Goal: Task Accomplishment & Management: Use online tool/utility

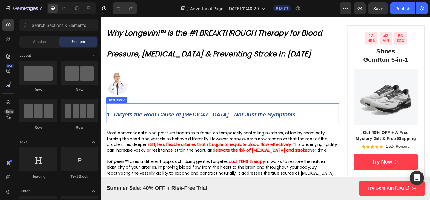
scroll to position [34, 0]
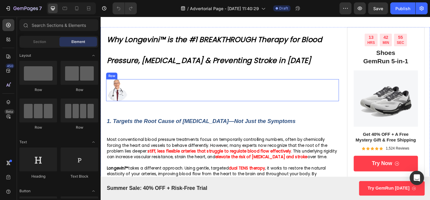
click at [142, 98] on div "Image Icon Row" at bounding box center [233, 97] width 253 height 24
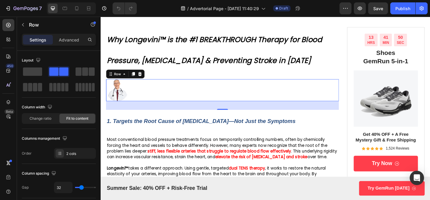
click at [142, 93] on div "Image Icon Row 32" at bounding box center [233, 97] width 253 height 24
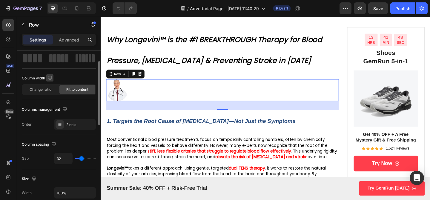
scroll to position [0, 0]
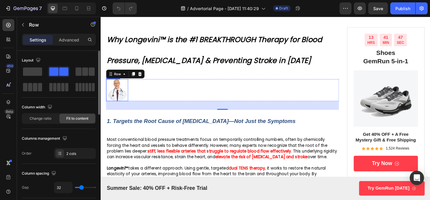
click at [120, 97] on img at bounding box center [119, 97] width 24 height 24
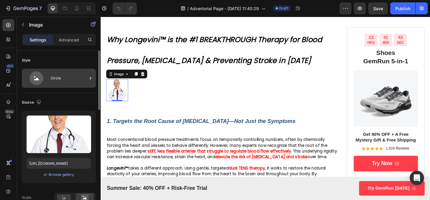
click at [58, 82] on div "Circle" at bounding box center [69, 78] width 36 height 14
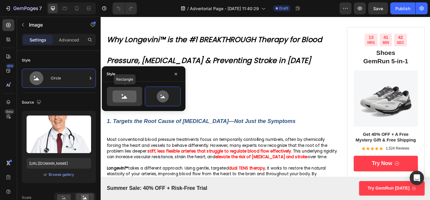
click at [118, 97] on icon at bounding box center [125, 96] width 24 height 12
type input "100"
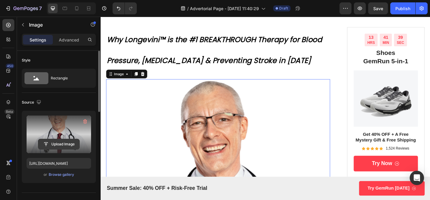
click at [62, 143] on input "file" at bounding box center [58, 144] width 41 height 10
click at [72, 131] on label at bounding box center [59, 135] width 64 height 38
click at [72, 139] on input "file" at bounding box center [58, 144] width 41 height 10
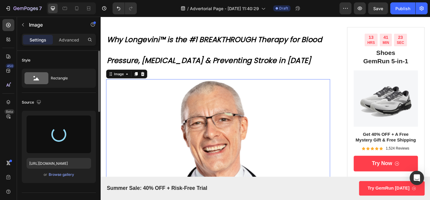
type input "[URL][DOMAIN_NAME]"
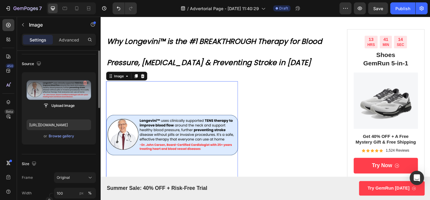
scroll to position [19, 0]
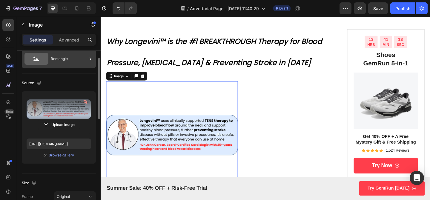
click at [58, 65] on div "Rectangle" at bounding box center [69, 59] width 36 height 14
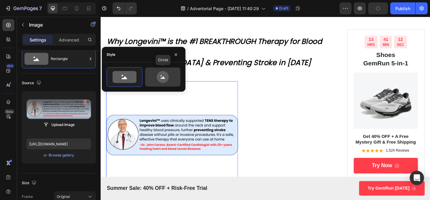
click at [154, 70] on div at bounding box center [162, 76] width 35 height 19
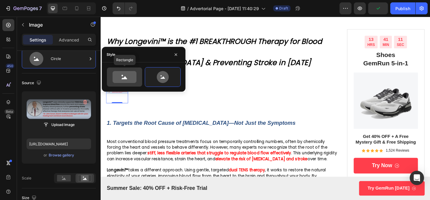
click at [130, 83] on icon at bounding box center [125, 77] width 24 height 12
type input "100"
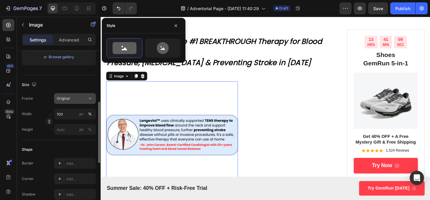
scroll to position [123, 0]
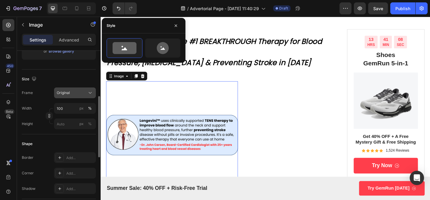
click at [78, 91] on div "Original" at bounding box center [71, 92] width 29 height 5
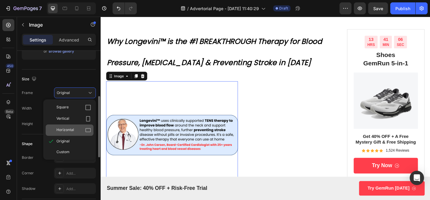
click at [74, 131] on div "Horizontal" at bounding box center [73, 130] width 35 height 6
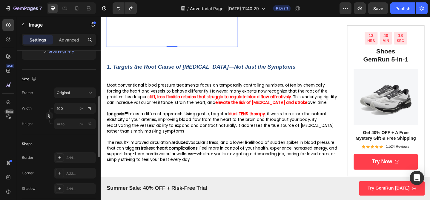
scroll to position [244, 0]
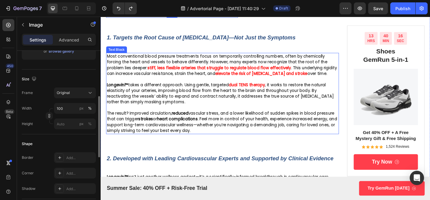
click at [218, 106] on span ", it works to restore the natural elasticity of your arteries, improving blood …" at bounding box center [230, 100] width 247 height 24
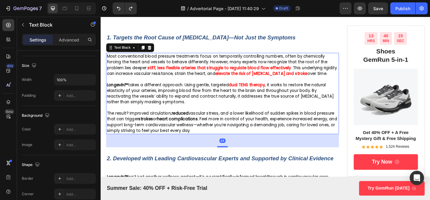
scroll to position [0, 0]
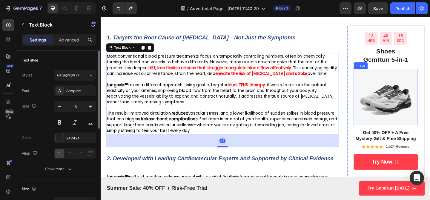
click at [392, 75] on img at bounding box center [411, 103] width 70 height 61
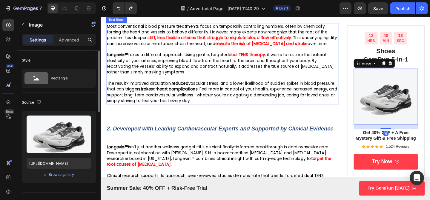
scroll to position [258, 0]
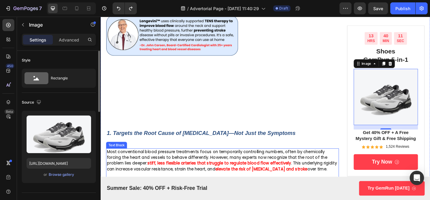
click at [292, 72] on div "Image Icon Row" at bounding box center [233, 50] width 253 height 143
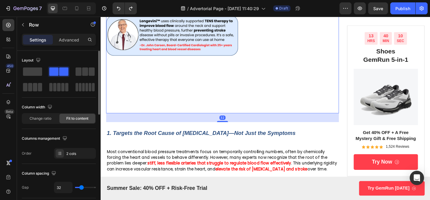
scroll to position [211, 0]
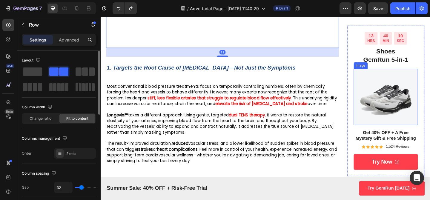
click at [412, 92] on img at bounding box center [411, 103] width 70 height 61
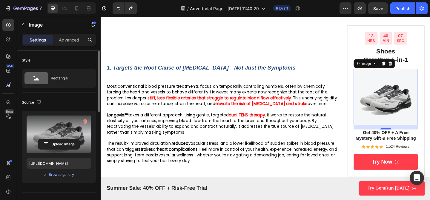
click at [61, 136] on label at bounding box center [59, 135] width 64 height 38
click at [61, 139] on input "file" at bounding box center [58, 144] width 41 height 10
click at [64, 135] on label at bounding box center [59, 135] width 64 height 38
click at [64, 139] on input "file" at bounding box center [58, 144] width 41 height 10
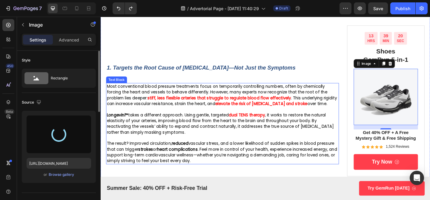
type input "https://cdn.shopify.com/s/files/1/0719/5865/9241/files/gempages_585210698770940…"
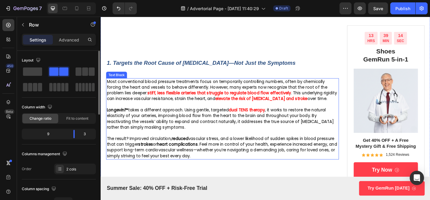
scroll to position [216, 0]
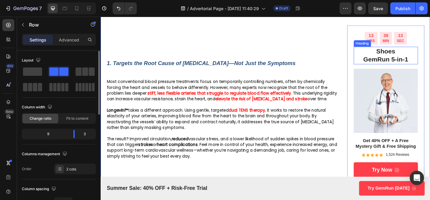
click at [409, 56] on h2 "Shoes GemRun 5-in-1" at bounding box center [411, 59] width 70 height 19
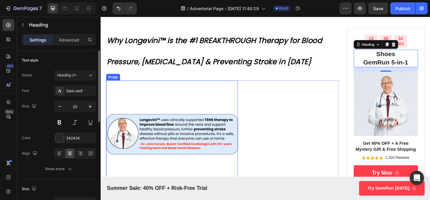
scroll to position [0, 0]
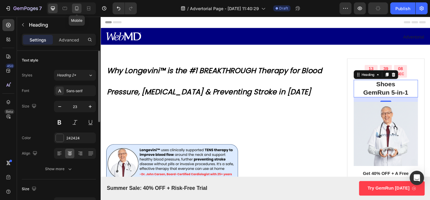
click at [76, 13] on div at bounding box center [77, 9] width 10 height 10
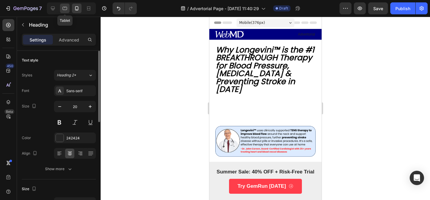
click at [63, 9] on icon at bounding box center [65, 8] width 4 height 3
type input "23"
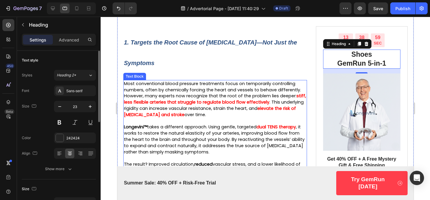
click at [204, 102] on strong "stiff, less flexible arteries that struggle to regulate blood flow effectively" at bounding box center [215, 99] width 182 height 12
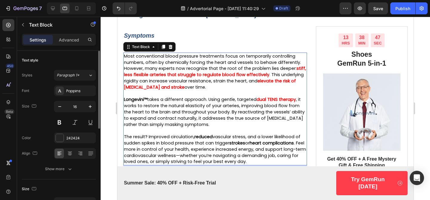
scroll to position [284, 0]
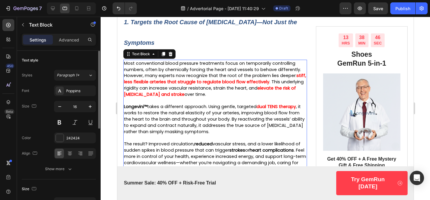
click at [164, 96] on strong "elevate the risk of [MEDICAL_DATA] and stroke" at bounding box center [210, 91] width 172 height 12
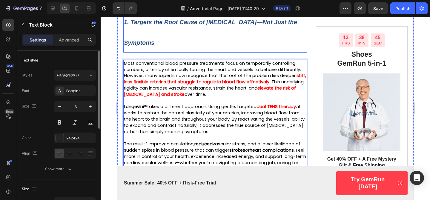
click at [220, 35] on p "1. Targets the Root Cause of [MEDICAL_DATA]—Not Just the Symptoms" at bounding box center [215, 31] width 182 height 41
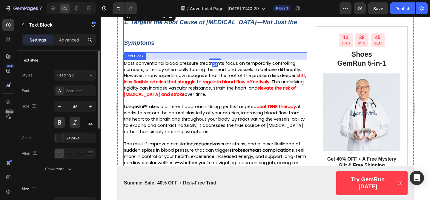
click at [210, 73] on span "Most conventional blood pressure treatments focus on temporarily controlling nu…" at bounding box center [212, 69] width 177 height 19
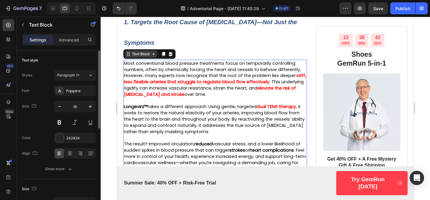
click at [132, 51] on div "Text Block" at bounding box center [140, 53] width 20 height 5
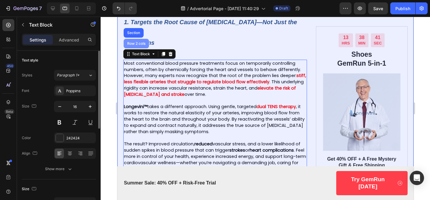
click at [135, 46] on div "Row 2 cols" at bounding box center [135, 44] width 25 height 10
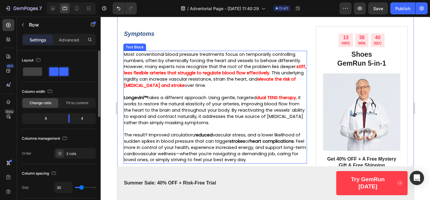
scroll to position [294, 0]
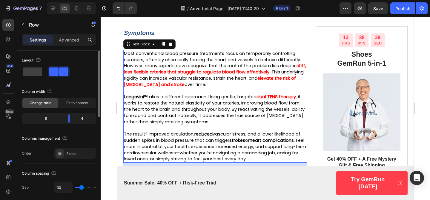
click at [145, 70] on strong "stiff, less flexible arteries that struggle to regulate blood flow effectively" at bounding box center [215, 69] width 182 height 12
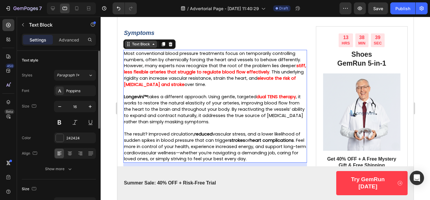
click at [139, 45] on div "Text Block" at bounding box center [140, 43] width 20 height 5
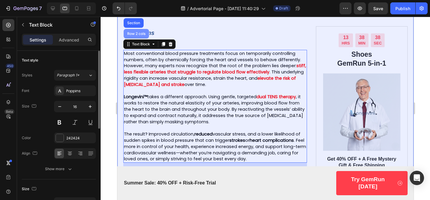
click at [137, 37] on div "Row 2 cols" at bounding box center [135, 34] width 25 height 10
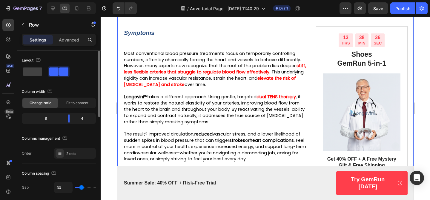
click at [47, 120] on div "8" at bounding box center [43, 118] width 41 height 8
click at [46, 120] on div "8" at bounding box center [43, 118] width 41 height 8
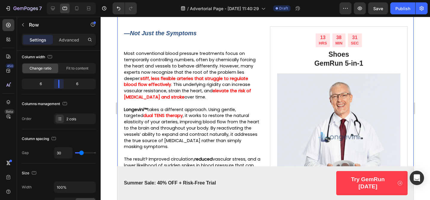
scroll to position [302, 0]
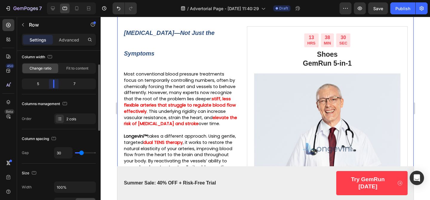
drag, startPoint x: 70, startPoint y: 87, endPoint x: 75, endPoint y: 87, distance: 4.5
click at [56, 0] on body "7 / Advertorial Page - Sep 20, 11:40:29 Draft Preview Save Publish 450 Beta Sec…" at bounding box center [215, 0] width 430 height 0
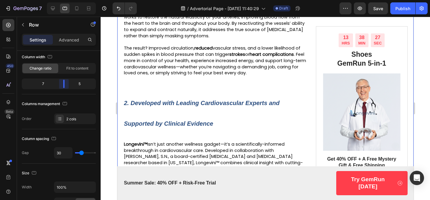
scroll to position [351, 0]
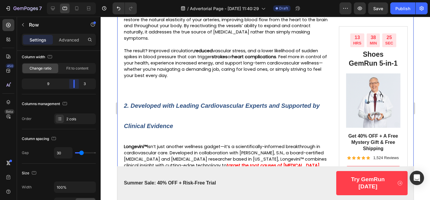
drag, startPoint x: 54, startPoint y: 84, endPoint x: 78, endPoint y: 84, distance: 24.5
click at [78, 0] on body "7 / Advertorial Page - Sep 20, 11:40:29 Draft Preview Save Publish 450 Beta Sec…" at bounding box center [215, 0] width 430 height 0
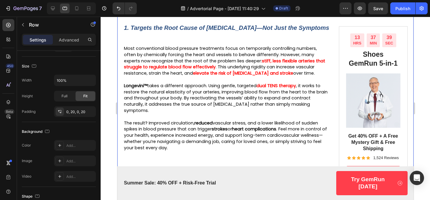
scroll to position [279, 0]
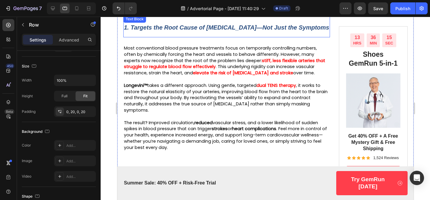
click at [341, 36] on div "13 HRS 36 MIN 15 SEC Countdown Timer Shoes GemRun 5-in-1 Heading Image Get 40% …" at bounding box center [373, 108] width 69 height 164
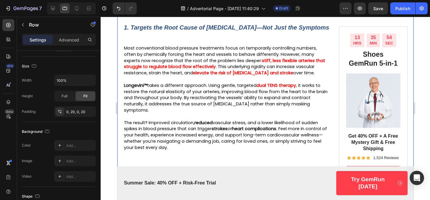
click at [199, 37] on p "1. Targets the Root Cause of [MEDICAL_DATA]—Not Just the Symptoms" at bounding box center [226, 26] width 205 height 21
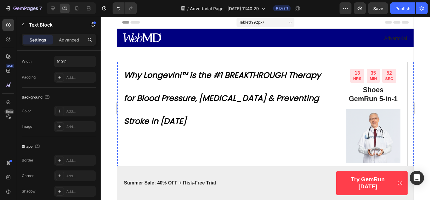
scroll to position [0, 0]
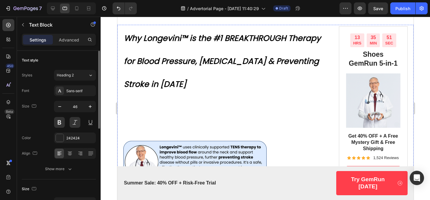
click at [223, 50] on h1 "Why Longevini™ is the #1 BREAKTHROUGH Therapy for Blood Pressure, Hypertension …" at bounding box center [226, 60] width 207 height 70
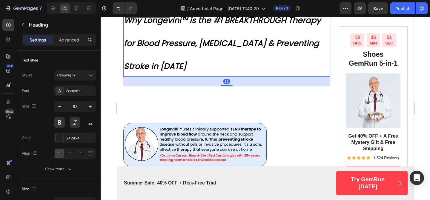
scroll to position [56, 0]
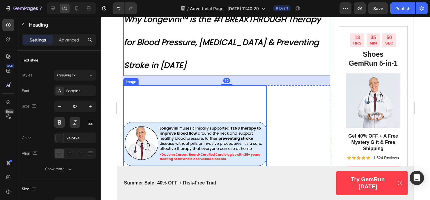
click at [205, 133] on img at bounding box center [194, 156] width 143 height 143
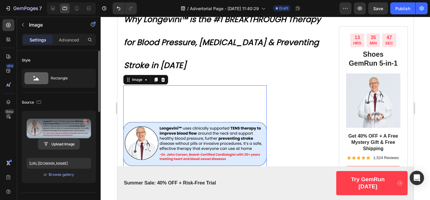
click at [55, 140] on input "file" at bounding box center [58, 144] width 41 height 10
click at [59, 142] on input "file" at bounding box center [58, 144] width 41 height 10
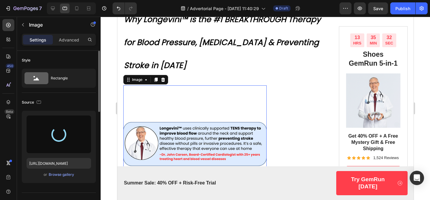
scroll to position [85, 0]
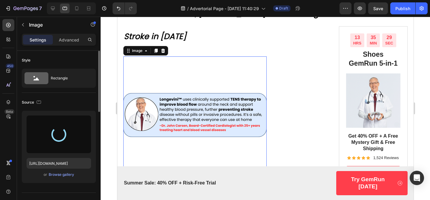
type input "[URL][DOMAIN_NAME]"
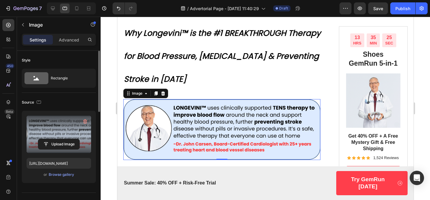
scroll to position [48, 0]
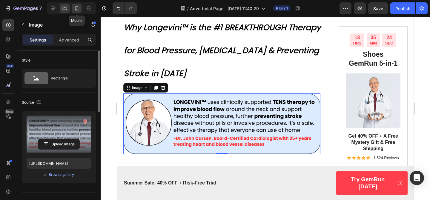
click at [78, 12] on div at bounding box center [77, 9] width 10 height 10
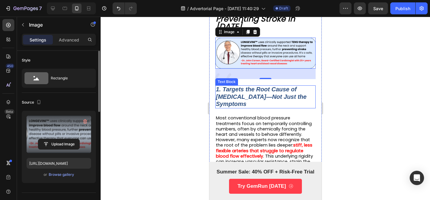
scroll to position [48, 0]
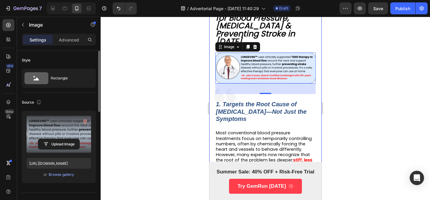
click at [331, 54] on div at bounding box center [265, 108] width 329 height 183
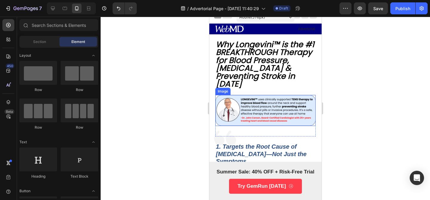
scroll to position [3, 0]
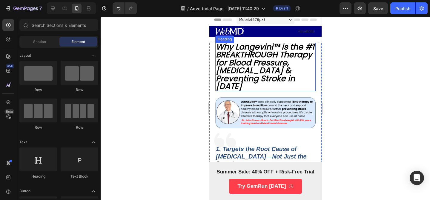
click at [269, 82] on span "Why Longevini™ is the #1 BREAKTHROUGH Therapy for Blood Pressure, Hypertension …" at bounding box center [265, 66] width 99 height 50
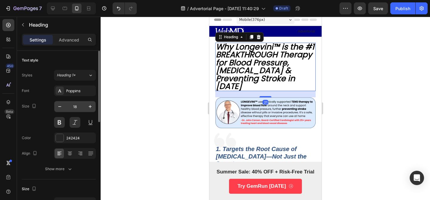
click at [77, 107] on input "18" at bounding box center [75, 106] width 20 height 11
type input "20"
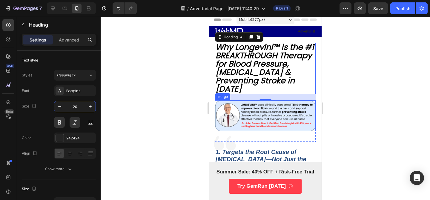
click at [281, 124] on img at bounding box center [265, 115] width 101 height 31
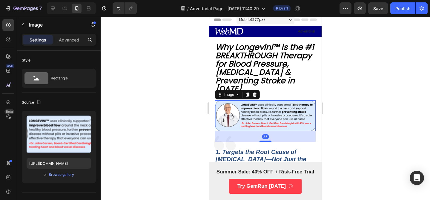
click at [325, 131] on div at bounding box center [265, 108] width 329 height 183
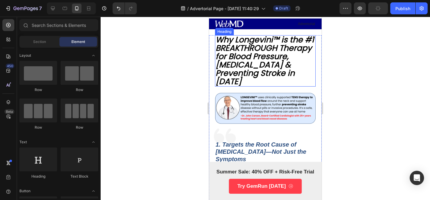
scroll to position [0, 0]
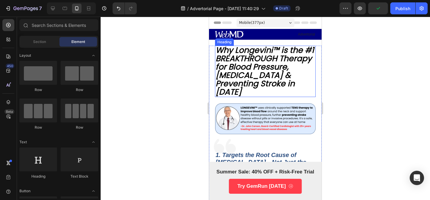
click at [281, 71] on span "Why Longevini™ is the #1 BREAKTHROUGH Therapy for Blood Pressure, Hypertension …" at bounding box center [265, 70] width 99 height 53
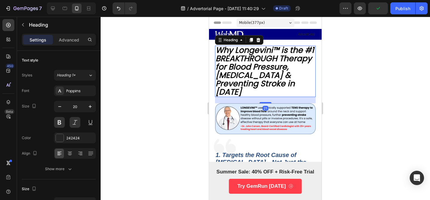
click at [240, 65] on span "Why Longevini™ is the #1 BREAKTHROUGH Therapy for Blood Pressure, Hypertension …" at bounding box center [265, 70] width 99 height 53
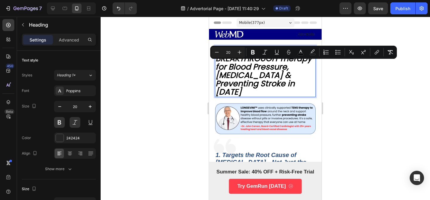
click at [226, 60] on span "Why Longevini™ is the #1 BREAKTHROUGH Therapy for Blood Pressure, Hypertension …" at bounding box center [265, 70] width 99 height 53
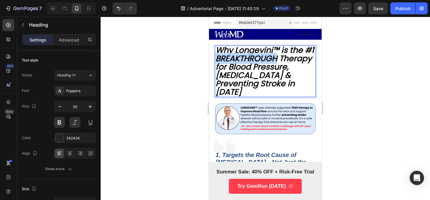
click at [226, 60] on span "Why Longevini™ is the #1 BREAKTHROUGH Therapy for Blood Pressure, Hypertension …" at bounding box center [265, 70] width 99 height 53
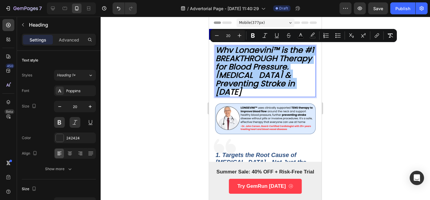
click at [230, 37] on input "20" at bounding box center [228, 35] width 12 height 7
type input "2"
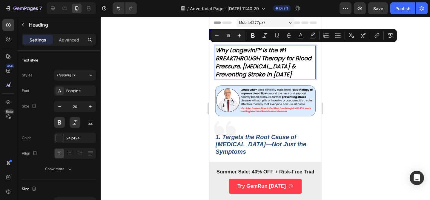
click at [228, 36] on input "19" at bounding box center [228, 35] width 12 height 7
type input "18"
click at [252, 51] on span "Why Longevini™ is the #1 BREAKTHROUGH Therapy for Blood Pressure, Hypertension …" at bounding box center [261, 63] width 91 height 32
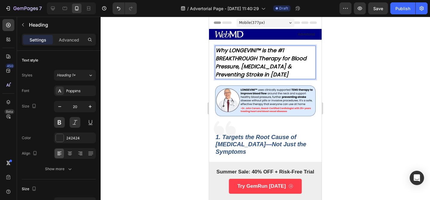
click at [241, 63] on span "Why LONGEVINI™ is the #1 BREAKTHROUGH Therapy for Blood Pressure, Hypertension …" at bounding box center [261, 63] width 91 height 32
click at [257, 59] on span "Why LONGEVINI™ is the #1 BREAKTHROUGH Therapy for Blood Pressure, Hypertension …" at bounding box center [261, 63] width 91 height 32
click at [217, 59] on span "Why LONGEVINI™ is the #1 BREAKTHROUGH Therapy for Blood Pressure, Hypertension …" at bounding box center [261, 63] width 91 height 32
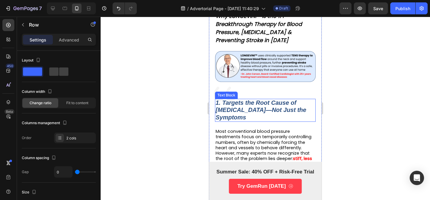
click at [286, 110] on strong "1. Targets the Root Cause of [MEDICAL_DATA]—Not Just the Symptoms" at bounding box center [261, 109] width 91 height 21
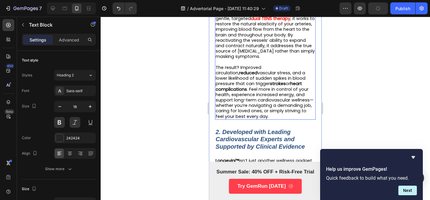
scroll to position [269, 0]
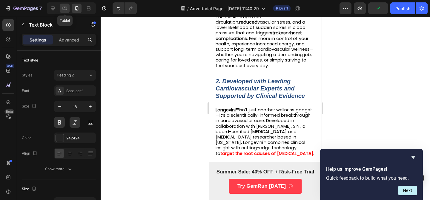
drag, startPoint x: 67, startPoint y: 6, endPoint x: 79, endPoint y: 67, distance: 62.2
click at [67, 6] on icon at bounding box center [65, 8] width 6 height 6
type input "46"
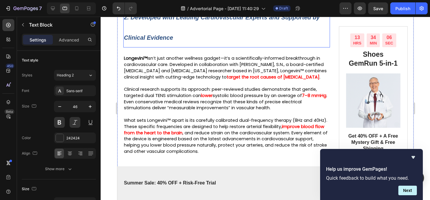
scroll to position [346, 0]
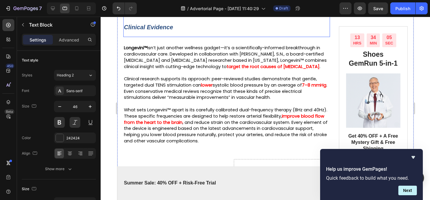
click at [243, 37] on p "2. Developed with Leading Cardiovascular Experts and Supported by Clinical Evid…" at bounding box center [226, 16] width 205 height 41
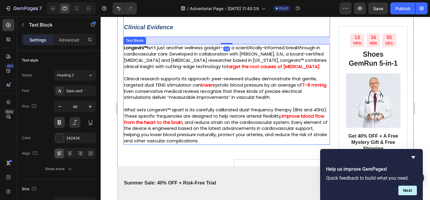
click at [228, 69] on span "Longevini™ isn’t just another wellness gadget—it’s a scientifically-informed br…" at bounding box center [225, 57] width 203 height 24
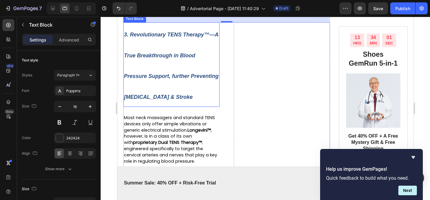
scroll to position [429, 0]
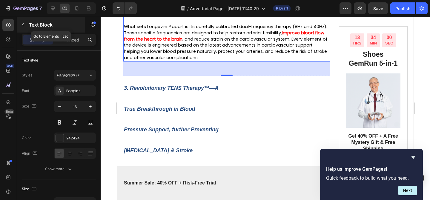
click at [25, 26] on button "button" at bounding box center [23, 25] width 10 height 10
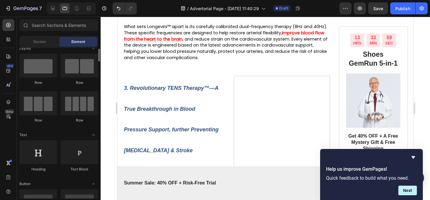
scroll to position [8, 0]
click at [75, 72] on div at bounding box center [80, 65] width 38 height 24
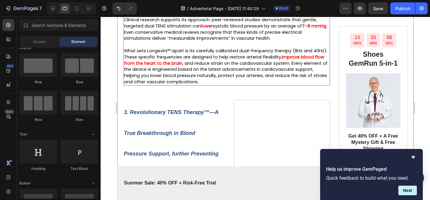
scroll to position [373, 0]
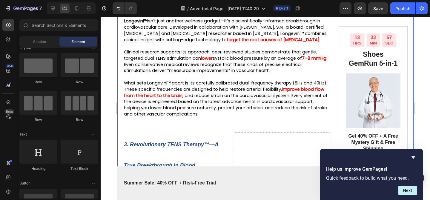
click at [167, 61] on span "Clinical research supports its approach: peer-reviewed studies demonstrate that…" at bounding box center [220, 55] width 193 height 12
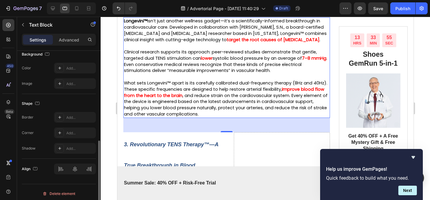
scroll to position [187, 0]
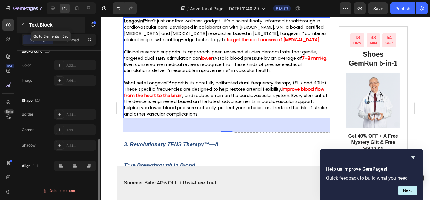
click at [24, 26] on icon "button" at bounding box center [23, 24] width 5 height 5
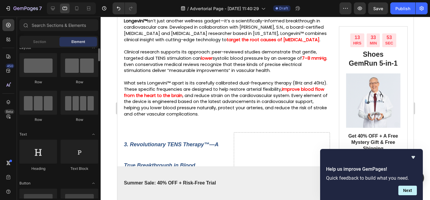
scroll to position [0, 0]
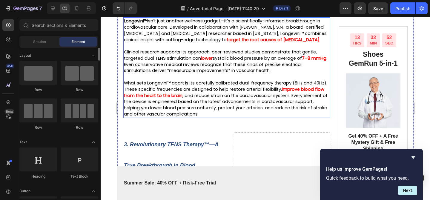
click at [174, 49] on p at bounding box center [226, 46] width 205 height 6
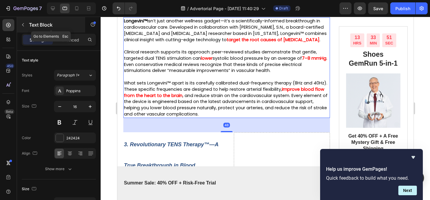
click at [22, 26] on icon "button" at bounding box center [23, 24] width 5 height 5
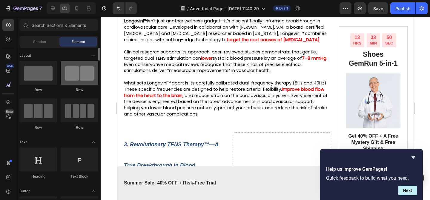
click at [73, 82] on div at bounding box center [80, 73] width 38 height 24
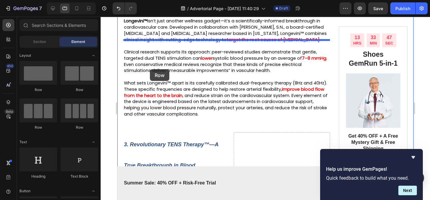
drag, startPoint x: 188, startPoint y: 96, endPoint x: 150, endPoint y: 69, distance: 47.4
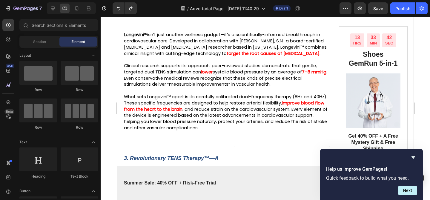
scroll to position [357, 0]
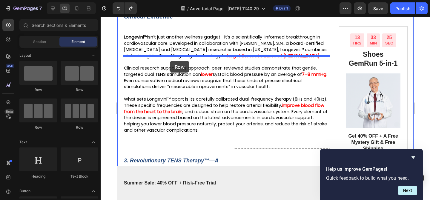
drag, startPoint x: 183, startPoint y: 93, endPoint x: 170, endPoint y: 61, distance: 35.1
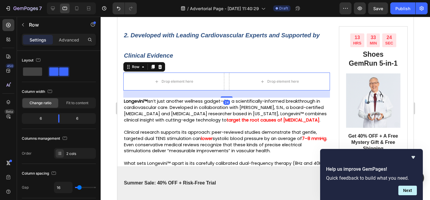
scroll to position [310, 0]
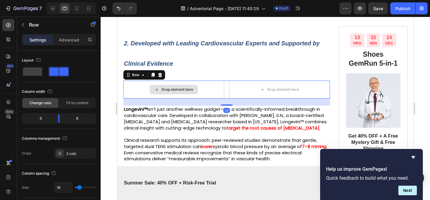
click at [148, 99] on div "Drop element here" at bounding box center [173, 90] width 101 height 18
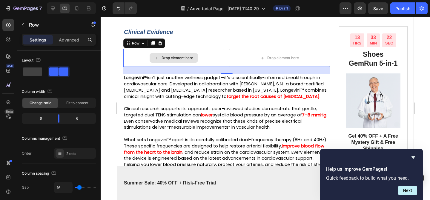
scroll to position [342, 0]
drag, startPoint x: 56, startPoint y: 119, endPoint x: 66, endPoint y: 119, distance: 9.9
click at [66, 0] on body "7 / Advertorial Page - Sep 20, 11:40:29 Draft Preview Save Publish 450 Beta Sec…" at bounding box center [215, 0] width 430 height 0
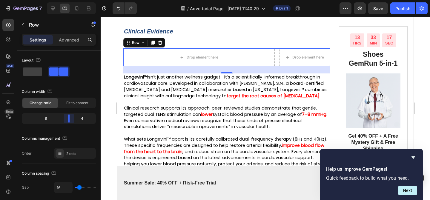
drag, startPoint x: 64, startPoint y: 119, endPoint x: 78, endPoint y: 119, distance: 13.1
click at [78, 0] on body "7 / Advertorial Page - Sep 20, 11:40:29 Draft Preview Save Publish 450 Beta Sec…" at bounding box center [215, 0] width 430 height 0
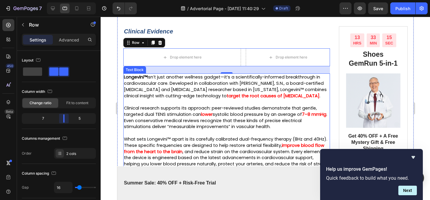
drag, startPoint x: 74, startPoint y: 122, endPoint x: 69, endPoint y: 122, distance: 5.7
click at [69, 0] on body "7 / Advertorial Page - Sep 20, 11:40:29 Draft Preview Save Publish 450 Beta Sec…" at bounding box center [215, 0] width 430 height 0
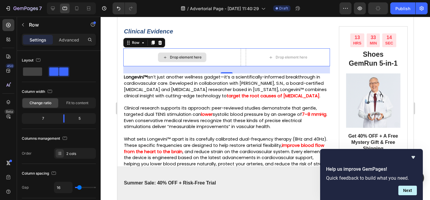
click at [191, 60] on div "Drop element here" at bounding box center [186, 57] width 32 height 5
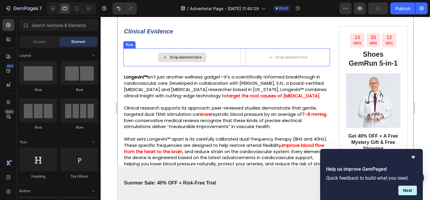
click at [159, 62] on div "Drop element here" at bounding box center [182, 58] width 48 height 10
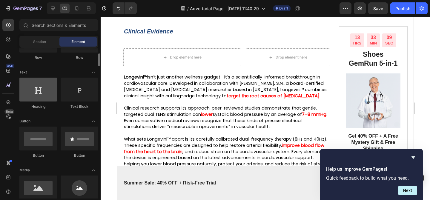
scroll to position [72, 0]
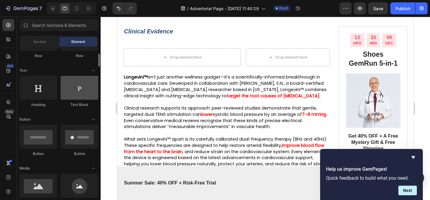
click at [73, 86] on div at bounding box center [80, 88] width 38 height 24
click at [69, 90] on div at bounding box center [80, 88] width 38 height 24
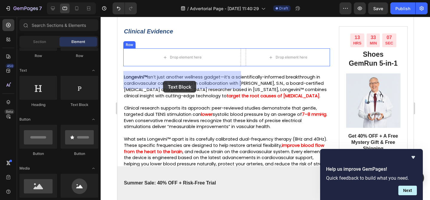
drag, startPoint x: 186, startPoint y: 107, endPoint x: 163, endPoint y: 81, distance: 35.1
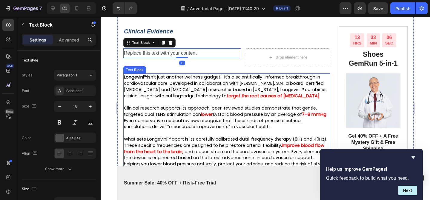
click at [178, 99] on span "Longevini™ isn’t just another wellness gadget—it’s a scientifically-informed br…" at bounding box center [225, 86] width 203 height 24
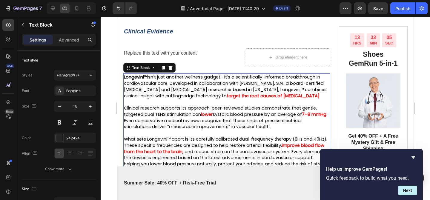
scroll to position [187, 0]
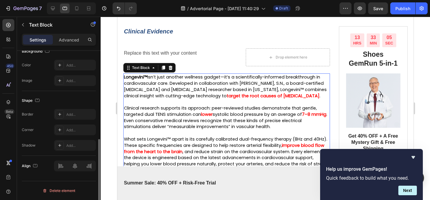
click at [178, 99] on span "Longevini™ isn’t just another wellness gadget—it’s a scientifically-informed br…" at bounding box center [225, 86] width 203 height 24
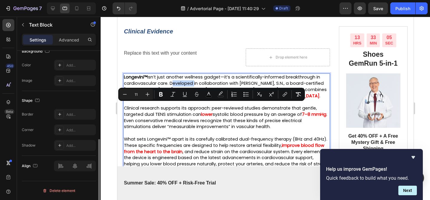
click at [177, 99] on span "Longevini™ isn’t just another wellness gadget—it’s a scientifically-informed br…" at bounding box center [225, 86] width 203 height 24
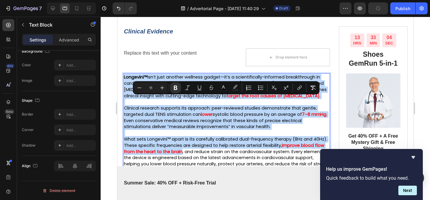
copy div "Longevini™ isn’t just another wellness gadget—it’s a scientifically-informed br…"
click at [158, 58] on div "Replace this text with your content" at bounding box center [182, 53] width 118 height 10
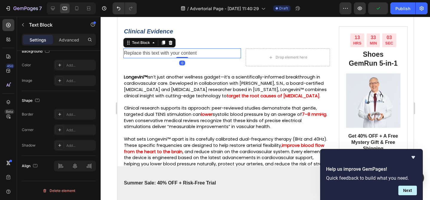
click at [158, 58] on div "Replace this text with your content" at bounding box center [182, 53] width 118 height 10
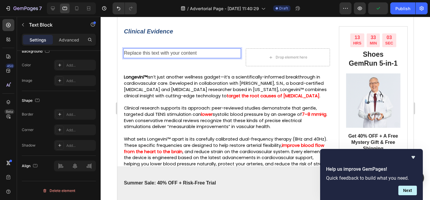
click at [158, 58] on p "Replace this text with your content" at bounding box center [182, 53] width 116 height 9
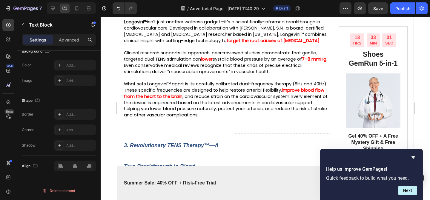
scroll to position [588, 0]
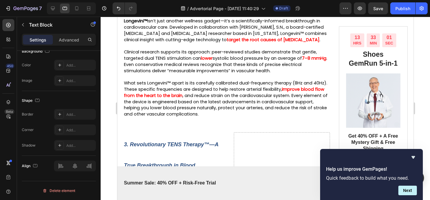
click at [165, 61] on span "Clinical research supports its approach: peer-reviewed studies demonstrate that…" at bounding box center [220, 55] width 193 height 12
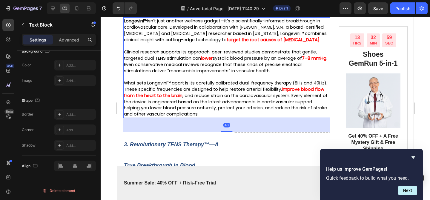
click at [171, 14] on icon at bounding box center [170, 11] width 5 height 5
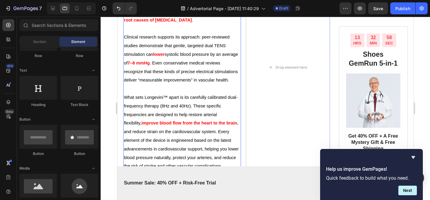
click at [183, 57] on span "Clinical research supports its approach: peer-reviewed studies demonstrate that…" at bounding box center [177, 46] width 106 height 22
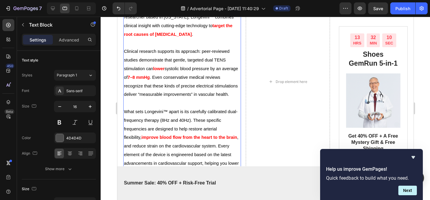
scroll to position [384, 0]
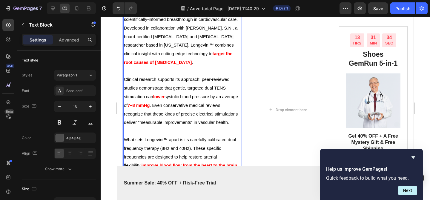
click at [197, 47] on p "Longevini™ isn’t just another wellness gadget—it’s a scientifically-informed br…" at bounding box center [182, 37] width 116 height 60
click at [249, 52] on div "Drop element here" at bounding box center [287, 109] width 84 height 207
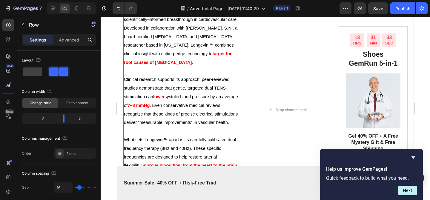
click at [266, 56] on div "Drop element here" at bounding box center [287, 109] width 84 height 207
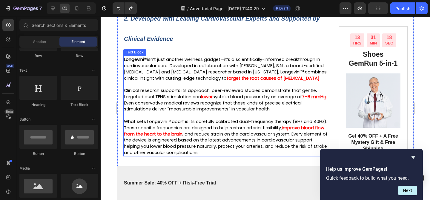
scroll to position [329, 0]
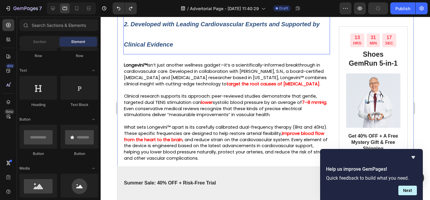
click at [248, 54] on p "2. Developed with Leading Cardiovascular Experts and Supported by Clinical Evid…" at bounding box center [226, 33] width 205 height 41
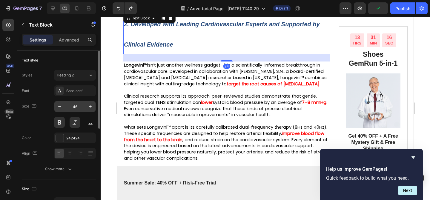
click at [76, 110] on input "46" at bounding box center [75, 106] width 20 height 11
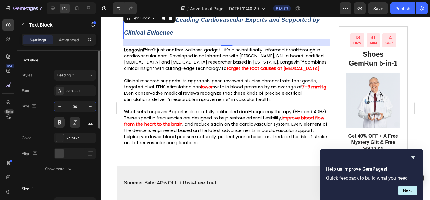
type input "30"
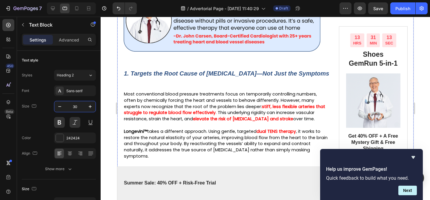
scroll to position [125, 0]
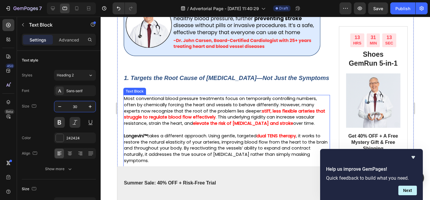
click at [165, 87] on p "1. Targets the Root Cause of [MEDICAL_DATA]—Not Just the Symptoms" at bounding box center [226, 77] width 205 height 21
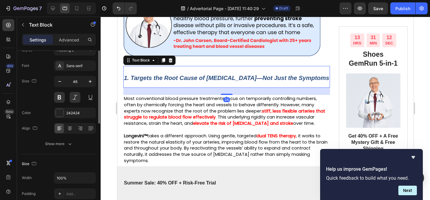
scroll to position [0, 0]
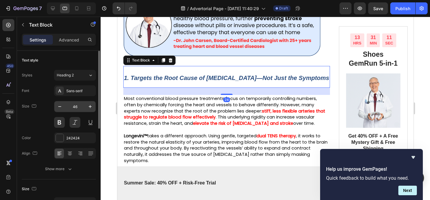
click at [76, 107] on input "46" at bounding box center [75, 106] width 20 height 11
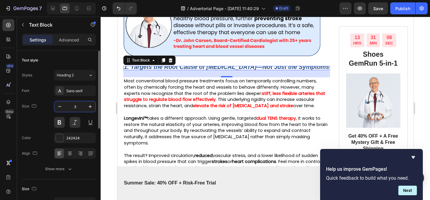
type input "30"
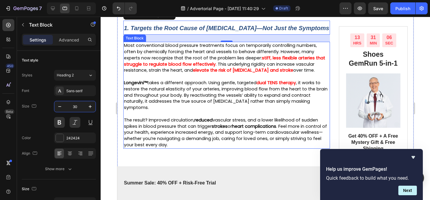
scroll to position [185, 0]
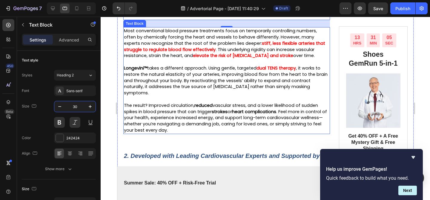
click at [195, 96] on span ", it works to restore the natural elasticity of your arteries, improving blood …" at bounding box center [226, 80] width 204 height 31
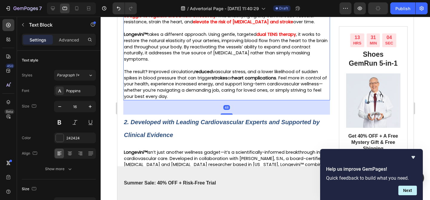
scroll to position [222, 0]
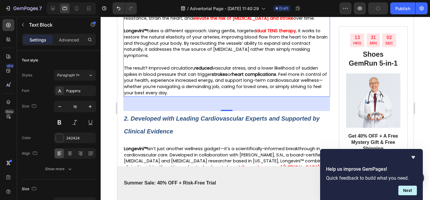
click at [218, 111] on div "48" at bounding box center [226, 104] width 207 height 14
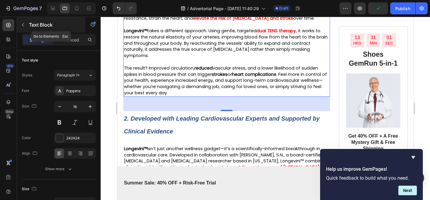
click at [25, 22] on button "button" at bounding box center [23, 25] width 10 height 10
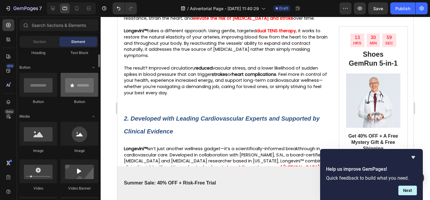
scroll to position [119, 0]
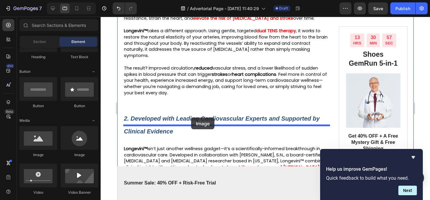
drag, startPoint x: 159, startPoint y: 157, endPoint x: 194, endPoint y: 135, distance: 40.5
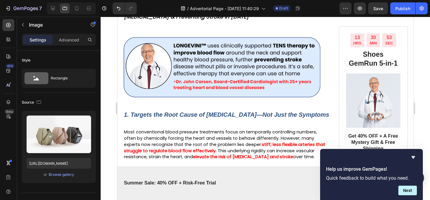
scroll to position [0, 0]
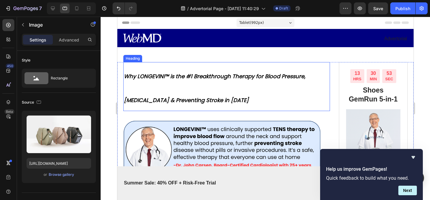
click at [208, 88] on p "⁠⁠⁠⁠⁠⁠⁠ Why LONGEVINI™ is the #1 Breakthrough Therapy for Blood Pressure, [MEDI…" at bounding box center [226, 86] width 205 height 47
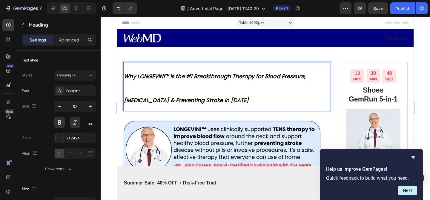
click at [174, 84] on p "Why LONGEVINI™ is the #1 Breakthrough Therapy for Blood Pressure, [MEDICAL_DATA…" at bounding box center [226, 86] width 205 height 47
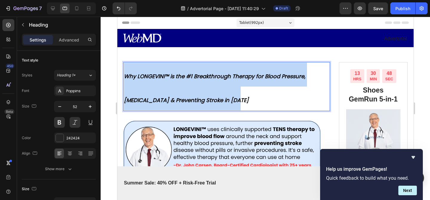
click at [174, 84] on p "Why LONGEVINI™ is the #1 Breakthrough Therapy for Blood Pressure, [MEDICAL_DATA…" at bounding box center [226, 86] width 205 height 47
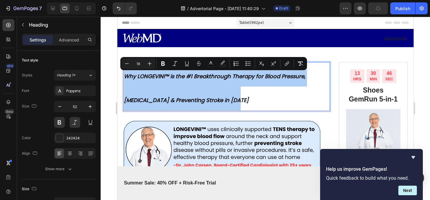
click at [139, 63] on input "18" at bounding box center [138, 63] width 12 height 7
type input "20"
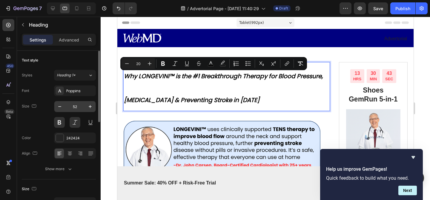
click at [67, 105] on input "52" at bounding box center [75, 106] width 20 height 11
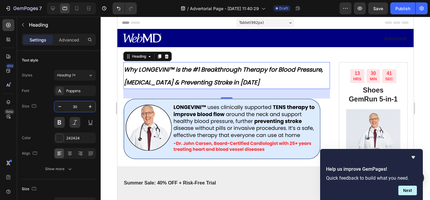
type input "30"
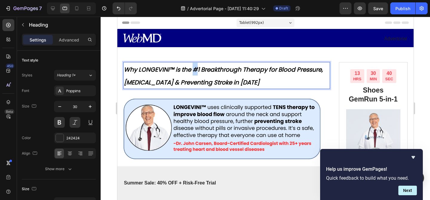
click at [192, 67] on span "Why LONGEVINI™ is the #1 Breakthrough Therapy for Blood Pressure, [MEDICAL_DATA…" at bounding box center [223, 75] width 199 height 21
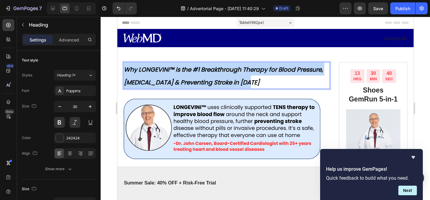
click at [192, 67] on span "Why LONGEVINI™ is the #1 Breakthrough Therapy for Blood Pressure, [MEDICAL_DATA…" at bounding box center [223, 75] width 199 height 21
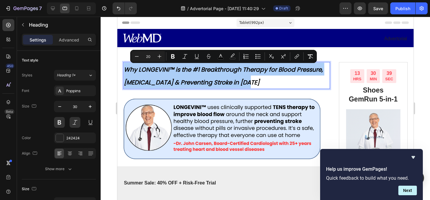
click at [151, 56] on input "20" at bounding box center [148, 56] width 12 height 7
click at [151, 58] on input "20" at bounding box center [148, 56] width 12 height 7
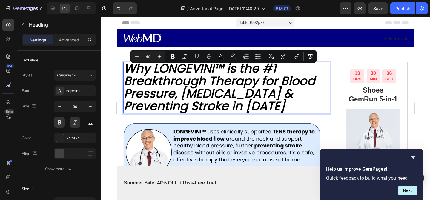
click at [150, 57] on input "40" at bounding box center [148, 56] width 12 height 7
type input "30"
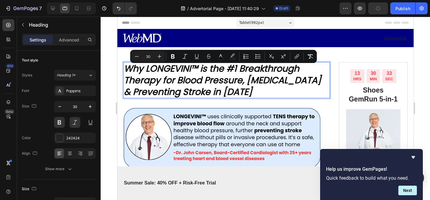
click at [188, 81] on span "Why LONGEVINI™ is the #1 Breakthrough Therapy for Blood Pressure, [MEDICAL_DATA…" at bounding box center [222, 80] width 197 height 36
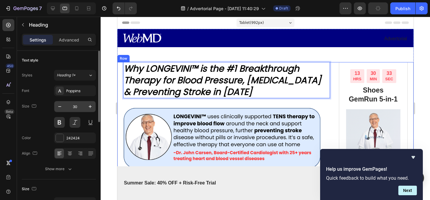
click at [77, 107] on input "30" at bounding box center [75, 106] width 20 height 11
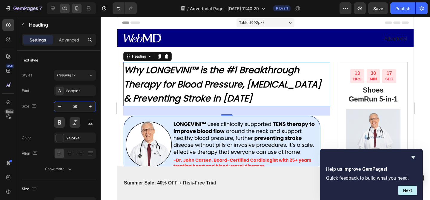
click at [75, 7] on icon at bounding box center [77, 8] width 6 height 6
type input "20"
type input "1200"
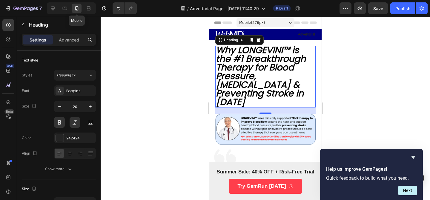
scroll to position [8, 0]
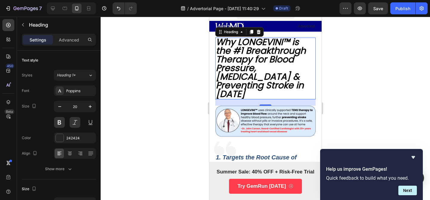
click at [234, 47] on span "Why LONGEVINI™ is the #1 Breakthrough Therapy for Blood Pressure, [MEDICAL_DATA…" at bounding box center [261, 68] width 90 height 65
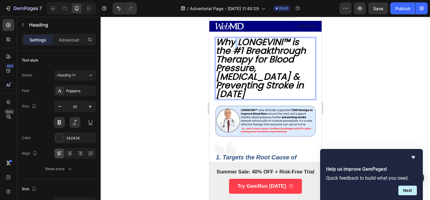
click at [234, 47] on span "Why LONGEVINI™ is the #1 Breakthrough Therapy for Blood Pressure, [MEDICAL_DATA…" at bounding box center [261, 68] width 90 height 65
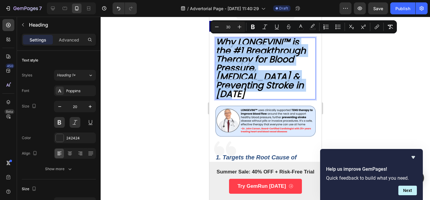
click at [234, 47] on span "Why LONGEVINI™ is the #1 Breakthrough Therapy for Blood Pressure, [MEDICAL_DATA…" at bounding box center [261, 68] width 90 height 65
click at [227, 27] on input "30" at bounding box center [228, 26] width 12 height 7
type input "18"
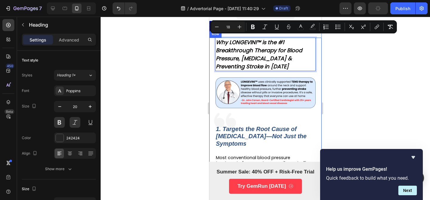
scroll to position [0, 0]
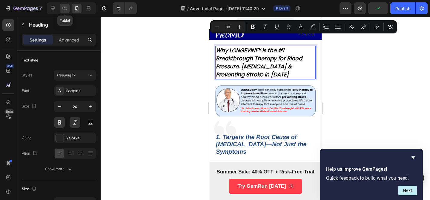
click at [64, 7] on icon at bounding box center [65, 8] width 6 height 6
type input "35"
type input "100%"
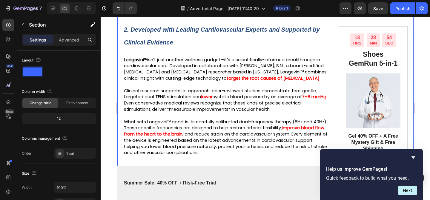
scroll to position [298, 0]
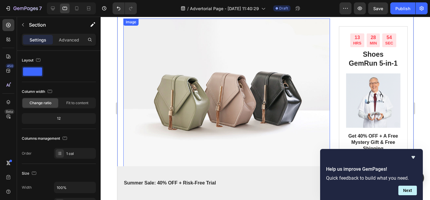
click at [186, 77] on img at bounding box center [226, 96] width 207 height 155
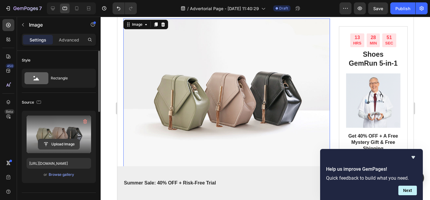
click at [57, 141] on input "file" at bounding box center [58, 144] width 41 height 10
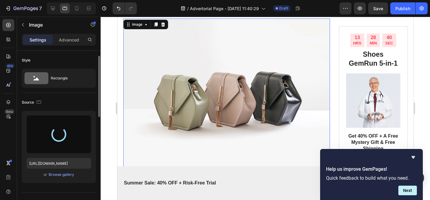
scroll to position [11, 0]
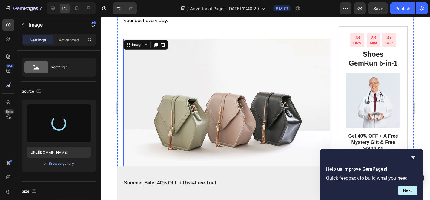
type input "[URL][DOMAIN_NAME]"
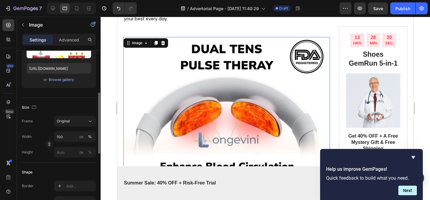
scroll to position [100, 0]
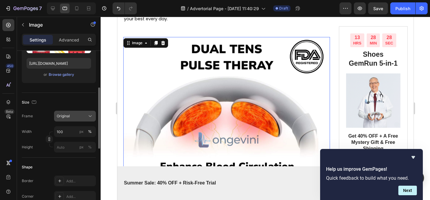
click at [64, 116] on span "Original" at bounding box center [63, 115] width 13 height 5
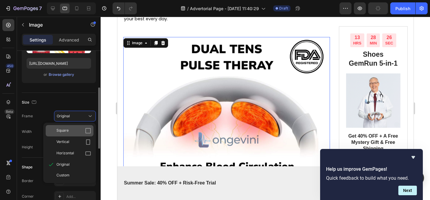
click at [66, 133] on span "Square" at bounding box center [62, 131] width 12 height 6
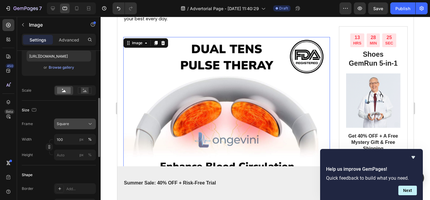
scroll to position [115, 0]
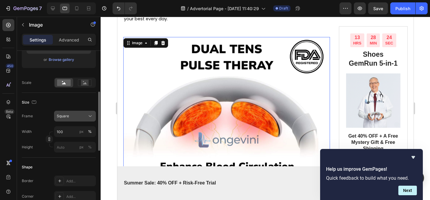
click at [81, 114] on div "Square" at bounding box center [71, 115] width 29 height 5
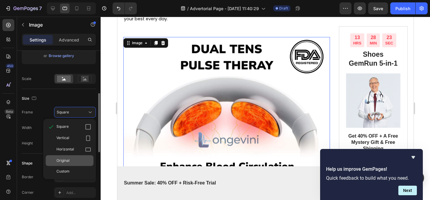
click at [71, 162] on div "Original" at bounding box center [73, 160] width 35 height 5
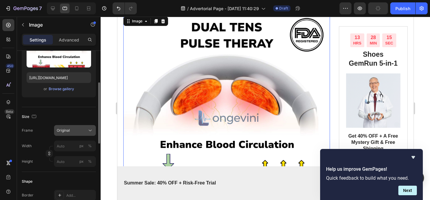
scroll to position [82, 0]
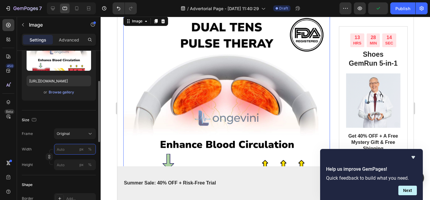
click at [78, 145] on div "px %" at bounding box center [86, 149] width 16 height 11
click at [78, 145] on input "px %" at bounding box center [75, 149] width 42 height 11
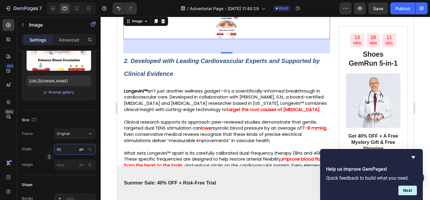
type input "8"
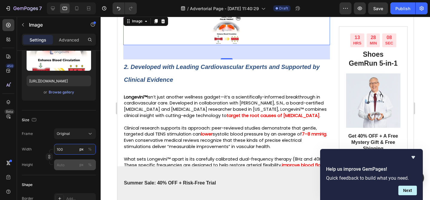
type input "100"
click at [60, 167] on input "px %" at bounding box center [75, 164] width 42 height 11
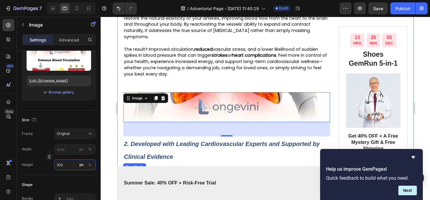
scroll to position [226, 0]
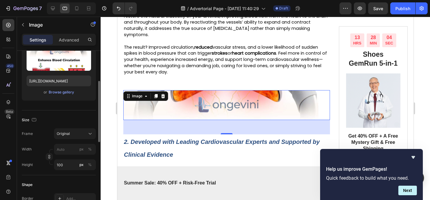
click at [61, 111] on div "Size Frame Original Width px % Height 100 px %" at bounding box center [59, 142] width 74 height 65
click at [66, 135] on span "Original" at bounding box center [63, 133] width 13 height 5
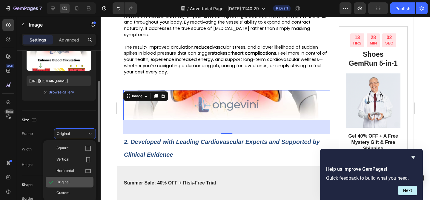
click at [70, 180] on div "Original" at bounding box center [73, 181] width 35 height 5
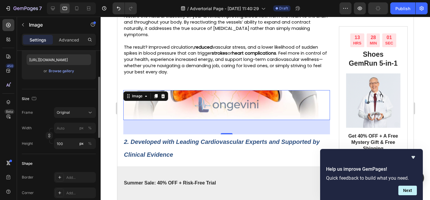
scroll to position [107, 0]
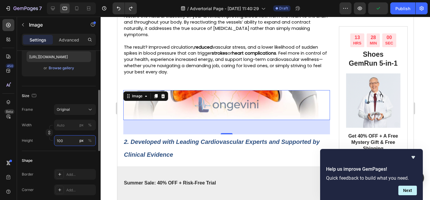
type input "10"
type input "100"
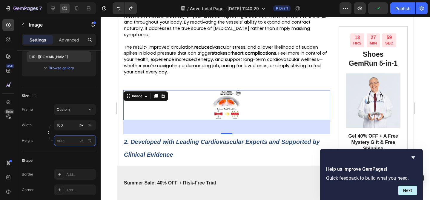
type input "80"
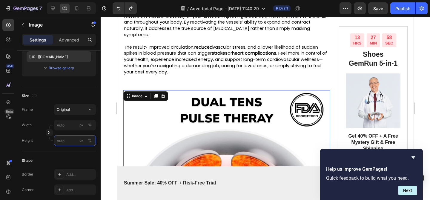
type input "80"
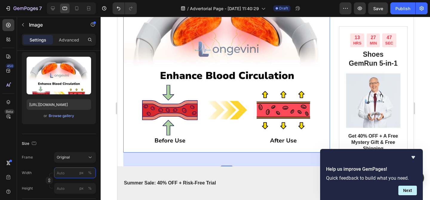
scroll to position [310, 0]
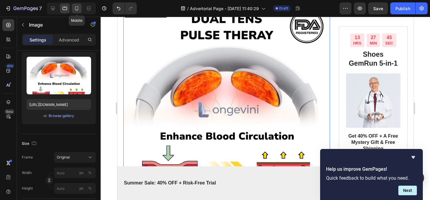
click at [76, 12] on div at bounding box center [77, 9] width 10 height 10
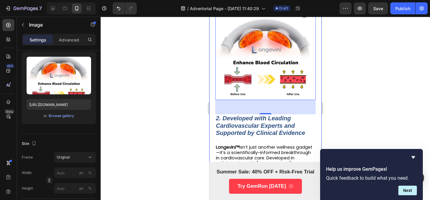
scroll to position [347, 0]
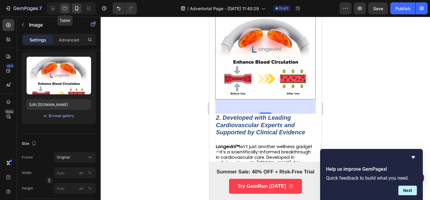
click at [63, 6] on icon at bounding box center [65, 8] width 6 height 6
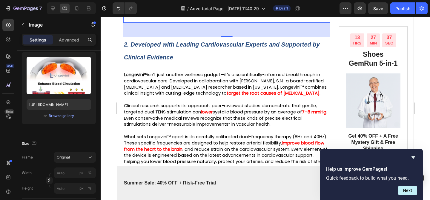
scroll to position [501, 0]
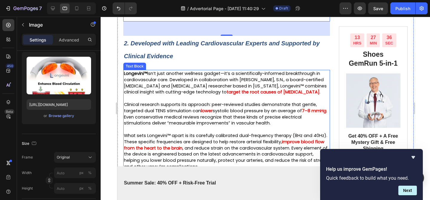
click at [202, 102] on p at bounding box center [226, 98] width 205 height 6
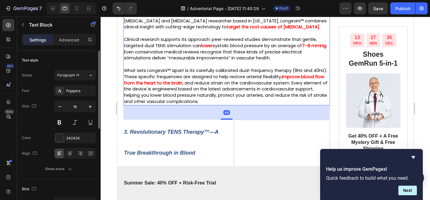
scroll to position [591, 0]
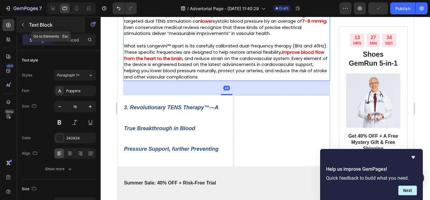
click at [24, 24] on icon "button" at bounding box center [23, 24] width 5 height 5
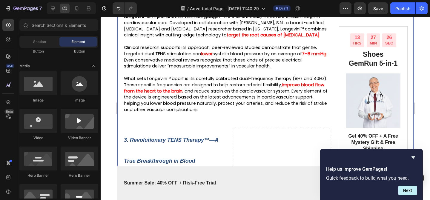
scroll to position [563, 0]
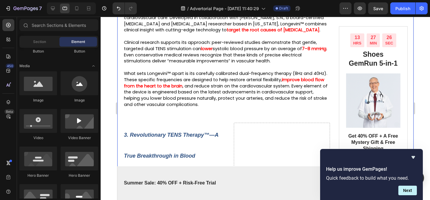
click at [216, 139] on div "⁠⁠⁠⁠⁠⁠⁠ Why LONGEVINI™ is the #1 Breakthrough Therapy for Blood Pressure, Hyper…" at bounding box center [226, 71] width 207 height 1144
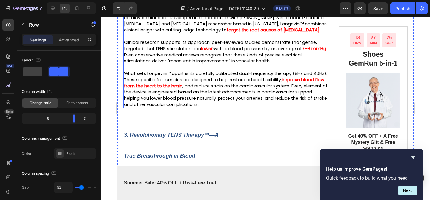
click at [213, 107] on span ", and reduce strain on the cardiovascular system. Every element of the device i…" at bounding box center [226, 95] width 204 height 24
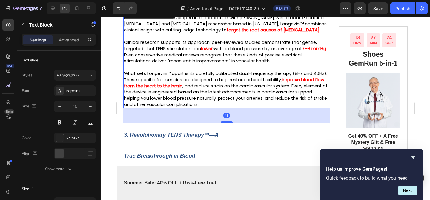
click at [159, 123] on div "48" at bounding box center [226, 115] width 207 height 14
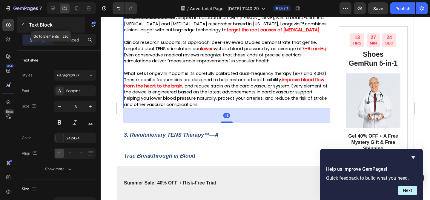
click at [23, 27] on button "button" at bounding box center [23, 25] width 10 height 10
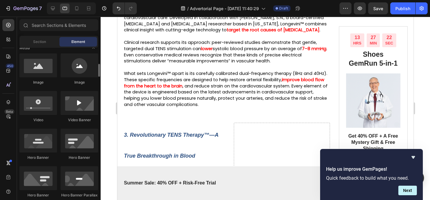
scroll to position [168, 0]
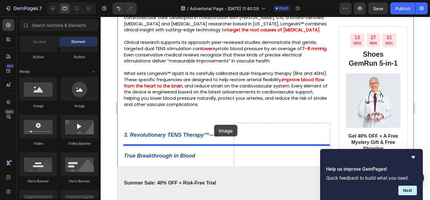
drag, startPoint x: 150, startPoint y: 109, endPoint x: 214, endPoint y: 125, distance: 65.2
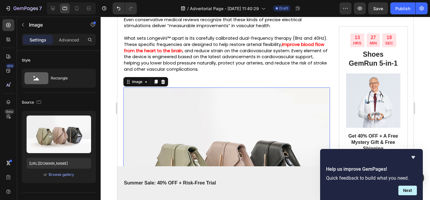
scroll to position [616, 0]
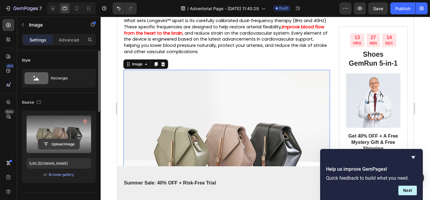
click at [51, 142] on input "file" at bounding box center [58, 144] width 41 height 10
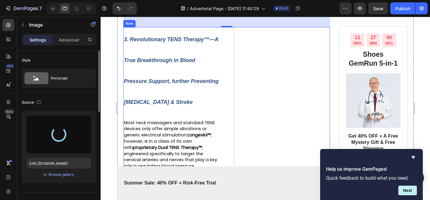
type input "https://cdn.shopify.com/s/files/1/0719/5865/9241/files/gempages_585210698770940…"
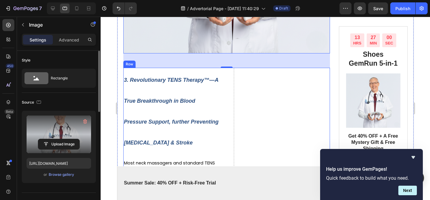
scroll to position [844, 0]
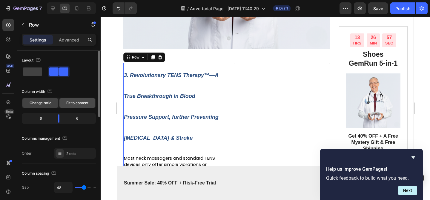
click at [71, 107] on div "Fit to content" at bounding box center [77, 103] width 36 height 10
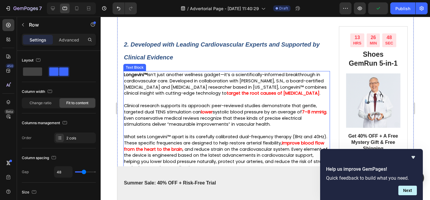
click at [219, 96] on span "Longevini™ isn’t just another wellness gadget—it’s a scientifically-informed br…" at bounding box center [225, 84] width 203 height 24
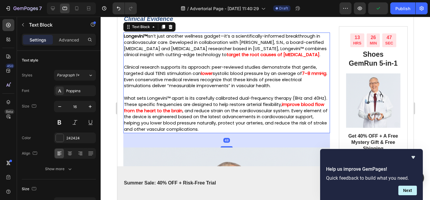
scroll to position [539, 0]
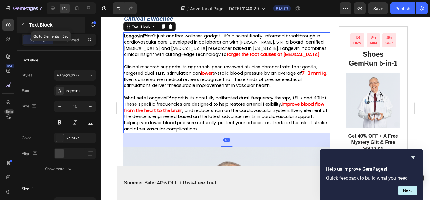
click at [29, 30] on div "Text Block" at bounding box center [51, 25] width 68 height 16
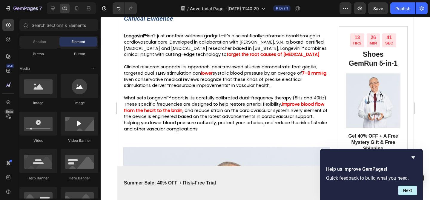
scroll to position [0, 0]
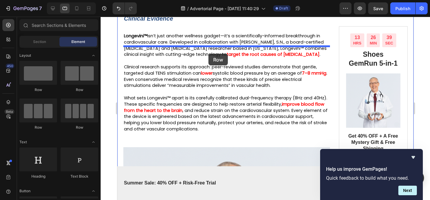
drag, startPoint x: 130, startPoint y: 74, endPoint x: 209, endPoint y: 47, distance: 83.6
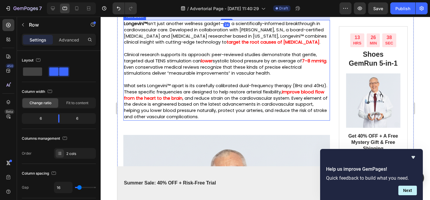
click at [173, 83] on p at bounding box center [226, 79] width 205 height 6
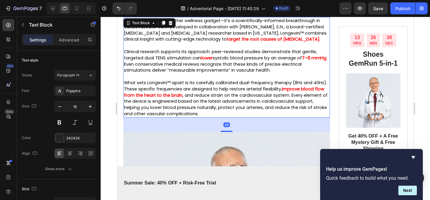
click at [173, 80] on p at bounding box center [226, 76] width 205 height 6
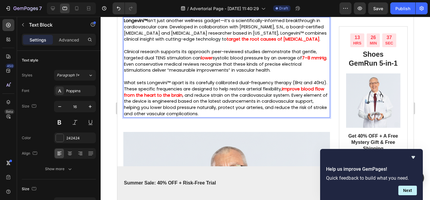
click at [182, 61] on span "Clinical research supports its approach: peer-reviewed studies demonstrate that…" at bounding box center [220, 55] width 193 height 12
click at [183, 42] on span "Longevini™ isn’t just another wellness gadget—it’s a scientifically-informed br…" at bounding box center [225, 30] width 203 height 24
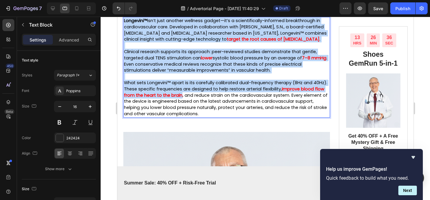
copy div "Longevini™ isn’t just another wellness gadget—it’s a scientifically-informed br…"
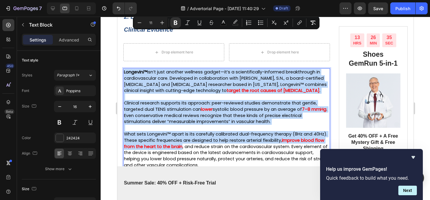
scroll to position [502, 0]
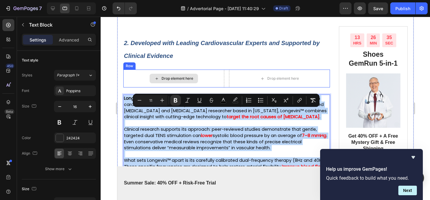
click at [153, 85] on div "Drop element here" at bounding box center [173, 79] width 101 height 18
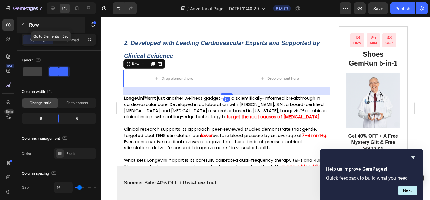
click at [29, 25] on p "Row" at bounding box center [54, 24] width 51 height 7
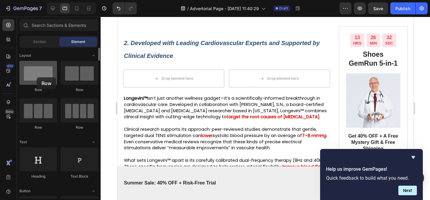
click at [37, 77] on div at bounding box center [38, 73] width 38 height 24
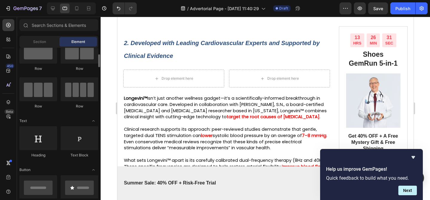
scroll to position [26, 0]
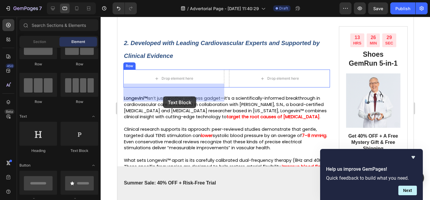
drag, startPoint x: 193, startPoint y: 152, endPoint x: 163, endPoint y: 96, distance: 63.3
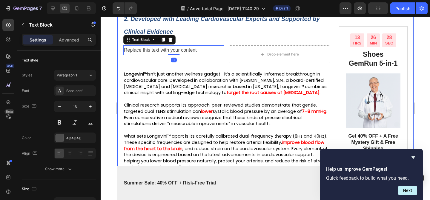
scroll to position [534, 0]
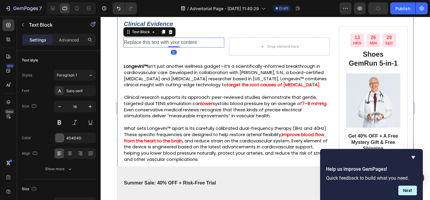
click at [179, 88] on p "Longevini™ isn’t just another wellness gadget—it’s a scientifically-informed br…" at bounding box center [226, 75] width 205 height 25
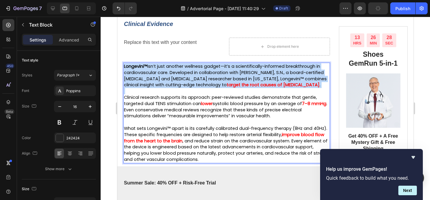
click at [179, 88] on p "Longevini™ isn’t just another wellness gadget—it’s a scientifically-informed br…" at bounding box center [226, 75] width 205 height 25
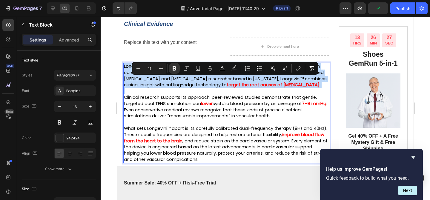
click at [186, 88] on span "Longevini™ isn’t just another wellness gadget—it’s a scientifically-informed br…" at bounding box center [225, 75] width 203 height 24
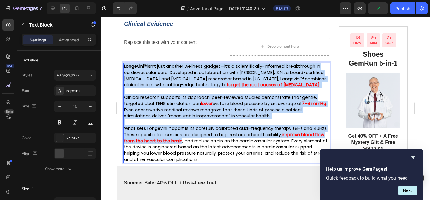
copy div "Longevini™ isn’t just another wellness gadget—it’s a scientifically-informed br…"
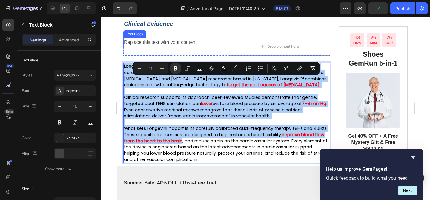
click at [163, 47] on div "Replace this text with your content" at bounding box center [173, 43] width 101 height 10
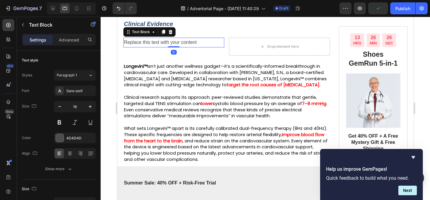
click at [163, 47] on div "Replace this text with your content" at bounding box center [173, 43] width 101 height 10
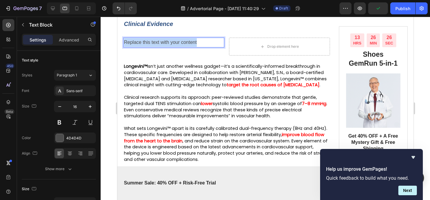
click at [163, 47] on p "Replace this text with your content" at bounding box center [174, 42] width 100 height 9
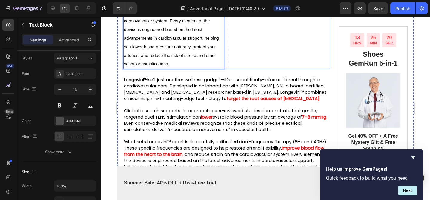
scroll to position [638, 0]
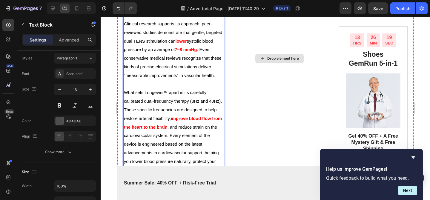
click at [279, 61] on div "Drop element here" at bounding box center [283, 58] width 32 height 5
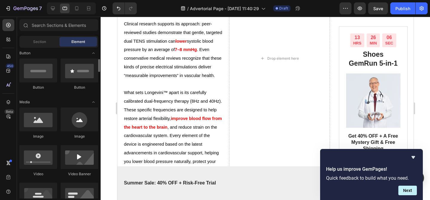
scroll to position [127, 0]
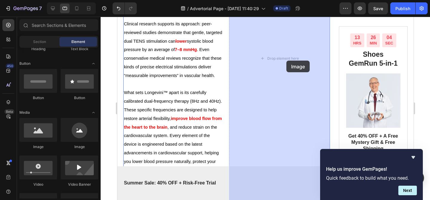
drag, startPoint x: 158, startPoint y: 149, endPoint x: 272, endPoint y: 60, distance: 144.9
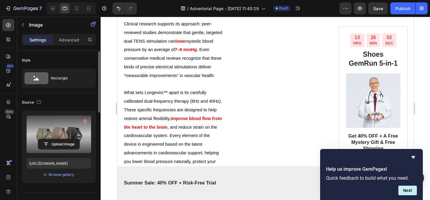
scroll to position [17, 0]
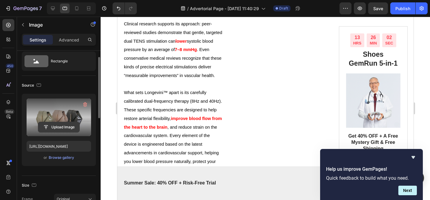
click at [63, 124] on input "file" at bounding box center [58, 127] width 41 height 10
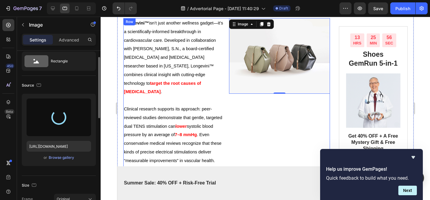
scroll to position [548, 0]
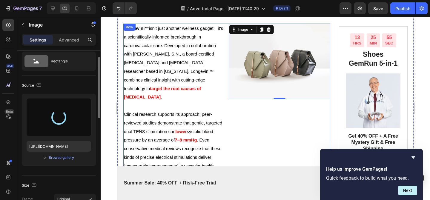
type input "https://cdn.shopify.com/s/files/1/0719/5865/9241/files/gempages_585210698770940…"
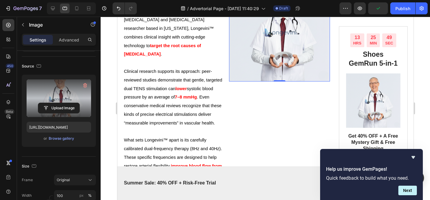
scroll to position [0, 0]
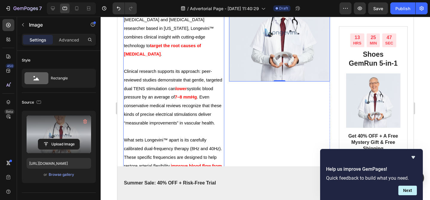
click at [204, 59] on p "Longevini™ isn’t just another wellness gadget—it’s a scientifically-informed br…" at bounding box center [174, 19] width 100 height 77
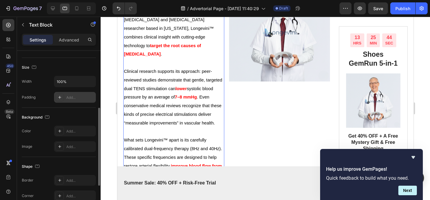
scroll to position [142, 0]
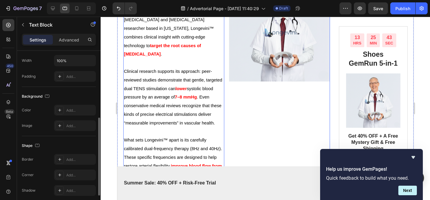
click at [269, 125] on div "Image" at bounding box center [279, 106] width 101 height 250
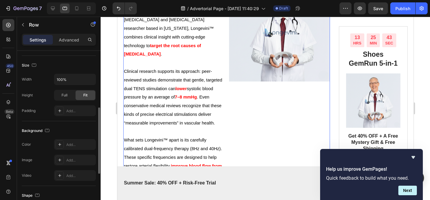
scroll to position [0, 0]
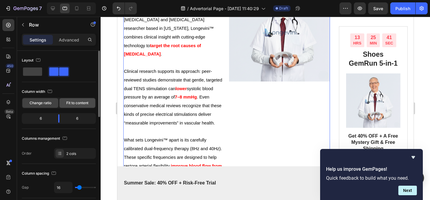
click at [67, 105] on span "Fit to content" at bounding box center [77, 102] width 22 height 5
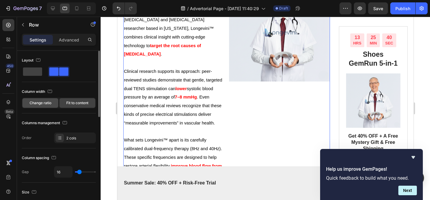
click at [48, 106] on div "Change ratio" at bounding box center [40, 103] width 36 height 10
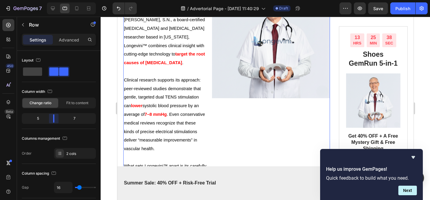
drag, startPoint x: 60, startPoint y: 119, endPoint x: 54, endPoint y: 119, distance: 5.7
click at [54, 0] on body "7 / Advertorial Page - Sep 20, 11:40:29 Draft Preview Save Publish 450 Beta Sec…" at bounding box center [215, 0] width 430 height 0
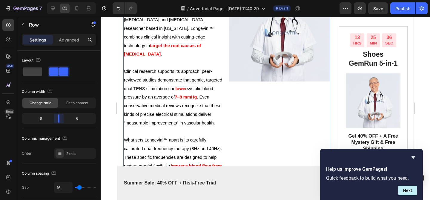
drag, startPoint x: 54, startPoint y: 119, endPoint x: 59, endPoint y: 120, distance: 4.8
click at [59, 0] on body "7 / Advertorial Page - Sep 20, 11:40:29 Draft Preview Save Publish 450 Beta Sec…" at bounding box center [215, 0] width 430 height 0
click at [311, 69] on img at bounding box center [279, 31] width 101 height 101
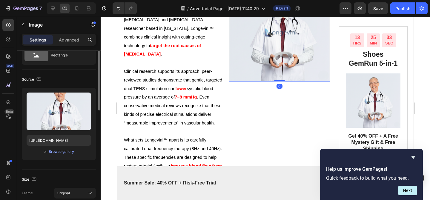
scroll to position [2, 0]
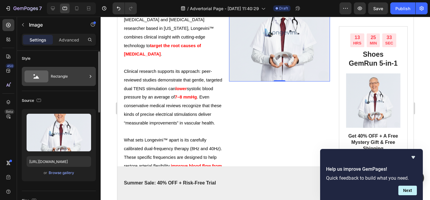
click at [76, 85] on div "Rectangle" at bounding box center [59, 76] width 74 height 19
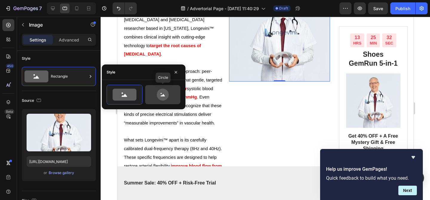
click at [157, 101] on div at bounding box center [162, 94] width 35 height 19
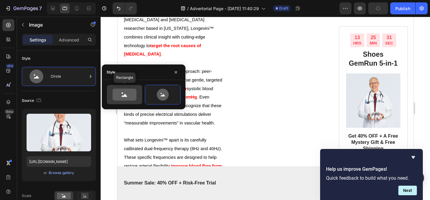
click at [124, 96] on icon at bounding box center [125, 95] width 6 height 3
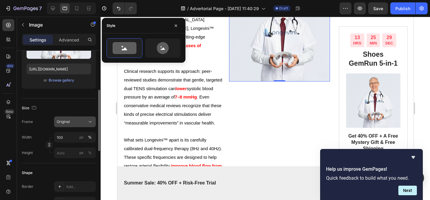
scroll to position [99, 0]
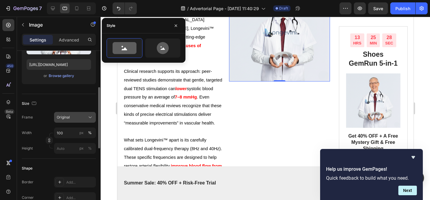
click at [72, 121] on button "Original" at bounding box center [75, 117] width 42 height 11
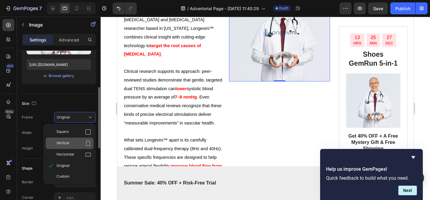
click at [77, 141] on div "Vertical" at bounding box center [73, 143] width 35 height 6
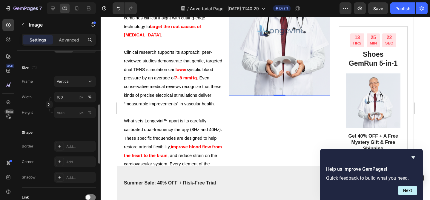
scroll to position [158, 0]
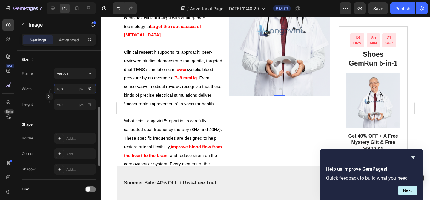
click at [68, 89] on input "100" at bounding box center [75, 89] width 42 height 11
type input "1"
type input "0"
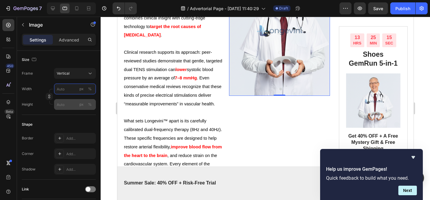
type input "0"
type input "1"
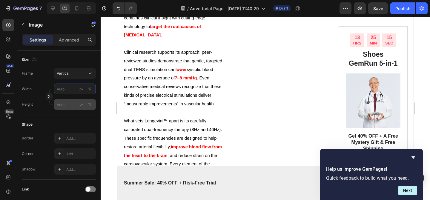
type input "1"
type input "10"
type input "13"
type input "100"
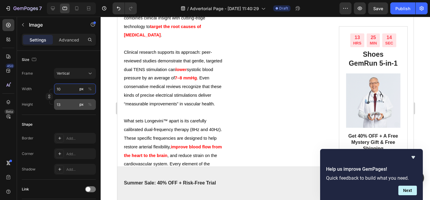
type input "133"
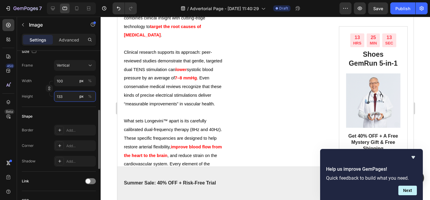
click at [67, 98] on input "133" at bounding box center [75, 96] width 42 height 11
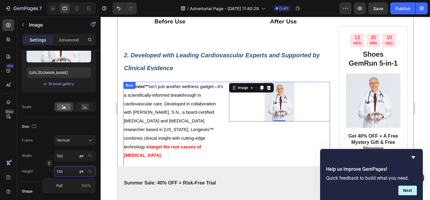
scroll to position [503, 0]
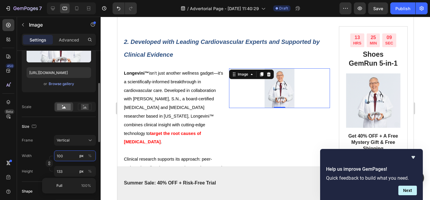
click at [70, 158] on input "100" at bounding box center [75, 155] width 42 height 11
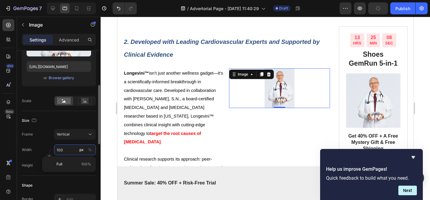
type input "1"
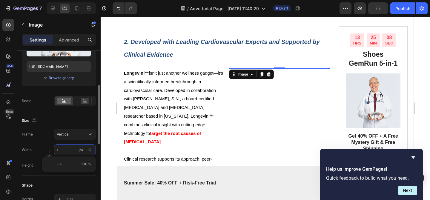
type input "12"
type input "16"
type input "120"
type input "160"
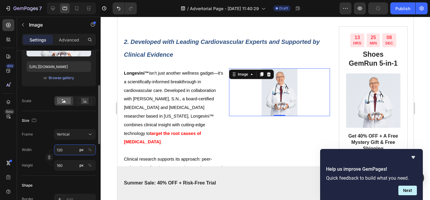
type input "1200"
type input "1600"
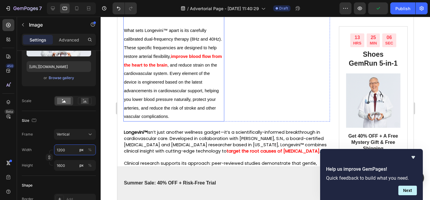
scroll to position [628, 0]
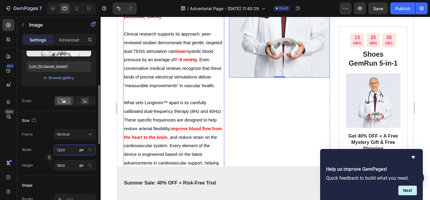
type input "12000"
type input "16000"
type input "1200"
type input "1600"
click at [66, 167] on input "1600" at bounding box center [75, 165] width 42 height 11
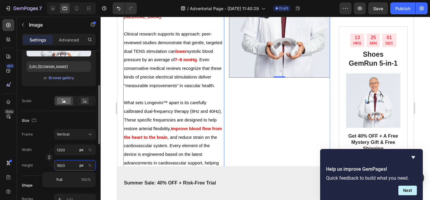
type input "1"
type input "14"
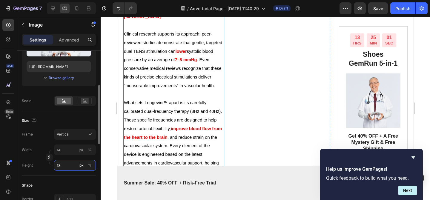
type input "180"
type input "1350"
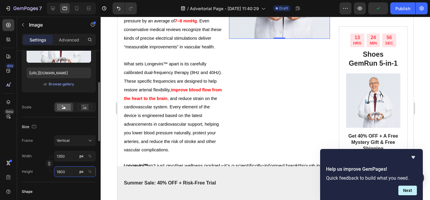
scroll to position [90, 0]
type input "1800"
click at [82, 111] on div at bounding box center [85, 107] width 19 height 9
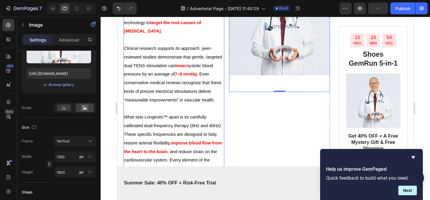
scroll to position [554, 0]
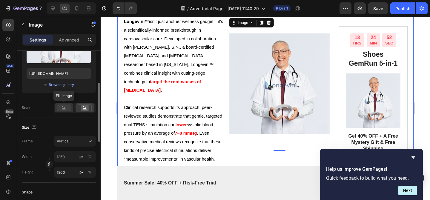
click at [63, 112] on div at bounding box center [64, 107] width 19 height 9
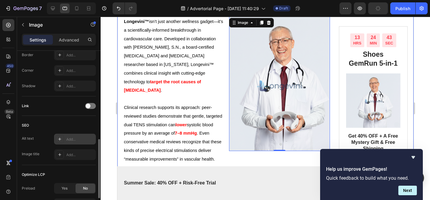
scroll to position [299, 0]
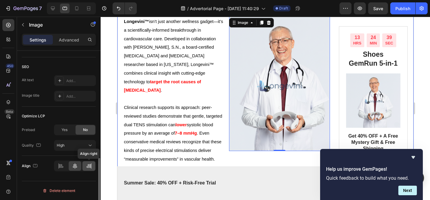
click at [86, 167] on div at bounding box center [88, 166] width 13 height 10
click at [76, 167] on icon at bounding box center [75, 165] width 4 height 5
click at [77, 150] on button "High" at bounding box center [75, 145] width 42 height 11
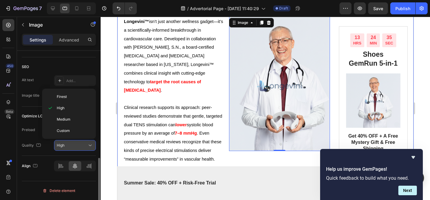
click at [76, 146] on div "High" at bounding box center [72, 145] width 30 height 5
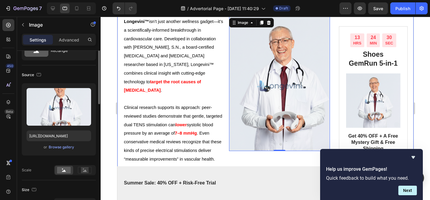
scroll to position [0, 0]
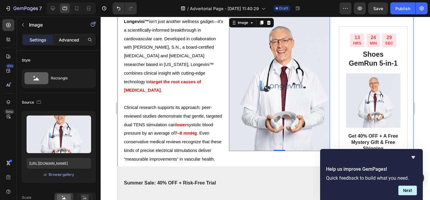
click at [67, 39] on p "Advanced" at bounding box center [69, 40] width 20 height 6
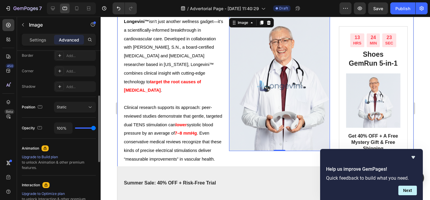
scroll to position [127, 0]
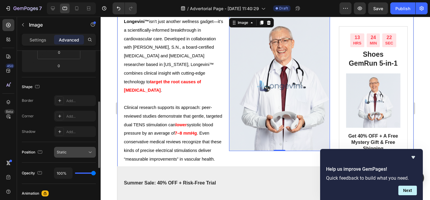
click at [65, 155] on span "Static" at bounding box center [62, 152] width 10 height 5
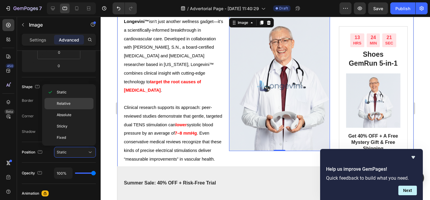
click at [76, 104] on p "Relative" at bounding box center [74, 103] width 34 height 5
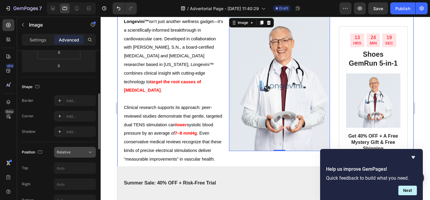
click at [73, 153] on div "Relative" at bounding box center [72, 152] width 30 height 5
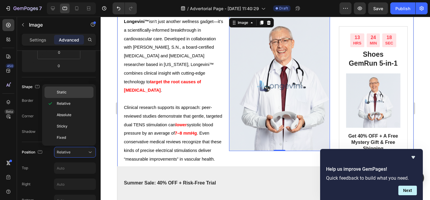
click at [72, 94] on p "Static" at bounding box center [74, 92] width 34 height 5
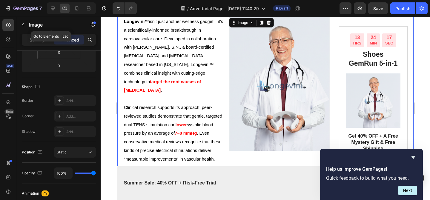
click at [24, 26] on icon "button" at bounding box center [23, 24] width 5 height 5
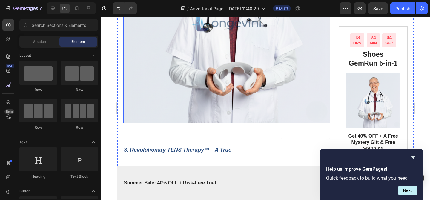
scroll to position [1011, 0]
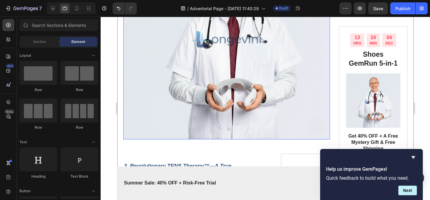
click at [237, 87] on img at bounding box center [226, 36] width 207 height 207
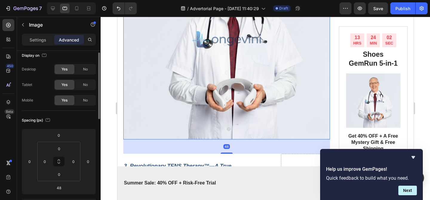
scroll to position [148, 0]
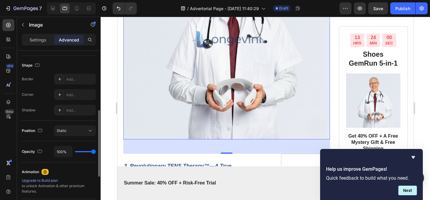
type input "17%"
type input "17"
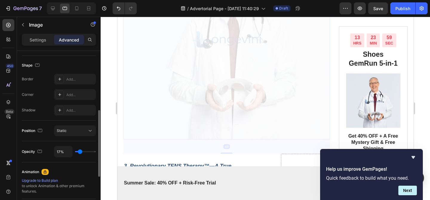
type input "12%"
type input "12"
type input "8%"
type input "8"
type input "3%"
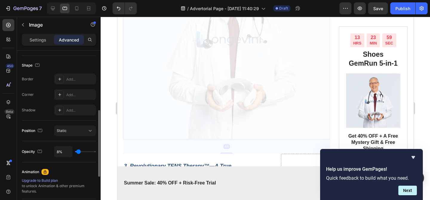
type input "3"
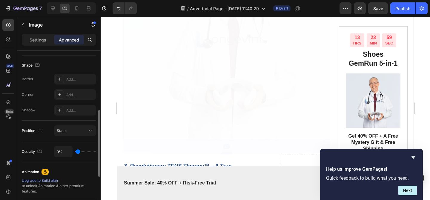
type input "0%"
type input "0"
type input "26%"
type input "26"
type input "70%"
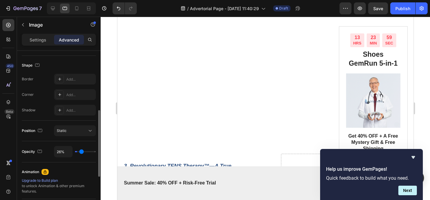
type input "70"
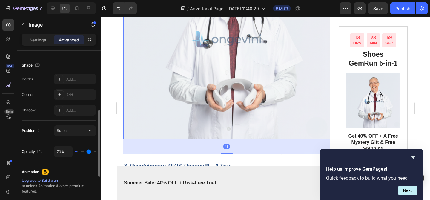
type input "88%"
type input "88"
type input "100%"
type input "100"
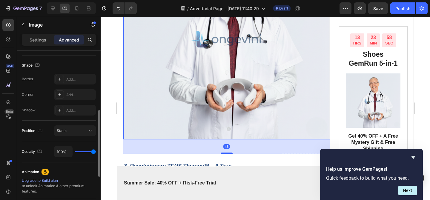
drag, startPoint x: 80, startPoint y: 152, endPoint x: 110, endPoint y: 148, distance: 30.7
click at [96, 151] on input "range" at bounding box center [85, 151] width 21 height 1
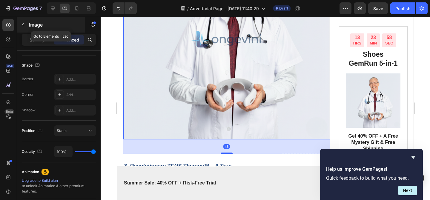
click at [27, 27] on button "button" at bounding box center [23, 25] width 10 height 10
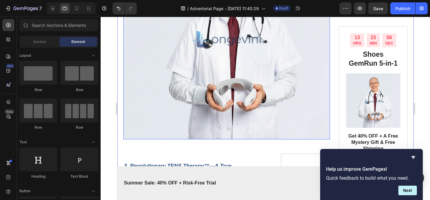
click at [167, 67] on img at bounding box center [226, 36] width 207 height 207
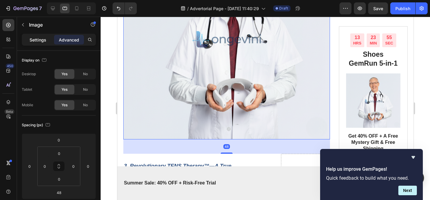
click at [44, 39] on p "Settings" at bounding box center [38, 40] width 17 height 6
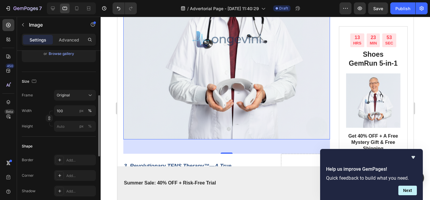
scroll to position [123, 0]
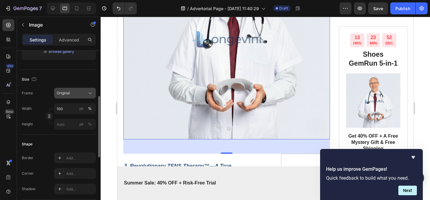
click at [72, 97] on button "Original" at bounding box center [75, 93] width 42 height 11
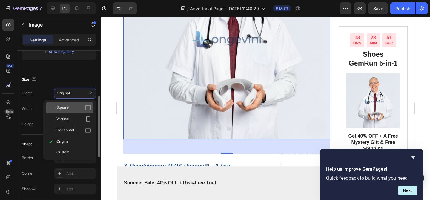
click at [74, 110] on div "Square" at bounding box center [73, 108] width 35 height 6
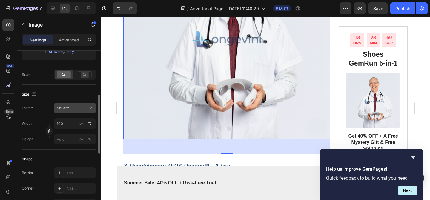
click at [75, 107] on div "Square" at bounding box center [71, 107] width 29 height 5
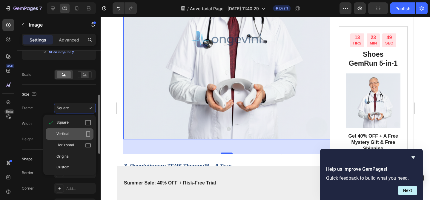
click at [75, 133] on div "Vertical" at bounding box center [73, 134] width 35 height 6
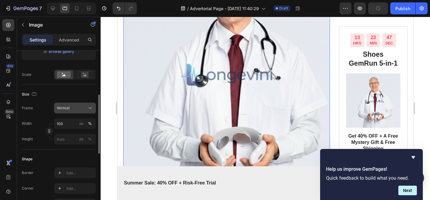
click at [73, 110] on div "Vertical" at bounding box center [71, 107] width 29 height 5
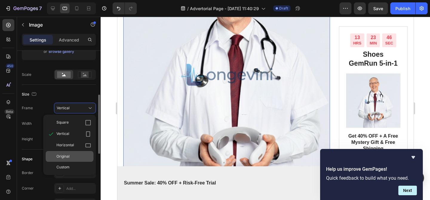
click at [71, 158] on div "Original" at bounding box center [73, 156] width 35 height 5
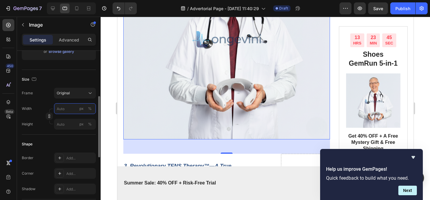
click at [74, 107] on input "px %" at bounding box center [75, 108] width 42 height 11
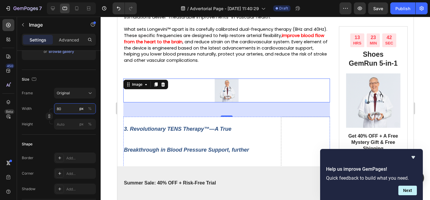
scroll to position [866, 0]
click at [63, 107] on input "80" at bounding box center [75, 108] width 42 height 11
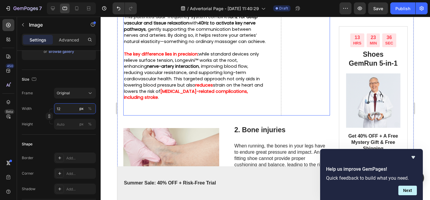
type input "1"
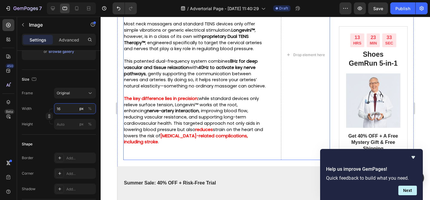
type input "1"
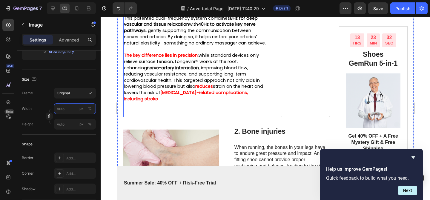
type input "8"
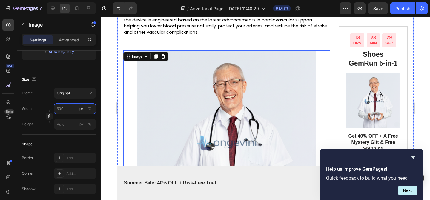
scroll to position [940, 0]
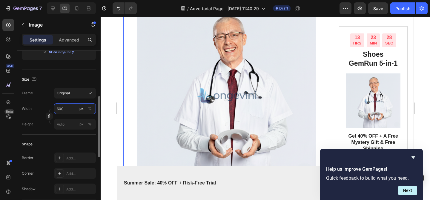
click at [66, 111] on input "600" at bounding box center [75, 108] width 42 height 11
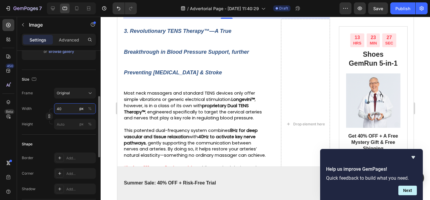
type input "400"
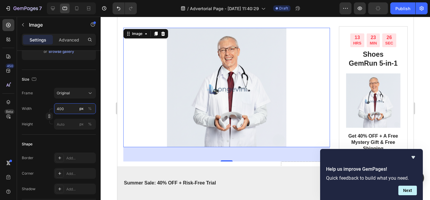
scroll to position [911, 0]
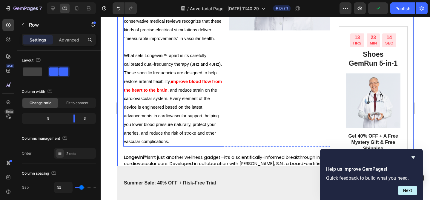
scroll to position [668, 0]
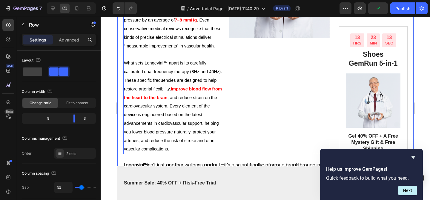
click at [184, 91] on span "What sets Longevini™ apart is its carefully calibrated dual-frequency therapy (…" at bounding box center [173, 76] width 98 height 30
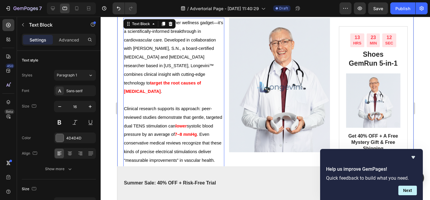
scroll to position [545, 0]
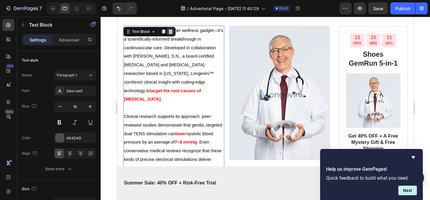
click at [169, 34] on icon at bounding box center [170, 32] width 4 height 4
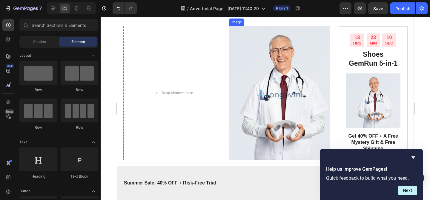
click at [257, 74] on img at bounding box center [279, 93] width 101 height 134
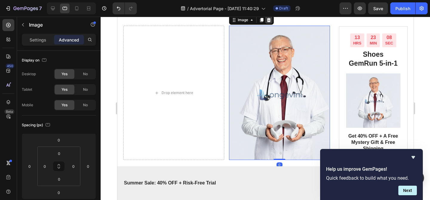
click at [270, 24] on div at bounding box center [268, 19] width 7 height 7
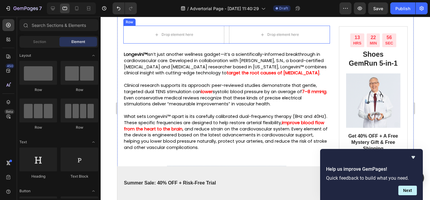
click at [224, 40] on div "Drop element here" at bounding box center [173, 35] width 101 height 18
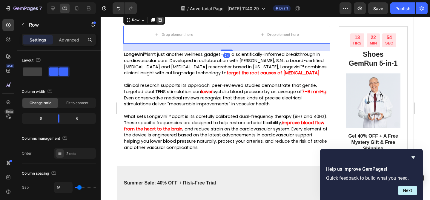
click at [160, 22] on icon at bounding box center [160, 20] width 4 height 4
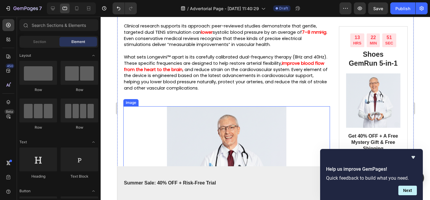
scroll to position [627, 0]
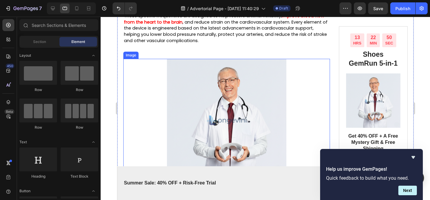
click at [227, 146] on img at bounding box center [226, 118] width 119 height 119
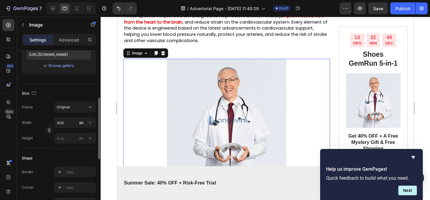
scroll to position [115, 0]
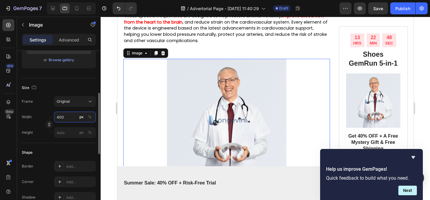
click at [67, 116] on input "400" at bounding box center [75, 117] width 42 height 11
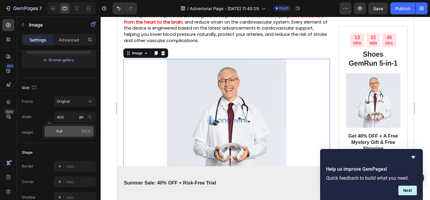
click at [64, 131] on p "Full 100%" at bounding box center [73, 131] width 35 height 5
type input "100"
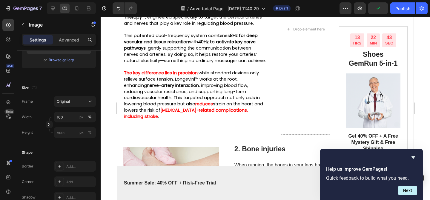
scroll to position [951, 0]
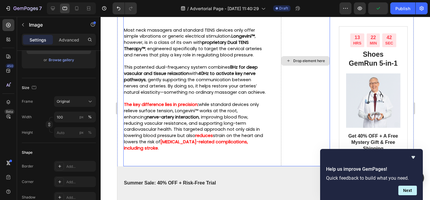
click at [309, 50] on div "Drop element here" at bounding box center [305, 61] width 49 height 210
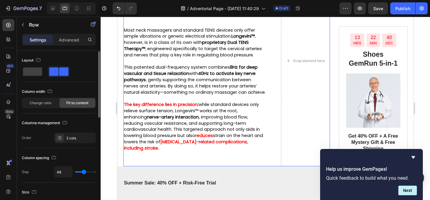
scroll to position [14, 0]
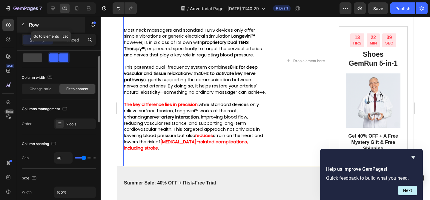
click at [24, 24] on icon "button" at bounding box center [23, 24] width 5 height 5
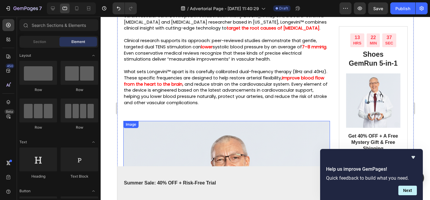
click at [188, 62] on span ". Even conservative medical reviews recognize that these kinds of precise elect…" at bounding box center [225, 53] width 203 height 19
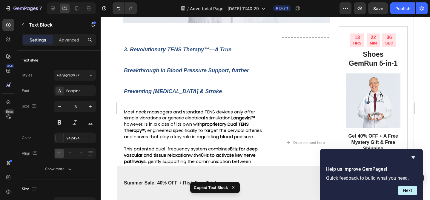
scroll to position [874, 0]
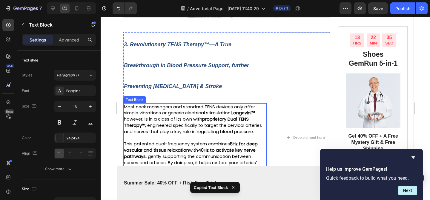
click at [214, 128] on strong "proprietary Dual TENS Therapy™" at bounding box center [186, 122] width 125 height 12
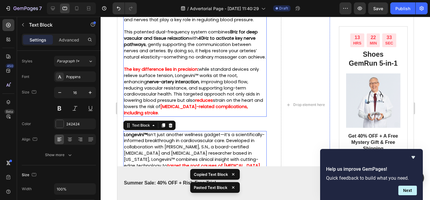
click at [206, 60] on span "This patented dual-frequency system combines 8Hz for deep vascular and tissue r…" at bounding box center [195, 44] width 142 height 31
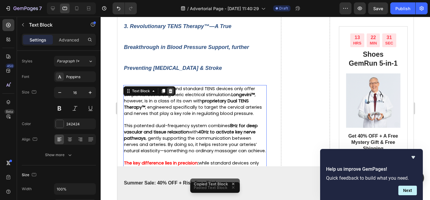
scroll to position [897, 0]
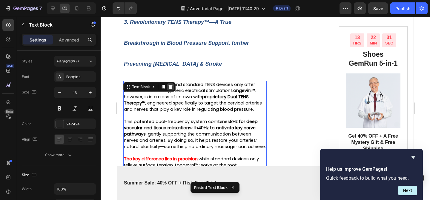
click at [169, 90] on div at bounding box center [170, 86] width 7 height 7
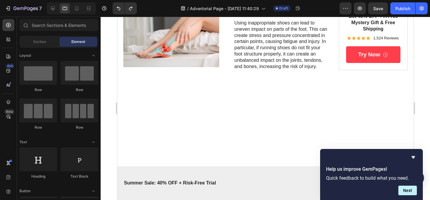
scroll to position [879, 0]
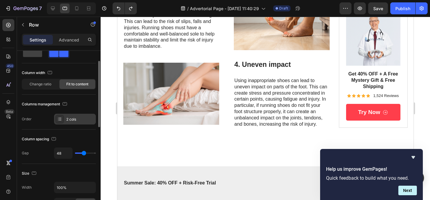
scroll to position [21, 0]
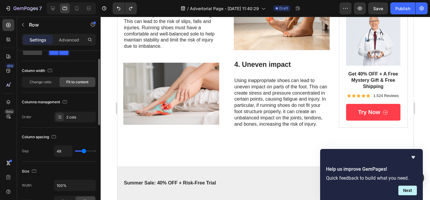
click at [66, 122] on div "Layout Column width Change ratio Fit to content Columns management Order 2 cols" at bounding box center [59, 79] width 74 height 98
click at [66, 116] on div "2 cols" at bounding box center [80, 117] width 28 height 5
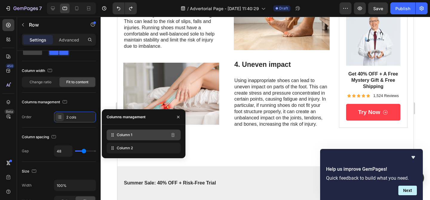
click at [141, 136] on div "Column 1" at bounding box center [144, 135] width 74 height 11
click at [157, 135] on div "Column 1" at bounding box center [144, 135] width 74 height 11
click at [177, 117] on icon "button" at bounding box center [178, 117] width 5 height 5
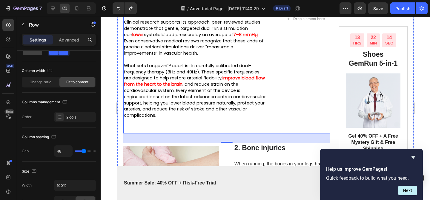
scroll to position [569, 0]
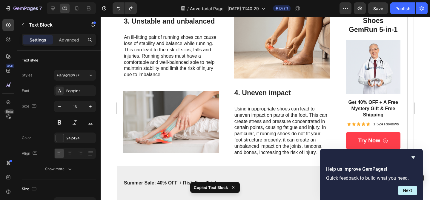
scroll to position [834, 0]
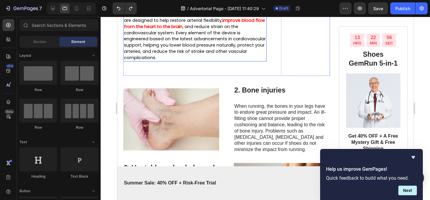
scroll to position [518, 0]
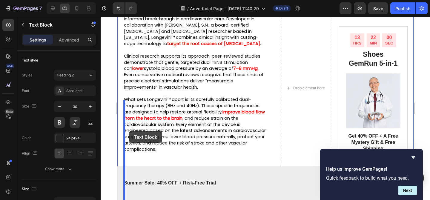
drag, startPoint x: 127, startPoint y: 61, endPoint x: 127, endPoint y: 131, distance: 70.5
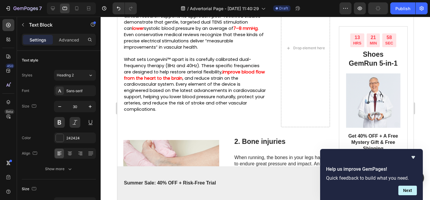
scroll to position [554, 0]
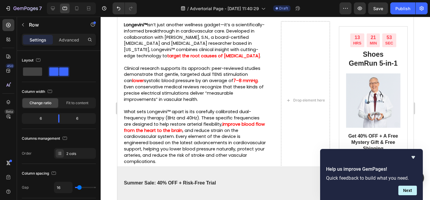
scroll to position [555, 0]
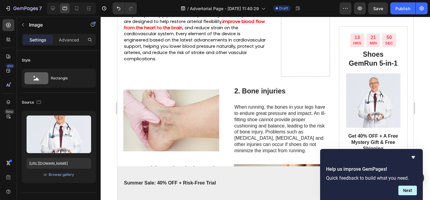
scroll to position [665, 0]
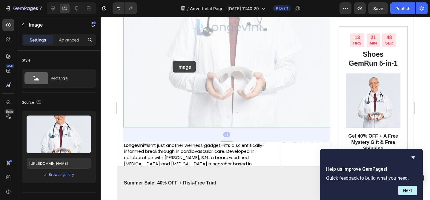
drag, startPoint x: 182, startPoint y: 155, endPoint x: 172, endPoint y: 61, distance: 94.6
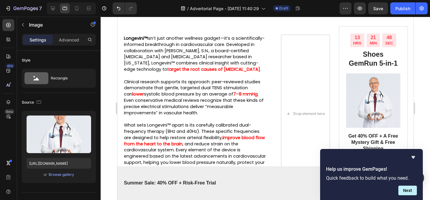
scroll to position [551, 0]
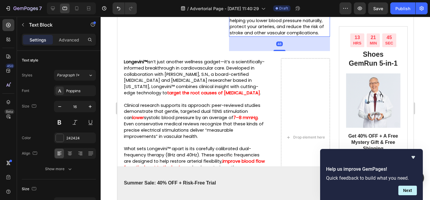
scroll to position [497, 0]
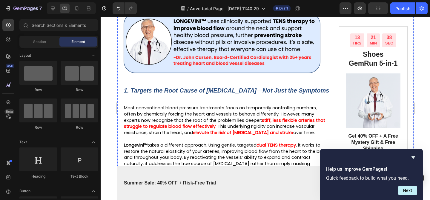
scroll to position [119, 0]
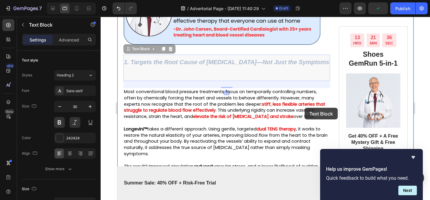
drag, startPoint x: 206, startPoint y: 73, endPoint x: 304, endPoint y: 108, distance: 104.3
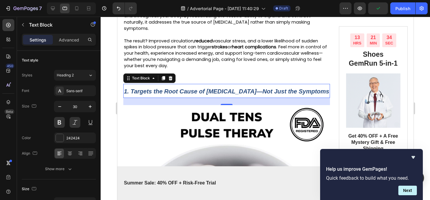
scroll to position [181, 0]
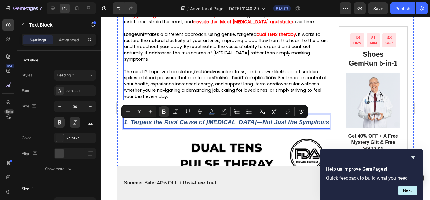
drag, startPoint x: 281, startPoint y: 132, endPoint x: 304, endPoint y: 61, distance: 74.4
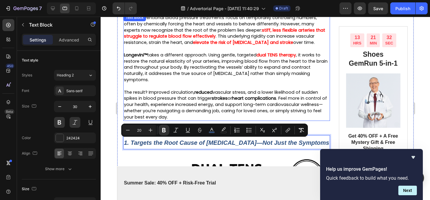
scroll to position [163, 0]
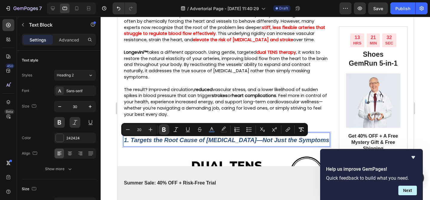
click at [289, 146] on p "1. Targets the Root Cause of [MEDICAL_DATA]—Not Just the Symptoms" at bounding box center [226, 139] width 205 height 13
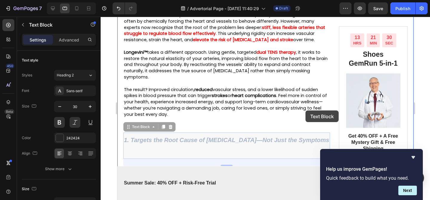
drag, startPoint x: 285, startPoint y: 146, endPoint x: 279, endPoint y: 112, distance: 34.8
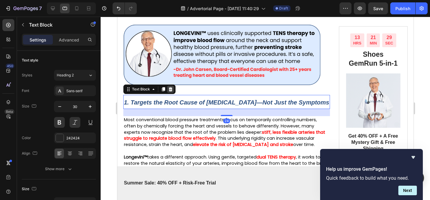
scroll to position [80, 0]
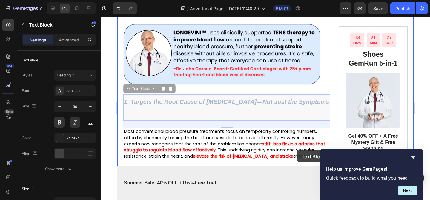
drag, startPoint x: 128, startPoint y: 89, endPoint x: 296, endPoint y: 150, distance: 178.5
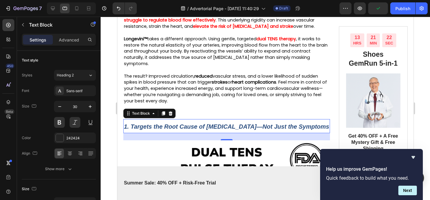
scroll to position [162, 0]
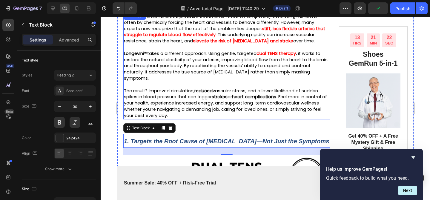
click at [182, 74] on span ", it works to restore the natural elasticity of your arteries, improving blood …" at bounding box center [226, 65] width 204 height 31
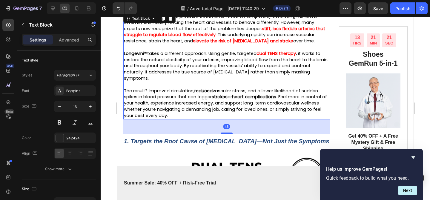
scroll to position [151, 0]
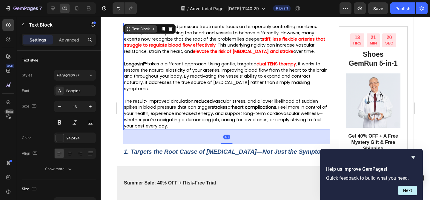
click at [134, 29] on div "Text Block" at bounding box center [140, 28] width 20 height 5
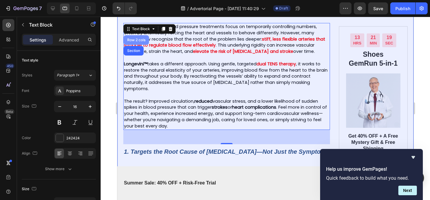
click at [132, 42] on div "Row 2 cols" at bounding box center [135, 40] width 25 height 10
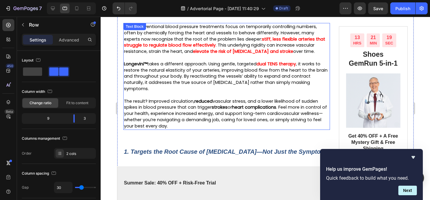
scroll to position [155, 0]
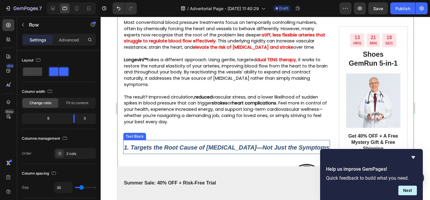
click at [131, 150] on strong "1. Targets the Root Cause of [MEDICAL_DATA]—Not Just the Symptoms" at bounding box center [226, 147] width 205 height 7
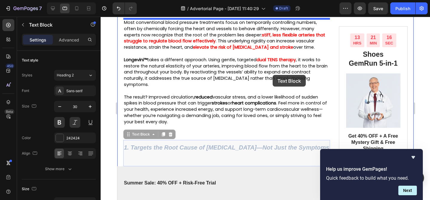
drag, startPoint x: 128, startPoint y: 134, endPoint x: 272, endPoint y: 75, distance: 155.1
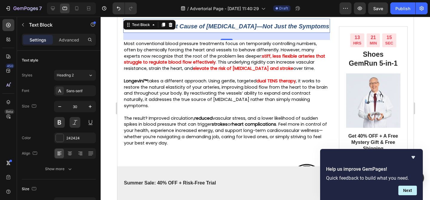
scroll to position [152, 0]
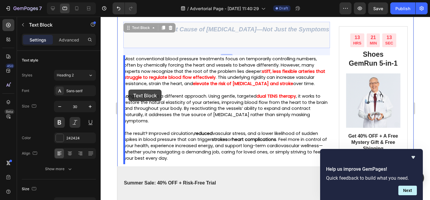
drag, startPoint x: 130, startPoint y: 30, endPoint x: 128, endPoint y: 90, distance: 60.0
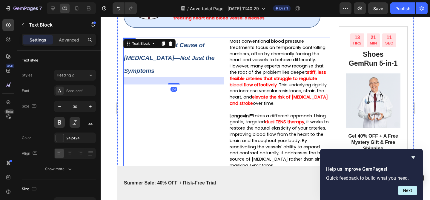
scroll to position [123, 0]
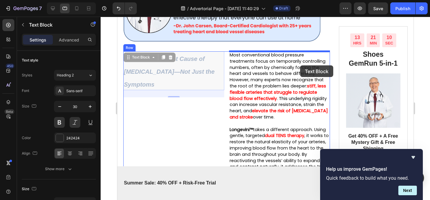
drag, startPoint x: 127, startPoint y: 56, endPoint x: 304, endPoint y: 67, distance: 176.8
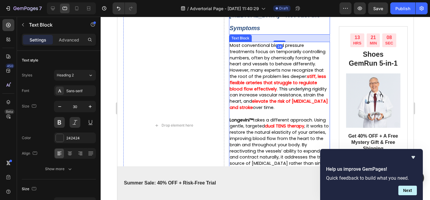
scroll to position [180, 0]
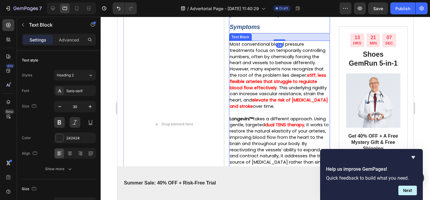
click at [275, 144] on span ", it works to restore the natural elasticity of your arteries, improving blood …" at bounding box center [278, 147] width 99 height 50
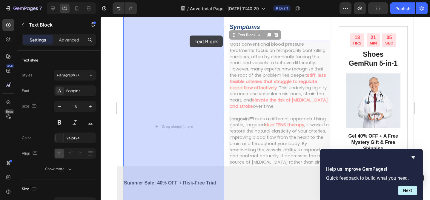
drag, startPoint x: 235, startPoint y: 32, endPoint x: 188, endPoint y: 36, distance: 47.0
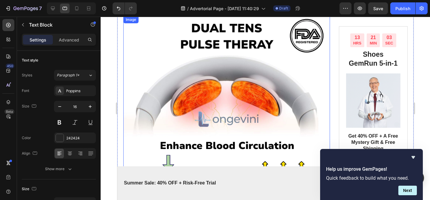
click at [233, 67] on img at bounding box center [226, 119] width 207 height 207
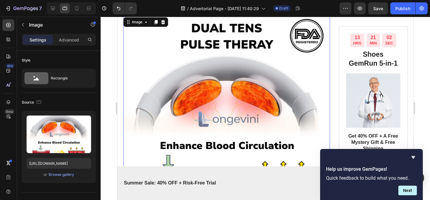
scroll to position [292, 0]
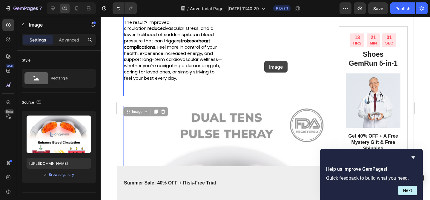
drag, startPoint x: 131, startPoint y: 118, endPoint x: 264, endPoint y: 61, distance: 144.9
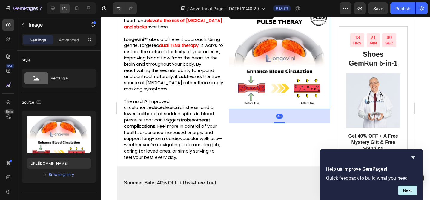
scroll to position [163, 0]
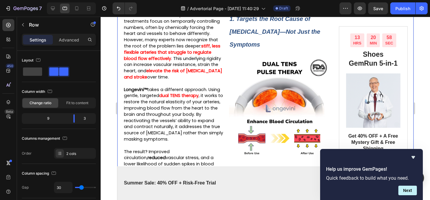
scroll to position [105, 0]
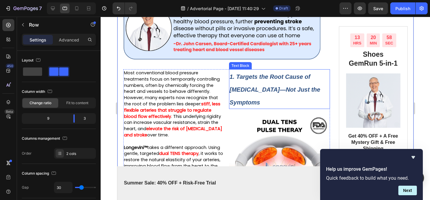
click at [259, 103] on strong "1. Targets the Root Cause of [MEDICAL_DATA]—Not Just the Symptoms" at bounding box center [274, 89] width 91 height 32
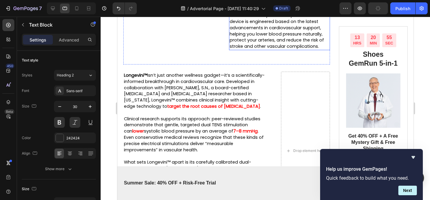
scroll to position [556, 0]
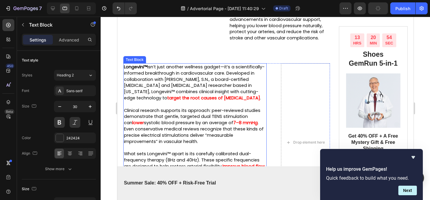
click at [212, 100] on span "Longevini™ isn’t just another wellness gadget—it’s a scientifically-informed br…" at bounding box center [194, 82] width 141 height 37
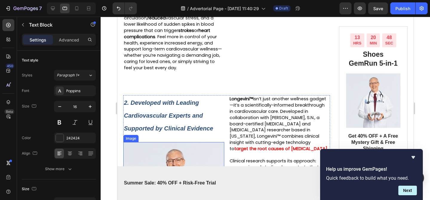
scroll to position [301, 0]
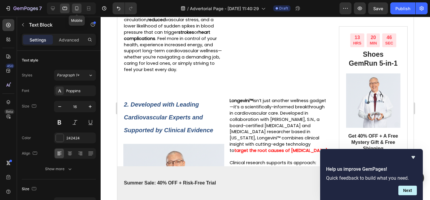
click at [80, 11] on div at bounding box center [77, 9] width 10 height 10
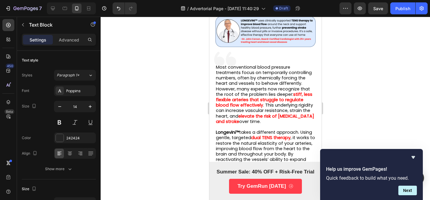
scroll to position [84, 0]
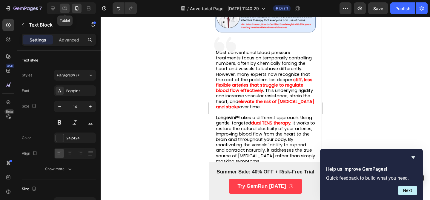
click at [66, 9] on icon at bounding box center [65, 8] width 6 height 6
type input "16"
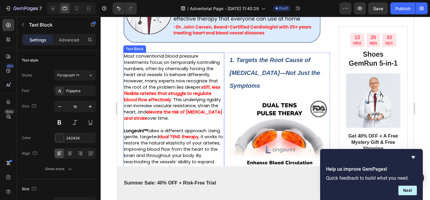
scroll to position [120, 0]
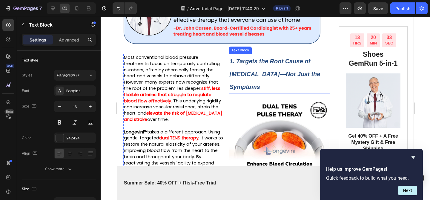
click at [273, 67] on p "1. Targets the Root Cause of [MEDICAL_DATA]—Not Just the Symptoms" at bounding box center [279, 73] width 100 height 39
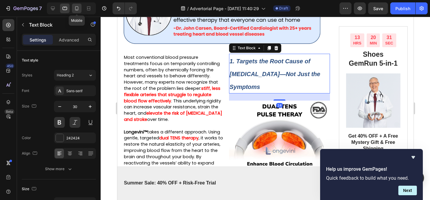
drag, startPoint x: 74, startPoint y: 10, endPoint x: 0, endPoint y: 45, distance: 81.3
click at [74, 10] on icon at bounding box center [77, 8] width 6 height 6
type input "18"
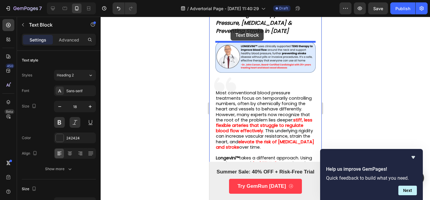
scroll to position [37, 0]
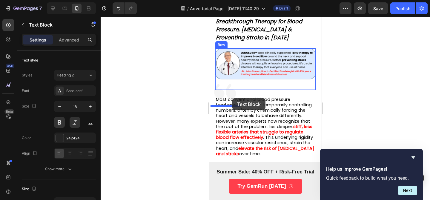
drag, startPoint x: 219, startPoint y: 145, endPoint x: 232, endPoint y: 98, distance: 48.6
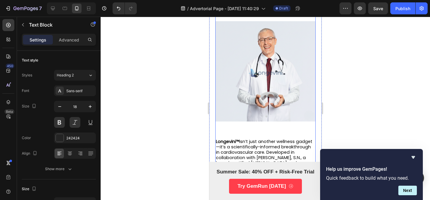
scroll to position [486, 0]
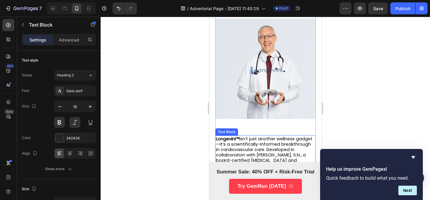
click at [237, 148] on span "Longevini™ isn’t just another wellness gadget—it’s a scientifically-informed br…" at bounding box center [264, 161] width 96 height 50
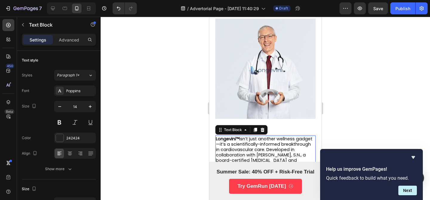
scroll to position [466, 0]
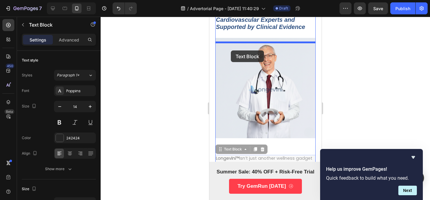
drag, startPoint x: 221, startPoint y: 154, endPoint x: 230, endPoint y: 50, distance: 103.7
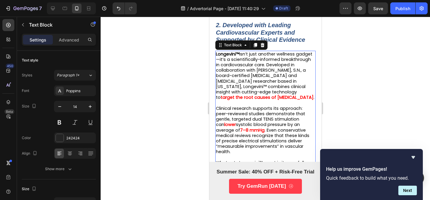
scroll to position [452, 0]
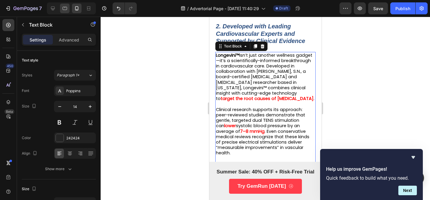
click at [69, 9] on div at bounding box center [65, 9] width 10 height 10
type input "16"
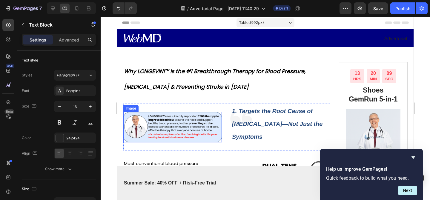
click at [136, 116] on img at bounding box center [172, 127] width 99 height 30
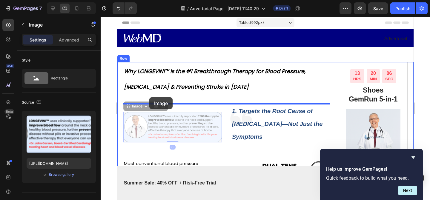
drag, startPoint x: 127, startPoint y: 107, endPoint x: 149, endPoint y: 97, distance: 23.8
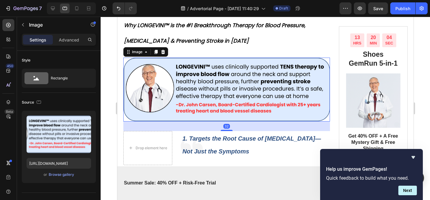
scroll to position [64, 0]
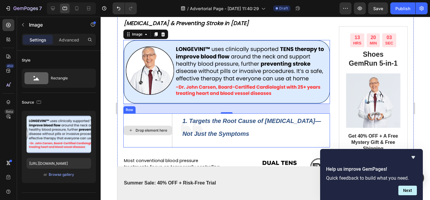
click at [153, 119] on div "Drop element here" at bounding box center [147, 130] width 49 height 34
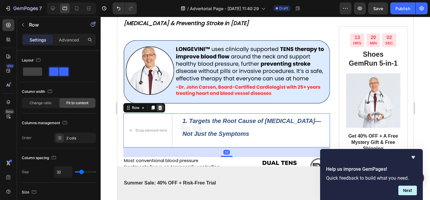
click at [159, 106] on icon at bounding box center [159, 107] width 5 height 5
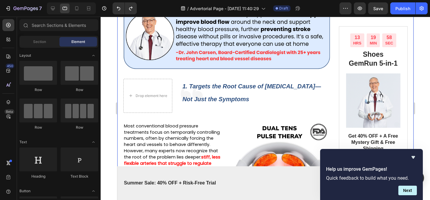
scroll to position [96, 0]
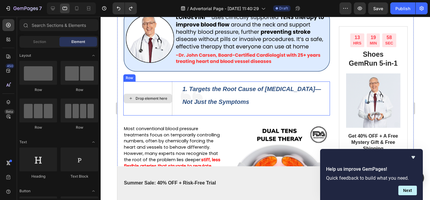
click at [159, 91] on div "Drop element here" at bounding box center [147, 99] width 49 height 34
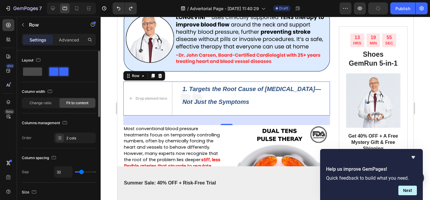
click at [30, 76] on div at bounding box center [32, 71] width 21 height 11
type input "0"
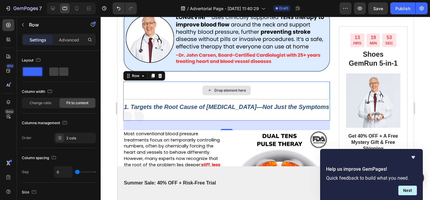
click at [167, 86] on div "Drop element here" at bounding box center [226, 91] width 206 height 18
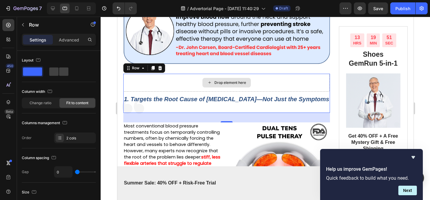
scroll to position [104, 0]
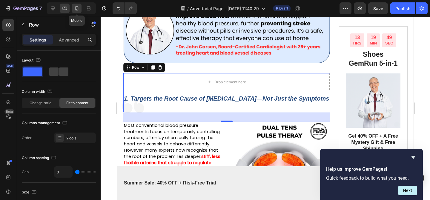
click at [75, 6] on icon at bounding box center [77, 8] width 6 height 6
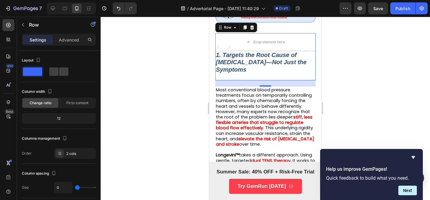
scroll to position [89, 0]
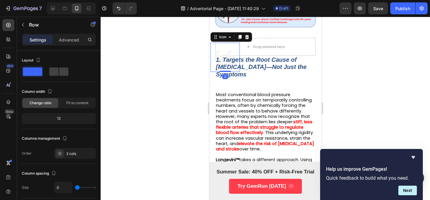
click at [231, 44] on icon at bounding box center [224, 57] width 29 height 29
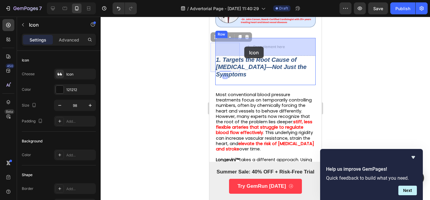
drag, startPoint x: 228, startPoint y: 47, endPoint x: 243, endPoint y: 46, distance: 14.6
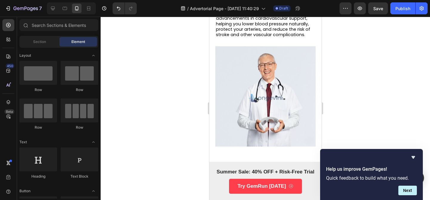
scroll to position [642, 0]
click at [67, 13] on div at bounding box center [65, 9] width 10 height 10
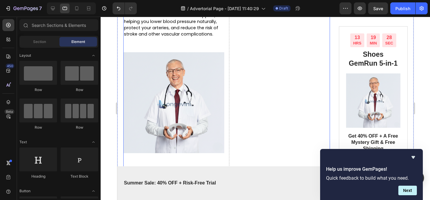
scroll to position [612, 0]
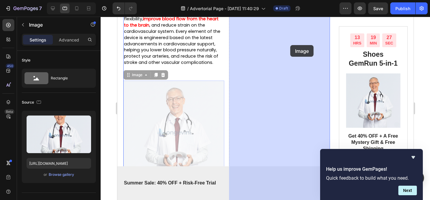
drag, startPoint x: 170, startPoint y: 136, endPoint x: 274, endPoint y: 66, distance: 125.9
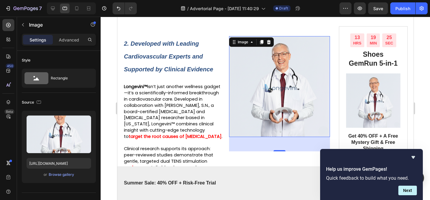
scroll to position [410, 0]
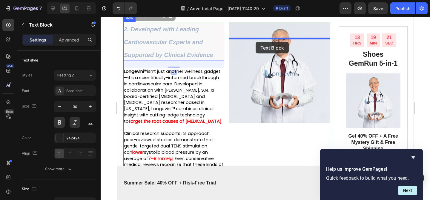
drag, startPoint x: 151, startPoint y: 53, endPoint x: 255, endPoint y: 42, distance: 104.5
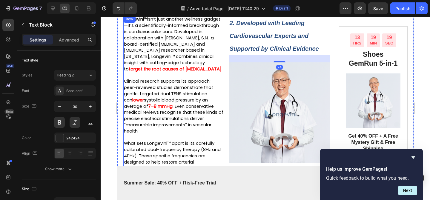
scroll to position [415, 0]
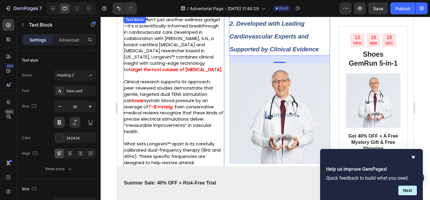
click at [219, 99] on p "Clinical research supports its approach: peer-reviewed studies demonstrate that…" at bounding box center [174, 107] width 100 height 56
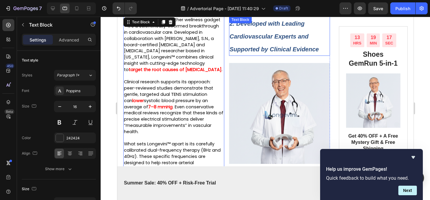
click at [231, 53] on strong "2. Developed with Leading Cardiovascular Experts and Supported by Clinical Evid…" at bounding box center [273, 36] width 89 height 32
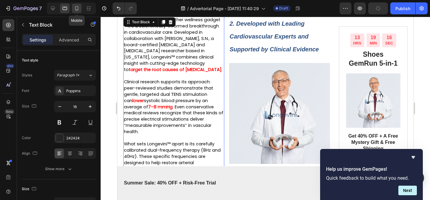
click at [73, 9] on div at bounding box center [77, 9] width 10 height 10
type input "14"
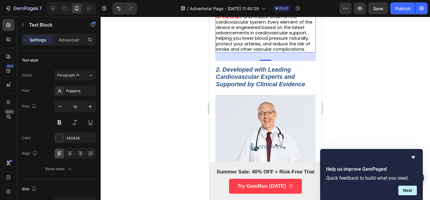
scroll to position [597, 0]
click at [249, 82] on p "2. Developed with Leading Cardiovascular Experts and Supported by Clinical Evid…" at bounding box center [265, 78] width 99 height 22
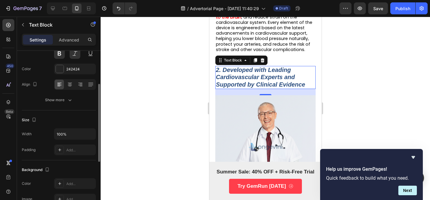
scroll to position [70, 0]
click at [60, 93] on div "Font Sans-serif Size 18 Color 242424 Align Show more" at bounding box center [59, 60] width 74 height 89
click at [60, 97] on div "Show more" at bounding box center [59, 99] width 28 height 6
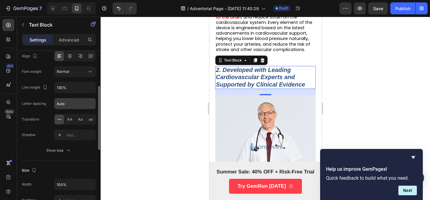
scroll to position [103, 0]
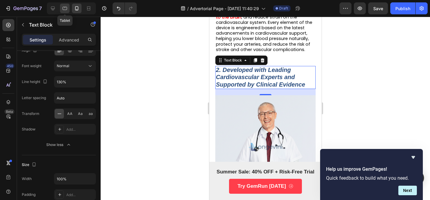
click at [64, 10] on icon at bounding box center [65, 8] width 4 height 3
type input "30"
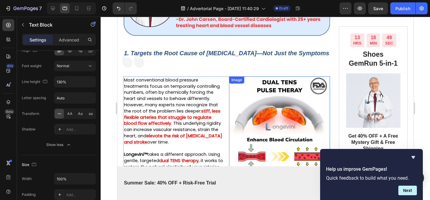
scroll to position [130, 0]
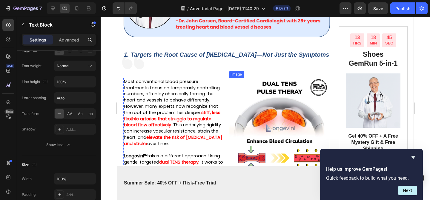
click at [262, 112] on img at bounding box center [279, 128] width 101 height 101
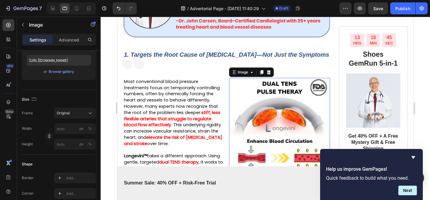
scroll to position [0, 0]
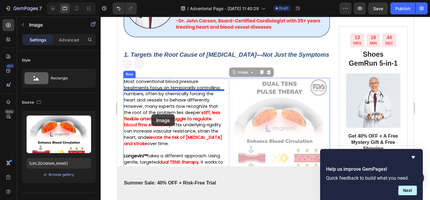
drag, startPoint x: 262, startPoint y: 112, endPoint x: 151, endPoint y: 114, distance: 111.4
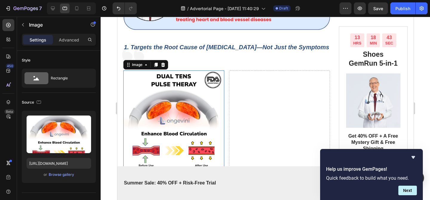
scroll to position [138, 0]
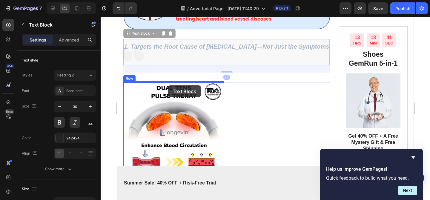
drag, startPoint x: 184, startPoint y: 52, endPoint x: 167, endPoint y: 85, distance: 36.9
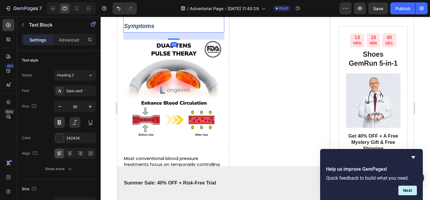
scroll to position [219, 0]
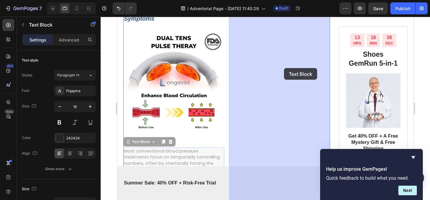
drag, startPoint x: 173, startPoint y: 156, endPoint x: 284, endPoint y: 68, distance: 141.0
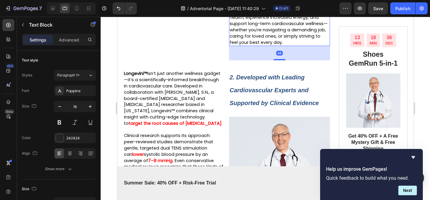
scroll to position [359, 0]
click at [79, 12] on div at bounding box center [77, 9] width 10 height 10
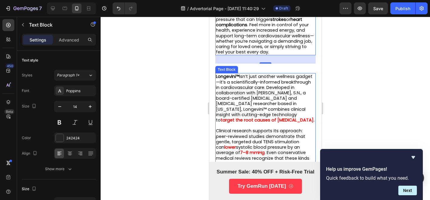
scroll to position [444, 0]
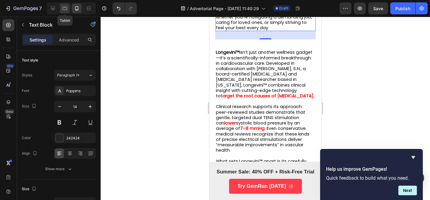
click at [64, 11] on icon at bounding box center [65, 8] width 6 height 6
type input "16"
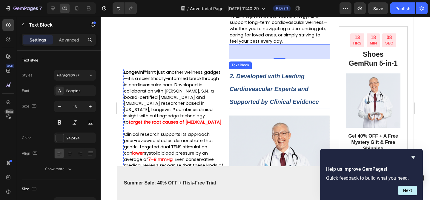
scroll to position [360, 0]
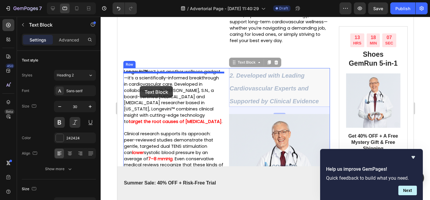
drag, startPoint x: 262, startPoint y: 94, endPoint x: 139, endPoint y: 86, distance: 123.0
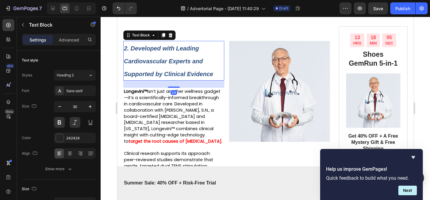
scroll to position [388, 0]
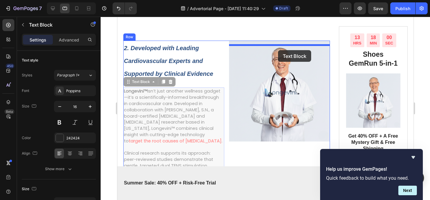
drag, startPoint x: 178, startPoint y: 121, endPoint x: 277, endPoint y: 50, distance: 121.1
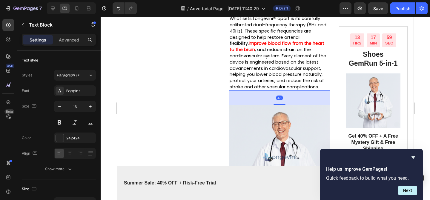
scroll to position [541, 0]
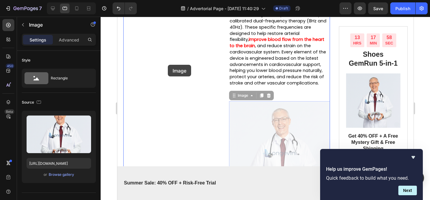
drag, startPoint x: 269, startPoint y: 133, endPoint x: 167, endPoint y: 65, distance: 122.4
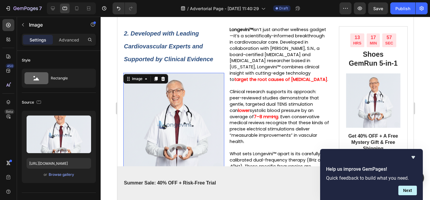
scroll to position [388, 0]
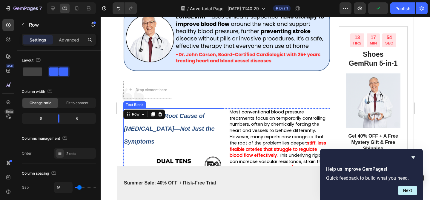
scroll to position [76, 0]
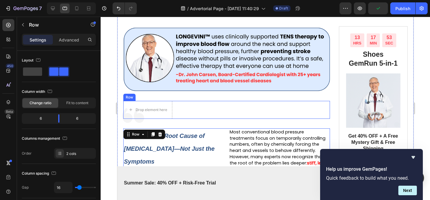
click at [195, 113] on div "Icon Drop element here Row" at bounding box center [226, 110] width 207 height 18
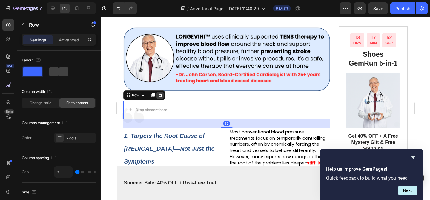
click at [160, 96] on icon at bounding box center [159, 95] width 5 height 5
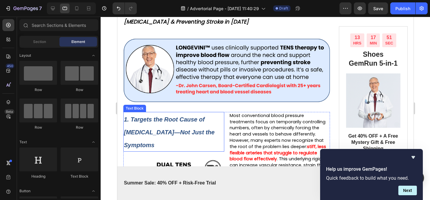
scroll to position [56, 0]
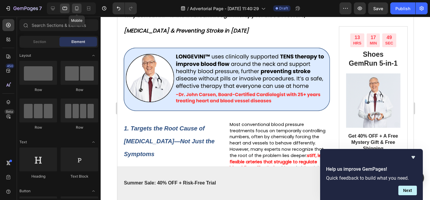
click at [75, 12] on div at bounding box center [77, 9] width 10 height 10
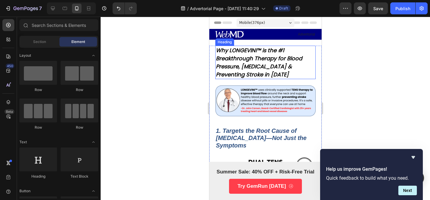
click at [266, 66] on span "Why LONGEVINI™ is the #1 Breakthrough Therapy for Blood Pressure, [MEDICAL_DATA…" at bounding box center [259, 63] width 86 height 32
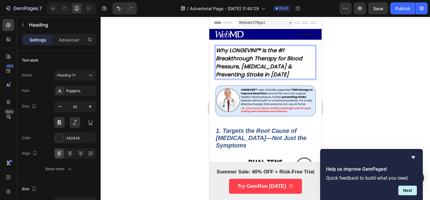
click at [265, 66] on span "Why LONGEVINI™ is the #1 Breakthrough Therapy for Blood Pressure, [MEDICAL_DATA…" at bounding box center [259, 63] width 86 height 32
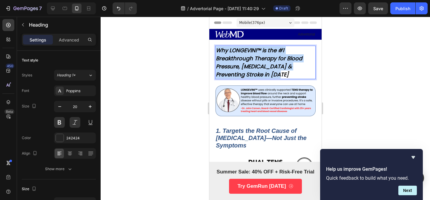
click at [265, 66] on span "Why LONGEVINI™ is the #1 Breakthrough Therapy for Blood Pressure, [MEDICAL_DATA…" at bounding box center [259, 63] width 86 height 32
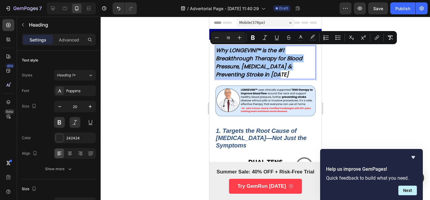
click at [229, 35] on input "18" at bounding box center [228, 37] width 12 height 7
click at [226, 38] on input "18" at bounding box center [228, 37] width 12 height 7
type input "20"
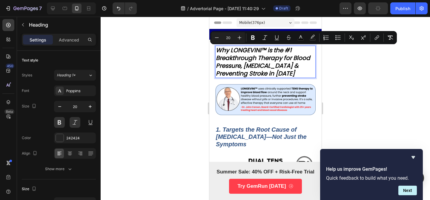
click at [328, 72] on div at bounding box center [265, 108] width 329 height 183
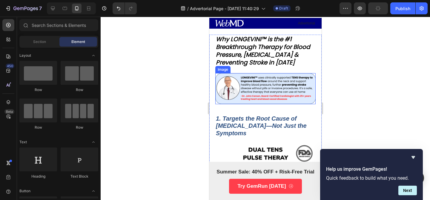
scroll to position [13, 0]
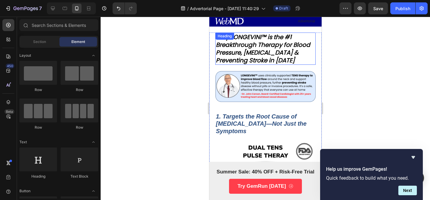
click at [271, 60] on span "Why LONGEVINI™ is the #1 Breakthrough Therapy for Blood Pressure, [MEDICAL_DATA…" at bounding box center [263, 49] width 94 height 32
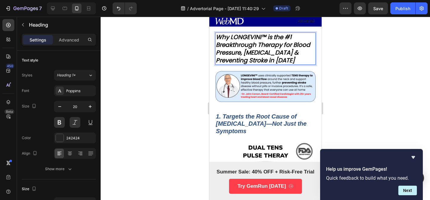
click at [271, 60] on span "Why LONGEVINI™ is the #1 Breakthrough Therapy for Blood Pressure, [MEDICAL_DATA…" at bounding box center [263, 49] width 94 height 32
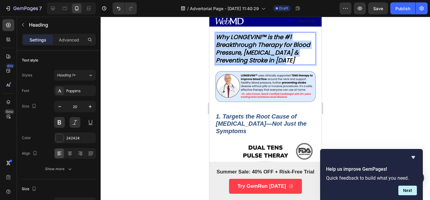
click at [271, 60] on span "Why LONGEVINI™ is the #1 Breakthrough Therapy for Blood Pressure, [MEDICAL_DATA…" at bounding box center [263, 49] width 94 height 32
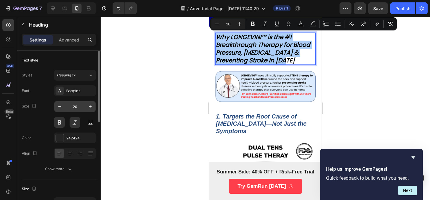
click at [73, 107] on input "20" at bounding box center [75, 106] width 20 height 11
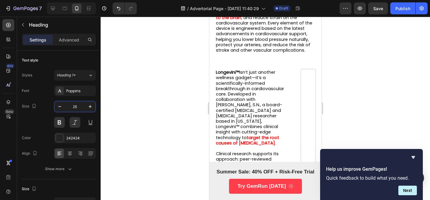
scroll to position [760, 0]
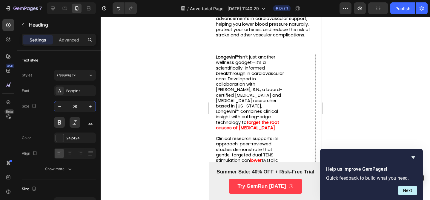
click at [65, 10] on icon at bounding box center [65, 8] width 6 height 6
type input "35"
type input "100%"
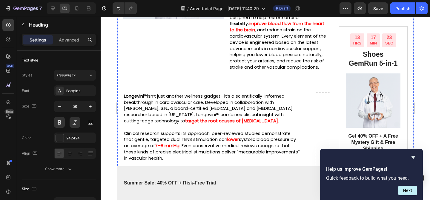
scroll to position [581, 0]
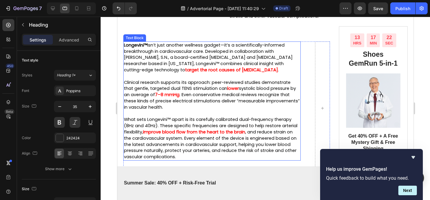
click at [185, 73] on strong "target the root causes of [MEDICAL_DATA]" at bounding box center [231, 70] width 93 height 6
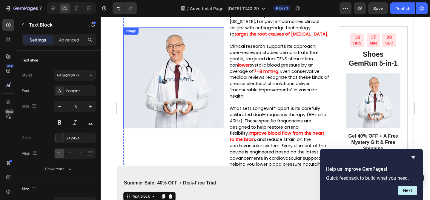
scroll to position [386, 0]
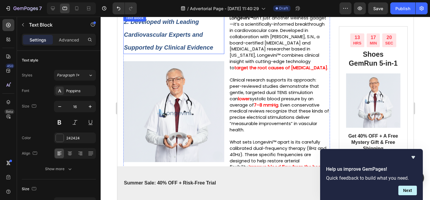
click at [170, 51] on strong "2. Developed with Leading Cardiovascular Experts and Supported by Clinical Evid…" at bounding box center [168, 35] width 89 height 32
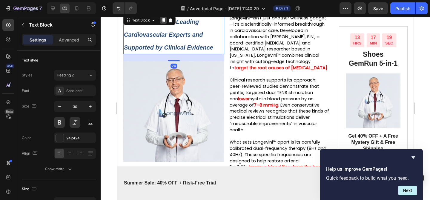
click at [162, 23] on icon at bounding box center [163, 20] width 5 height 5
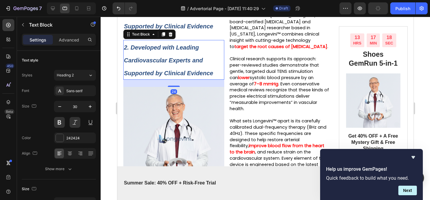
scroll to position [411, 0]
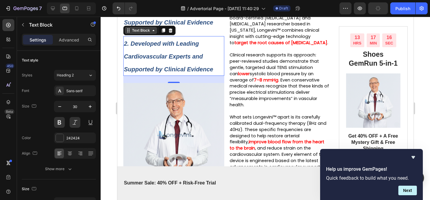
click at [153, 33] on icon at bounding box center [153, 30] width 5 height 5
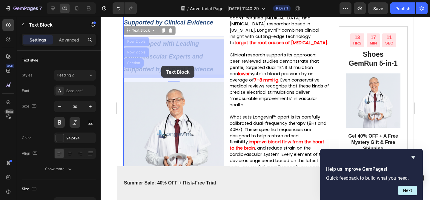
drag, startPoint x: 150, startPoint y: 72, endPoint x: 161, endPoint y: 66, distance: 13.0
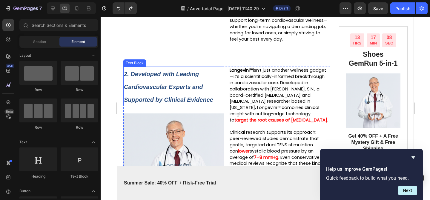
click at [179, 102] on strong "2. Developed with Leading Cardiovascular Experts and Supported by Clinical Evid…" at bounding box center [168, 87] width 89 height 32
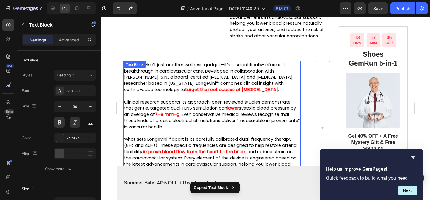
scroll to position [517, 0]
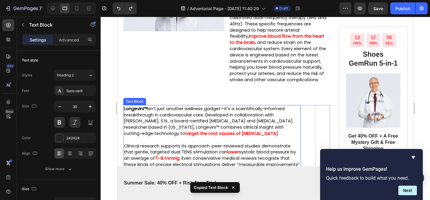
click at [164, 117] on span "Longevini™ isn’t just another wellness gadget—it’s a scientifically-informed br…" at bounding box center [208, 121] width 169 height 31
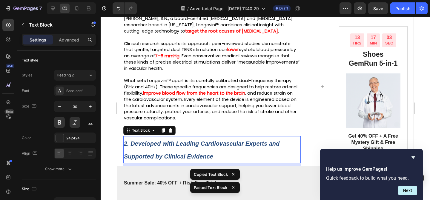
scroll to position [618, 0]
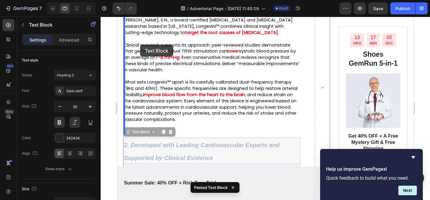
drag, startPoint x: 140, startPoint y: 144, endPoint x: 139, endPoint y: 44, distance: 99.7
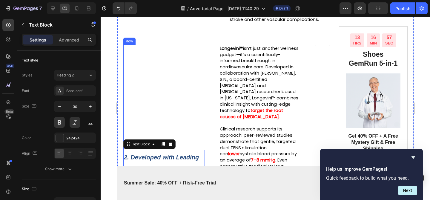
scroll to position [600, 0]
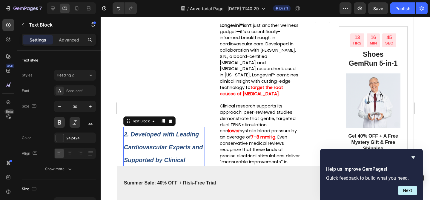
click at [159, 165] on p "2. Developed with Leading Cardiovascular Experts and Supported by Clinical Evid…" at bounding box center [164, 152] width 80 height 51
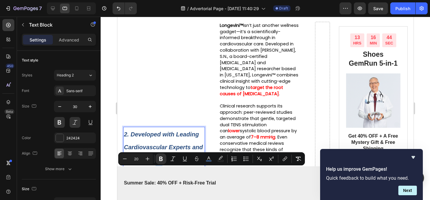
click at [159, 165] on div "Minus 20 Plus Bold Italic Underline Strikethrough color color Numbered List Bul…" at bounding box center [211, 158] width 187 height 13
click at [159, 145] on strong "2. Developed with Leading Cardiovascular Experts and Supported by Clinical Evid…" at bounding box center [163, 153] width 79 height 45
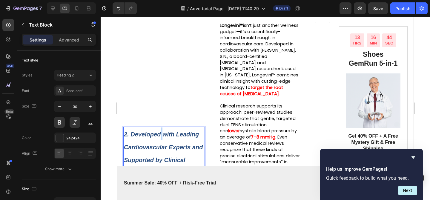
click at [159, 145] on strong "2. Developed with Leading Cardiovascular Experts and Supported by Clinical Evid…" at bounding box center [163, 153] width 79 height 45
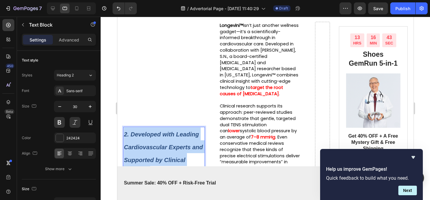
click at [159, 145] on strong "2. Developed with Leading Cardiovascular Experts and Supported by Clinical Evid…" at bounding box center [163, 153] width 79 height 45
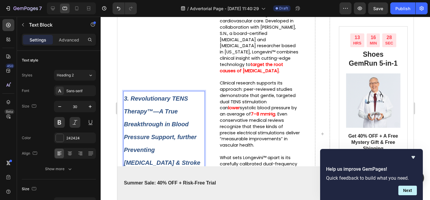
scroll to position [593, 0]
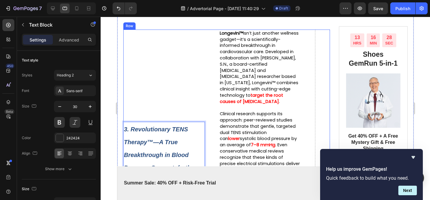
click at [210, 70] on div "3. Revolutionary TENS Therapy™—A True Breakthrough in Blood Pressure Support, f…" at bounding box center [226, 165] width 207 height 270
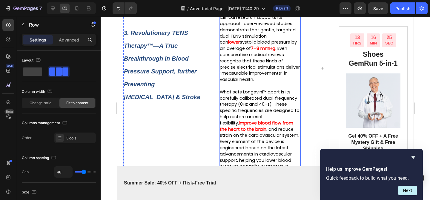
scroll to position [654, 0]
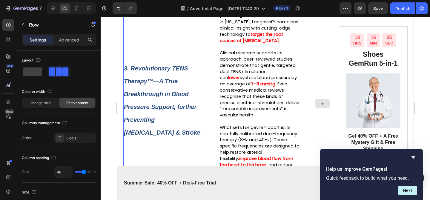
click at [320, 51] on div at bounding box center [322, 104] width 15 height 270
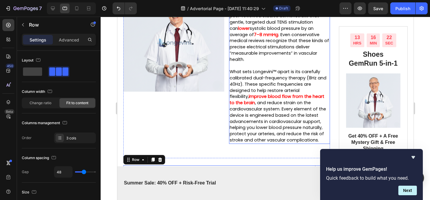
scroll to position [477, 0]
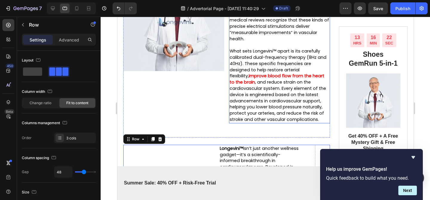
click at [293, 60] on span "What sets Longevini™ apart is its carefully calibrated dual-frequency therapy (…" at bounding box center [277, 63] width 97 height 31
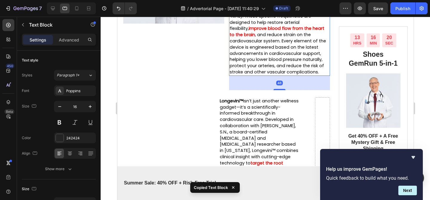
scroll to position [622, 0]
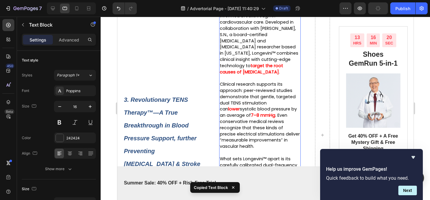
click at [294, 81] on p at bounding box center [259, 78] width 80 height 6
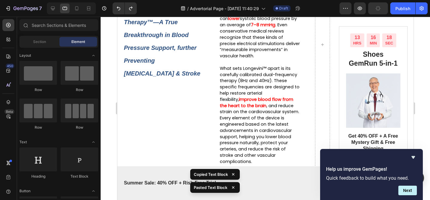
scroll to position [689, 0]
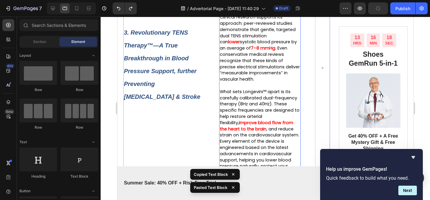
click at [291, 62] on p "Clinical research supports its approach: peer-reviewed studies demonstrate that…" at bounding box center [259, 48] width 80 height 68
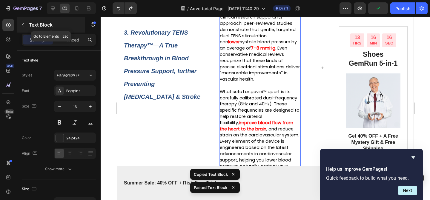
click at [23, 29] on button "button" at bounding box center [23, 25] width 10 height 10
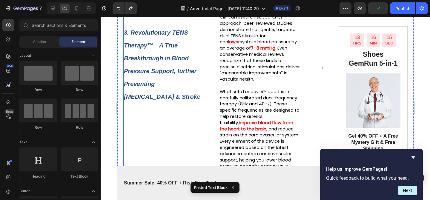
click at [212, 115] on div "3. Revolutionary TENS Therapy™—A True Breakthrough in Blood Pressure Support, f…" at bounding box center [226, 68] width 207 height 270
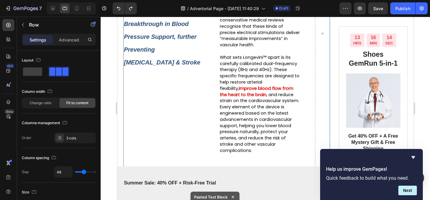
scroll to position [722, 0]
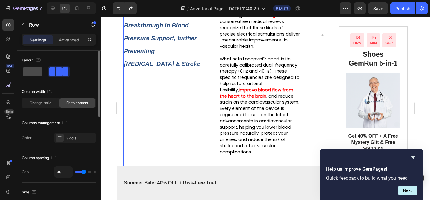
click at [36, 74] on span at bounding box center [32, 71] width 19 height 8
type input "0"
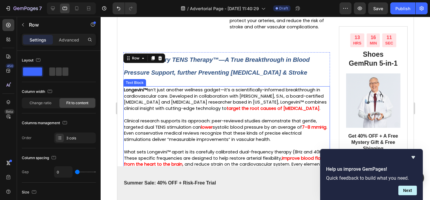
scroll to position [570, 0]
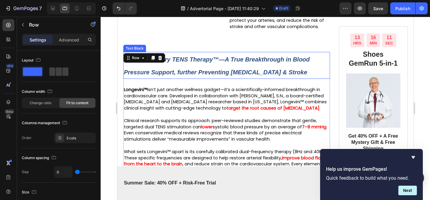
click at [199, 76] on strong "3. Revolutionary TENS Therapy™—A True Breakthrough in Blood Pressure Support, f…" at bounding box center [217, 65] width 186 height 19
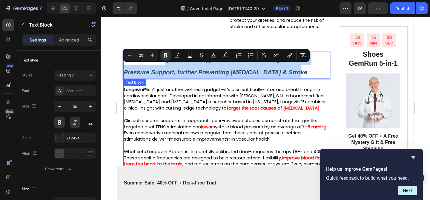
drag, startPoint x: 165, startPoint y: 72, endPoint x: 133, endPoint y: 102, distance: 43.7
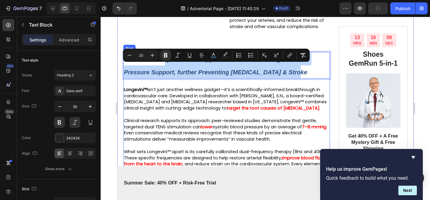
click at [234, 86] on div "3. Revolutionary TENS Therapy™—A True Breakthrough in Blood Pressure Support, f…" at bounding box center [226, 69] width 207 height 34
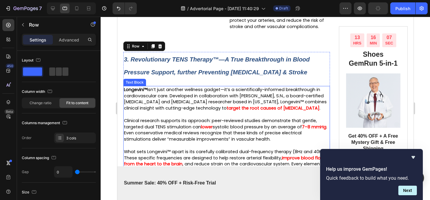
click at [208, 73] on p "3. Revolutionary TENS Therapy™—A True Breakthrough in Blood Pressure Support, f…" at bounding box center [226, 66] width 205 height 26
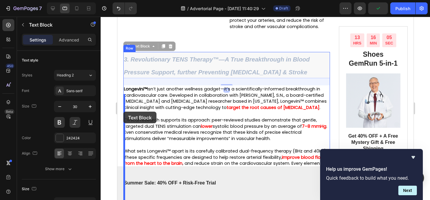
drag, startPoint x: 134, startPoint y: 57, endPoint x: 123, endPoint y: 112, distance: 56.0
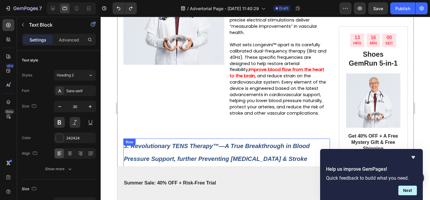
scroll to position [551, 0]
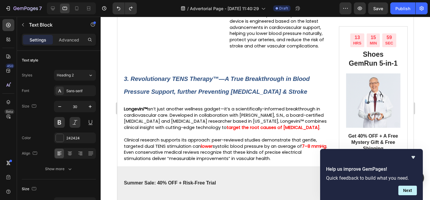
click at [301, 98] on p "3. Revolutionary TENS Therapy™—A True Breakthrough in Blood Pressure Support, f…" at bounding box center [226, 85] width 205 height 26
click at [309, 93] on p "3. Revolutionary TENS Therapy™—A True Breakthrough in Blood Pressure Support, f…" at bounding box center [226, 85] width 205 height 26
click at [310, 98] on p "3. Revolutionary TENS Therapy™—A True Breakthrough in Blood Pressure Support, f…" at bounding box center [226, 85] width 205 height 26
click at [323, 98] on p "3. Revolutionary TENS Therapy™—A True Breakthrough in Blood Pressure Support, f…" at bounding box center [226, 85] width 205 height 26
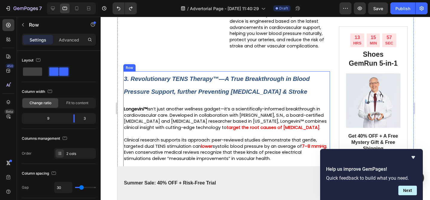
click at [286, 105] on div "3. Revolutionary TENS Therapy™—A True Breakthrough in Blood Pressure Support, f…" at bounding box center [226, 88] width 207 height 34
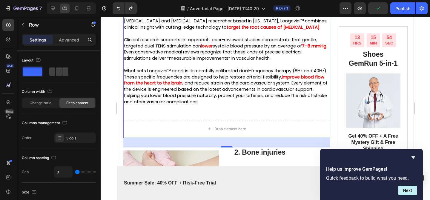
scroll to position [682, 0]
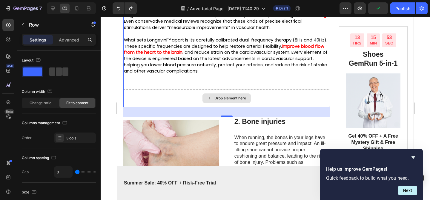
click at [258, 107] on div "Drop element here" at bounding box center [226, 98] width 207 height 18
click at [166, 107] on div "Drop element here" at bounding box center [226, 98] width 207 height 18
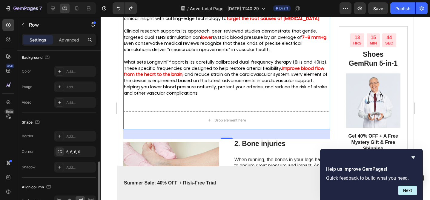
scroll to position [235, 0]
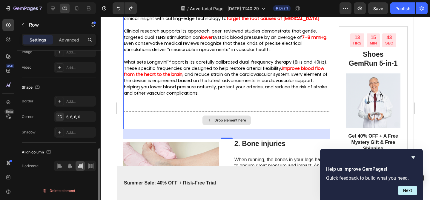
click at [217, 123] on div "Drop element here" at bounding box center [230, 120] width 32 height 5
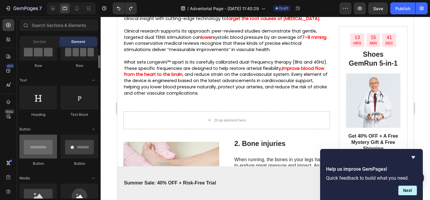
scroll to position [87, 0]
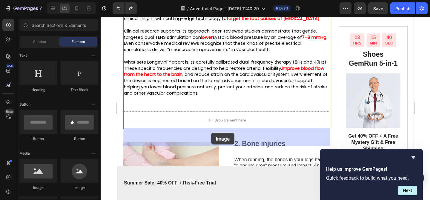
drag, startPoint x: 156, startPoint y: 192, endPoint x: 205, endPoint y: 127, distance: 81.4
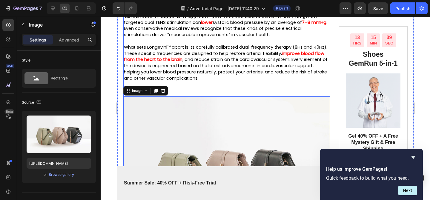
scroll to position [677, 0]
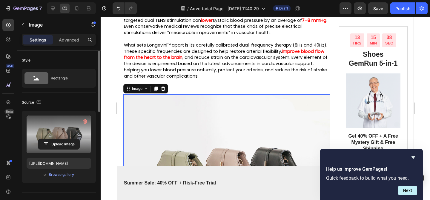
click at [67, 136] on label at bounding box center [59, 135] width 64 height 38
click at [67, 139] on input "file" at bounding box center [58, 144] width 41 height 10
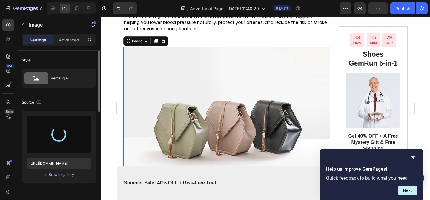
scroll to position [727, 0]
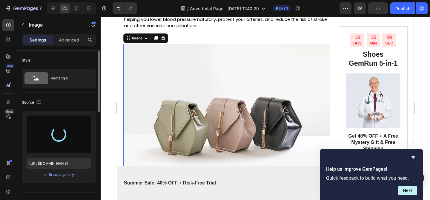
type input "https://cdn.shopify.com/s/files/1/0719/5865/9241/files/gempages_585210698770940…"
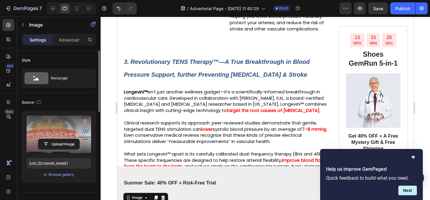
scroll to position [571, 0]
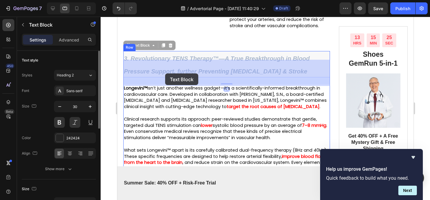
drag, startPoint x: 210, startPoint y: 70, endPoint x: 176, endPoint y: 72, distance: 34.1
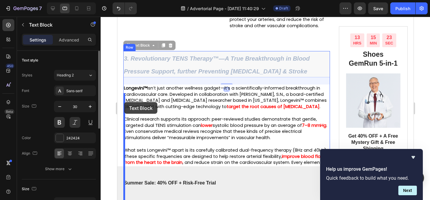
drag, startPoint x: 125, startPoint y: 53, endPoint x: 124, endPoint y: 102, distance: 48.7
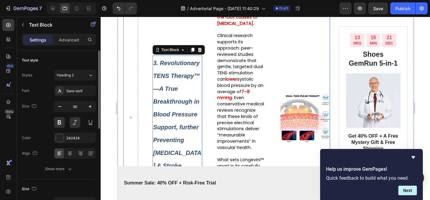
scroll to position [743, 0]
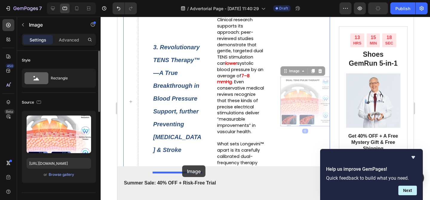
drag, startPoint x: 287, startPoint y: 83, endPoint x: 182, endPoint y: 165, distance: 133.3
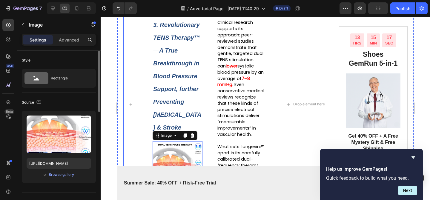
scroll to position [708, 0]
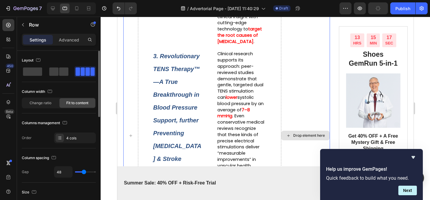
click at [301, 100] on div "Drop element here" at bounding box center [305, 136] width 49 height 444
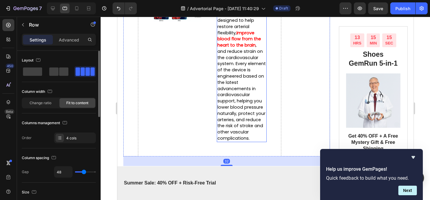
scroll to position [923, 0]
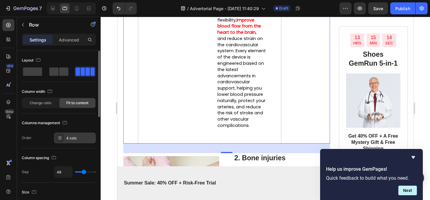
click at [61, 135] on div at bounding box center [60, 138] width 8 height 8
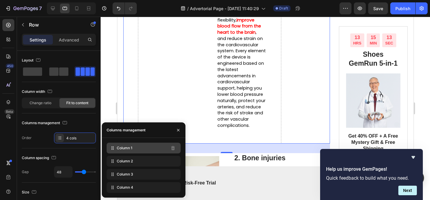
click at [158, 150] on div "Column 1" at bounding box center [144, 148] width 74 height 11
click at [130, 149] on span "Column 1" at bounding box center [125, 147] width 16 height 5
click at [186, 185] on p "Summer Sale: 40% OFF + Risk-Free Trial" at bounding box center [194, 183] width 140 height 6
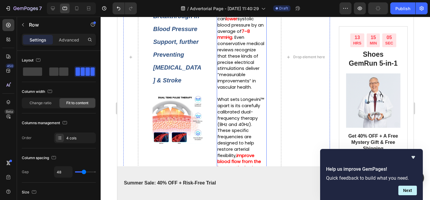
scroll to position [786, 0]
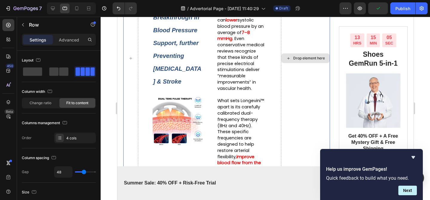
click at [295, 89] on div "Drop element here" at bounding box center [305, 58] width 49 height 444
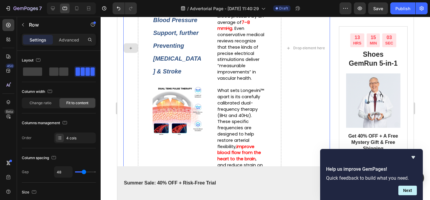
click at [131, 102] on div at bounding box center [130, 48] width 15 height 444
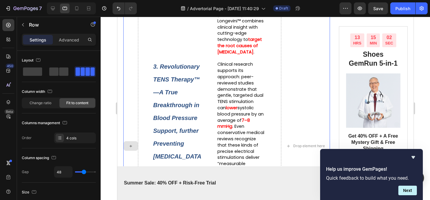
scroll to position [581, 0]
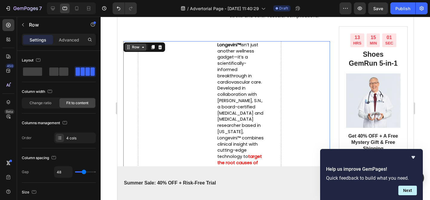
click at [136, 50] on div "Row" at bounding box center [135, 46] width 10 height 5
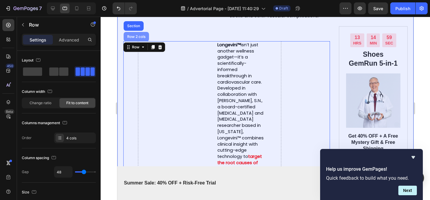
click at [136, 39] on div "Row 2 cols" at bounding box center [136, 37] width 21 height 4
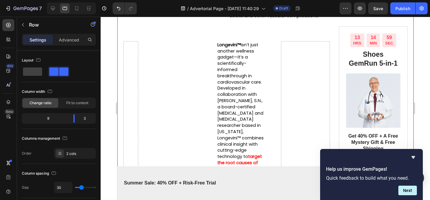
scroll to position [235, 0]
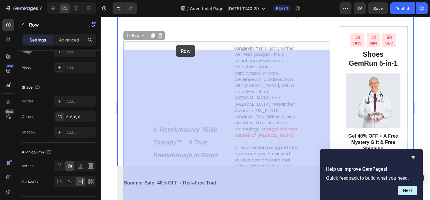
drag, startPoint x: 136, startPoint y: 70, endPoint x: 175, endPoint y: 45, distance: 46.5
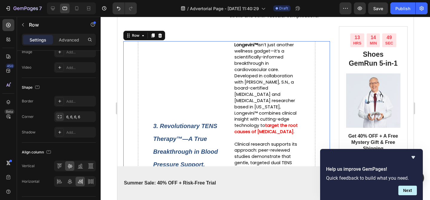
scroll to position [576, 0]
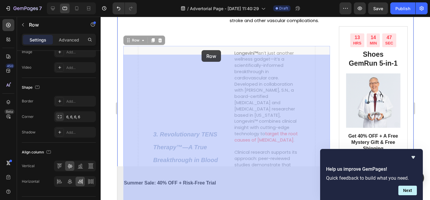
drag, startPoint x: 127, startPoint y: 87, endPoint x: 199, endPoint y: 50, distance: 80.5
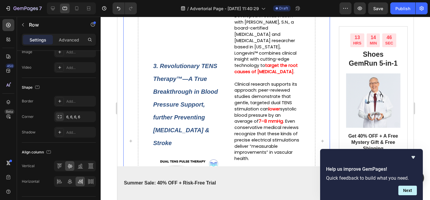
scroll to position [754, 0]
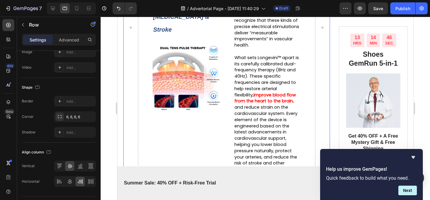
click at [313, 94] on div "3. Revolutionary TENS Therapy™—A True Breakthrough in Blood Pressure Support, f…" at bounding box center [226, 28] width 207 height 320
click at [323, 92] on div at bounding box center [322, 28] width 15 height 320
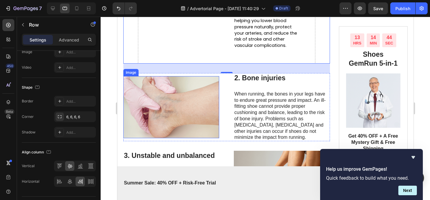
scroll to position [877, 0]
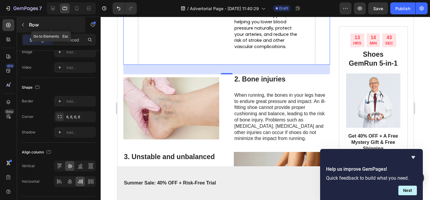
click at [29, 28] on div "Row" at bounding box center [51, 25] width 68 height 16
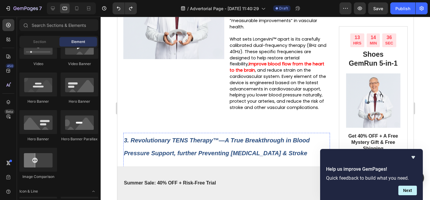
scroll to position [464, 0]
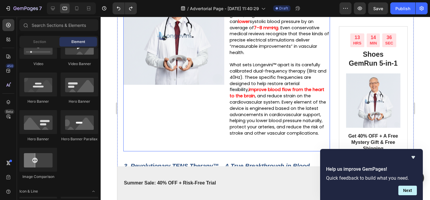
click at [181, 104] on div "2. Developed with Leading Cardiovascular Experts and Supported by Clinical Evid…" at bounding box center [173, 44] width 101 height 214
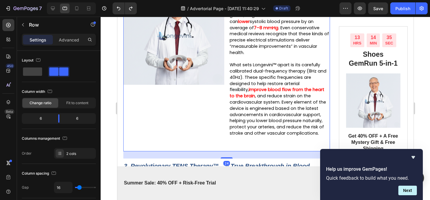
scroll to position [492, 0]
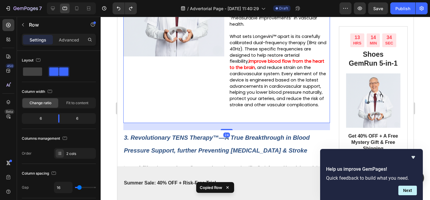
click at [176, 130] on div "24" at bounding box center [226, 126] width 207 height 7
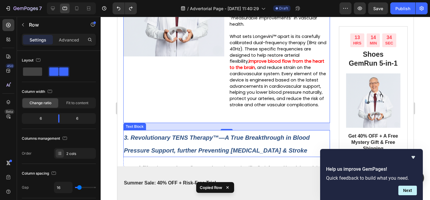
click at [182, 144] on strong "3. Revolutionary TENS Therapy™—A True Breakthrough in Blood Pressure Support, f…" at bounding box center [217, 143] width 186 height 19
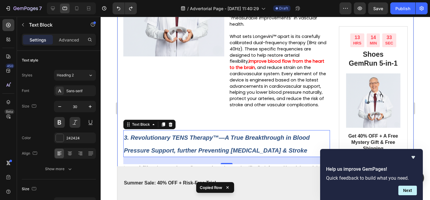
click at [190, 135] on div "⁠⁠⁠⁠⁠⁠⁠ Why LONGEVINI™ is the #1 Breakthrough Therapy for Blood Pressure, Hyper…" at bounding box center [226, 141] width 207 height 1142
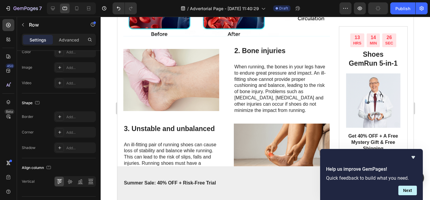
scroll to position [929, 0]
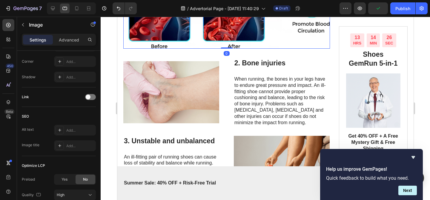
scroll to position [0, 0]
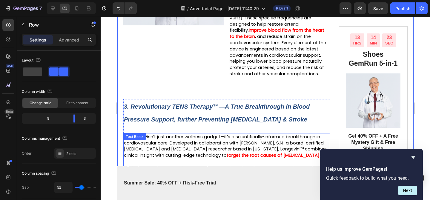
scroll to position [528, 0]
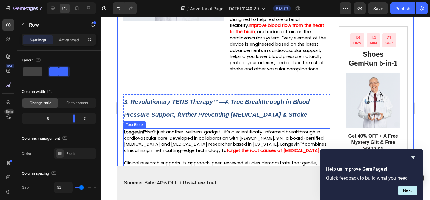
click at [211, 139] on span "Longevini™ isn’t just another wellness gadget—it’s a scientifically-informed br…" at bounding box center [225, 141] width 203 height 24
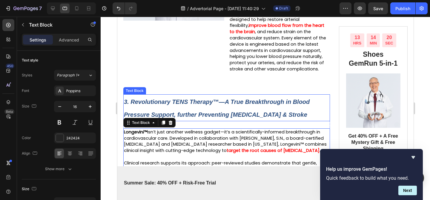
click at [165, 107] on strong "3. Revolutionary TENS Therapy™—A True Breakthrough in Blood Pressure Support, f…" at bounding box center [217, 108] width 186 height 19
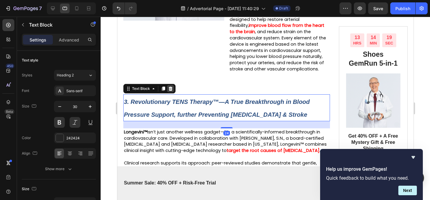
click at [173, 92] on div at bounding box center [170, 88] width 7 height 7
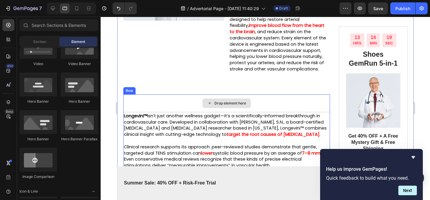
click at [185, 112] on div "Drop element here" at bounding box center [226, 103] width 207 height 18
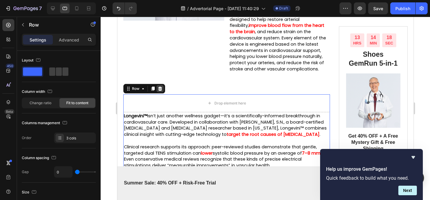
click at [158, 91] on icon at bounding box center [160, 89] width 4 height 4
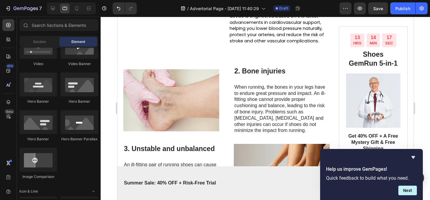
scroll to position [566, 0]
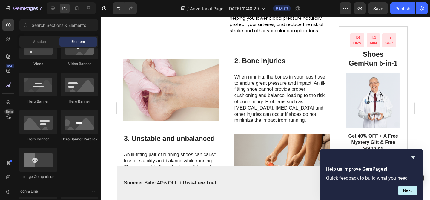
click at [158, 98] on img at bounding box center [171, 90] width 96 height 62
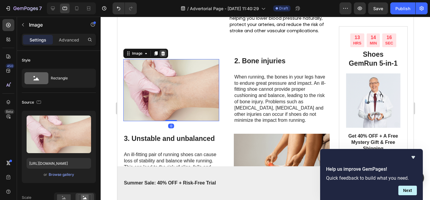
click at [163, 56] on icon at bounding box center [163, 53] width 4 height 4
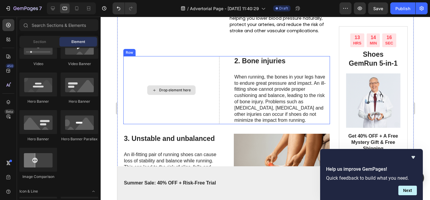
click at [172, 65] on div "Drop element here" at bounding box center [171, 90] width 96 height 68
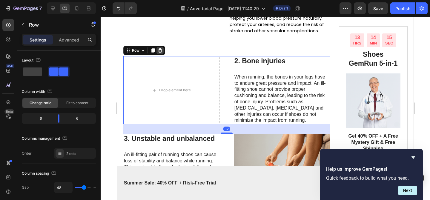
click at [163, 54] on div at bounding box center [159, 50] width 7 height 7
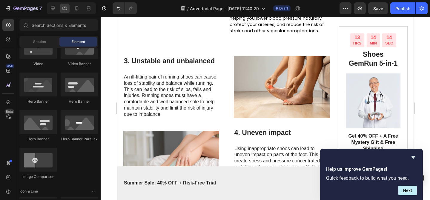
click at [174, 66] on h3 "3. Unstable and unbalanced" at bounding box center [171, 61] width 96 height 10
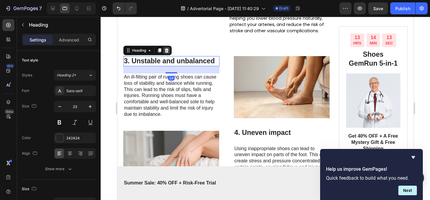
click at [168, 53] on icon at bounding box center [167, 50] width 4 height 4
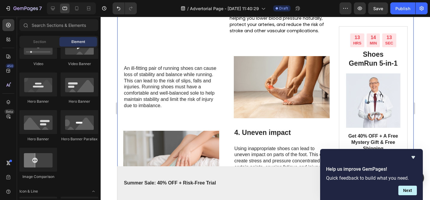
click at [170, 66] on div "An ill-fitting pair of running shoes can cause loss of stability and balance wh…" at bounding box center [171, 87] width 96 height 62
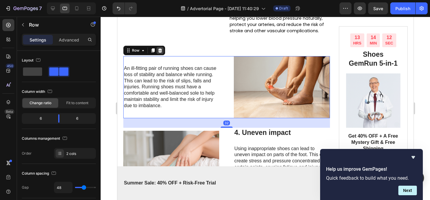
click at [160, 53] on icon at bounding box center [160, 50] width 4 height 4
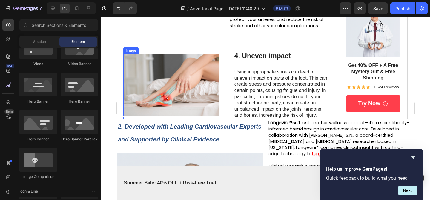
scroll to position [571, 0]
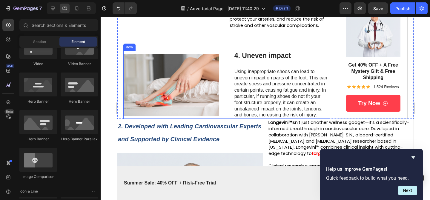
click at [228, 63] on div "Image 4. Uneven impact Heading Using inappropriate shoes can lead to uneven imp…" at bounding box center [226, 85] width 207 height 68
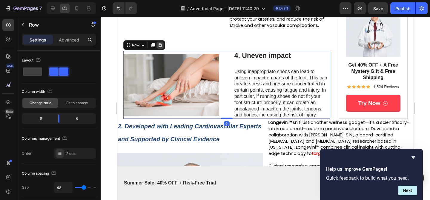
click at [161, 47] on icon at bounding box center [159, 45] width 5 height 5
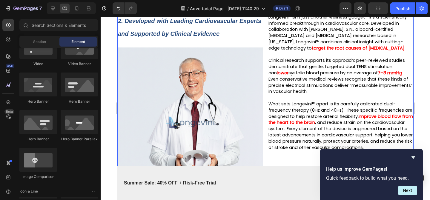
scroll to position [584, 0]
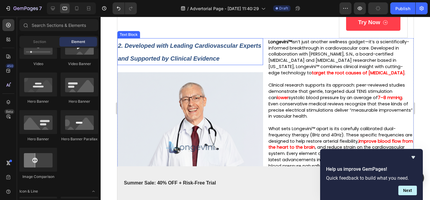
click at [176, 62] on strong "2. Developed with Leading Cardiovascular Experts and Supported by Clinical Evid…" at bounding box center [189, 51] width 143 height 19
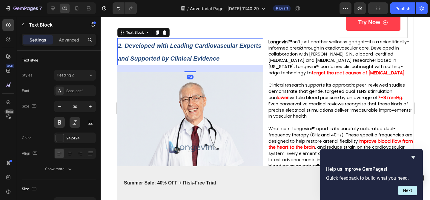
click at [180, 56] on strong "2. Developed with Leading Cardiovascular Experts and Supported by Clinical Evid…" at bounding box center [189, 51] width 143 height 19
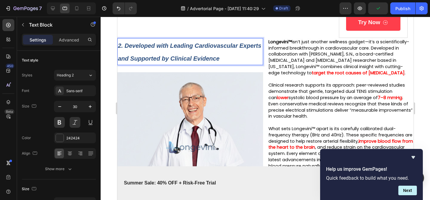
click at [182, 54] on strong "2. Developed with Leading Cardiovascular Experts and Supported by Clinical Evid…" at bounding box center [189, 51] width 143 height 19
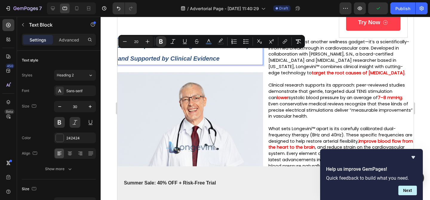
click at [212, 63] on p "2. Developed with Leading Cardiovascular Experts and Supported by Clinical Evid…" at bounding box center [190, 52] width 145 height 26
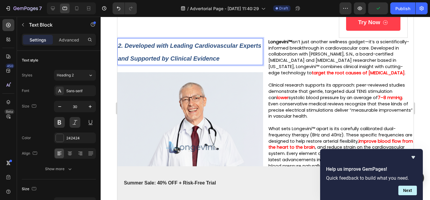
click at [222, 64] on p "2. Developed with Leading Cardiovascular Experts and Supported by Clinical Evid…" at bounding box center [190, 52] width 145 height 26
click at [172, 62] on strong "2. Developed with Leading Cardiovascular Experts and Supported by Clinical Evid…" at bounding box center [189, 51] width 143 height 19
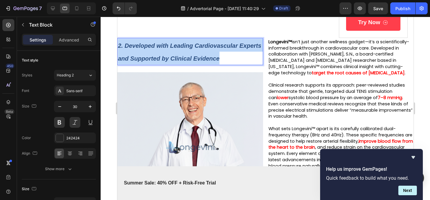
click at [172, 62] on strong "2. Developed with Leading Cardiovascular Experts and Supported by Clinical Evid…" at bounding box center [189, 51] width 143 height 19
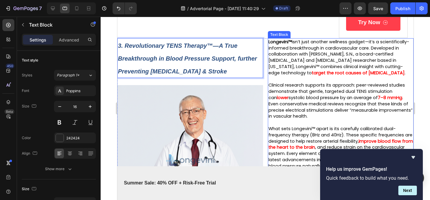
click at [338, 82] on p at bounding box center [340, 79] width 145 height 6
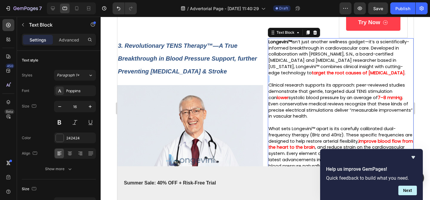
click at [338, 82] on p "Rich Text Editor. Editing area: main" at bounding box center [340, 79] width 145 height 6
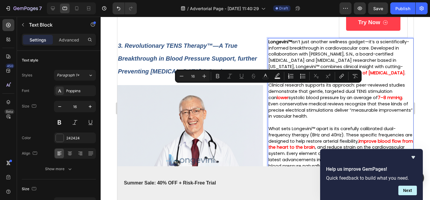
click at [336, 82] on p "Rich Text Editor. Editing area: main" at bounding box center [340, 79] width 145 height 6
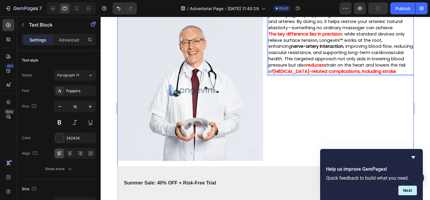
scroll to position [597, 0]
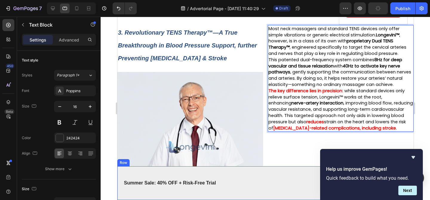
click at [289, 174] on div "Summer Sale: 40% OFF + Risk-Free Trial Text Block Try GemRun Today Button Row" at bounding box center [265, 183] width 296 height 34
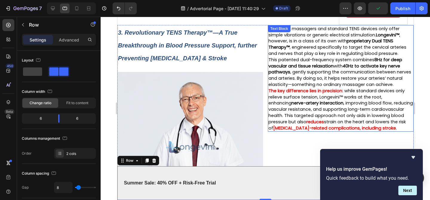
click at [322, 106] on span ": while standard devices only relieve surface tension, Longevini™ works at the …" at bounding box center [340, 106] width 145 height 37
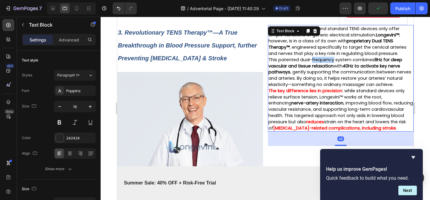
click at [311, 69] on span "This patented dual-frequency system combines 8Hz for deep vascular and tissue r…" at bounding box center [339, 72] width 143 height 31
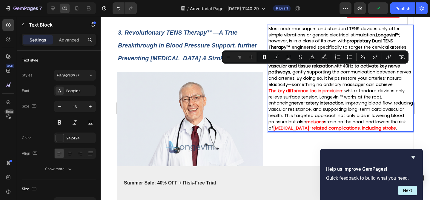
click at [334, 87] on span "This patented dual-frequency system combines 8Hz for deep vascular and tissue r…" at bounding box center [339, 72] width 143 height 31
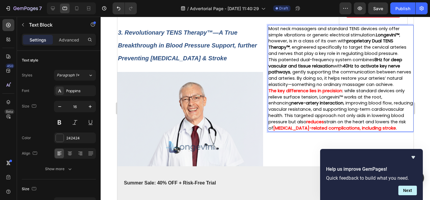
click at [331, 87] on span "This patented dual-frequency system combines 8Hz for deep vascular and tissue r…" at bounding box center [339, 72] width 143 height 31
click at [296, 156] on div "Most neck massagers and standard TENS devices only offer simple vibrations or g…" at bounding box center [341, 128] width 146 height 207
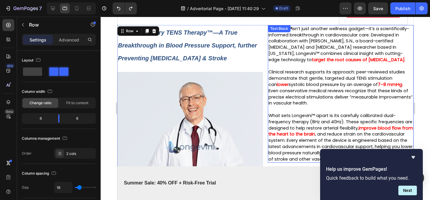
click at [299, 101] on span ". Even conservative medical reviews recognize that these kinds of precise elect…" at bounding box center [340, 94] width 144 height 24
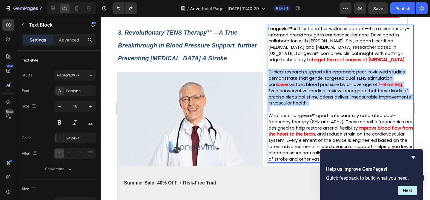
click at [299, 101] on span ". Even conservative medical reviews recognize that these kinds of precise elect…" at bounding box center [340, 94] width 144 height 24
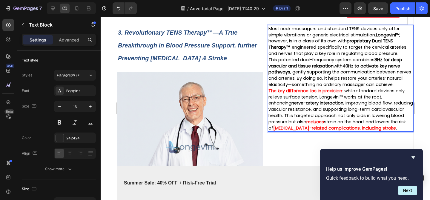
click at [399, 88] on p "This patented dual-frequency system combines 8Hz for deep vascular and tissue r…" at bounding box center [340, 72] width 145 height 31
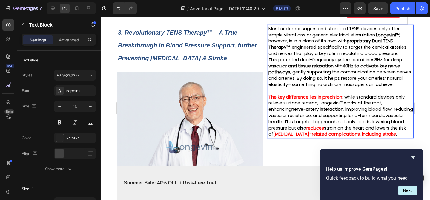
click at [400, 57] on p "Most neck massagers and standard TENS devices only offer simple vibrations or g…" at bounding box center [340, 41] width 145 height 31
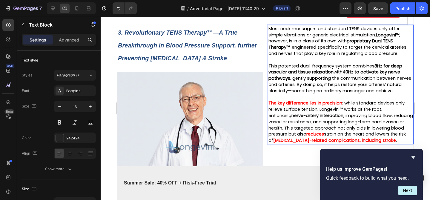
scroll to position [620, 0]
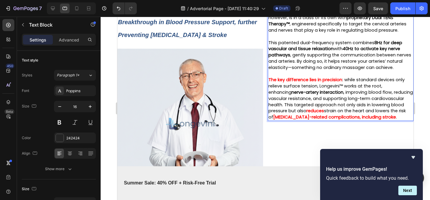
click at [342, 83] on strong "The key difference lies in precision" at bounding box center [305, 80] width 74 height 6
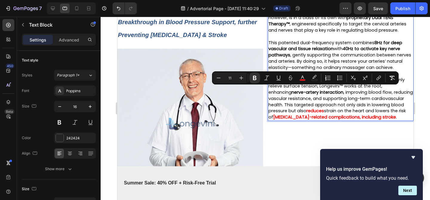
click at [340, 120] on p "The key difference lies in precision : while standard devices only relieve surf…" at bounding box center [340, 99] width 145 height 44
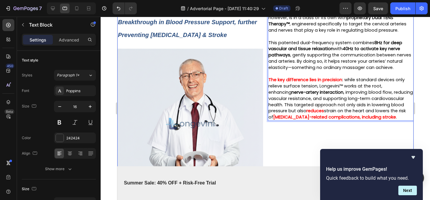
click at [291, 156] on div "Most neck massagers and standard TENS devices only offer simple vibrations or g…" at bounding box center [341, 105] width 146 height 207
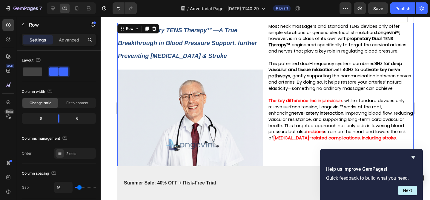
scroll to position [577, 0]
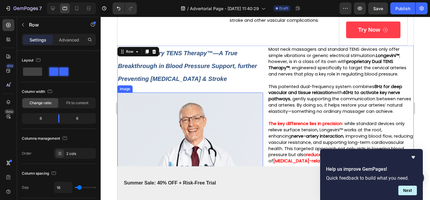
click at [190, 157] on img at bounding box center [190, 166] width 146 height 146
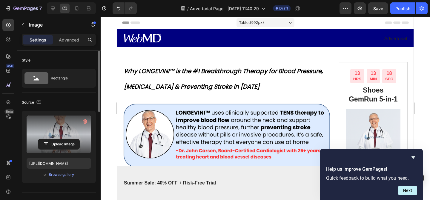
scroll to position [577, 0]
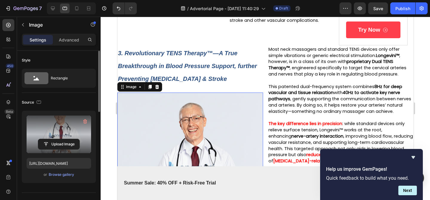
click at [70, 137] on label at bounding box center [59, 135] width 64 height 38
click at [70, 139] on input "file" at bounding box center [58, 144] width 41 height 10
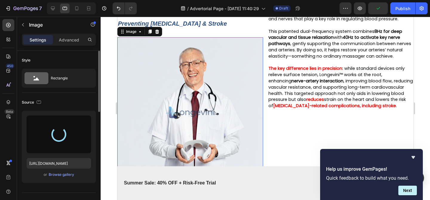
scroll to position [632, 0]
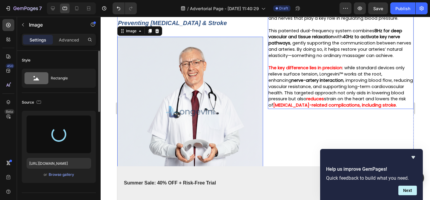
type input "[URL][DOMAIN_NAME]"
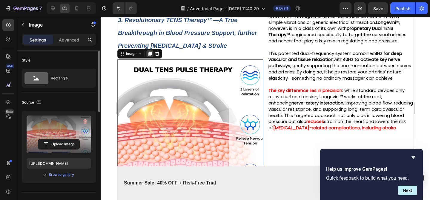
scroll to position [608, 0]
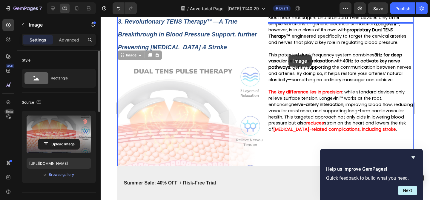
drag, startPoint x: 126, startPoint y: 65, endPoint x: 289, endPoint y: 53, distance: 163.8
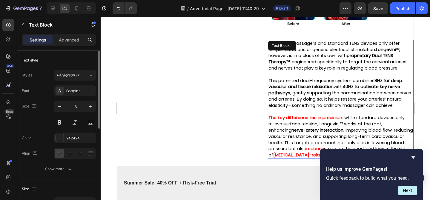
click at [294, 78] on strong "8Hz for deep vascular and tissue relaxation" at bounding box center [335, 84] width 134 height 12
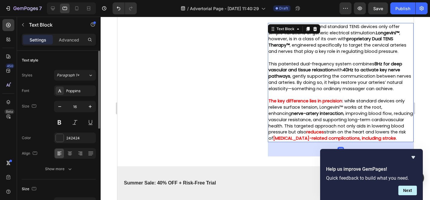
scroll to position [728, 0]
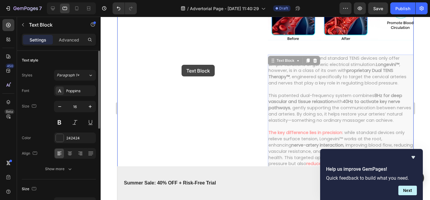
drag, startPoint x: 283, startPoint y: 69, endPoint x: 181, endPoint y: 65, distance: 102.2
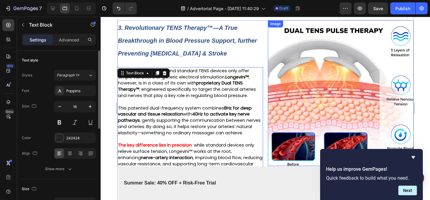
click at [303, 89] on img at bounding box center [341, 93] width 146 height 146
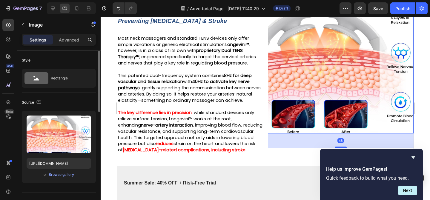
click at [290, 121] on div "Image 48" at bounding box center [341, 78] width 146 height 180
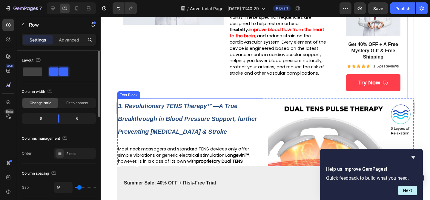
scroll to position [525, 0]
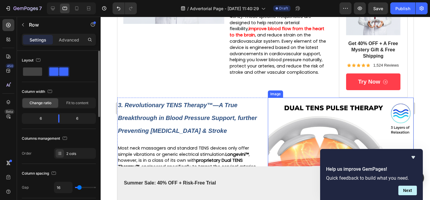
click at [268, 114] on img at bounding box center [341, 171] width 146 height 146
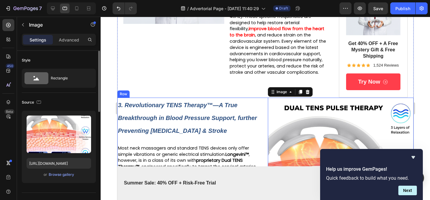
click at [264, 108] on div "3. Revolutionary TENS Therapy™—A True Breakthrough in Blood Pressure Support, f…" at bounding box center [265, 188] width 296 height 180
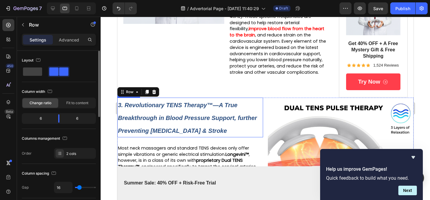
click at [261, 108] on p "3. Revolutionary TENS Therapy™—A True Breakthrough in Blood Pressure Support, f…" at bounding box center [190, 117] width 145 height 39
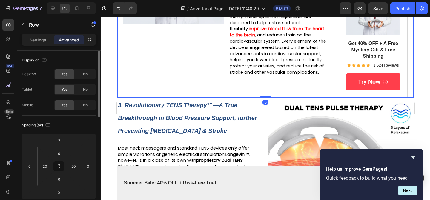
click at [256, 106] on div "3. Revolutionary TENS Therapy™—A True Breakthrough in Blood Pressure Support, f…" at bounding box center [190, 118] width 146 height 40
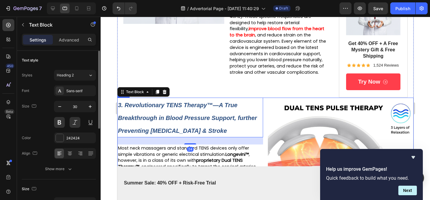
click at [264, 106] on div "3. Revolutionary TENS Therapy™—A True Breakthrough in Blood Pressure Support, f…" at bounding box center [265, 188] width 296 height 180
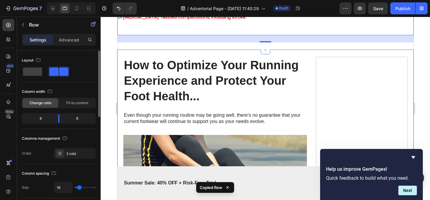
scroll to position [765, 0]
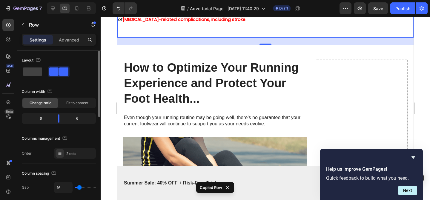
click at [278, 45] on div "24" at bounding box center [265, 41] width 296 height 7
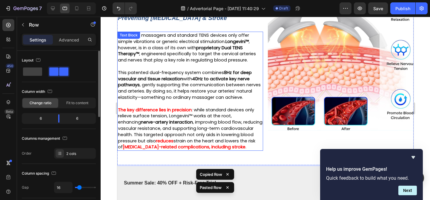
scroll to position [912, 0]
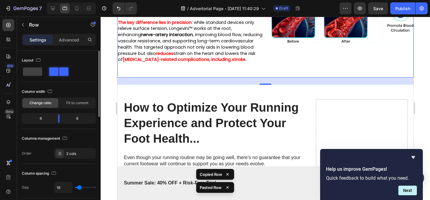
click at [269, 85] on div "24" at bounding box center [265, 81] width 296 height 7
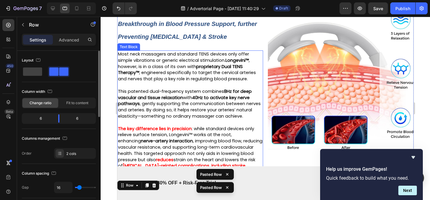
click at [192, 81] on span "Most neck massagers and standard TENS devices only offer simple vibrations or g…" at bounding box center [187, 66] width 138 height 31
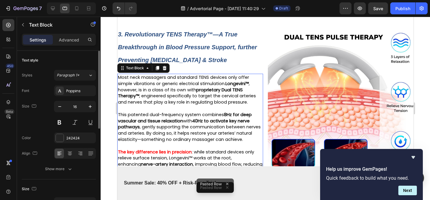
scroll to position [769, 0]
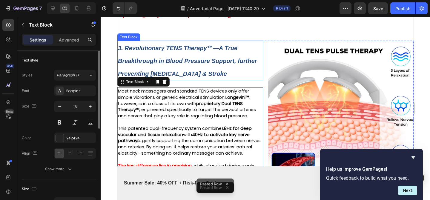
click at [188, 77] on strong "3. Revolutionary TENS Therapy™—A True Breakthrough in Blood Pressure Support, f…" at bounding box center [187, 61] width 139 height 32
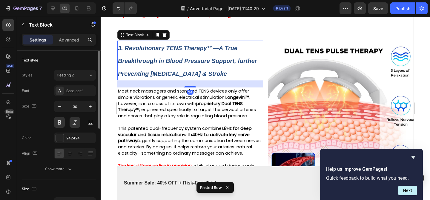
click at [188, 77] on strong "3. Revolutionary TENS Therapy™—A True Breakthrough in Blood Pressure Support, f…" at bounding box center [187, 61] width 139 height 32
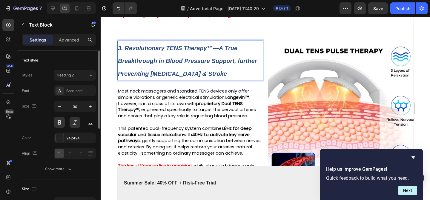
click at [203, 77] on strong "3. Revolutionary TENS Therapy™—A True Breakthrough in Blood Pressure Support, f…" at bounding box center [187, 61] width 139 height 32
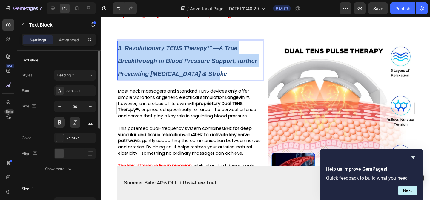
click at [203, 77] on strong "3. Revolutionary TENS Therapy™—A True Breakthrough in Blood Pressure Support, f…" at bounding box center [187, 61] width 139 height 32
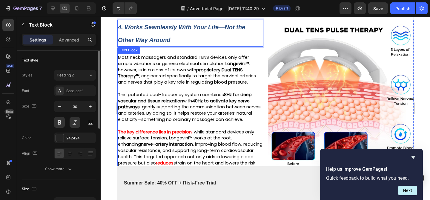
scroll to position [792, 0]
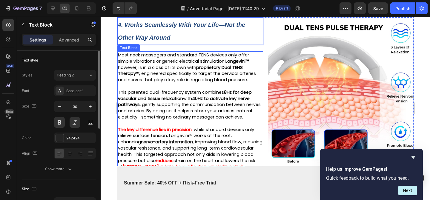
click at [202, 120] on span "This patented dual-frequency system combines 8Hz for deep vascular and tissue r…" at bounding box center [189, 104] width 143 height 31
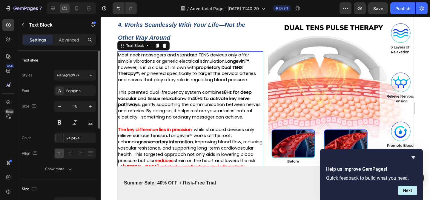
click at [212, 83] on span "Most neck massagers and standard TENS devices only offer simple vibrations or g…" at bounding box center [187, 67] width 138 height 31
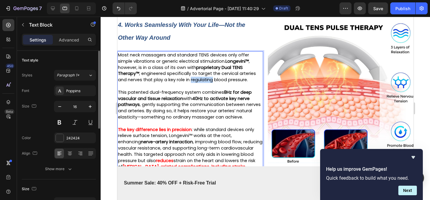
click at [212, 83] on span "Most neck massagers and standard TENS devices only offer simple vibrations or g…" at bounding box center [187, 67] width 138 height 31
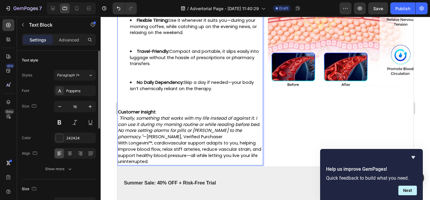
scroll to position [876, 0]
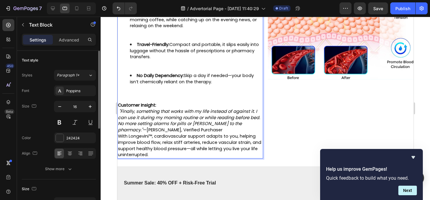
click at [164, 97] on li "No Daily Dependency: Skip a day if needed—your body isn’t chemically reliant on…" at bounding box center [196, 85] width 133 height 25
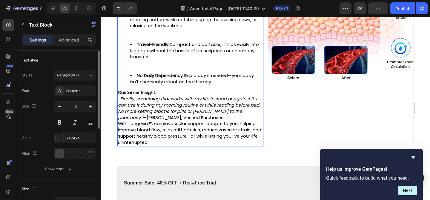
click at [141, 73] on li "Travel-Friendly: Compact and portable, it slips easily into luggage without the…" at bounding box center [196, 56] width 133 height 31
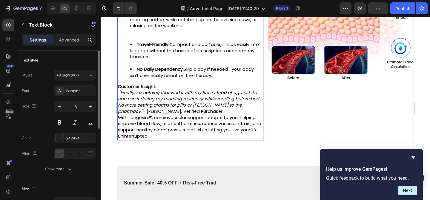
click at [143, 41] on li "Flexible Timing: Use it whenever it suits you—during your morning coffee, while…" at bounding box center [196, 25] width 133 height 31
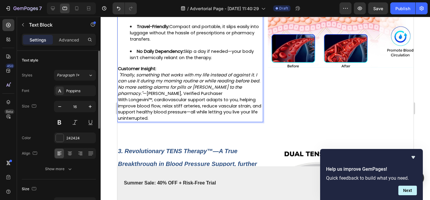
scroll to position [887, 0]
click at [165, 87] on p "Customer Insight: "Finally, something that works with my life instead of agains…" at bounding box center [190, 81] width 145 height 31
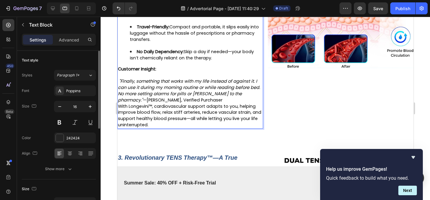
scroll to position [917, 0]
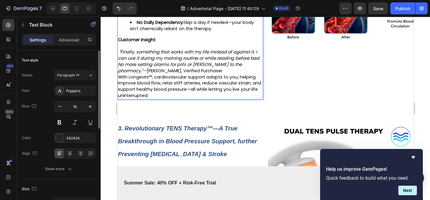
click at [182, 74] on p "⁠⁠⁠⁠⁠⁠⁠ "Finally, something that works with my life instead of against it. I ca…" at bounding box center [190, 58] width 145 height 31
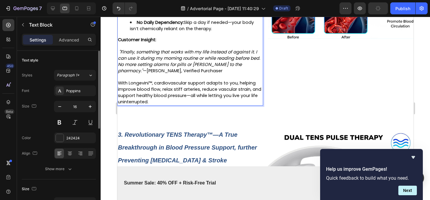
click at [205, 74] on p ""Finally, something that works with my life instead of against it. I can use it…" at bounding box center [190, 58] width 145 height 31
click at [184, 106] on div "One of the biggest frustrations with traditional blood pressure treatments is h…" at bounding box center [190, 16] width 146 height 179
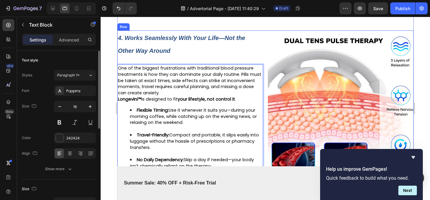
scroll to position [784, 0]
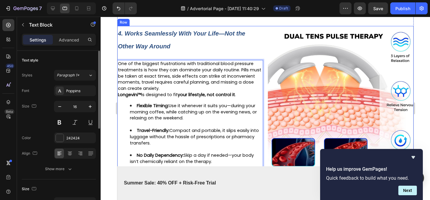
click at [309, 103] on img at bounding box center [341, 99] width 146 height 146
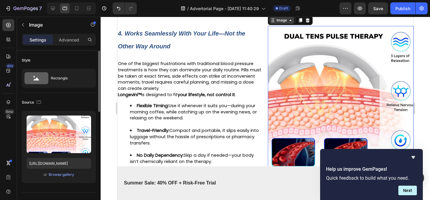
click at [279, 23] on div "Image" at bounding box center [281, 20] width 13 height 5
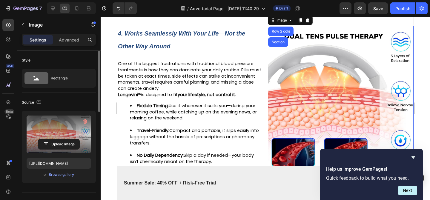
click at [59, 127] on label at bounding box center [59, 135] width 64 height 38
click at [59, 139] on input "file" at bounding box center [58, 144] width 41 height 10
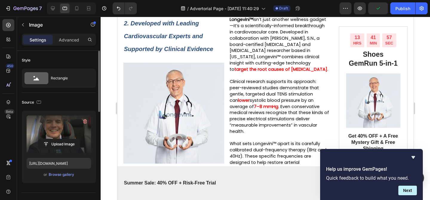
type input "https://cdn.shopify.com/s/files/1/0719/5865/9241/files/gempages_585210698770940…"
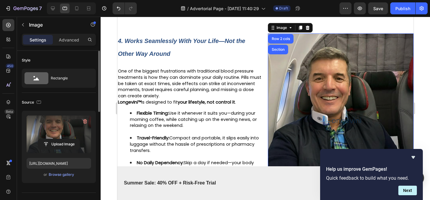
scroll to position [767, 0]
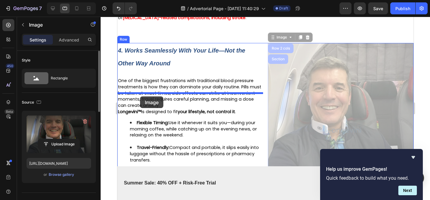
drag, startPoint x: 279, startPoint y: 54, endPoint x: 140, endPoint y: 96, distance: 146.1
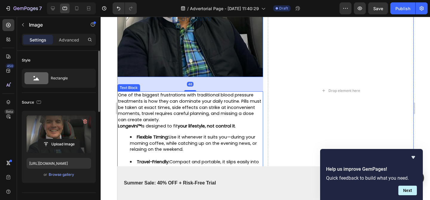
click at [181, 123] on span "One of the biggest frustrations with traditional blood pressure treatments is h…" at bounding box center [189, 107] width 143 height 31
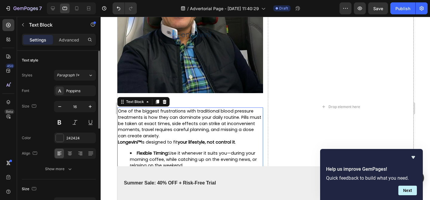
scroll to position [879, 0]
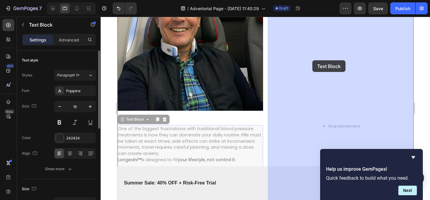
drag, startPoint x: 122, startPoint y: 134, endPoint x: 312, endPoint y: 60, distance: 203.0
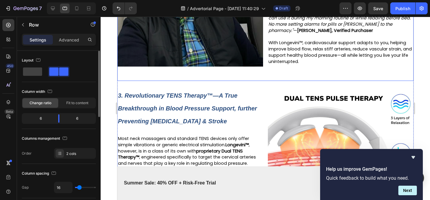
scroll to position [933, 0]
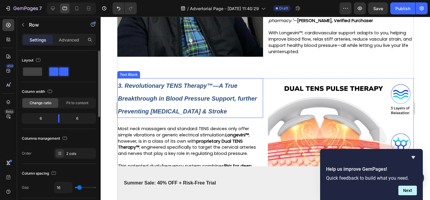
click at [195, 117] on p "3. Revolutionary TENS Therapy™—A True Breakthrough in Blood Pressure Support, f…" at bounding box center [190, 98] width 145 height 39
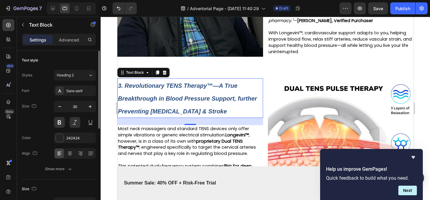
click at [191, 117] on p "3. Revolutionary TENS Therapy™—A True Breakthrough in Blood Pressure Support, f…" at bounding box center [190, 98] width 145 height 39
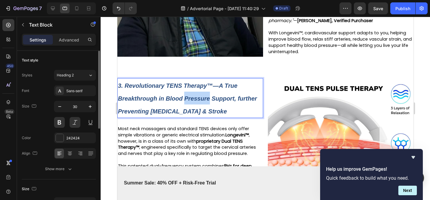
click at [191, 117] on p "3. Revolutionary TENS Therapy™—A True Breakthrough in Blood Pressure Support, f…" at bounding box center [190, 98] width 145 height 39
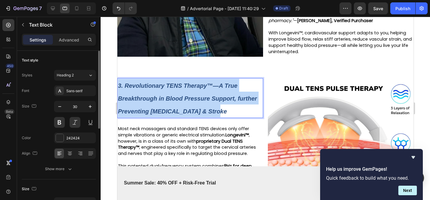
click at [191, 117] on p "3. Revolutionary TENS Therapy™—A True Breakthrough in Blood Pressure Support, f…" at bounding box center [190, 98] width 145 height 39
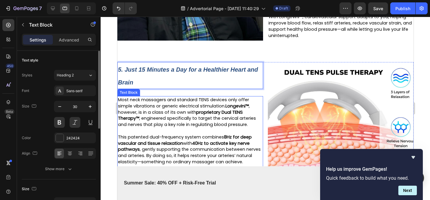
scroll to position [1003, 0]
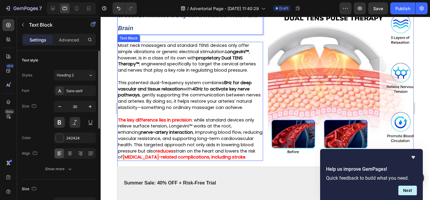
click at [191, 117] on p at bounding box center [190, 114] width 145 height 6
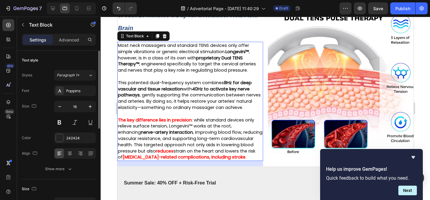
click at [215, 104] on span "This patented dual-frequency system combines 8Hz for deep vascular and tissue r…" at bounding box center [189, 95] width 143 height 31
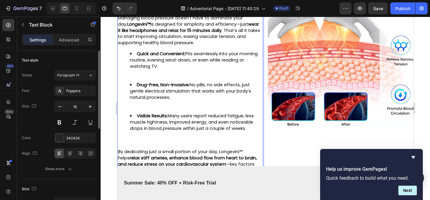
scroll to position [1029, 0]
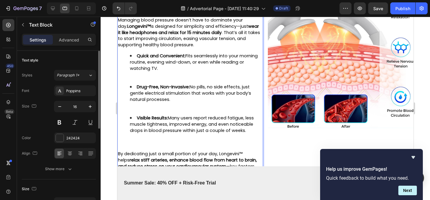
click at [165, 84] on li "Quick and Convenient: Fits seamlessly into your morning routine, evening wind-d…" at bounding box center [196, 68] width 133 height 31
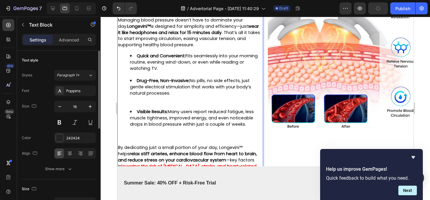
click at [173, 109] on li "Drug-Free, Non-Invasive: No pills, no side effects, just gentle electrical stim…" at bounding box center [196, 93] width 133 height 31
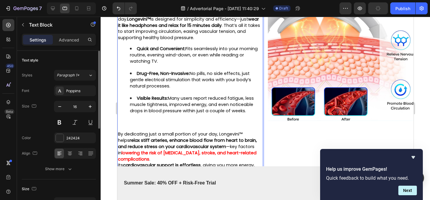
scroll to position [1036, 0]
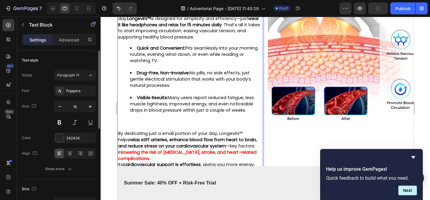
click at [156, 126] on li "Visible Results: Many users report reduced fatigue, less muscle tightness, impr…" at bounding box center [196, 110] width 133 height 31
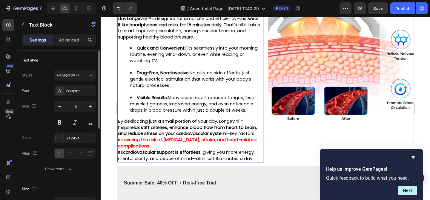
click at [148, 101] on strong "Visible Results:" at bounding box center [151, 98] width 31 height 6
click at [150, 95] on li "Drug-Free, Non-Invasive: No pills, no side effects, just gentle electrical stim…" at bounding box center [196, 82] width 133 height 25
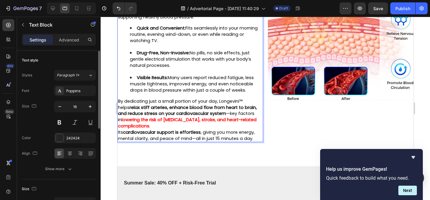
scroll to position [1056, 0]
click at [165, 130] on p "By dedicating just a small portion of your day, Longevini™ helps relax stiff ar…" at bounding box center [190, 114] width 145 height 31
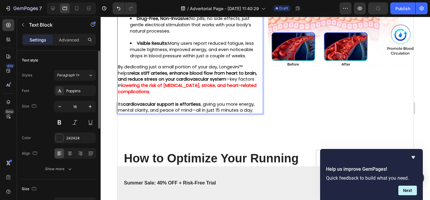
scroll to position [976, 0]
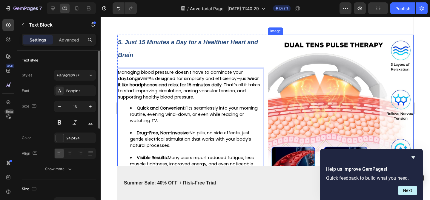
click at [299, 128] on img at bounding box center [341, 108] width 146 height 146
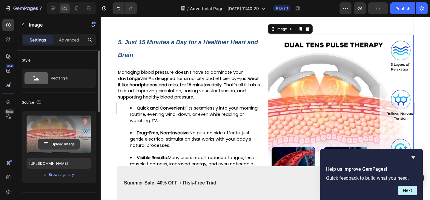
click at [64, 144] on input "file" at bounding box center [58, 144] width 41 height 10
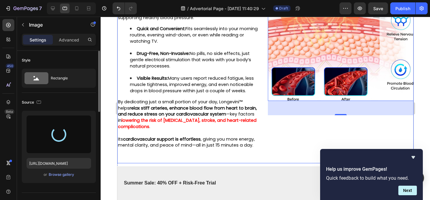
scroll to position [1080, 0]
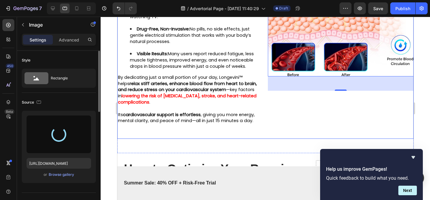
type input "https://cdn.shopify.com/s/files/1/0719/5865/9241/files/gempages_585210698770940…"
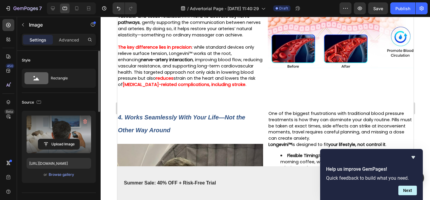
scroll to position [651, 0]
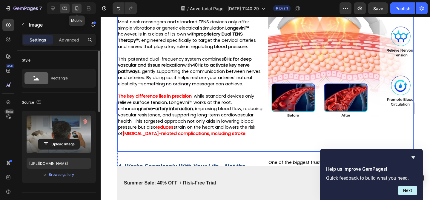
click at [73, 10] on div at bounding box center [77, 9] width 10 height 10
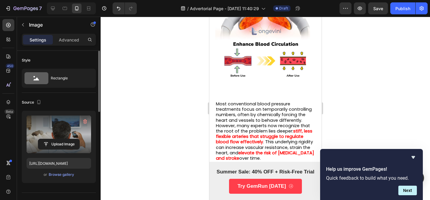
scroll to position [170, 0]
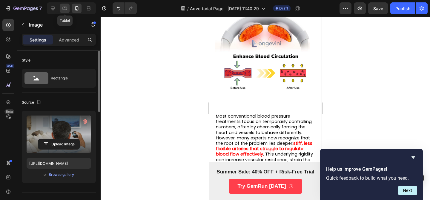
click at [69, 9] on div at bounding box center [65, 9] width 10 height 10
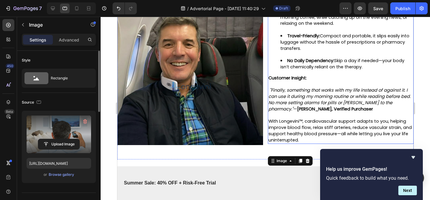
click at [293, 87] on div "One of the biggest frustrations with traditional blood pressure treatments is h…" at bounding box center [341, 54] width 146 height 179
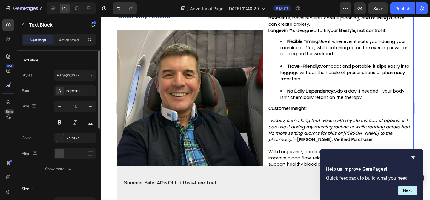
scroll to position [783, 0]
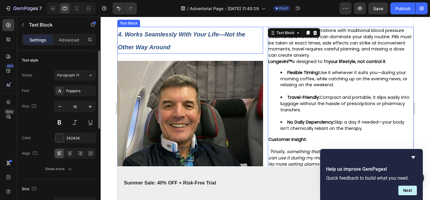
click at [253, 50] on p "4. Works Seamlessly With Your Life—Not the Other Way Around" at bounding box center [190, 40] width 145 height 26
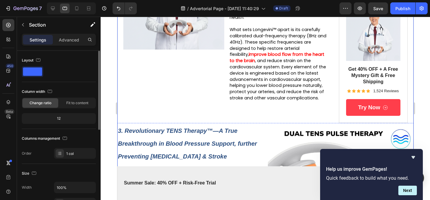
scroll to position [499, 0]
click at [268, 137] on img at bounding box center [341, 197] width 146 height 146
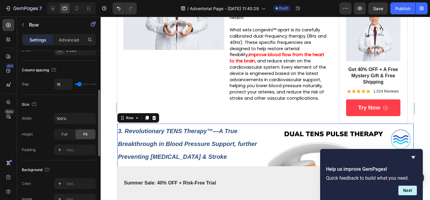
scroll to position [104, 0]
click at [61, 82] on input "16" at bounding box center [63, 83] width 18 height 11
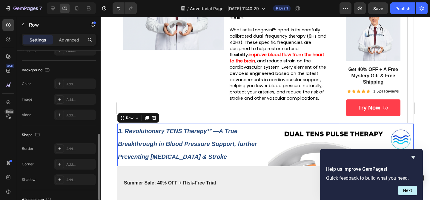
scroll to position [250, 0]
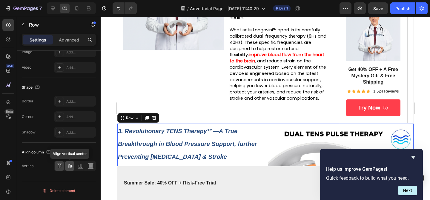
click at [70, 168] on icon at bounding box center [69, 166] width 5 height 4
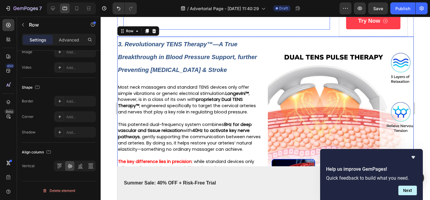
scroll to position [626, 0]
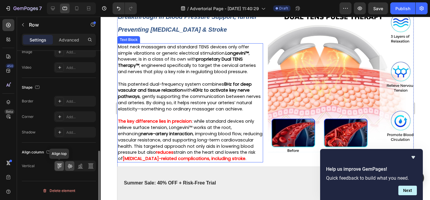
click at [59, 170] on div at bounding box center [59, 166] width 9 height 10
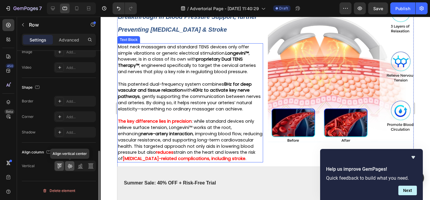
click at [70, 167] on icon at bounding box center [69, 166] width 5 height 4
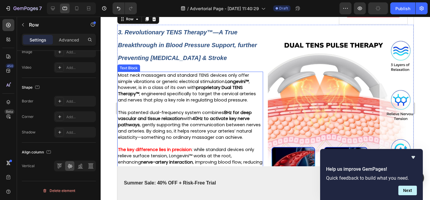
scroll to position [556, 0]
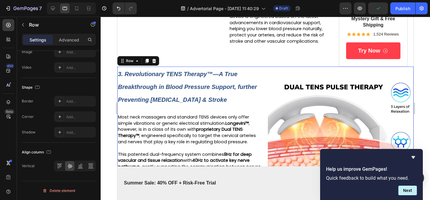
click at [267, 78] on div "3. Revolutionary TENS Therapy™—A True Breakthrough in Blood Pressure Support, f…" at bounding box center [265, 157] width 296 height 180
click at [81, 165] on icon at bounding box center [80, 166] width 6 height 6
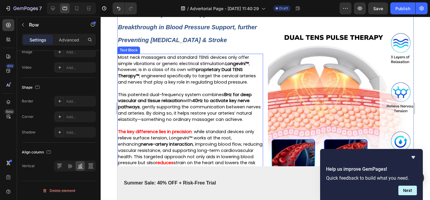
scroll to position [574, 0]
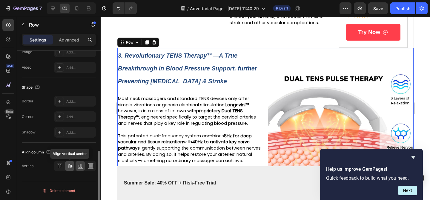
click at [72, 165] on icon at bounding box center [70, 166] width 6 height 6
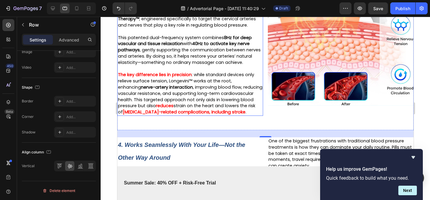
scroll to position [623, 0]
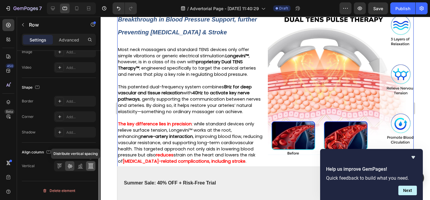
click at [90, 166] on icon at bounding box center [91, 166] width 6 height 6
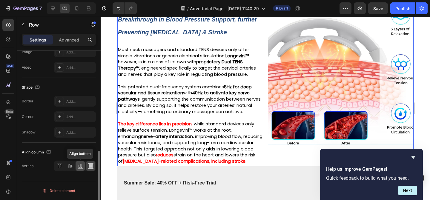
click at [78, 167] on icon at bounding box center [80, 166] width 6 height 6
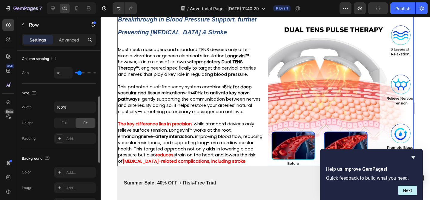
scroll to position [113, 0]
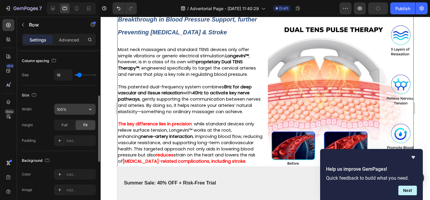
click at [67, 111] on input "100%" at bounding box center [74, 109] width 41 height 11
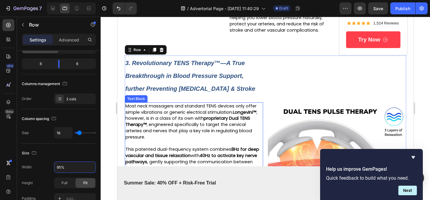
scroll to position [570, 0]
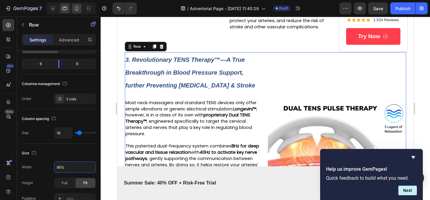
type input "95%"
click at [72, 4] on div at bounding box center [77, 9] width 10 height 10
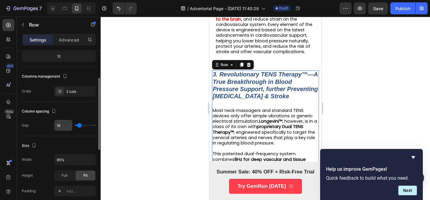
scroll to position [62, 0]
click at [59, 132] on div "Column spacing Gap 16" at bounding box center [59, 119] width 74 height 34
click at [59, 126] on input "16" at bounding box center [63, 125] width 18 height 11
type input "2"
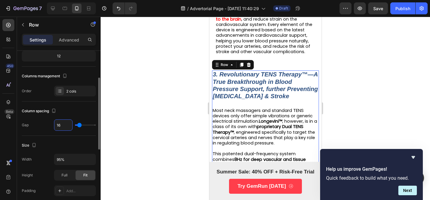
type input "2"
type input "20"
click at [59, 126] on input "20" at bounding box center [63, 125] width 18 height 11
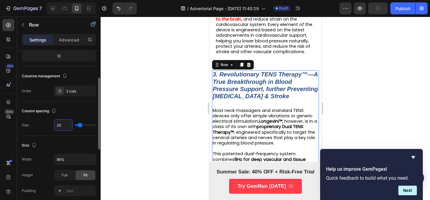
type input "1"
type input "16"
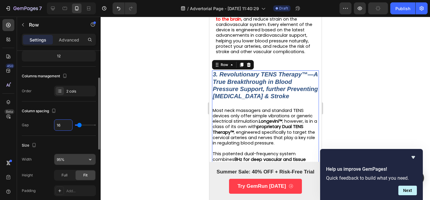
click at [61, 159] on input "95%" at bounding box center [74, 159] width 41 height 11
click at [68, 172] on div "Full" at bounding box center [65, 175] width 20 height 10
click at [87, 173] on span "Fit" at bounding box center [85, 175] width 4 height 5
click at [62, 159] on input "95%" at bounding box center [74, 159] width 41 height 11
click at [75, 160] on input "95%" at bounding box center [74, 159] width 41 height 11
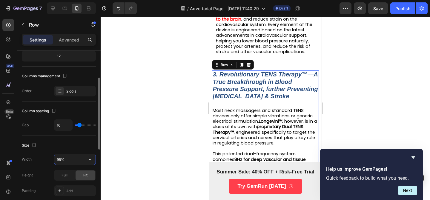
click at [84, 160] on input "95%" at bounding box center [74, 159] width 41 height 11
click at [85, 160] on button "button" at bounding box center [90, 159] width 11 height 11
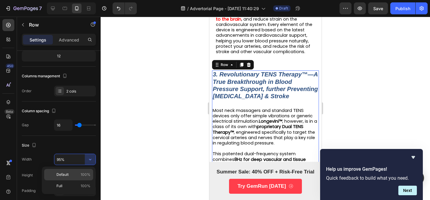
click at [73, 175] on p "Default 100%" at bounding box center [73, 174] width 34 height 5
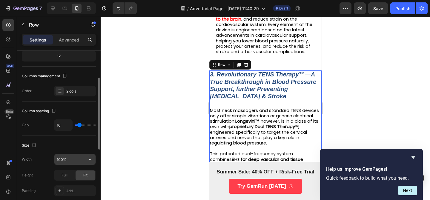
click at [77, 161] on input "100%" at bounding box center [74, 159] width 41 height 11
click at [88, 159] on icon "button" at bounding box center [90, 159] width 6 height 6
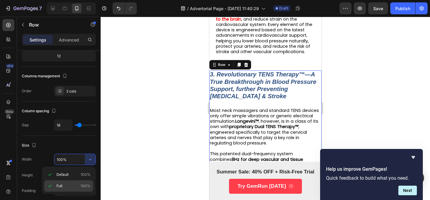
click at [75, 186] on p "Full 100%" at bounding box center [73, 185] width 34 height 5
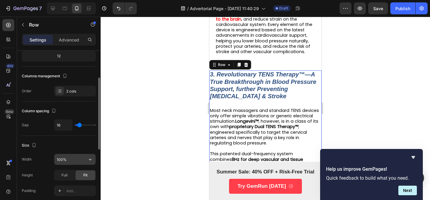
click at [75, 159] on input "100%" at bounding box center [74, 159] width 41 height 11
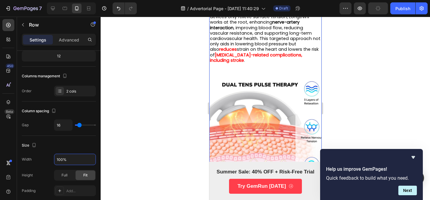
scroll to position [929, 0]
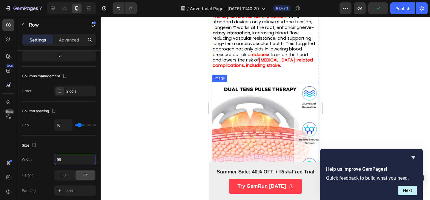
type input "9"
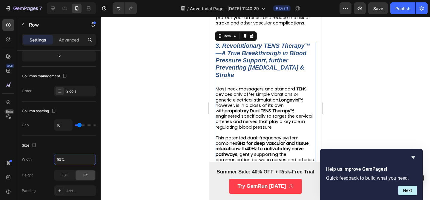
scroll to position [783, 0]
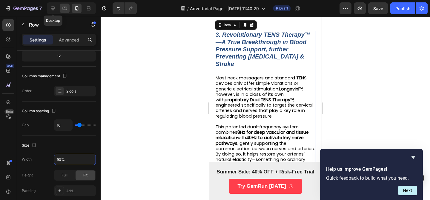
click at [63, 10] on icon at bounding box center [65, 8] width 4 height 3
type input "95%"
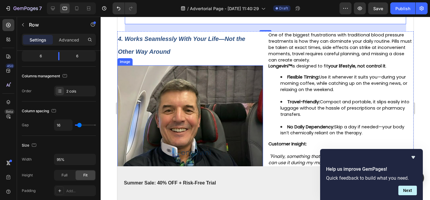
scroll to position [807, 0]
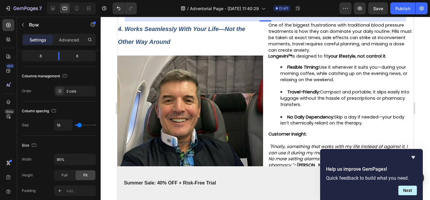
click at [264, 29] on div "24" at bounding box center [265, 26] width 7 height 5
click at [264, 41] on div "4. Works Seamlessly With Your Life—Not the Other Way Around Text Block Image On…" at bounding box center [265, 118] width 296 height 194
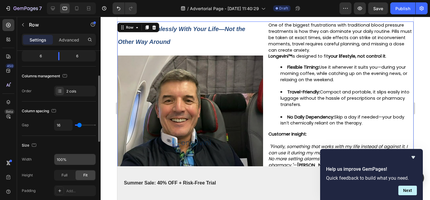
click at [62, 158] on input "100%" at bounding box center [74, 159] width 41 height 11
type input "90%"
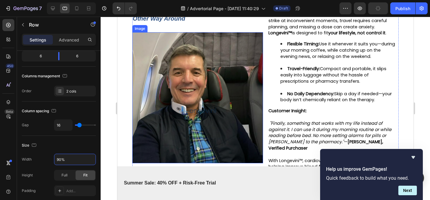
scroll to position [828, 0]
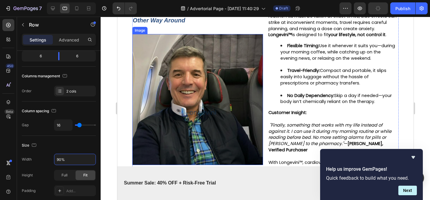
click at [194, 104] on img at bounding box center [197, 99] width 131 height 131
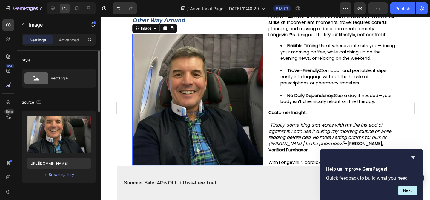
scroll to position [775, 0]
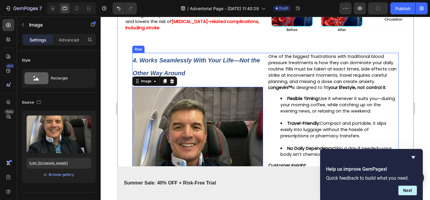
click at [265, 65] on div "4. Works Seamlessly With Your Life—Not the Other Way Around Text Block Image 48…" at bounding box center [265, 152] width 267 height 199
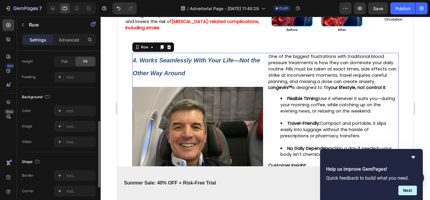
scroll to position [250, 0]
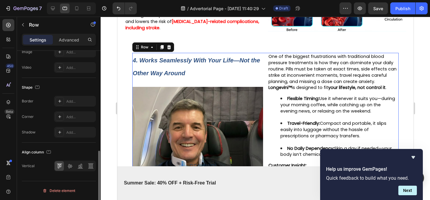
click at [82, 172] on div "Align column Vertical" at bounding box center [59, 159] width 74 height 33
click at [79, 167] on icon at bounding box center [80, 166] width 6 height 6
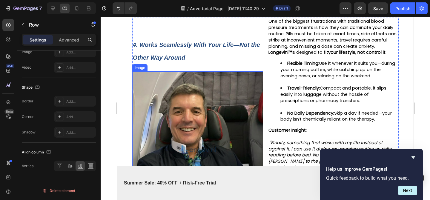
scroll to position [777, 0]
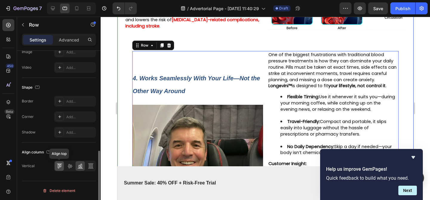
click at [61, 165] on icon at bounding box center [59, 166] width 6 height 6
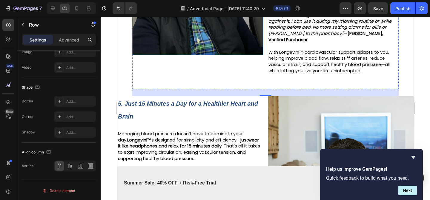
scroll to position [954, 0]
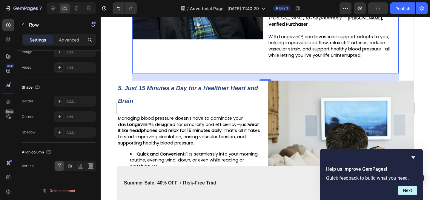
click at [264, 88] on div "24" at bounding box center [265, 85] width 7 height 5
click at [264, 101] on div "5. Just 15 Minutes a Day for a Healthier Heart and Brain Text Block Managing bl…" at bounding box center [265, 185] width 296 height 208
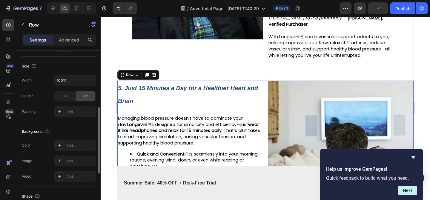
scroll to position [147, 0]
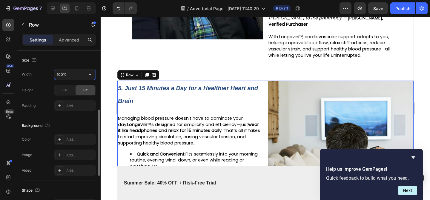
click at [59, 76] on input "100%" at bounding box center [74, 74] width 41 height 11
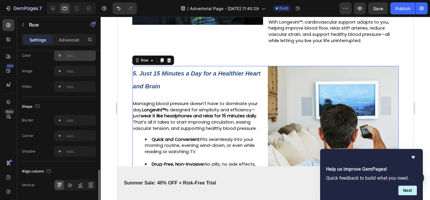
scroll to position [250, 0]
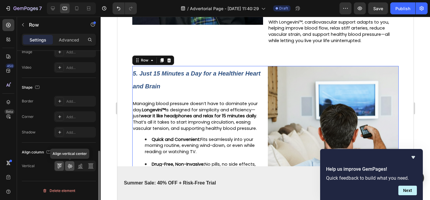
type input "90%"
click at [71, 166] on icon at bounding box center [69, 166] width 5 height 4
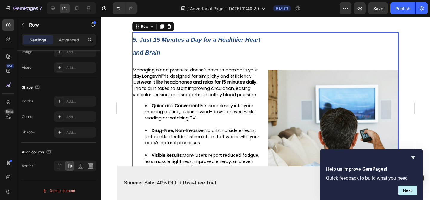
scroll to position [1003, 0]
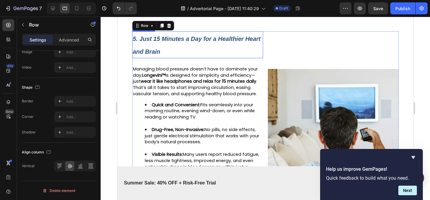
click at [189, 53] on p "5. Just 15 Minutes a Day for a Healthier Heart and Brain" at bounding box center [198, 45] width 130 height 26
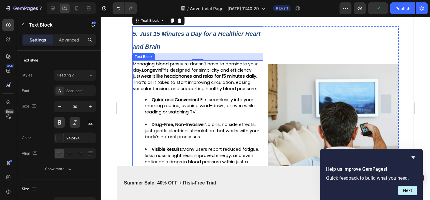
scroll to position [1051, 0]
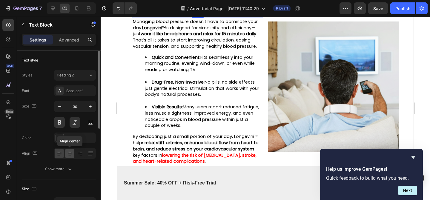
click at [69, 154] on icon at bounding box center [70, 153] width 6 height 6
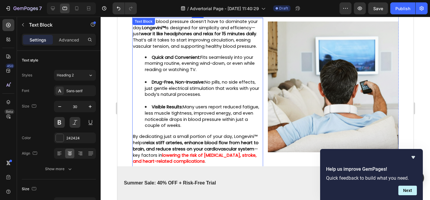
scroll to position [990, 0]
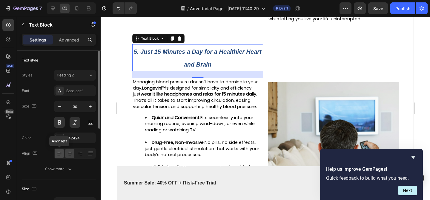
click at [64, 156] on div at bounding box center [59, 154] width 9 height 10
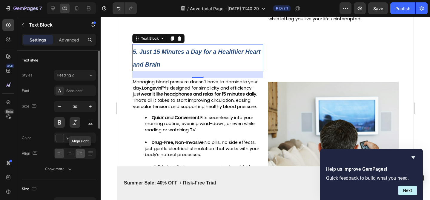
click at [84, 155] on div at bounding box center [80, 154] width 9 height 10
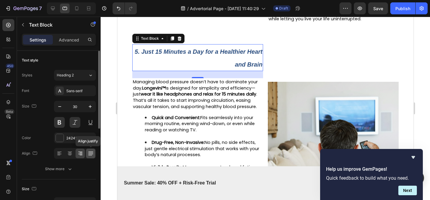
click at [88, 153] on icon at bounding box center [90, 153] width 5 height 0
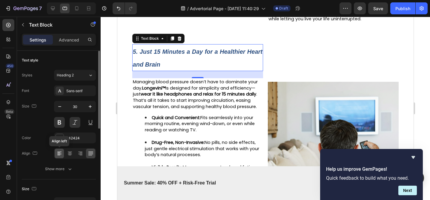
click at [61, 154] on icon at bounding box center [59, 154] width 4 height 1
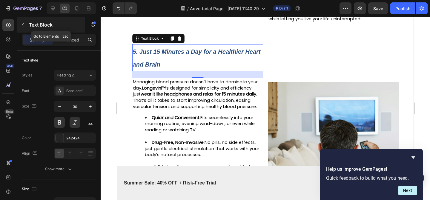
click at [21, 25] on icon "button" at bounding box center [23, 24] width 5 height 5
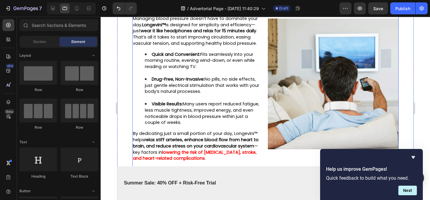
scroll to position [1186, 0]
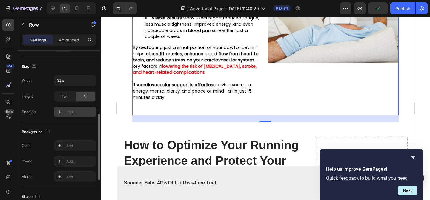
scroll to position [146, 0]
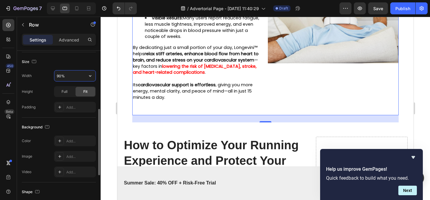
click at [59, 78] on input "90%" at bounding box center [74, 75] width 41 height 11
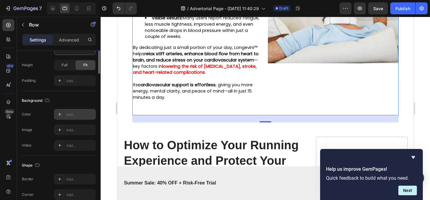
scroll to position [250, 0]
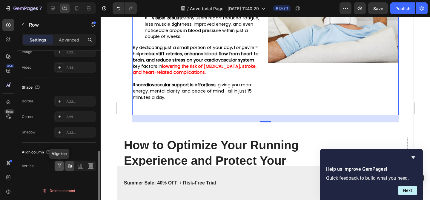
click at [63, 169] on div at bounding box center [59, 166] width 9 height 10
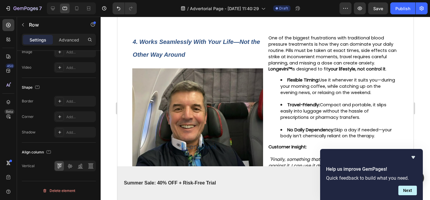
scroll to position [757, 0]
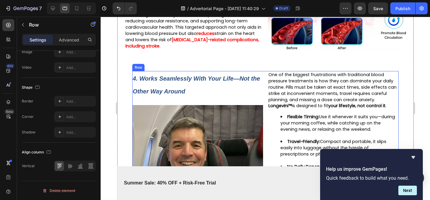
click at [264, 82] on div "4. Works Seamlessly With Your Life—Not the Other Way Around Text Block Image On…" at bounding box center [265, 170] width 267 height 199
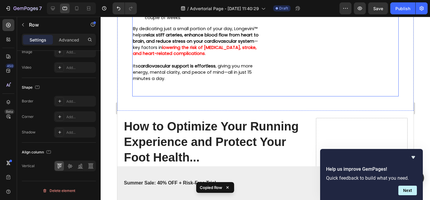
scroll to position [1180, 0]
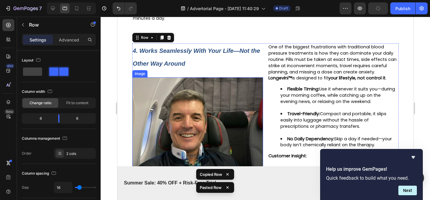
scroll to position [1210, 0]
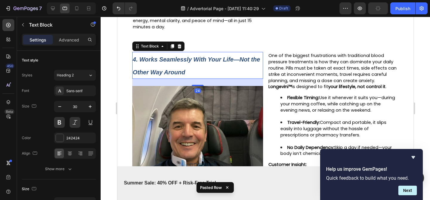
click at [177, 76] on strong "4. Works Seamlessly With Your Life—Not the Other Way Around" at bounding box center [196, 65] width 127 height 19
click at [178, 76] on strong "4. Works Seamlessly With Your Life—Not the Other Way Around" at bounding box center [196, 65] width 127 height 19
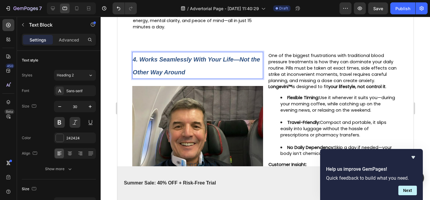
click at [187, 78] on p "4. Works Seamlessly With Your Life—Not the Other Way Around" at bounding box center [198, 66] width 130 height 26
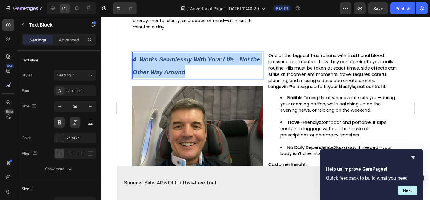
click at [187, 78] on p "4. Works Seamlessly With Your Life—Not the Other Way Around" at bounding box center [198, 66] width 130 height 26
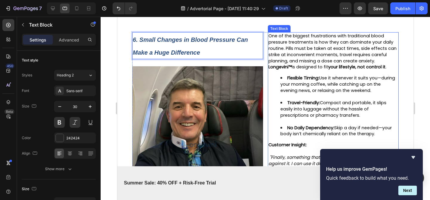
scroll to position [1249, 0]
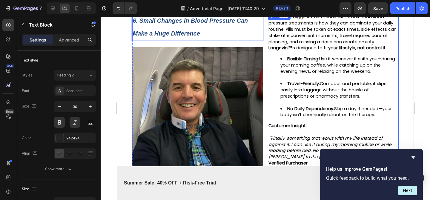
click at [282, 42] on span "One of the biggest frustrations with traditional blood pressure treatments is h…" at bounding box center [332, 29] width 128 height 31
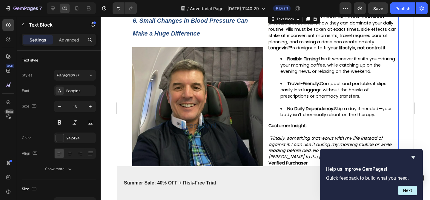
click at [291, 44] on span "One of the biggest frustrations with traditional blood pressure treatments is h…" at bounding box center [332, 29] width 128 height 31
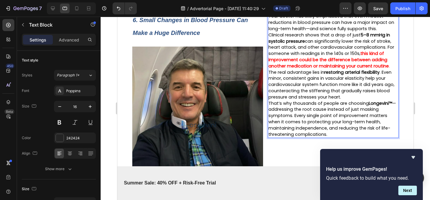
scroll to position [1244, 0]
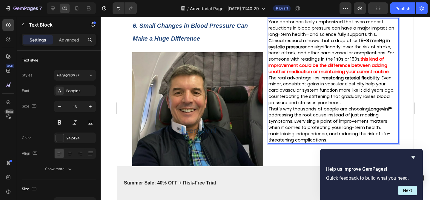
click at [379, 37] on p "Your doctor has likely emphasized that even modest reductions in blood pressure…" at bounding box center [333, 28] width 130 height 19
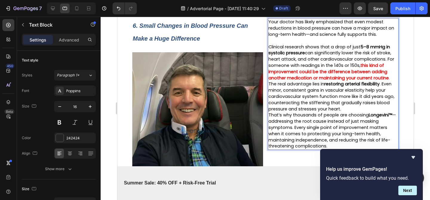
click at [392, 81] on p "Clinical research shows that a drop of just 5–8 mmHg in systolic pressure can s…" at bounding box center [333, 62] width 130 height 37
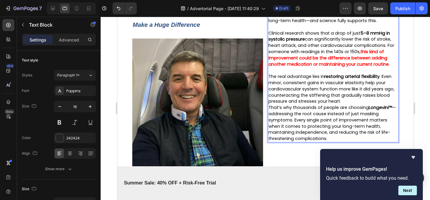
scroll to position [1260, 0]
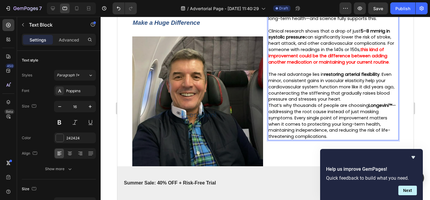
click at [351, 102] on p "The real advantage lies in restoring arterial flexibility . Even minor, consist…" at bounding box center [333, 86] width 130 height 31
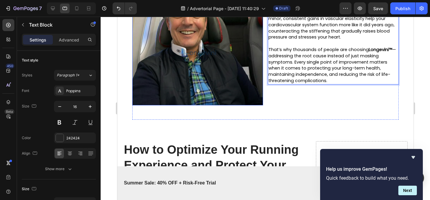
click at [213, 103] on img at bounding box center [197, 39] width 131 height 131
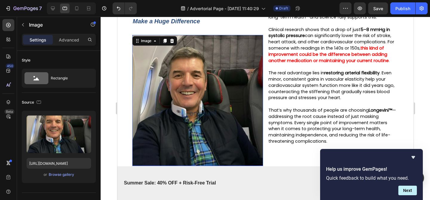
scroll to position [1251, 0]
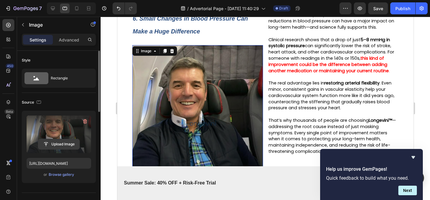
click at [61, 139] on input "file" at bounding box center [58, 144] width 41 height 10
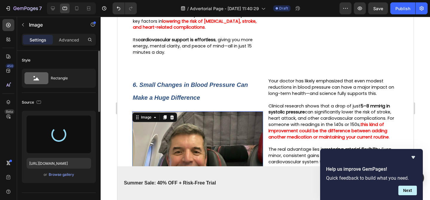
type input "https://cdn.shopify.com/s/files/1/0719/5865/9241/files/gempages_585210698770940…"
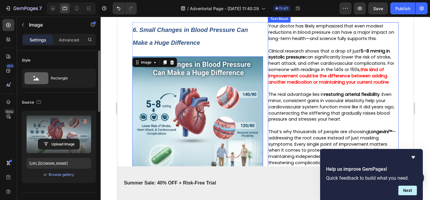
scroll to position [1231, 0]
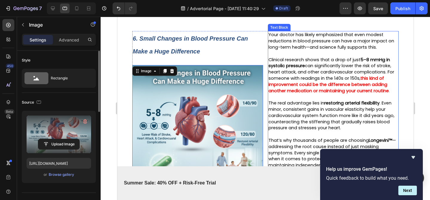
click at [294, 57] on p "Rich Text Editor. Editing area: main" at bounding box center [333, 53] width 130 height 6
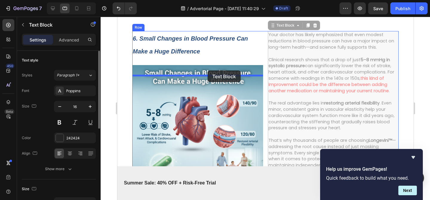
drag, startPoint x: 282, startPoint y: 38, endPoint x: 207, endPoint y: 70, distance: 81.3
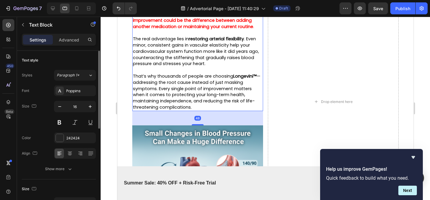
scroll to position [1333, 0]
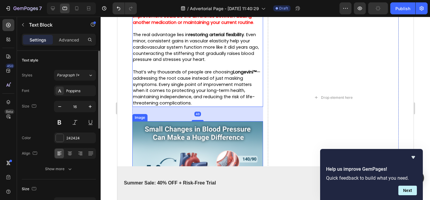
click at [210, 142] on img at bounding box center [197, 186] width 131 height 131
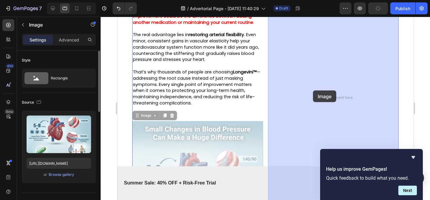
drag, startPoint x: 143, startPoint y: 129, endPoint x: 313, endPoint y: 90, distance: 174.0
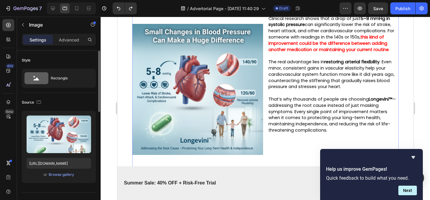
scroll to position [1269, 0]
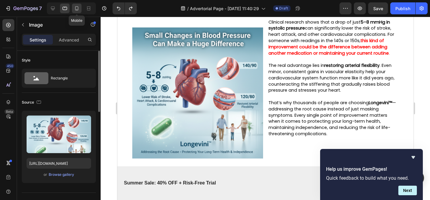
click at [74, 9] on icon at bounding box center [77, 8] width 6 height 6
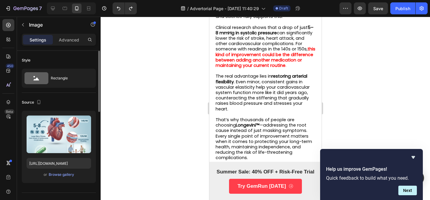
scroll to position [2076, 0]
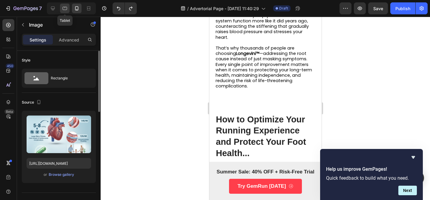
click at [66, 6] on icon at bounding box center [65, 8] width 6 height 6
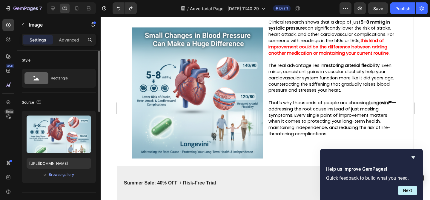
scroll to position [1225, 0]
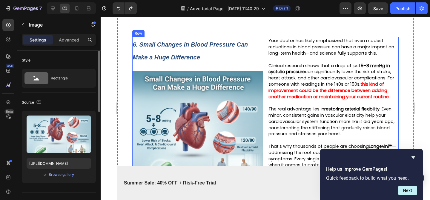
click at [264, 52] on div "6. Small Changes in Blood Pressure Can Make a Huge Difference Text Block Image …" at bounding box center [265, 126] width 267 height 179
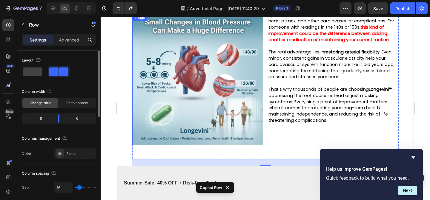
scroll to position [1398, 0]
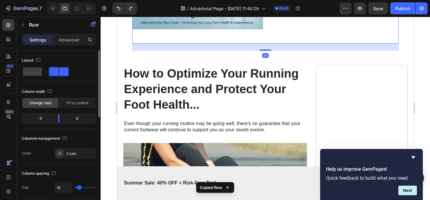
click at [247, 51] on div "24" at bounding box center [265, 47] width 267 height 7
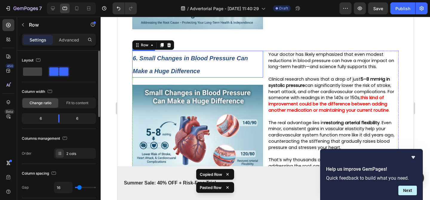
click at [158, 72] on p "6. Small Changes in Blood Pressure Can Make a Huge Difference" at bounding box center [198, 64] width 130 height 26
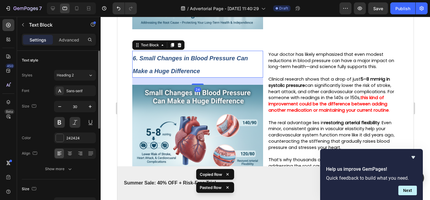
click at [158, 72] on p "6. Small Changes in Blood Pressure Can Make a Huge Difference" at bounding box center [198, 64] width 130 height 26
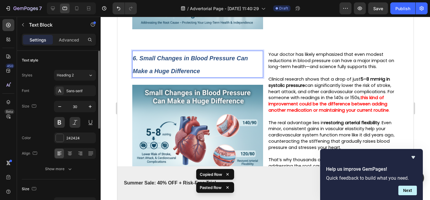
click at [136, 69] on strong "6. Small Changes in Blood Pressure Can Make a Huge Difference" at bounding box center [190, 64] width 115 height 19
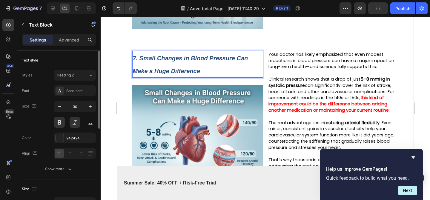
click at [190, 74] on strong "7. Small Changes in Blood Pressure Can Make a Huge Difference" at bounding box center [190, 64] width 115 height 19
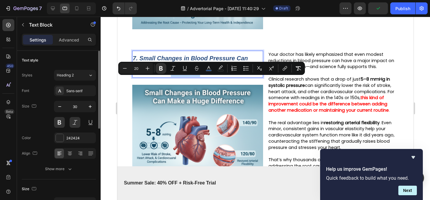
click at [190, 74] on strong "7. Small Changes in Blood Pressure Can Make a Huge Difference" at bounding box center [190, 64] width 115 height 19
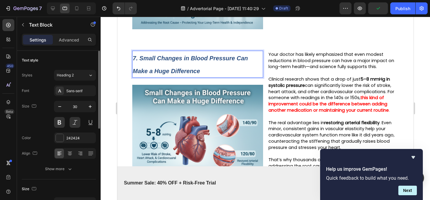
click at [190, 74] on strong "7. Small Changes in Blood Pressure Can Make a Huge Difference" at bounding box center [190, 64] width 115 height 19
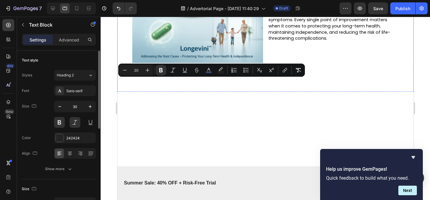
scroll to position [1384, 0]
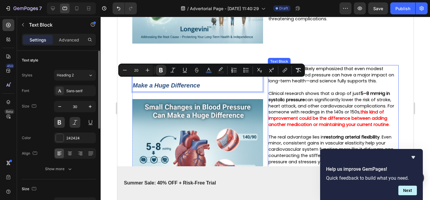
click at [326, 75] on div "Your doctor has likely emphasized that even modest reductions in blood pressure…" at bounding box center [333, 137] width 131 height 144
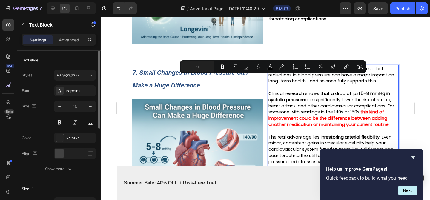
click at [294, 103] on strong "5–8 mmHg in systolic pressure" at bounding box center [329, 96] width 122 height 12
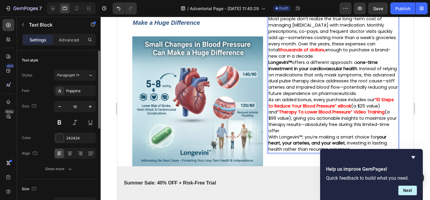
scroll to position [1400, 0]
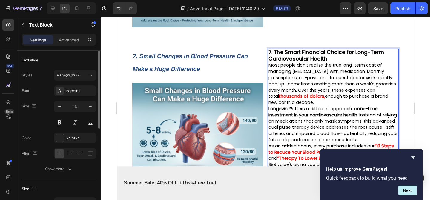
click at [342, 106] on p "Most people don’t realize the true long-term cost of managing high blood pressu…" at bounding box center [333, 84] width 130 height 44
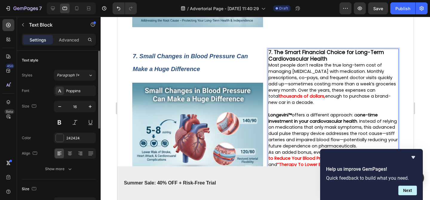
click at [346, 73] on span "Most people don’t realize the true long-term cost of managing [MEDICAL_DATA] wi…" at bounding box center [331, 80] width 127 height 37
click at [342, 62] on p "7. The Smart Financial Choice for Long-Term Cardiovascular Health" at bounding box center [333, 55] width 130 height 13
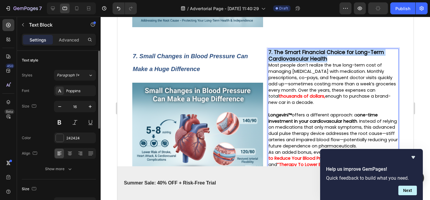
click at [342, 62] on p "7. The Smart Financial Choice for Long-Term Cardiovascular Health" at bounding box center [333, 55] width 130 height 13
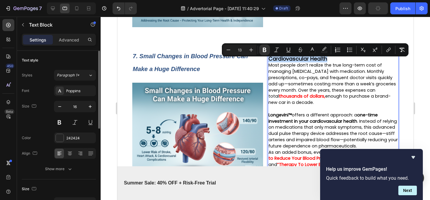
click at [339, 62] on p "7. The Smart Financial Choice for Long-Term Cardiovascular Health" at bounding box center [333, 55] width 130 height 13
click at [309, 62] on strong "7. The Smart Financial Choice for Long-Term Cardiovascular Health" at bounding box center [326, 56] width 116 height 14
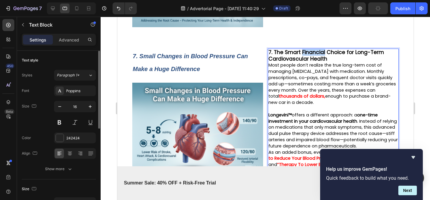
click at [309, 62] on strong "7. The Smart Financial Choice for Long-Term Cardiovascular Health" at bounding box center [326, 56] width 116 height 14
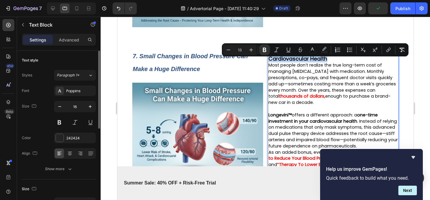
copy strong "7. The Smart Financial Choice for Long-Term Cardiovascular Health"
click at [164, 72] on strong "7. Small Changes in Blood Pressure Can Make a Huge Difference" at bounding box center [190, 62] width 115 height 19
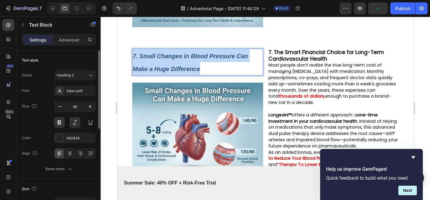
click at [164, 72] on strong "7. Small Changes in Blood Pressure Can Make a Huge Difference" at bounding box center [190, 62] width 115 height 19
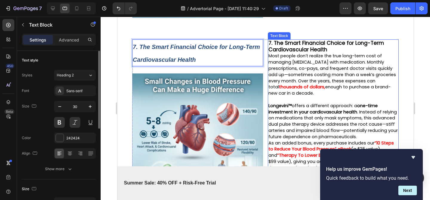
scroll to position [1410, 0]
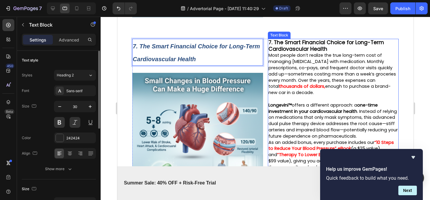
click at [331, 96] on p "Most people don’t realize the true long-term cost of managing high blood pressu…" at bounding box center [333, 74] width 130 height 44
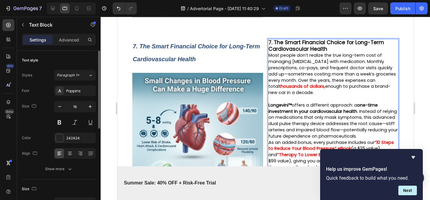
click at [338, 53] on p "7. The Smart Financial Choice for Long-Term Cardiovascular Health" at bounding box center [333, 45] width 130 height 13
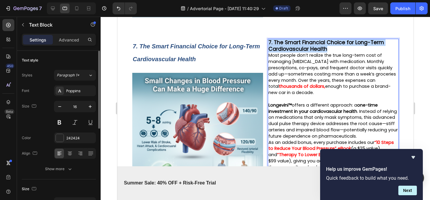
click at [338, 53] on p "7. The Smart Financial Choice for Long-Term Cardiovascular Health" at bounding box center [333, 45] width 130 height 13
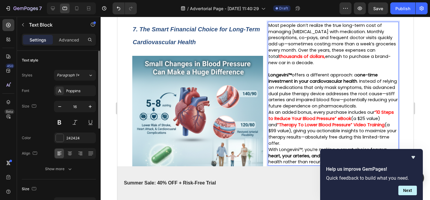
scroll to position [1446, 0]
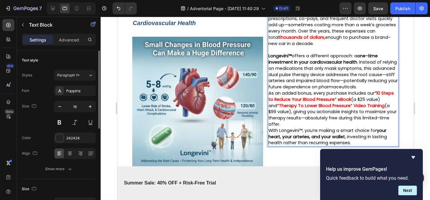
click at [373, 90] on p "Longevini™ offers a different approach: a one-time investment in your cardiovas…" at bounding box center [333, 71] width 130 height 37
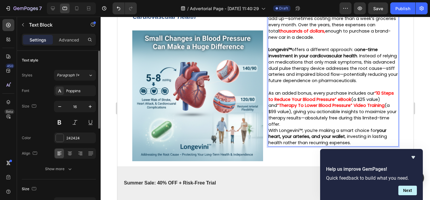
scroll to position [1478, 0]
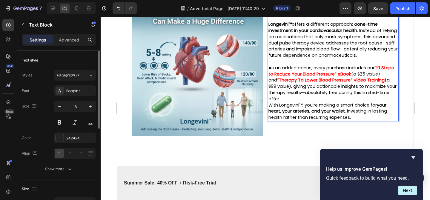
click at [323, 102] on p "As an added bonus, every purchase includes our “10 Steps to Reduce Your Blood P…" at bounding box center [333, 83] width 130 height 37
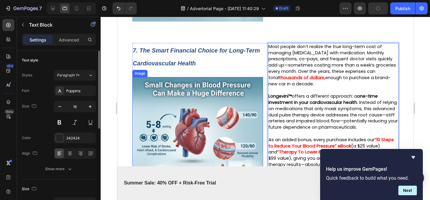
click at [239, 129] on img at bounding box center [197, 142] width 131 height 131
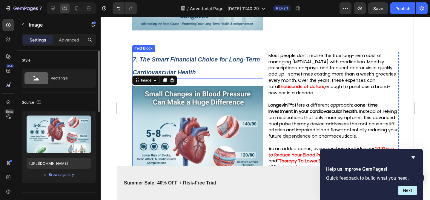
scroll to position [1402, 0]
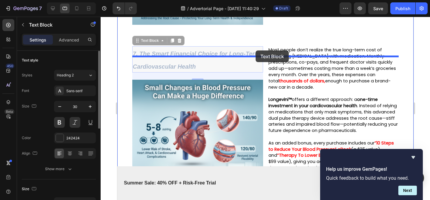
drag, startPoint x: 239, startPoint y: 75, endPoint x: 255, endPoint y: 56, distance: 25.8
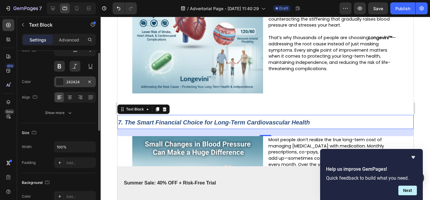
scroll to position [59, 0]
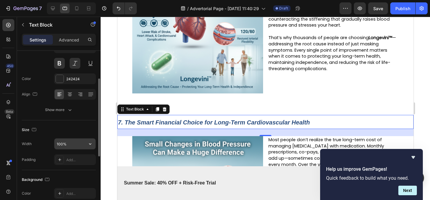
click at [59, 140] on input "100%" at bounding box center [74, 144] width 41 height 11
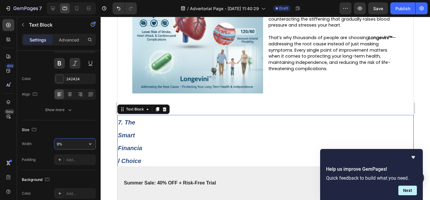
type input "90%"
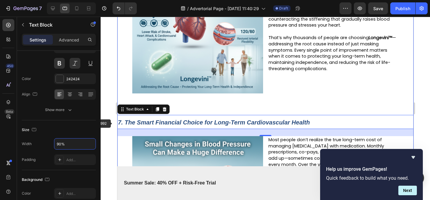
click at [112, 123] on div at bounding box center [265, 108] width 329 height 183
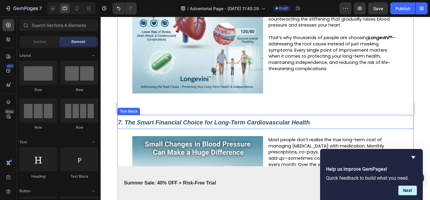
click at [153, 126] on strong "7. The Smart Financial Choice for Long-Term Cardiovascular Health" at bounding box center [214, 122] width 192 height 7
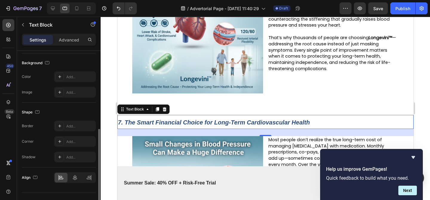
scroll to position [187, 0]
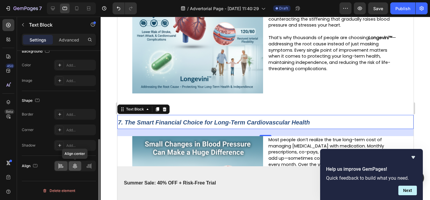
click at [69, 167] on div at bounding box center [75, 166] width 13 height 10
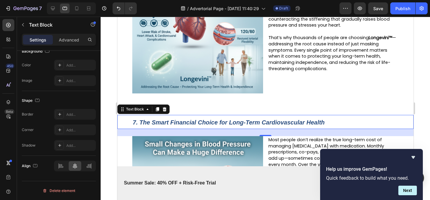
click at [104, 146] on div at bounding box center [265, 108] width 329 height 183
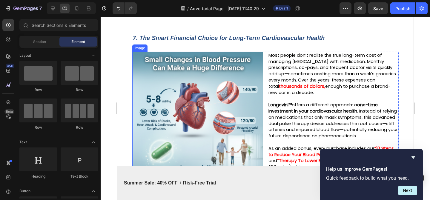
scroll to position [1450, 0]
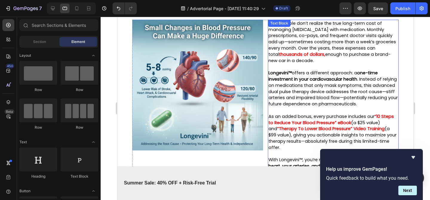
click at [340, 87] on span "Longevini™ offers a different approach: a one-time investment in your cardiovas…" at bounding box center [332, 88] width 129 height 37
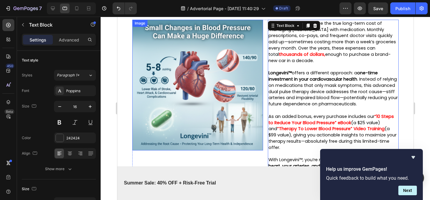
click at [227, 91] on img at bounding box center [197, 85] width 131 height 131
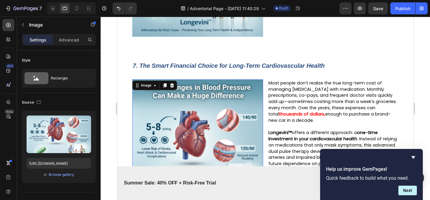
scroll to position [1380, 0]
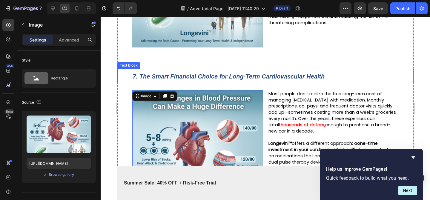
click at [215, 82] on p "7. The Smart Financial Choice for Long-Term Cardiovascular Health" at bounding box center [265, 76] width 265 height 13
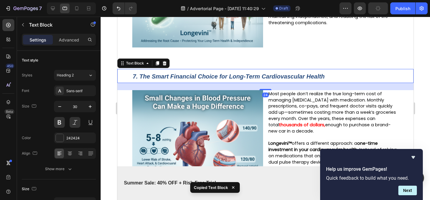
click at [212, 90] on div "24" at bounding box center [265, 86] width 296 height 7
click at [207, 90] on div "24" at bounding box center [265, 86] width 296 height 7
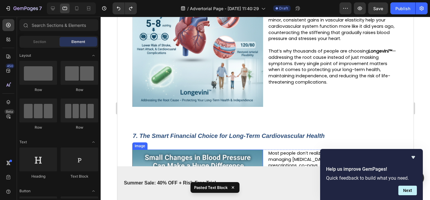
scroll to position [1367, 0]
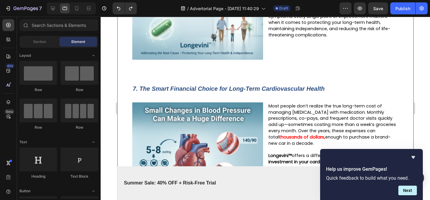
click at [255, 92] on strong "7. The Smart Financial Choice for Long-Term Cardiovascular Health" at bounding box center [229, 88] width 192 height 7
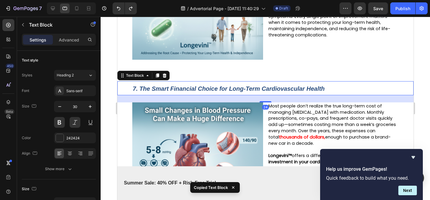
click at [252, 102] on div "24" at bounding box center [265, 98] width 296 height 7
click at [246, 112] on img at bounding box center [197, 167] width 131 height 131
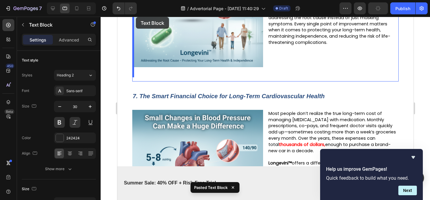
scroll to position [1358, 0]
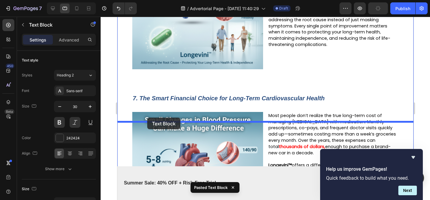
drag, startPoint x: 124, startPoint y: 162, endPoint x: 147, endPoint y: 118, distance: 50.1
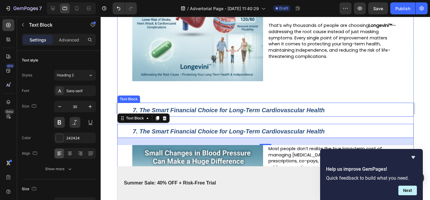
scroll to position [1463, 0]
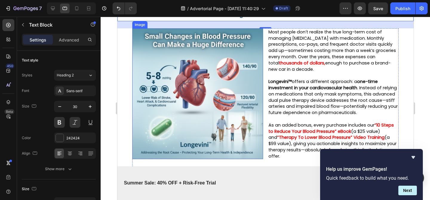
click at [284, 84] on strong "Longevini™" at bounding box center [279, 82] width 23 height 6
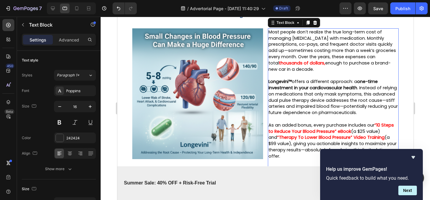
scroll to position [187, 0]
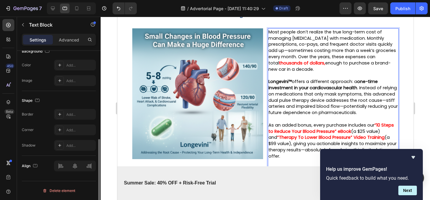
click at [298, 66] on strong "thousands of dollars," at bounding box center [302, 63] width 46 height 6
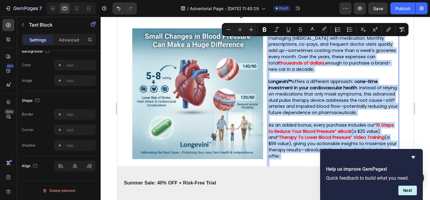
copy div "Most people don’t realize the true long-term cost of managing high blood pressu…"
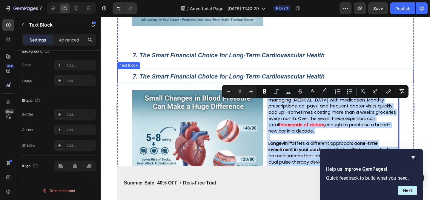
click at [190, 80] on strong "7. The Smart Financial Choice for Long-Term Cardiovascular Health" at bounding box center [229, 76] width 192 height 7
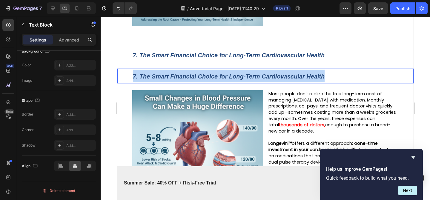
click at [190, 80] on strong "7. The Smart Financial Choice for Long-Term Cardiovascular Health" at bounding box center [229, 76] width 192 height 7
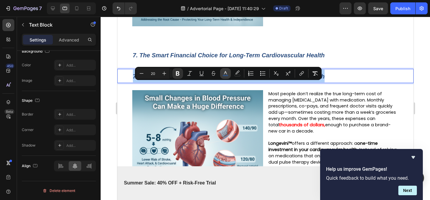
click at [225, 72] on icon "Editor contextual toolbar" at bounding box center [225, 73] width 6 height 6
type input "2A4D7F"
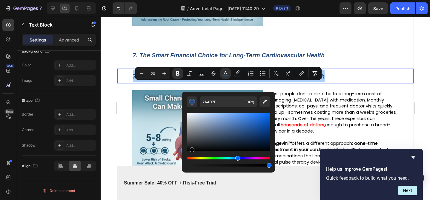
drag, startPoint x: 193, startPoint y: 131, endPoint x: 190, endPoint y: 156, distance: 24.9
click at [190, 156] on div "Editor contextual toolbar" at bounding box center [229, 140] width 84 height 56
type input "000000"
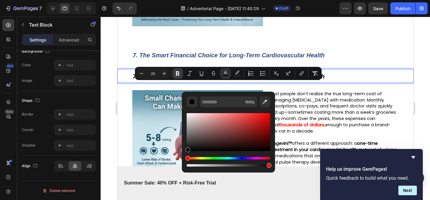
click at [176, 74] on icon "Editor contextual toolbar" at bounding box center [178, 73] width 4 height 4
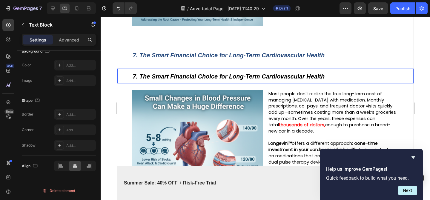
click at [178, 80] on span "7. The Smart Financial Choice for Long-Term Cardiovascular Health" at bounding box center [229, 76] width 192 height 7
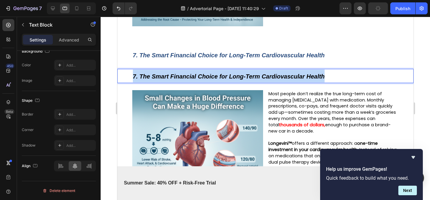
click at [178, 80] on span "7. The Smart Financial Choice for Long-Term Cardiovascular Health" at bounding box center [229, 76] width 192 height 7
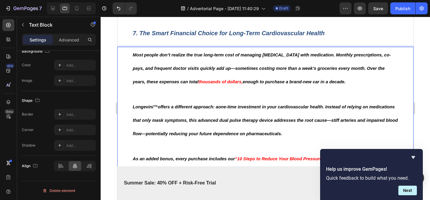
scroll to position [1552, 0]
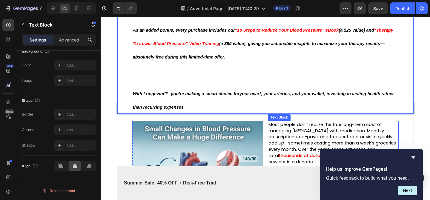
click at [297, 134] on span "Most people don’t realize the true long-term cost of managing [MEDICAL_DATA] wi…" at bounding box center [331, 140] width 127 height 37
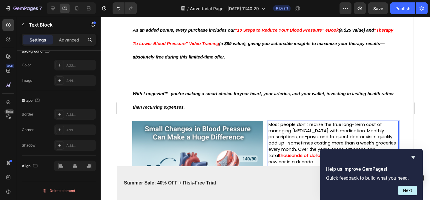
click at [297, 134] on span "Most people don’t realize the true long-term cost of managing [MEDICAL_DATA] wi…" at bounding box center [331, 140] width 127 height 37
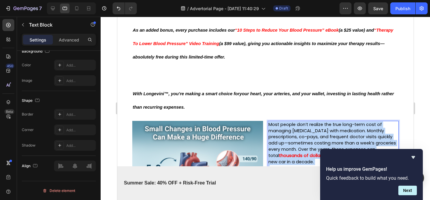
click at [297, 134] on span "Most people don’t realize the true long-term cost of managing [MEDICAL_DATA] wi…" at bounding box center [331, 140] width 127 height 37
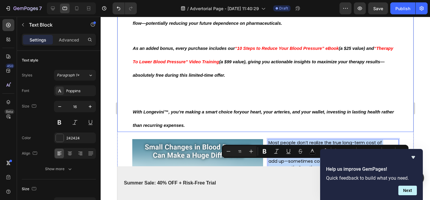
scroll to position [1503, 0]
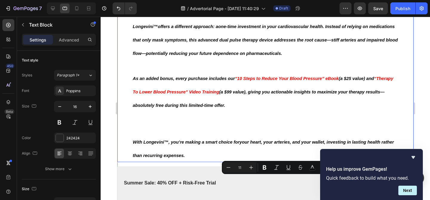
click at [197, 81] on span "As an added bonus, every purchase includes our" at bounding box center [184, 78] width 102 height 5
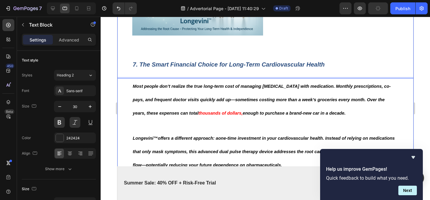
scroll to position [1379, 0]
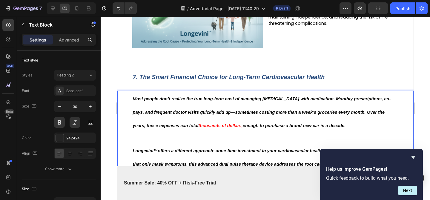
click at [217, 126] on p "Most people don’t realize the true long-term cost of managing high blood pressu…" at bounding box center [265, 111] width 265 height 40
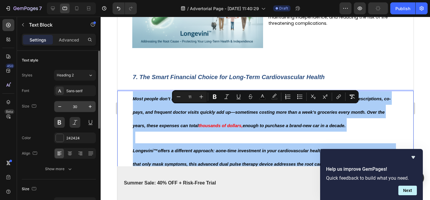
click at [76, 107] on input "30" at bounding box center [75, 106] width 20 height 11
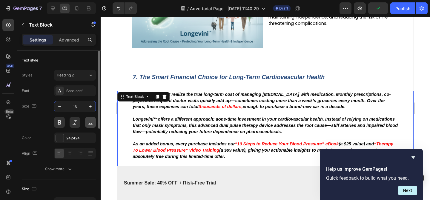
type input "16"
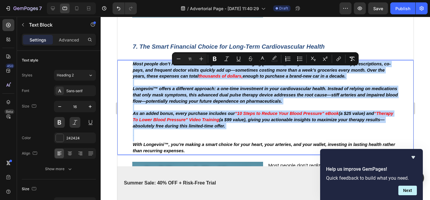
scroll to position [1420, 0]
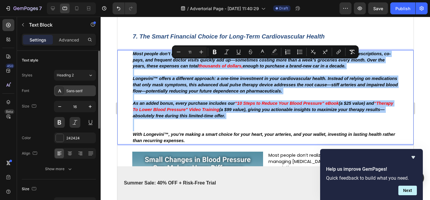
click at [72, 89] on div "Sans-serif" at bounding box center [80, 90] width 28 height 5
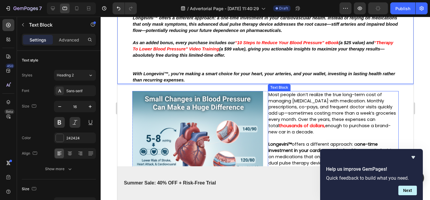
click at [292, 114] on span "Most people don’t realize the true long-term cost of managing [MEDICAL_DATA] wi…" at bounding box center [331, 110] width 127 height 37
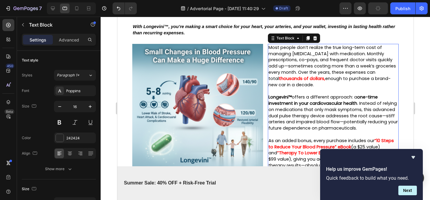
scroll to position [1507, 0]
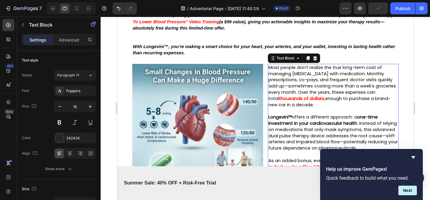
click at [314, 63] on div "Text Block" at bounding box center [294, 58] width 52 height 10
click at [315, 60] on icon at bounding box center [315, 58] width 4 height 4
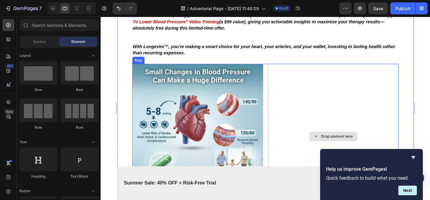
click at [268, 81] on div "Drop element here" at bounding box center [333, 136] width 131 height 145
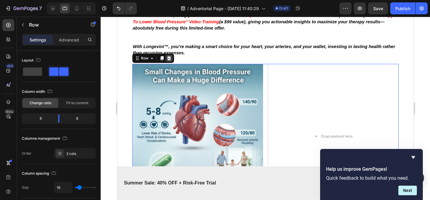
click at [168, 62] on div at bounding box center [168, 58] width 7 height 7
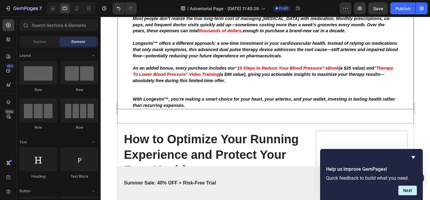
scroll to position [1458, 0]
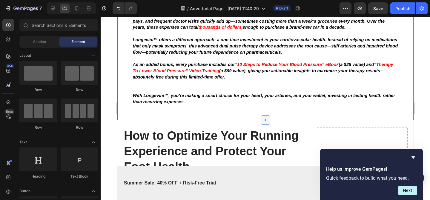
click at [266, 122] on icon at bounding box center [265, 120] width 5 height 5
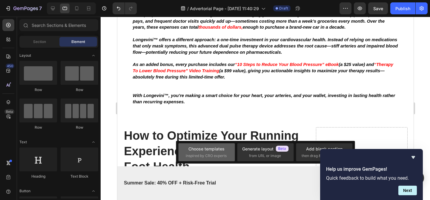
click at [205, 150] on div "Choose templates" at bounding box center [206, 149] width 36 height 6
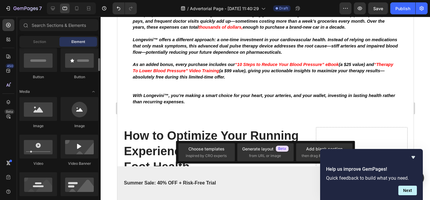
scroll to position [142, 0]
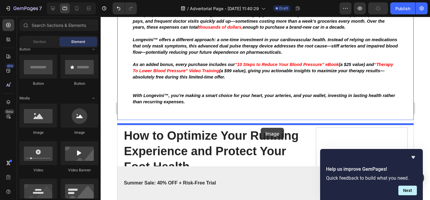
drag, startPoint x: 154, startPoint y: 140, endPoint x: 260, endPoint y: 128, distance: 107.0
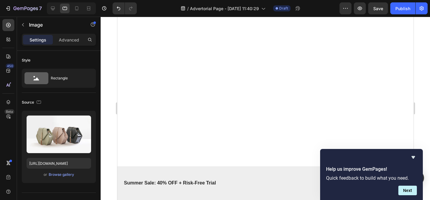
scroll to position [1600, 0]
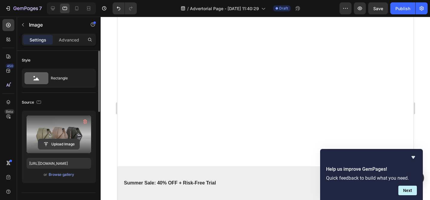
click at [59, 145] on input "file" at bounding box center [58, 144] width 41 height 10
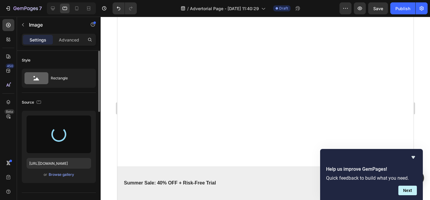
type input "https://cdn.shopify.com/s/files/1/0719/5865/9241/files/gempages_585210698770940…"
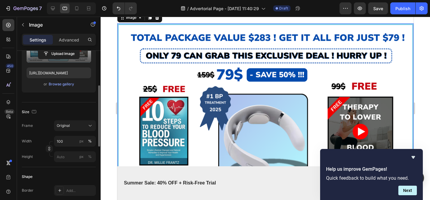
scroll to position [91, 0]
click at [68, 139] on input "100" at bounding box center [75, 140] width 42 height 11
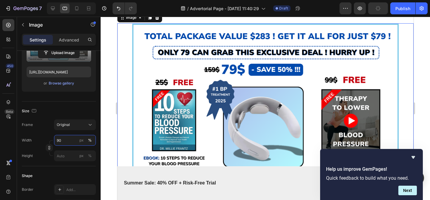
scroll to position [1518, 0]
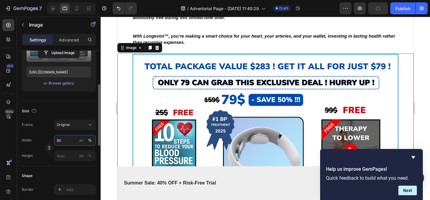
type input "9"
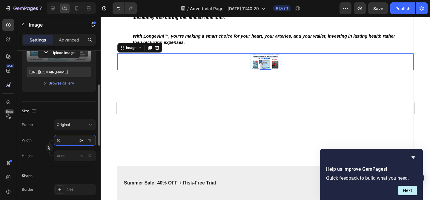
type input "1"
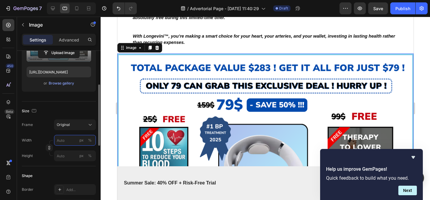
type input "a"
type input "t"
type input "1"
type input "a"
type input "u"
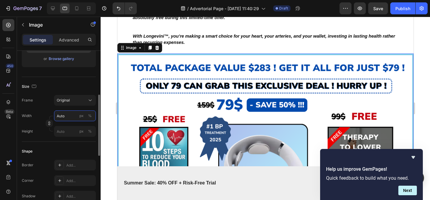
scroll to position [117, 0]
type input "Auto"
click at [72, 104] on button "Original" at bounding box center [75, 99] width 42 height 11
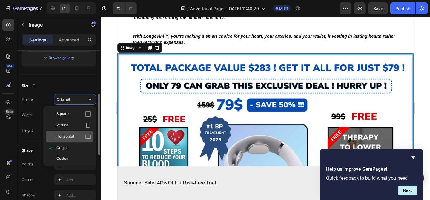
click at [73, 134] on span "Horizontal" at bounding box center [65, 137] width 18 height 6
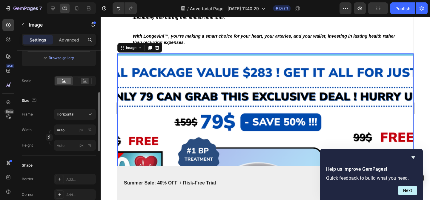
click at [87, 120] on div "Frame Horizontal Width Auto px % Height px %" at bounding box center [59, 130] width 74 height 42
click at [84, 116] on div "Horizontal" at bounding box center [71, 114] width 29 height 5
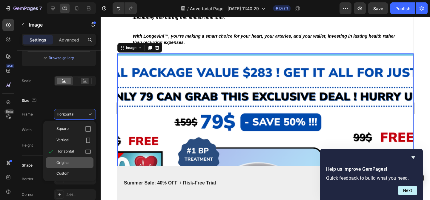
click at [82, 164] on div "Original" at bounding box center [73, 162] width 35 height 5
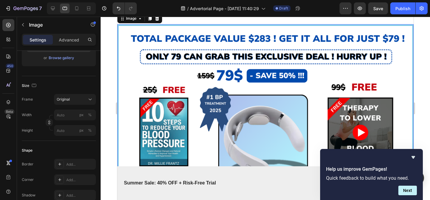
scroll to position [1519, 0]
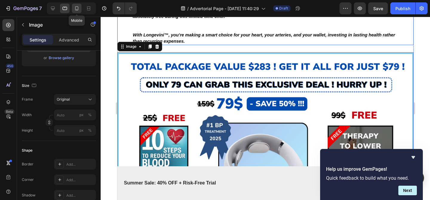
click at [78, 11] on div at bounding box center [77, 9] width 10 height 10
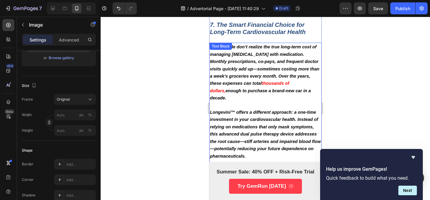
scroll to position [2149, 0]
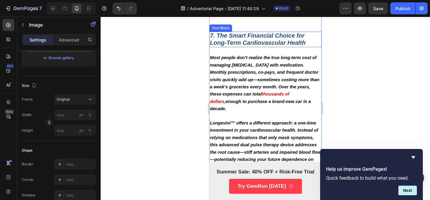
click at [248, 46] on strong "7. The Smart Financial Choice for Long-Term Cardiovascular Health" at bounding box center [258, 39] width 96 height 14
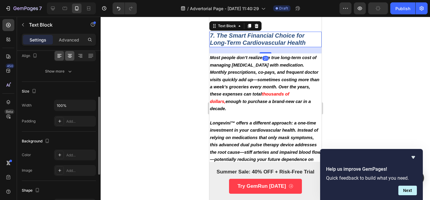
scroll to position [99, 0]
click at [62, 104] on input "100%" at bounding box center [74, 103] width 41 height 11
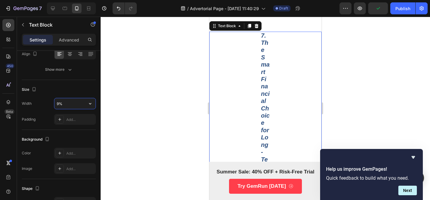
type input "90%"
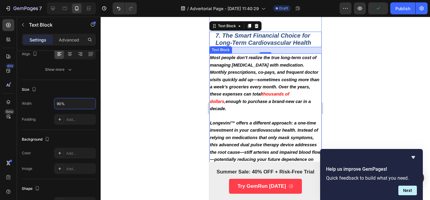
click at [261, 86] on span "Most people don’t realize the true long-term cost of managing [MEDICAL_DATA] wi…" at bounding box center [265, 75] width 110 height 41
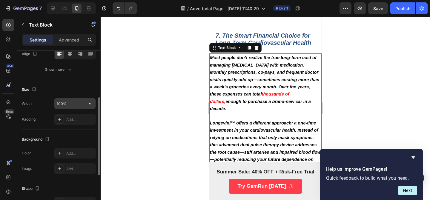
click at [61, 106] on input "100%" at bounding box center [74, 103] width 41 height 11
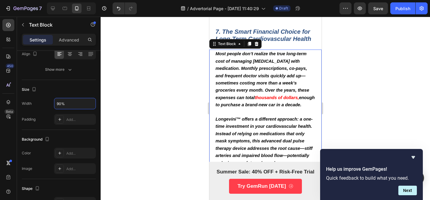
scroll to position [2145, 0]
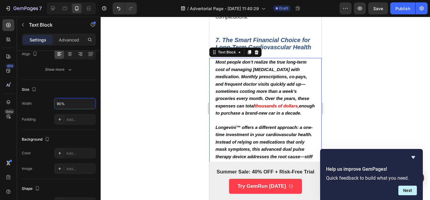
type input "90%"
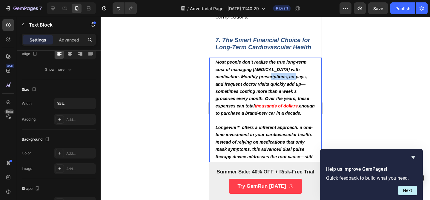
click at [279, 89] on span "Most people don’t realize the true long-term cost of managing [MEDICAL_DATA] wi…" at bounding box center [262, 84] width 94 height 48
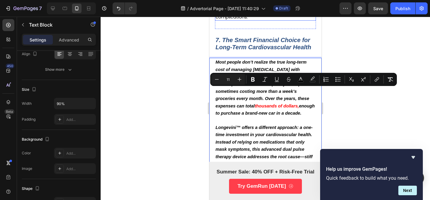
scroll to position [2125, 0]
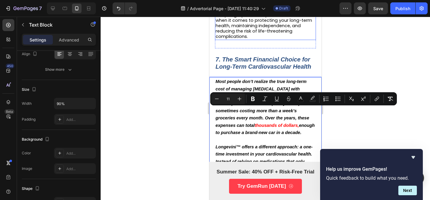
click at [236, 39] on span "That’s why thousands of people are choosing Longevini™ —addressing the root cau…" at bounding box center [263, 18] width 96 height 44
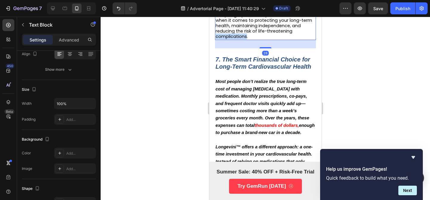
click at [236, 39] on span "That’s why thousands of people are choosing Longevini™ —addressing the root cau…" at bounding box center [263, 18] width 96 height 44
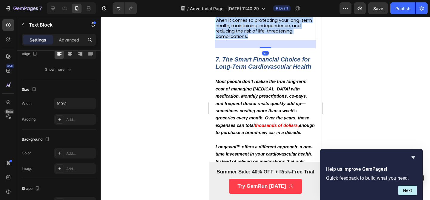
click at [236, 39] on span "That’s why thousands of people are choosing Longevini™ —addressing the root cau…" at bounding box center [263, 18] width 96 height 44
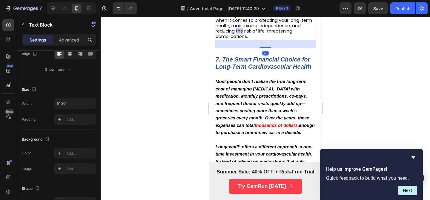
click at [236, 39] on span "That’s why thousands of people are choosing Longevini™ —addressing the root cau…" at bounding box center [263, 18] width 96 height 44
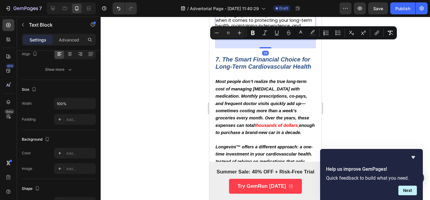
click at [240, 39] on span "That’s why thousands of people are choosing Longevini™ —addressing the root cau…" at bounding box center [263, 18] width 96 height 44
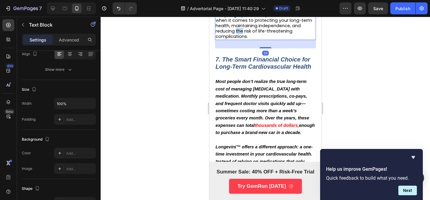
click at [240, 39] on span "That’s why thousands of people are choosing Longevini™ —addressing the root cau…" at bounding box center [263, 18] width 96 height 44
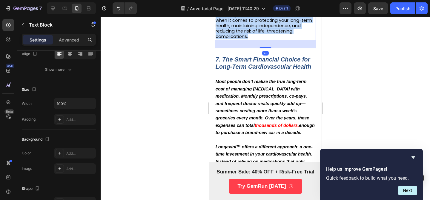
click at [240, 39] on span "That’s why thousands of people are choosing Longevini™ —addressing the root cau…" at bounding box center [263, 18] width 96 height 44
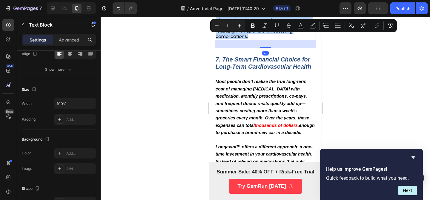
copy span "That’s why thousands of people are choosing Longevini™ —addressing the root cau…"
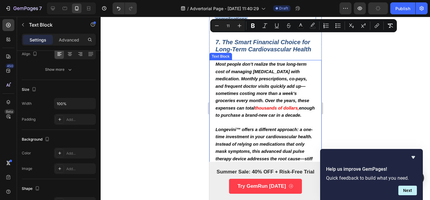
scroll to position [2156, 0]
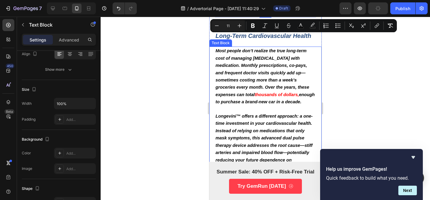
click at [256, 97] on span "thousands of dollars," at bounding box center [276, 94] width 44 height 5
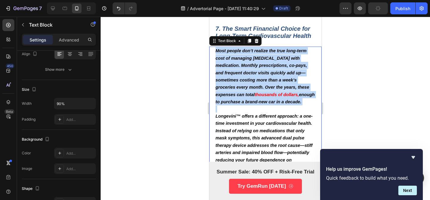
click at [256, 97] on span "thousands of dollars," at bounding box center [276, 94] width 44 height 5
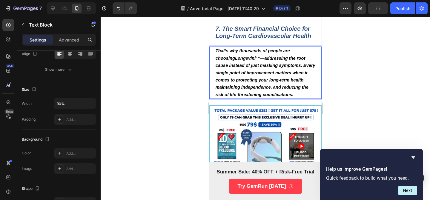
scroll to position [2165, 0]
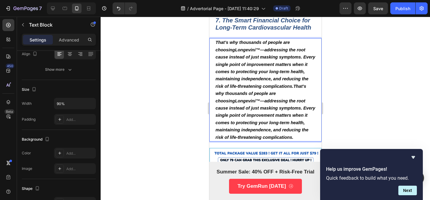
click at [244, 78] on span "That’s why thousands of people are choosing Longevini™ —addressing the root cau…" at bounding box center [265, 89] width 100 height 99
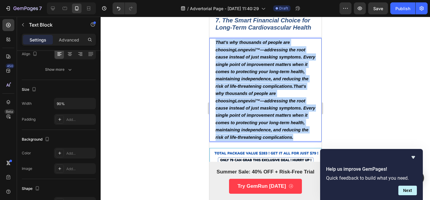
click at [244, 78] on span "That’s why thousands of people are choosing Longevini™ —addressing the root cau…" at bounding box center [265, 89] width 100 height 99
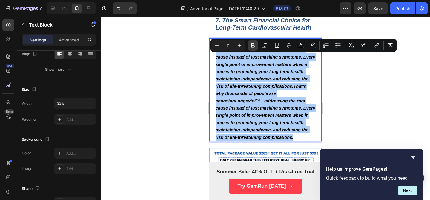
click at [252, 45] on icon "Editor contextual toolbar" at bounding box center [253, 45] width 6 height 6
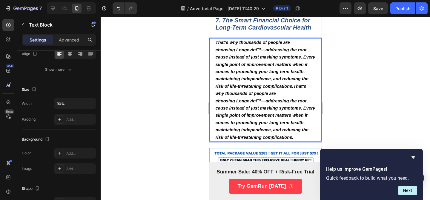
click at [252, 31] on strong "7. The Smart Financial Choice for Long-Term Cardiovascular Health" at bounding box center [263, 24] width 96 height 14
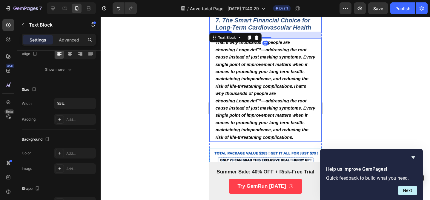
click at [243, 87] on strong "That’s why thousands of people are choosing Longevini™—addressing the root caus…" at bounding box center [265, 89] width 100 height 99
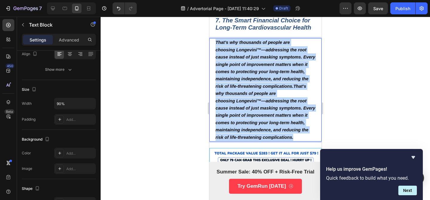
click at [243, 87] on strong "That’s why thousands of people are choosing Longevini™—addressing the root caus…" at bounding box center [265, 89] width 100 height 99
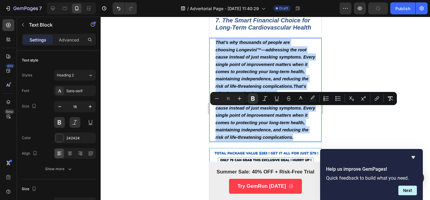
scroll to position [2077, 0]
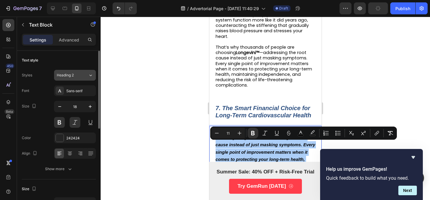
click at [54, 76] on button "Heading 2" at bounding box center [75, 75] width 42 height 11
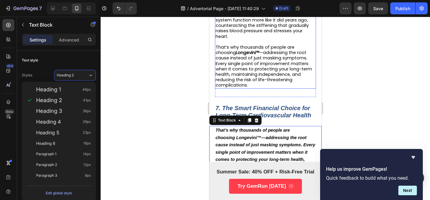
click at [254, 88] on span "That’s why thousands of people are choosing Longevini™ —addressing the root cau…" at bounding box center [263, 66] width 96 height 44
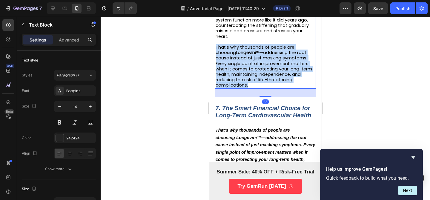
click at [254, 88] on span "That’s why thousands of people are choosing Longevini™ —addressing the root cau…" at bounding box center [263, 66] width 96 height 44
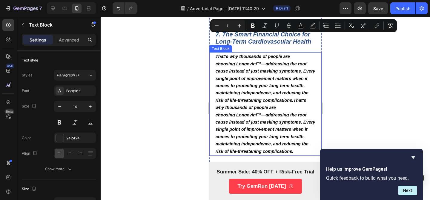
scroll to position [2157, 0]
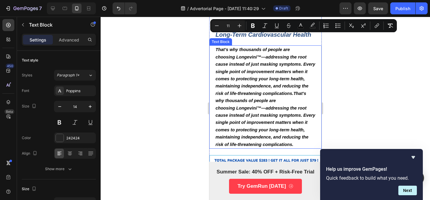
click at [257, 110] on strong "That’s why thousands of people are choosing Longevini™—addressing the root caus…" at bounding box center [265, 96] width 100 height 99
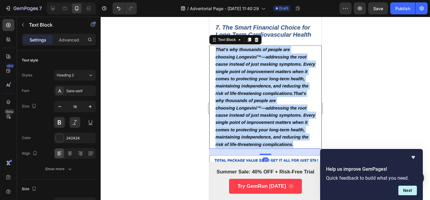
click at [257, 110] on strong "That’s why thousands of people are choosing Longevini™—addressing the root caus…" at bounding box center [265, 96] width 100 height 99
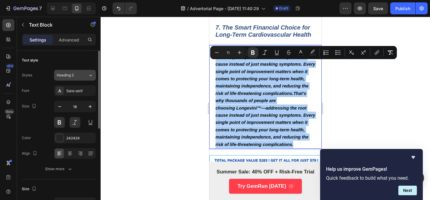
click at [81, 74] on div "Heading 2" at bounding box center [69, 75] width 24 height 5
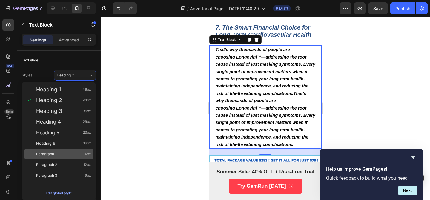
click at [64, 154] on div "Paragraph 1 14px" at bounding box center [63, 154] width 55 height 6
type input "14"
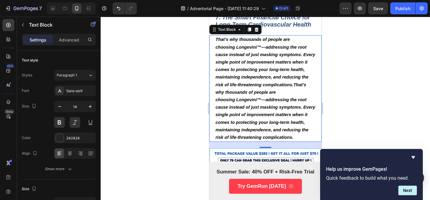
scroll to position [2169, 0]
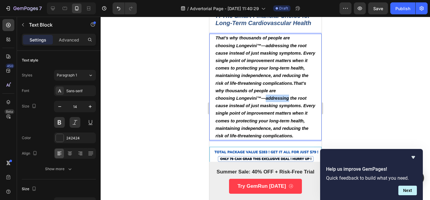
click at [266, 110] on strong "That’s why thousands of people are choosing Longevini™—addressing the root caus…" at bounding box center [265, 87] width 100 height 103
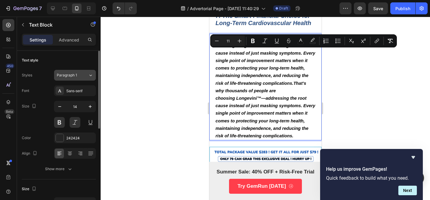
click at [79, 74] on div "Paragraph 1" at bounding box center [69, 75] width 24 height 5
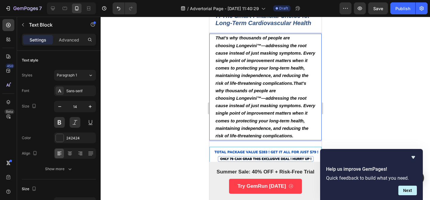
click at [259, 94] on p "That’s why thousands of people are choosing Longevini™—addressing the root caus…" at bounding box center [265, 86] width 100 height 105
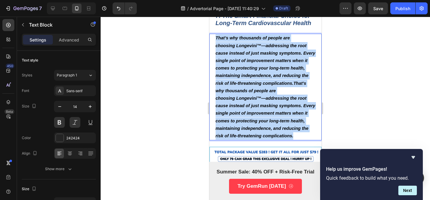
click at [259, 94] on p "That’s why thousands of people are choosing Longevini™—addressing the root caus…" at bounding box center [265, 86] width 100 height 105
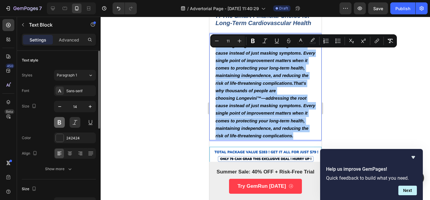
click at [61, 122] on button at bounding box center [59, 122] width 11 height 11
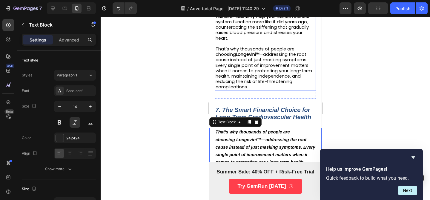
click at [264, 86] on span "That’s why thousands of people are choosing Longevini™ —addressing the root cau…" at bounding box center [263, 68] width 96 height 44
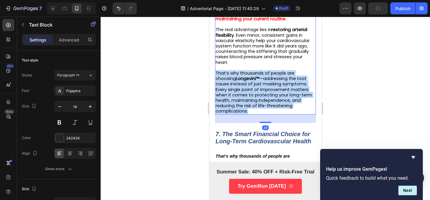
click at [264, 86] on span "That’s why thousands of people are choosing Longevini™ —addressing the root cau…" at bounding box center [263, 92] width 96 height 44
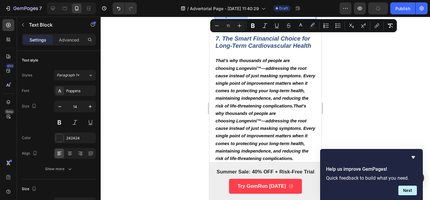
scroll to position [2150, 0]
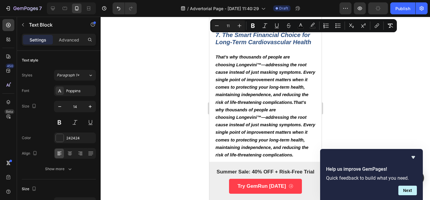
click at [257, 91] on p "That’s why thousands of people are choosing Longevini™—addressing the root caus…" at bounding box center [265, 105] width 100 height 105
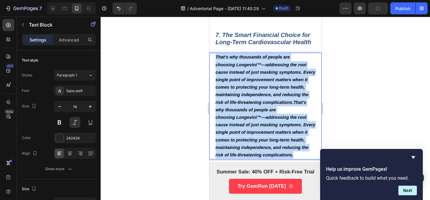
click at [257, 91] on p "That’s why thousands of people are choosing Longevini™—addressing the root caus…" at bounding box center [265, 105] width 100 height 105
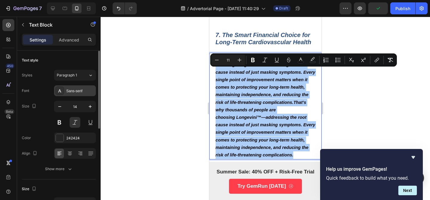
click at [71, 92] on div "Sans-serif" at bounding box center [80, 90] width 28 height 5
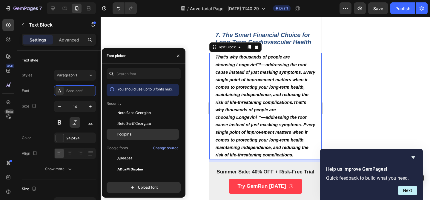
click at [139, 135] on div "Poppins" at bounding box center [147, 134] width 60 height 5
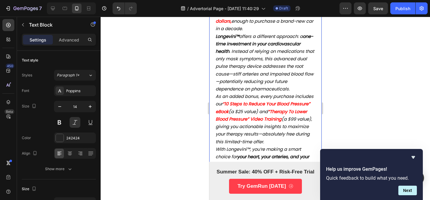
scroll to position [2212, 0]
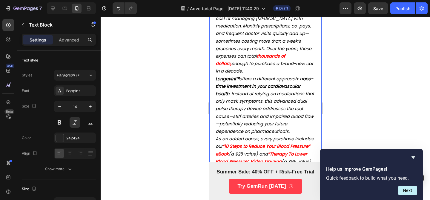
click at [252, 75] on p "Most people don’t realize the true long-term cost of managing high blood pressu…" at bounding box center [265, 41] width 100 height 68
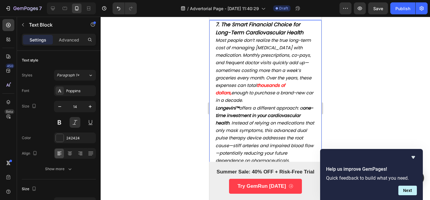
scroll to position [2180, 0]
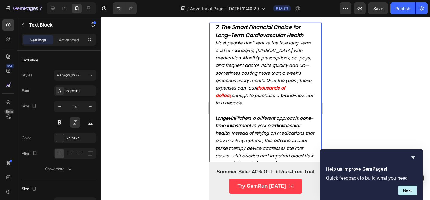
click at [303, 39] on p "7. The Smart Financial Choice for Long-Term Cardiovascular Health" at bounding box center [265, 32] width 100 height 16
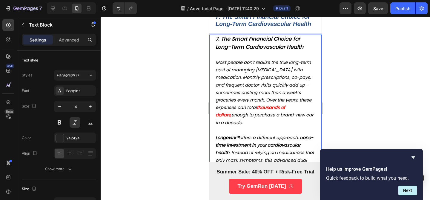
scroll to position [2159, 0]
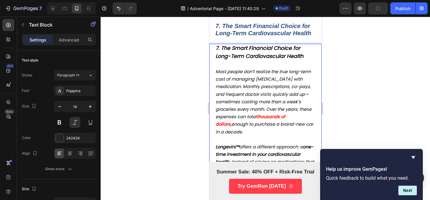
click at [264, 59] on strong "7. The Smart Financial Choice for Long-Term Cardiovascular Health" at bounding box center [259, 51] width 88 height 15
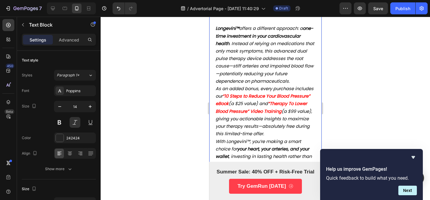
scroll to position [2256, 0]
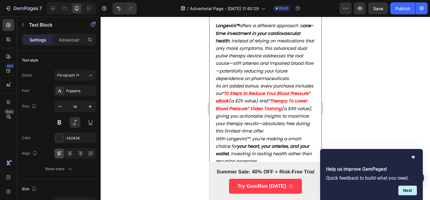
click at [309, 96] on span "As an added bonus, every purchase includes our" at bounding box center [264, 89] width 98 height 13
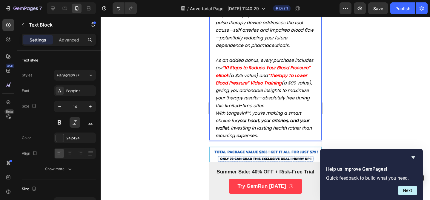
scroll to position [2293, 0]
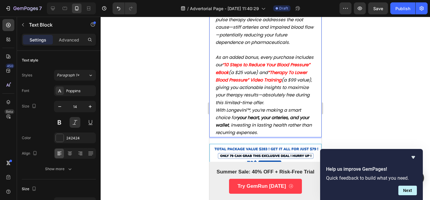
click at [275, 106] on p "As an added bonus, every purchase includes our “10 Steps to Reduce Your Blood P…" at bounding box center [265, 80] width 100 height 53
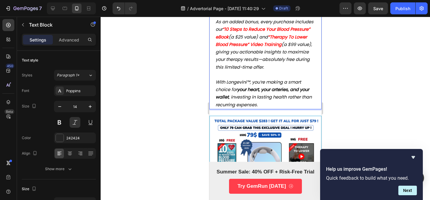
scroll to position [2379, 0]
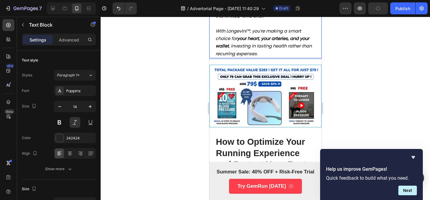
click at [346, 52] on div at bounding box center [265, 108] width 329 height 183
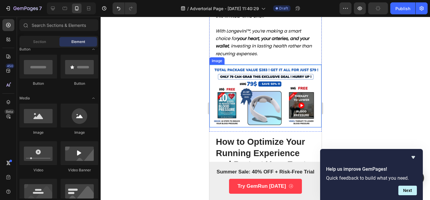
click at [277, 100] on img at bounding box center [265, 95] width 112 height 63
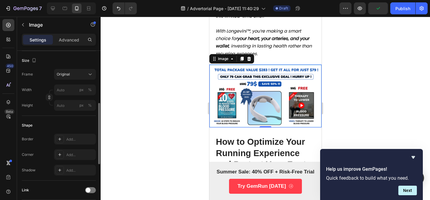
scroll to position [154, 0]
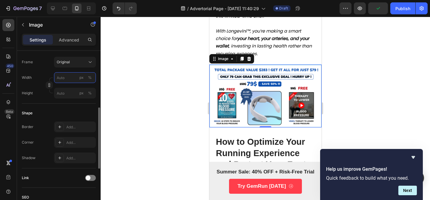
click at [62, 81] on input "px %" at bounding box center [75, 77] width 42 height 11
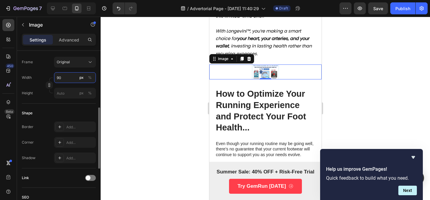
type input "90"
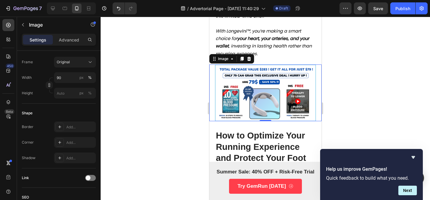
click at [347, 110] on div at bounding box center [265, 108] width 329 height 183
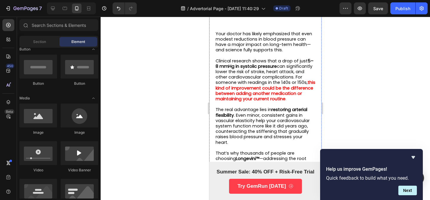
scroll to position [2068, 0]
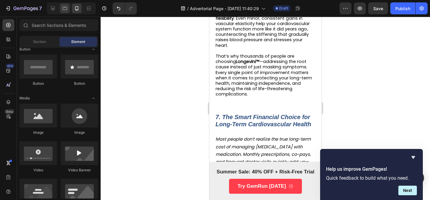
click at [66, 12] on div at bounding box center [65, 9] width 10 height 10
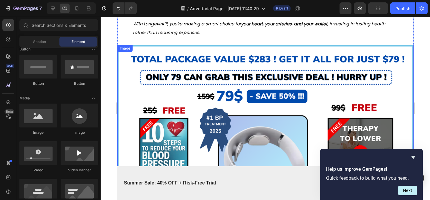
click at [236, 91] on img at bounding box center [265, 128] width 296 height 167
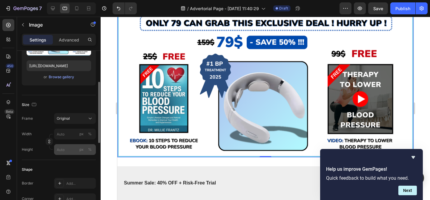
scroll to position [101, 0]
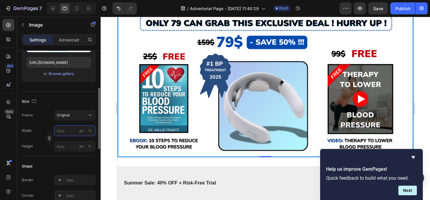
click at [71, 132] on input "px %" at bounding box center [75, 130] width 42 height 11
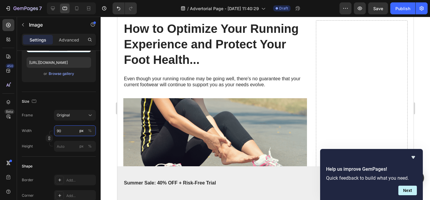
type input "90"
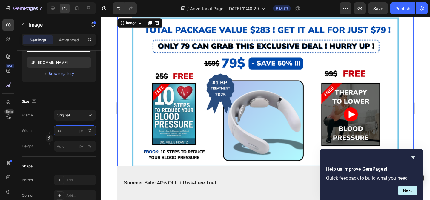
scroll to position [1544, 0]
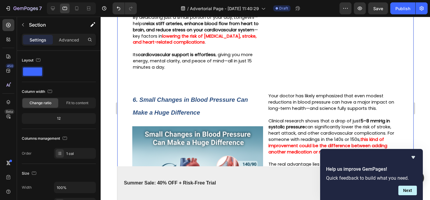
scroll to position [1161, 0]
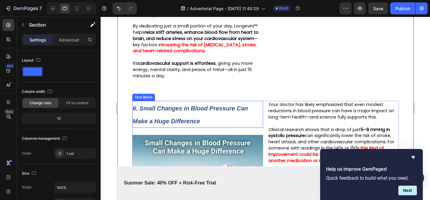
click at [256, 114] on p "6. Small Changes in Blood Pressure Can Make a Huge Difference" at bounding box center [198, 115] width 130 height 26
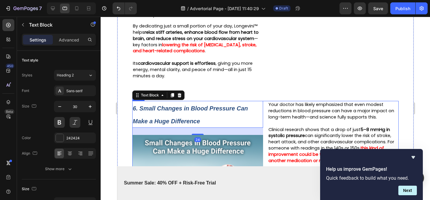
click at [268, 113] on div "Your doctor has likely emphasized that even modest reductions in blood pressure…" at bounding box center [333, 173] width 131 height 144
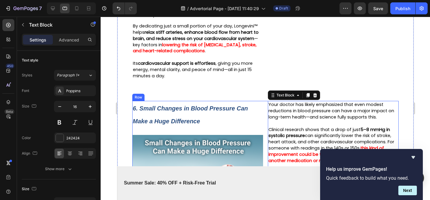
click at [264, 113] on div "6. Small Changes in Blood Pressure Can Make a Huge Difference Text Block Image …" at bounding box center [265, 190] width 267 height 179
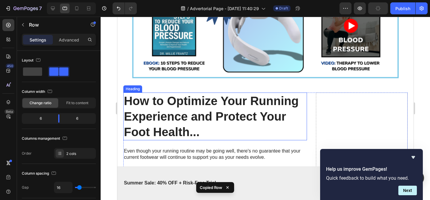
scroll to position [1677, 0]
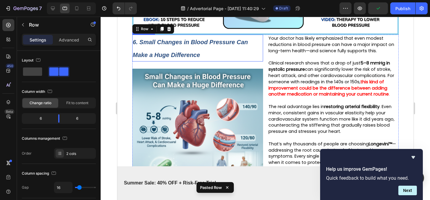
scroll to position [1711, 0]
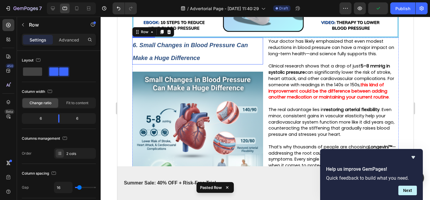
click at [220, 64] on p "6. Small Changes in Blood Pressure Can Make a Huge Difference" at bounding box center [198, 51] width 130 height 26
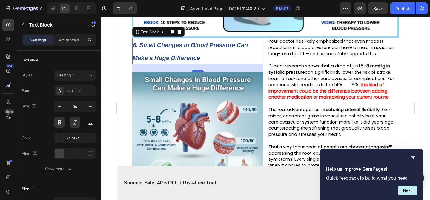
click at [196, 54] on strong "6. Small Changes in Blood Pressure Can Make a Huge Difference" at bounding box center [190, 51] width 115 height 19
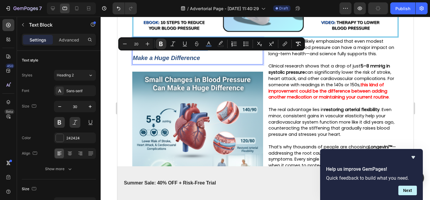
click at [197, 57] on strong "6. Small Changes in Blood Pressure Can Make a Huge Difference" at bounding box center [190, 51] width 115 height 19
click at [207, 64] on p "6. Small Changes in Blood Pressure Can Make a Huge Difference" at bounding box center [198, 51] width 130 height 26
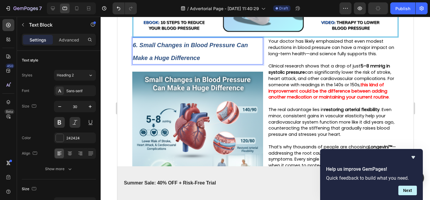
click at [207, 64] on p "6. Small Changes in Blood Pressure Can Make a Huge Difference" at bounding box center [198, 51] width 130 height 26
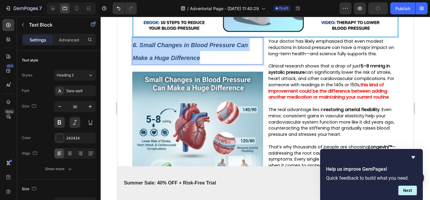
click at [207, 64] on p "6. Small Changes in Blood Pressure Can Make a Huge Difference" at bounding box center [198, 51] width 130 height 26
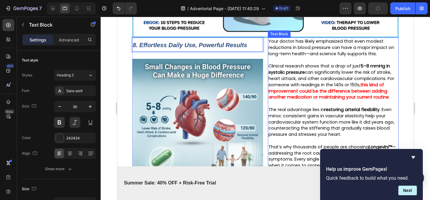
click at [290, 87] on span "Clinical research shows that a drop of just 5–8 mmHg in systolic pressure can s…" at bounding box center [331, 75] width 126 height 24
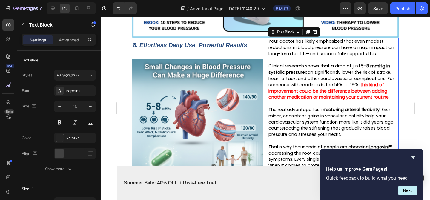
click at [312, 100] on strong "this kind of improvement could be the difference between adding another medicat…" at bounding box center [328, 91] width 120 height 19
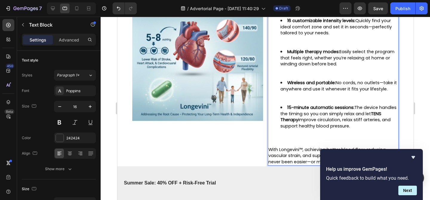
click at [292, 127] on li "15-minute automatic sessions: The device handles the timing so you can simply r…" at bounding box center [339, 122] width 118 height 37
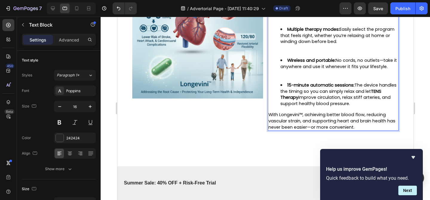
click at [295, 82] on li "Wireless and portable: No cords, no outlets—take it anywhere and use it wheneve…" at bounding box center [339, 69] width 118 height 25
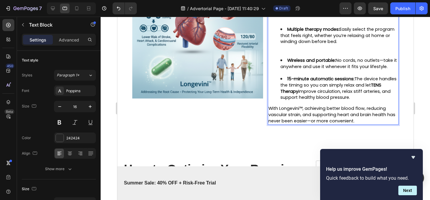
click at [291, 57] on li "Multiple therapy modes: Easily select the program that feels right, whether you…" at bounding box center [339, 41] width 118 height 31
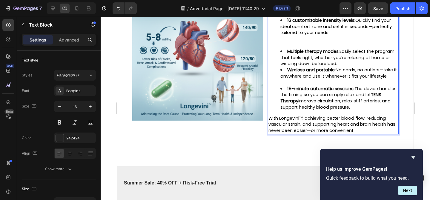
scroll to position [1779, 0]
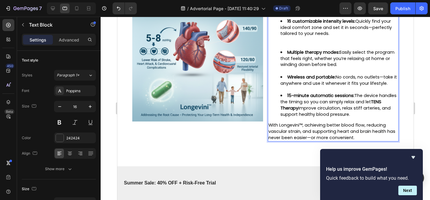
click at [282, 49] on li "16 customizable intensity levels: Quickly find your ideal comfort zone and set …" at bounding box center [339, 33] width 118 height 31
click at [279, 56] on ul "16 customizable intensity levels: Quickly find your ideal comfort zone and set …" at bounding box center [333, 67] width 130 height 99
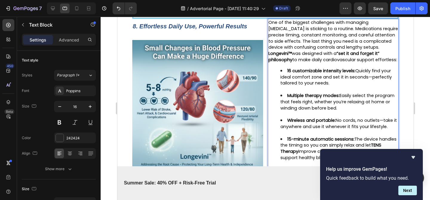
scroll to position [1725, 0]
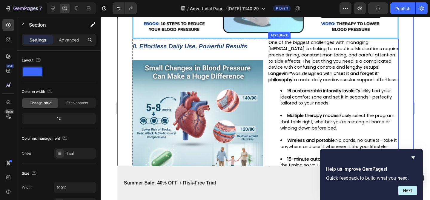
scroll to position [1696, 0]
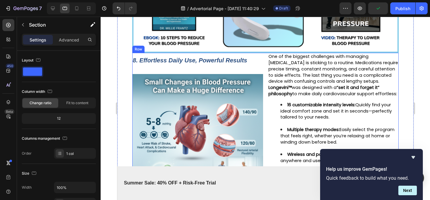
click at [264, 68] on div "8. Effortless Daily Use, Powerful Results Text Block Image One of the biggest c…" at bounding box center [265, 143] width 267 height 180
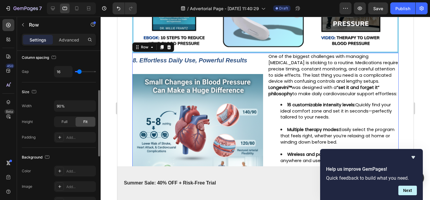
scroll to position [111, 0]
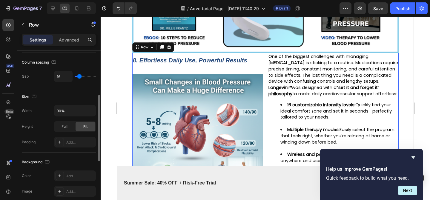
type input "17"
type input "36"
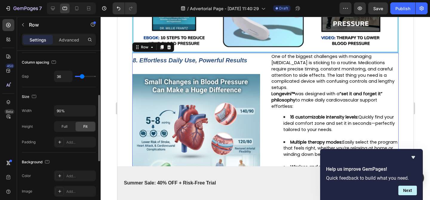
type input "37"
type input "54"
type input "56"
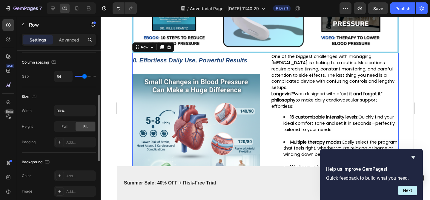
type input "56"
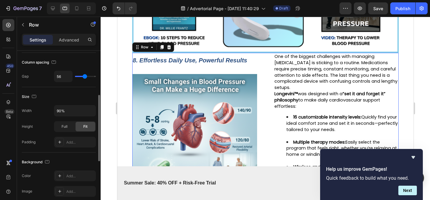
type input "54"
type input "31"
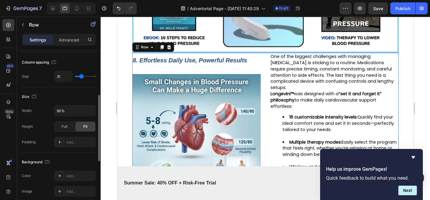
type input "30"
type input "17"
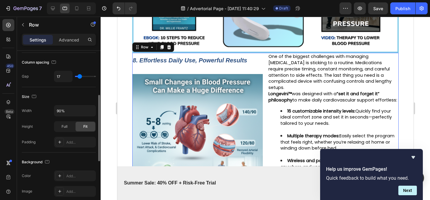
type input "16"
type input "15"
type input "8"
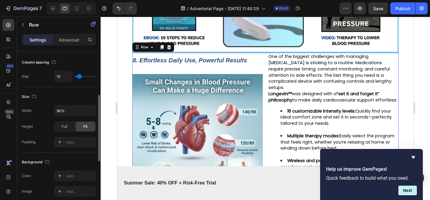
type input "8"
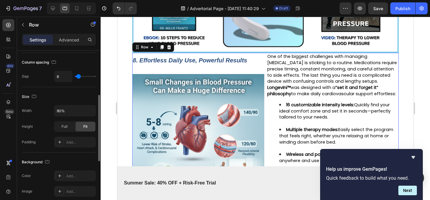
type input "9"
click at [79, 76] on input "range" at bounding box center [85, 76] width 21 height 1
click at [63, 79] on input "9" at bounding box center [63, 76] width 18 height 11
type input "10"
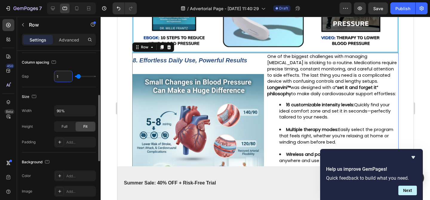
type input "10"
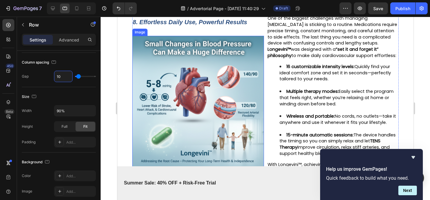
scroll to position [1710, 0]
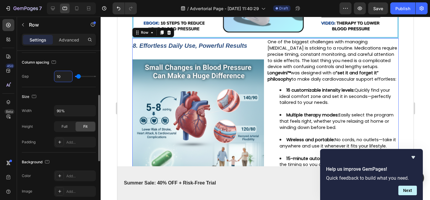
type input "1"
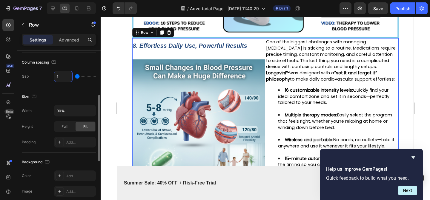
type input "16"
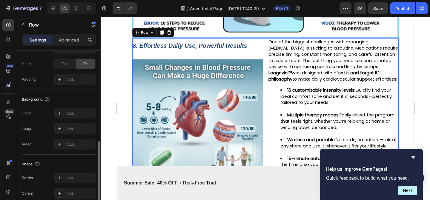
scroll to position [124, 0]
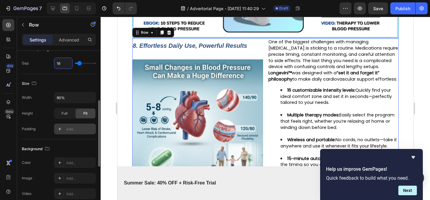
type input "16"
click at [63, 130] on div at bounding box center [60, 129] width 8 height 8
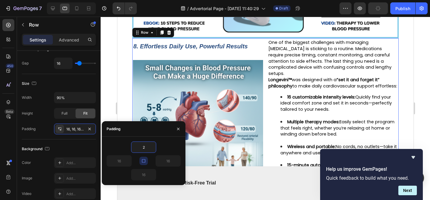
type input "20"
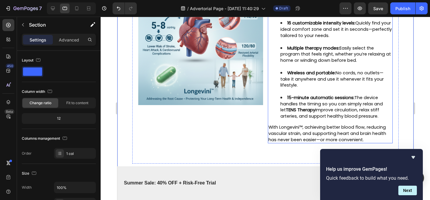
scroll to position [1745, 0]
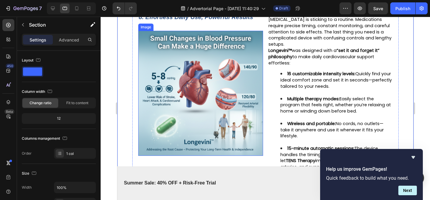
click at [204, 124] on img at bounding box center [200, 93] width 125 height 125
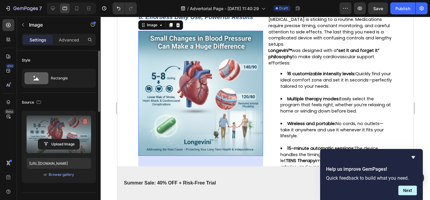
click at [82, 120] on icon "button" at bounding box center [85, 122] width 6 height 6
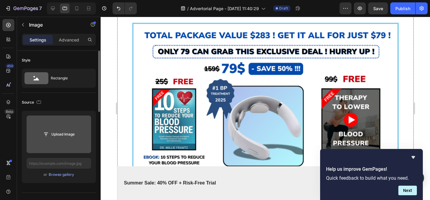
scroll to position [1658, 0]
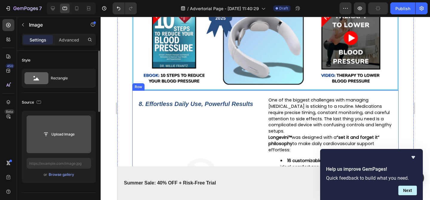
click at [260, 104] on div "8. Effortless Daily Use, Powerful Results Text Block Image One of the biggest c…" at bounding box center [265, 195] width 267 height 211
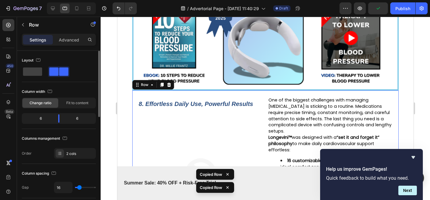
click at [265, 106] on div "8. Effortless Daily Use, Powerful Results Text Block Image One of the biggest c…" at bounding box center [265, 195] width 267 height 211
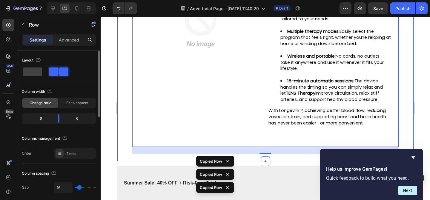
scroll to position [1852, 0]
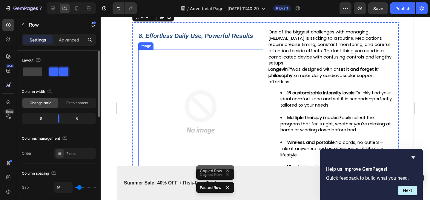
scroll to position [1941, 0]
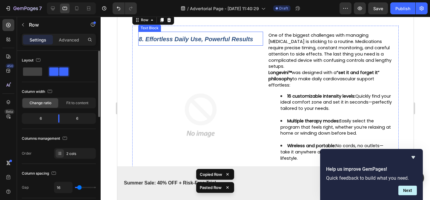
click at [213, 42] on strong "8. Effortless Daily Use, Powerful Results" at bounding box center [196, 39] width 114 height 7
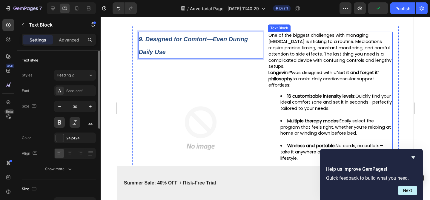
click at [307, 88] on span "Longevini™ was designed with a “set it and forget it” philosophy to make daily …" at bounding box center [323, 79] width 111 height 19
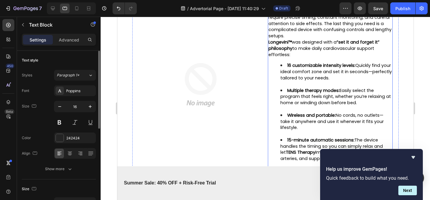
scroll to position [1729, 0]
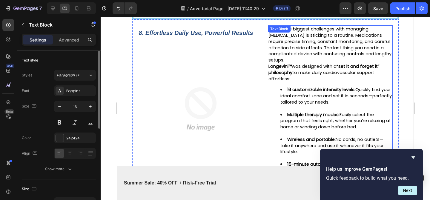
click at [292, 63] on p "One of the biggest challenges with managing [MEDICAL_DATA] is sticking to a rou…" at bounding box center [330, 44] width 124 height 37
click at [291, 63] on p "One of the biggest challenges with managing [MEDICAL_DATA] is sticking to a rou…" at bounding box center [330, 44] width 124 height 37
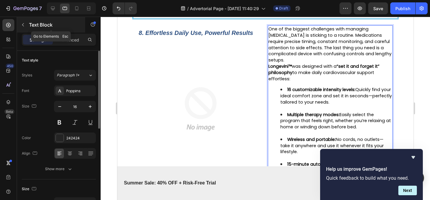
click at [34, 31] on div "Text Block" at bounding box center [51, 25] width 68 height 16
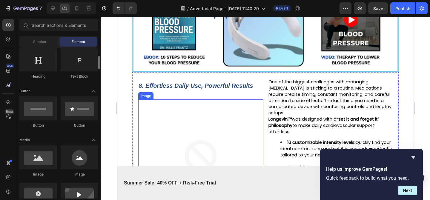
scroll to position [1659, 0]
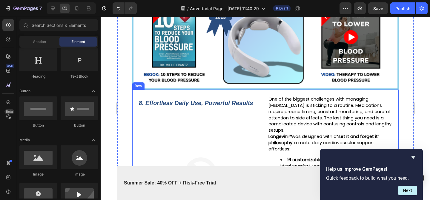
click at [264, 107] on div "8. Effortless Daily Use, Powerful Results Text Block Image One of the biggest c…" at bounding box center [265, 195] width 267 height 211
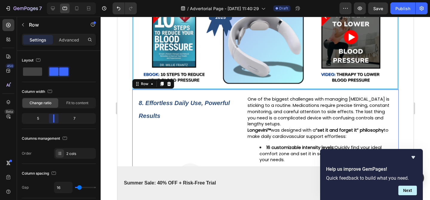
drag, startPoint x: 59, startPoint y: 116, endPoint x: 55, endPoint y: 117, distance: 4.2
click at [55, 0] on body "7 / Advertorial Page - Sep 20, 11:40:29 Draft Preview Save Publish 450 Beta Sec…" at bounding box center [215, 0] width 430 height 0
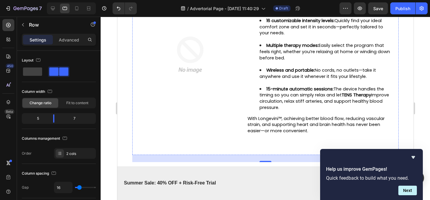
scroll to position [1891, 0]
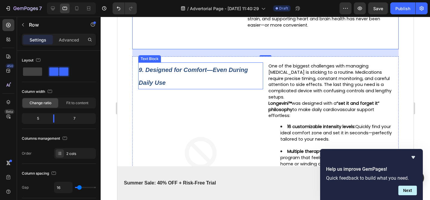
click at [262, 80] on div "9. Designed for Comfort—Even During Daily Use" at bounding box center [200, 75] width 125 height 27
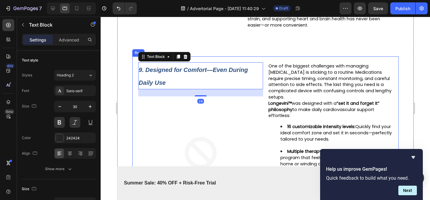
click at [267, 76] on div "9. Designed for Comfort—Even During Daily Use Text Block 24 Image One of the bi…" at bounding box center [265, 161] width 267 height 211
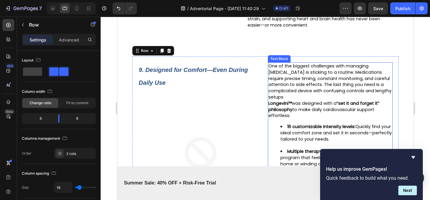
scroll to position [1951, 0]
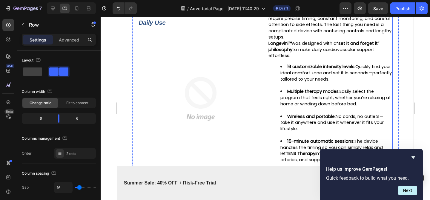
click at [282, 81] on li "16 customizable intensity levels: Quickly find your ideal comfort zone and set …" at bounding box center [336, 76] width 112 height 25
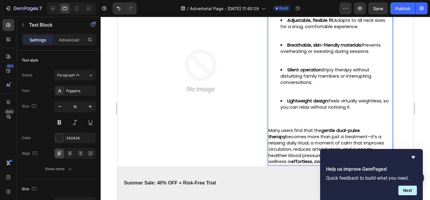
scroll to position [1985, 0]
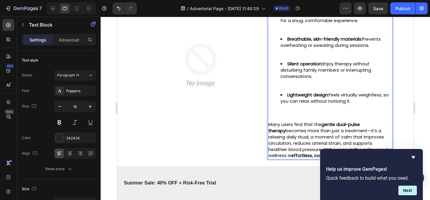
click at [291, 117] on li "Lightweight design: Feels virtually weightless, so you can relax without notici…" at bounding box center [336, 104] width 112 height 25
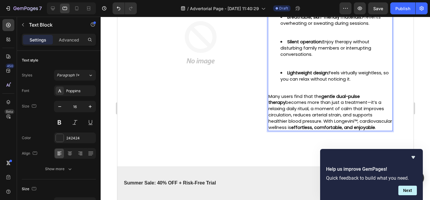
scroll to position [2002, 0]
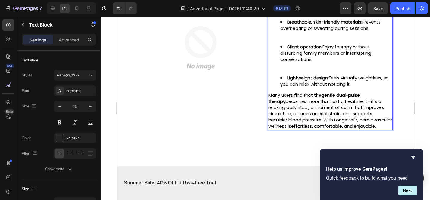
click at [306, 75] on li "Silent operation: Enjoy therapy without disturbing family members or interrupti…" at bounding box center [336, 59] width 112 height 31
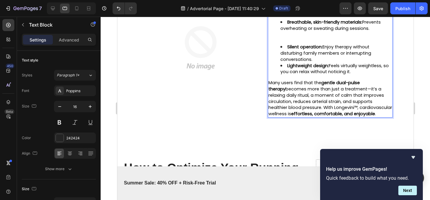
scroll to position [1981, 0]
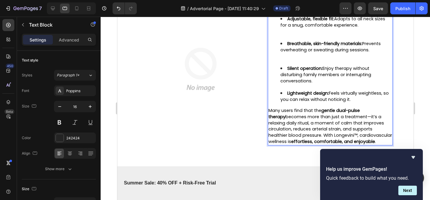
click at [304, 65] on li "Breathable, skin-friendly materials: Prevents overheating or sweating during se…" at bounding box center [336, 53] width 112 height 25
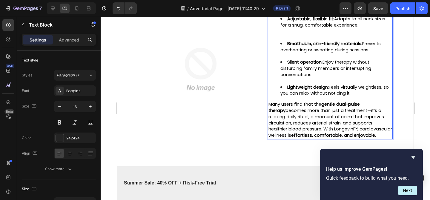
scroll to position [1957, 0]
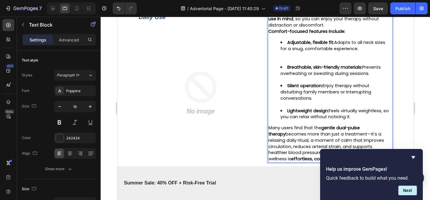
click at [296, 64] on li "Adjustable, flexible fit: Adapts to all neck sizes for a snug, comfortable expe…" at bounding box center [336, 51] width 112 height 25
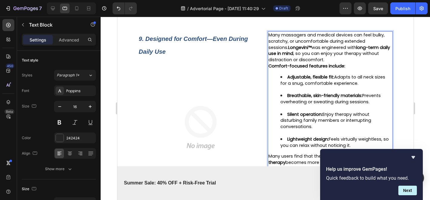
scroll to position [1919, 0]
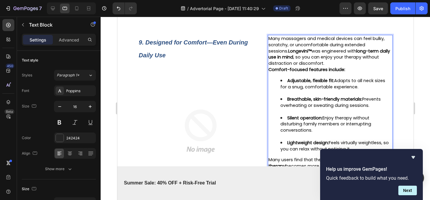
click at [330, 67] on p "Many massagers and medical devices can feel bulky, scratchy, or uncomfortable d…" at bounding box center [330, 51] width 124 height 31
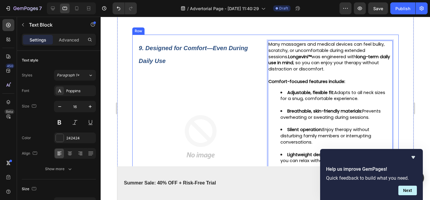
scroll to position [1914, 0]
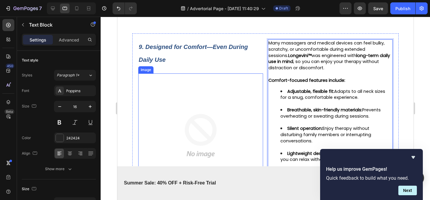
click at [167, 142] on img at bounding box center [200, 135] width 125 height 125
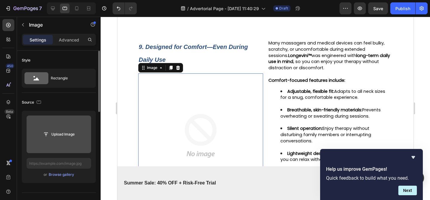
click at [53, 142] on input "file" at bounding box center [59, 135] width 64 height 38
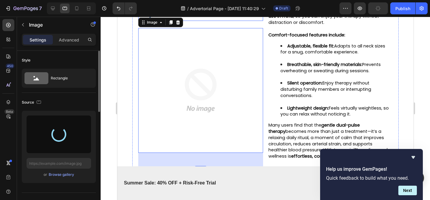
scroll to position [1966, 0]
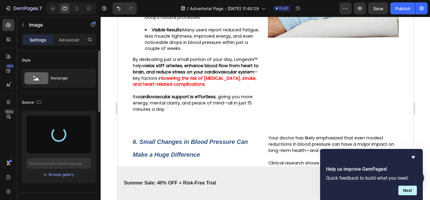
type input "https://cdn.shopify.com/s/files/1/0719/5865/9241/files/gempages_585210698770940…"
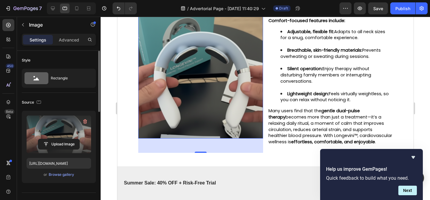
scroll to position [2008, 0]
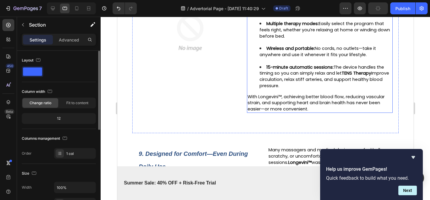
scroll to position [1902, 0]
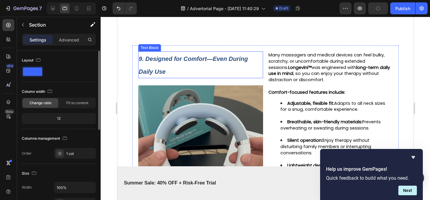
click at [259, 67] on p "9. Designed for Comfort—Even During Daily Use" at bounding box center [201, 65] width 124 height 26
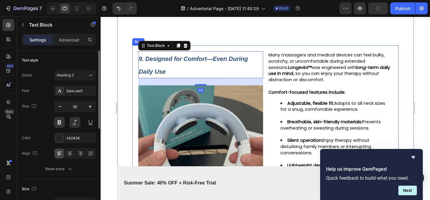
click at [265, 62] on div "9. Designed for Comfort—Even During Daily Use Text Block 24 Image Many massager…" at bounding box center [265, 141] width 267 height 192
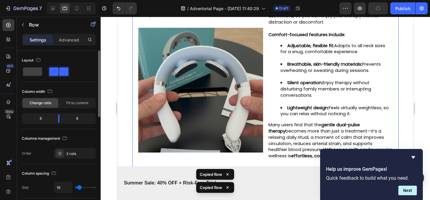
scroll to position [2088, 0]
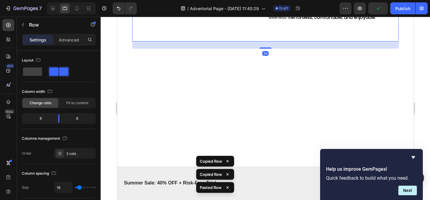
scroll to position [2128, 0]
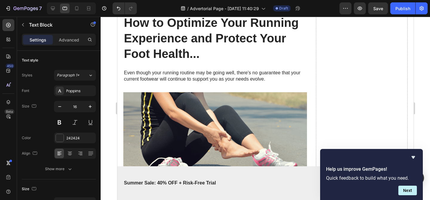
scroll to position [2231, 0]
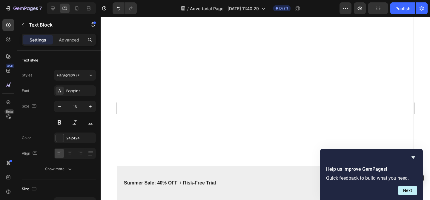
scroll to position [2184, 0]
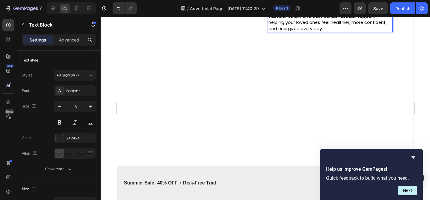
scroll to position [2124, 0]
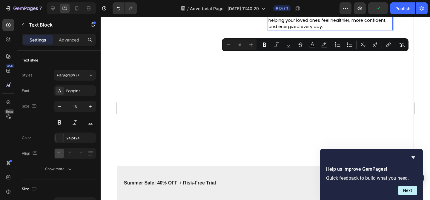
click at [311, 44] on icon "Editor contextual toolbar" at bounding box center [312, 45] width 6 height 6
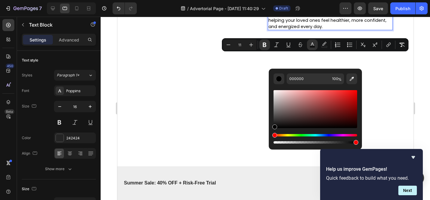
click at [336, 105] on div "Editor contextual toolbar" at bounding box center [315, 109] width 84 height 38
click at [336, 118] on div "Editor contextual toolbar" at bounding box center [315, 109] width 84 height 38
click at [334, 97] on div "Editor contextual toolbar" at bounding box center [315, 109] width 84 height 38
type input "CC3737"
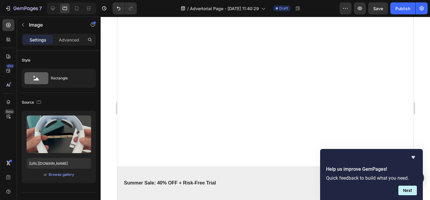
scroll to position [2130, 0]
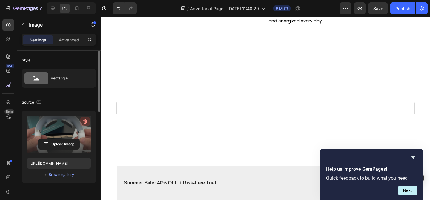
click at [84, 120] on icon "button" at bounding box center [85, 121] width 4 height 4
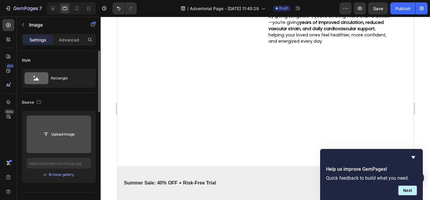
scroll to position [2104, 0]
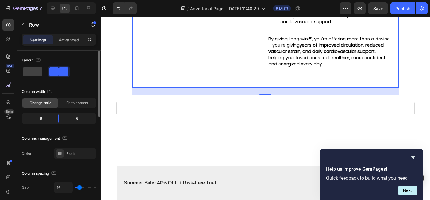
scroll to position [2136, 0]
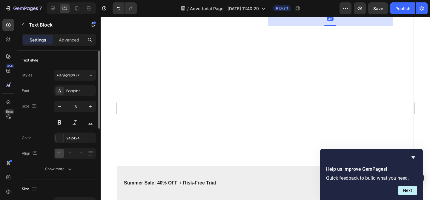
scroll to position [2143, 0]
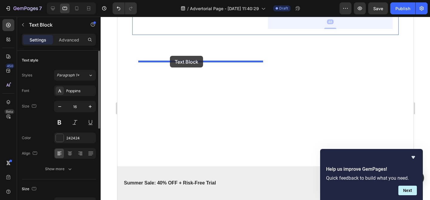
drag, startPoint x: 278, startPoint y: 35, endPoint x: 169, endPoint y: 56, distance: 111.0
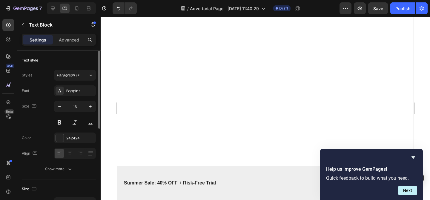
scroll to position [2280, 0]
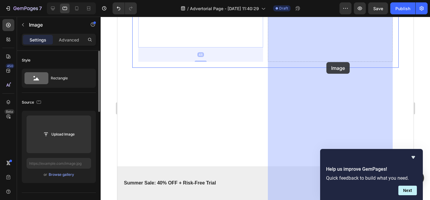
drag, startPoint x: 149, startPoint y: 108, endPoint x: 316, endPoint y: 84, distance: 168.0
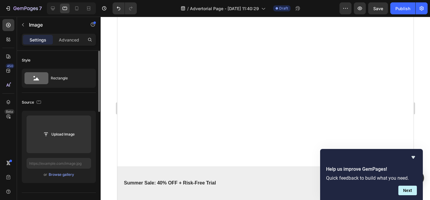
scroll to position [2049, 0]
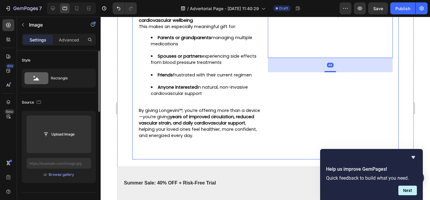
click at [249, 116] on div "10. The Ideal Health-Conscious Gift for Loved Ones Text Block Many Longevini™ u…" at bounding box center [265, 43] width 267 height 233
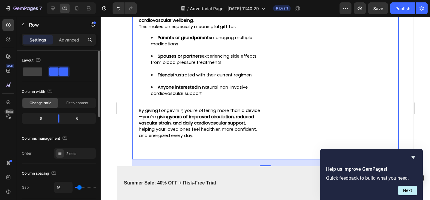
click at [255, 119] on div "10. The Ideal Health-Conscious Gift for Loved Ones Text Block Many Longevini™ u…" at bounding box center [265, 43] width 267 height 233
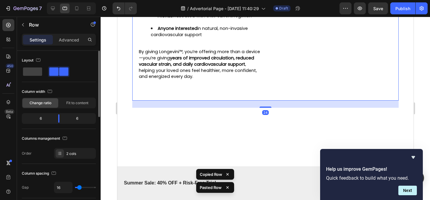
scroll to position [2340, 0]
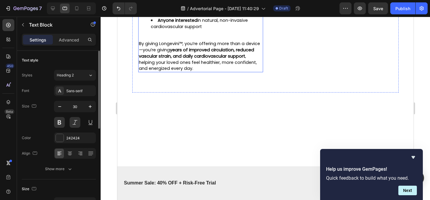
scroll to position [2381, 0]
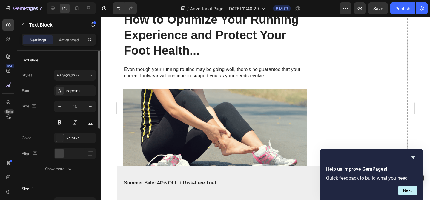
scroll to position [2583, 0]
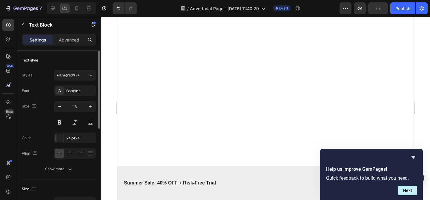
scroll to position [2560, 0]
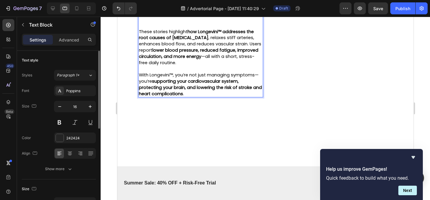
scroll to position [2428, 0]
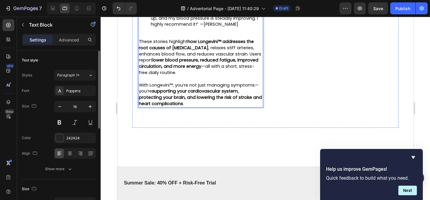
scroll to position [2383, 0]
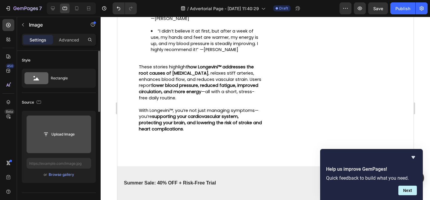
click at [52, 139] on input "file" at bounding box center [58, 134] width 41 height 10
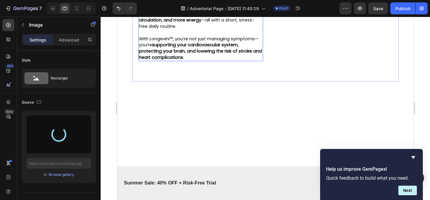
scroll to position [2422, 0]
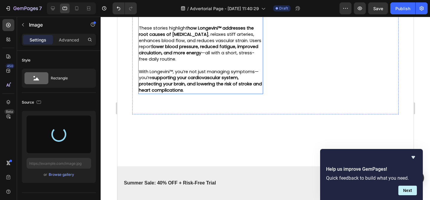
type input "https://cdn.shopify.com/s/files/1/0719/5865/9241/files/gempages_585210698770940…"
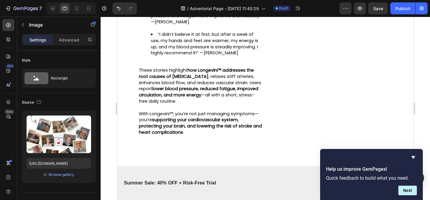
scroll to position [2370, 0]
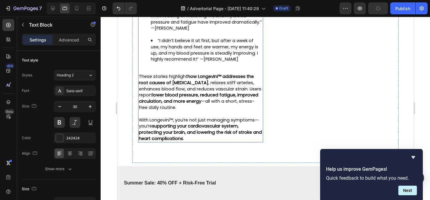
scroll to position [2369, 0]
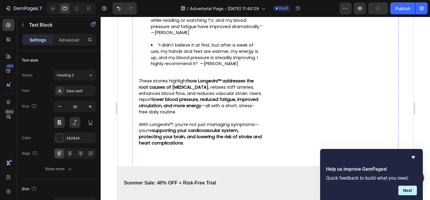
click at [293, 41] on div "11. Real People, Real Results: Transforming Blood Pressure and Circulation Text…" at bounding box center [265, 7] width 267 height 320
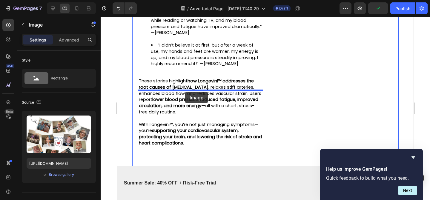
drag, startPoint x: 278, startPoint y: 41, endPoint x: 185, endPoint y: 92, distance: 106.3
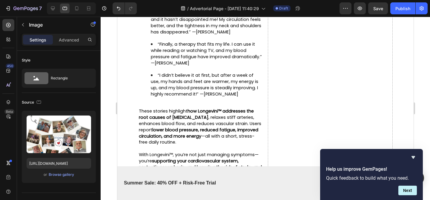
scroll to position [2488, 0]
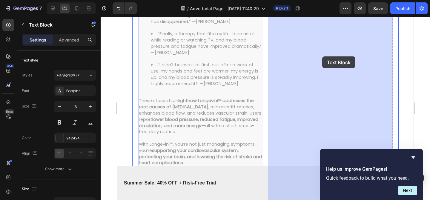
drag, startPoint x: 150, startPoint y: 105, endPoint x: 227, endPoint y: 89, distance: 78.7
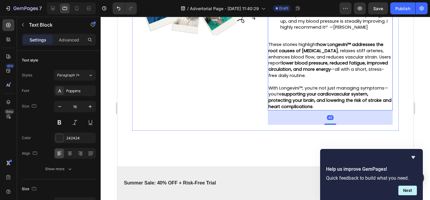
scroll to position [2357, 0]
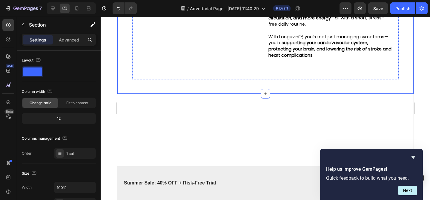
scroll to position [2374, 0]
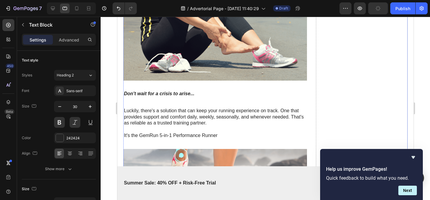
scroll to position [2611, 0]
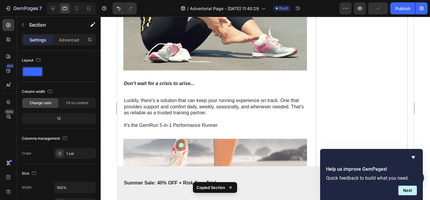
scroll to position [2618, 0]
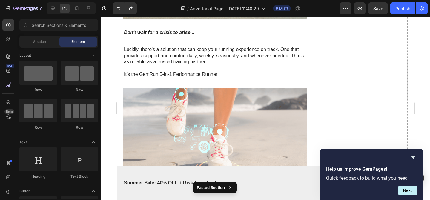
scroll to position [2267, 0]
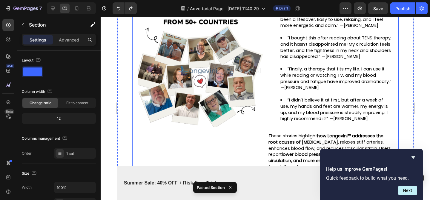
click at [236, 143] on div "11. Real People, Real Results: Transforming Blood Pressure and Circulation Text…" at bounding box center [265, 85] width 267 height 273
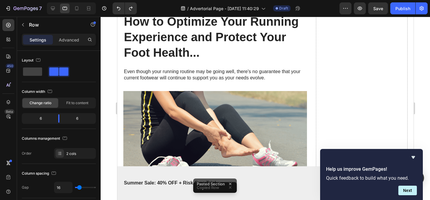
scroll to position [2630, 0]
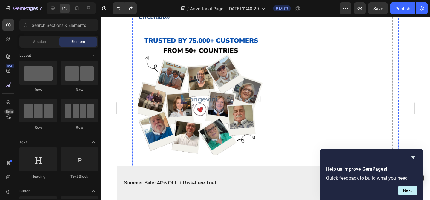
scroll to position [2321, 0]
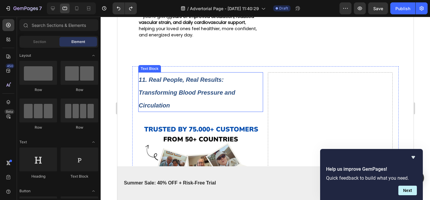
click at [251, 94] on p "11. Real People, Real Results: Transforming Blood Pressure and Circulation" at bounding box center [201, 92] width 124 height 39
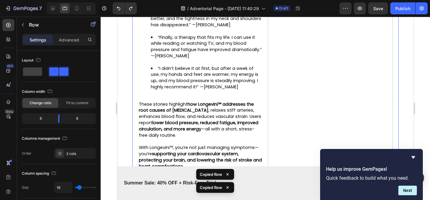
scroll to position [2770, 0]
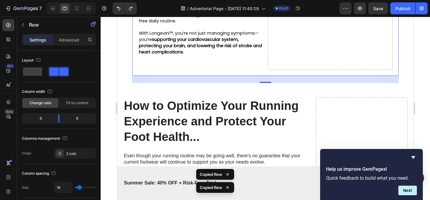
click at [255, 83] on div "24" at bounding box center [265, 79] width 267 height 7
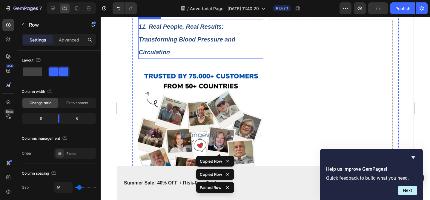
scroll to position [2820, 0]
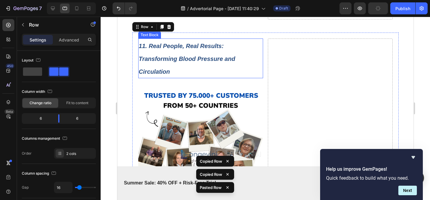
click at [188, 78] on p "11. Real People, Real Results: Transforming Blood Pressure and Circulation" at bounding box center [201, 58] width 124 height 39
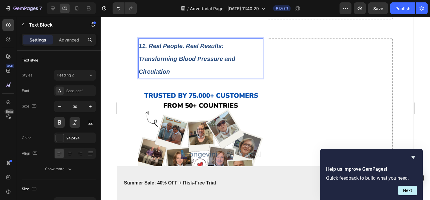
click at [148, 69] on strong "11. Real People, Real Results: Transforming Blood Pressure and Circulation" at bounding box center [187, 59] width 96 height 32
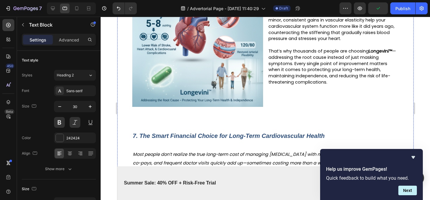
scroll to position [1370, 0]
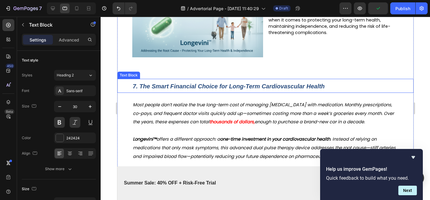
click at [359, 91] on p "7. The Smart Financial Choice for Long-Term Cardiovascular Health" at bounding box center [265, 85] width 265 height 13
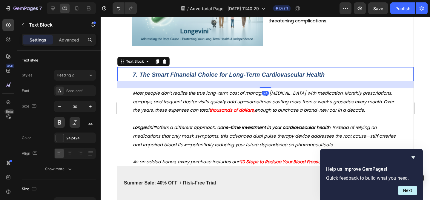
scroll to position [1390, 0]
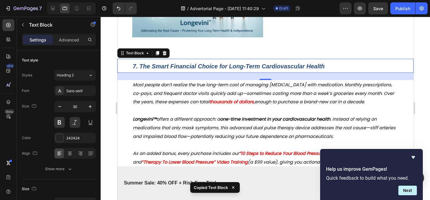
click at [334, 80] on div "24" at bounding box center [265, 76] width 296 height 7
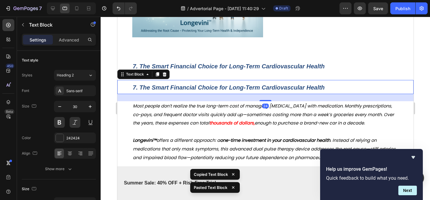
click at [179, 91] on strong "7. The Smart Financial Choice for Long-Term Cardiovascular Health" at bounding box center [229, 87] width 192 height 7
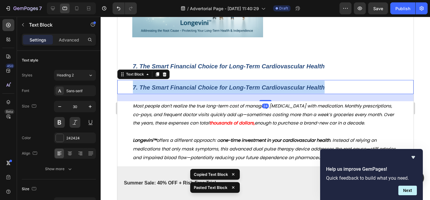
click at [179, 91] on strong "7. The Smart Financial Choice for Long-Term Cardiovascular Health" at bounding box center [229, 87] width 192 height 7
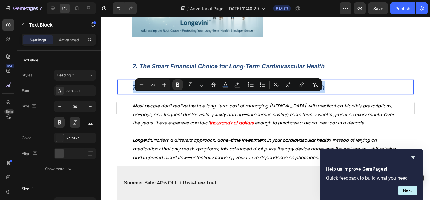
click at [207, 91] on strong "7. The Smart Financial Choice for Long-Term Cardiovascular Health" at bounding box center [229, 87] width 192 height 7
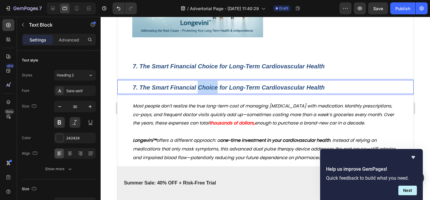
click at [207, 91] on strong "7. The Smart Financial Choice for Long-Term Cardiovascular Health" at bounding box center [229, 87] width 192 height 7
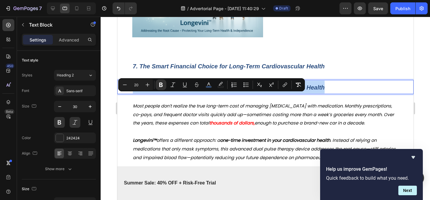
click at [207, 91] on strong "7. The Smart Financial Choice for Long-Term Cardiovascular Health" at bounding box center [229, 87] width 192 height 7
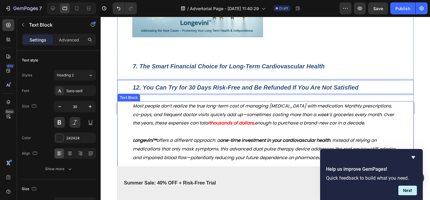
click at [187, 136] on p at bounding box center [265, 131] width 265 height 9
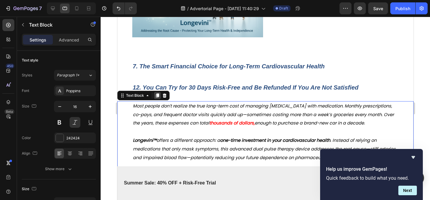
click at [156, 98] on icon at bounding box center [157, 95] width 5 height 5
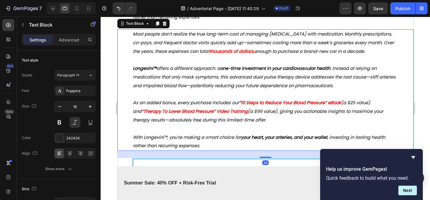
scroll to position [1593, 0]
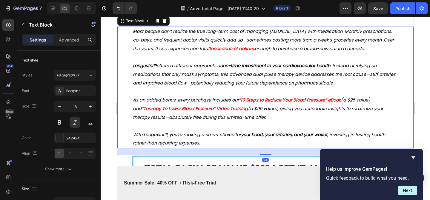
click at [227, 86] on span "Longevini™ offers a different approach: a one-time investment in your cardiovas…" at bounding box center [264, 74] width 263 height 23
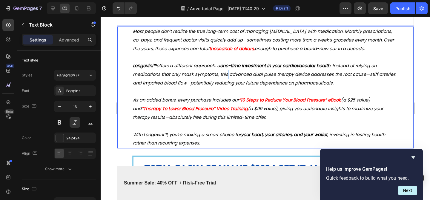
click at [227, 86] on span "Longevini™ offers a different approach: a one-time investment in your cardiovas…" at bounding box center [264, 74] width 263 height 23
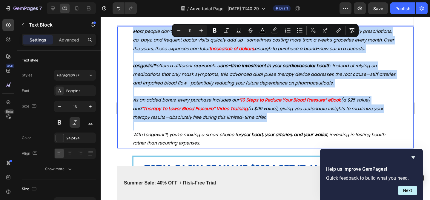
type input "16"
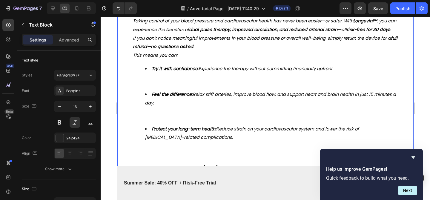
scroll to position [1666, 0]
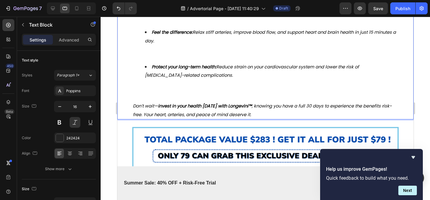
click at [172, 97] on li "Protect your long-term health: Reduce strain on your cardiovascular system and …" at bounding box center [271, 80] width 253 height 34
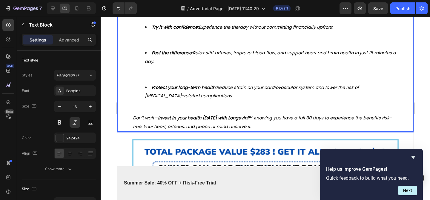
scroll to position [1639, 0]
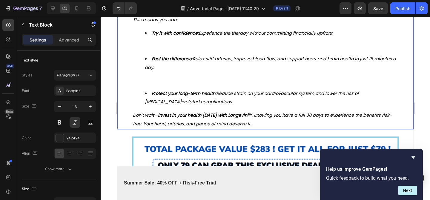
click at [176, 89] on li "Feel the difference: Relax stiff arteries, improve blood flow, and support hear…" at bounding box center [271, 72] width 253 height 34
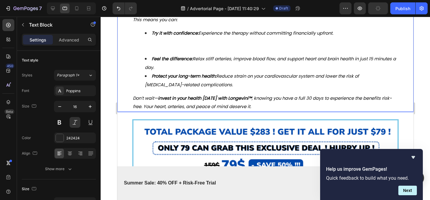
scroll to position [1618, 0]
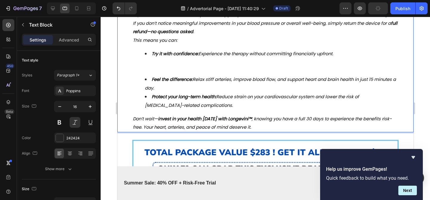
click at [177, 75] on li "Try it with confidence: Experience the therapy without committing financially u…" at bounding box center [271, 63] width 253 height 26
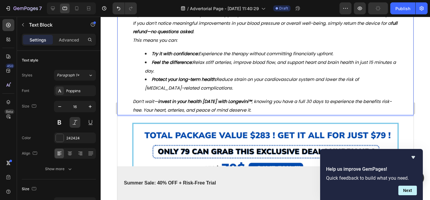
scroll to position [1588, 0]
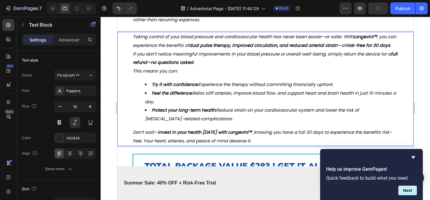
click at [182, 50] on p "Taking control of your blood pressure and cardiovascular health has never been …" at bounding box center [265, 41] width 265 height 17
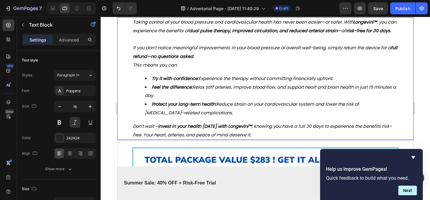
scroll to position [1604, 0]
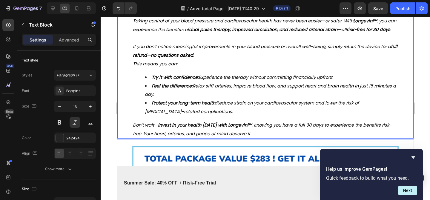
click at [203, 99] on li "Feel the difference: Relax stiff arteries, improve blood flow, and support hear…" at bounding box center [271, 90] width 253 height 17
click at [288, 98] on span "Feel the difference: Relax stiff arteries, improve blood flow, and support hear…" at bounding box center [270, 90] width 251 height 15
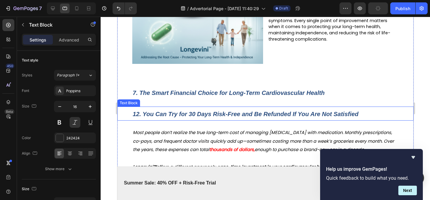
click at [186, 117] on strong "12. You Can Try for 30 Days Risk-Free and Be Refunded If You Are Not Satisfied" at bounding box center [246, 114] width 226 height 7
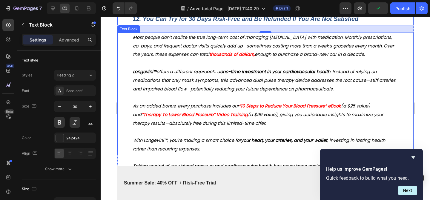
scroll to position [1455, 0]
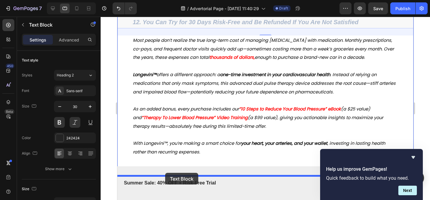
drag, startPoint x: 135, startPoint y: 21, endPoint x: 171, endPoint y: 139, distance: 123.3
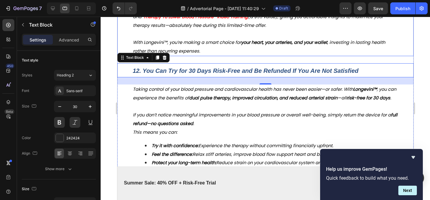
scroll to position [1544, 0]
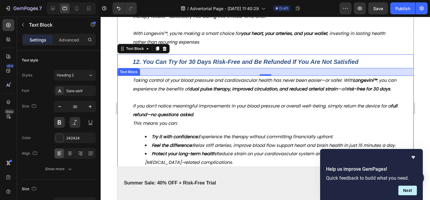
click at [176, 93] on p "Taking control of your blood pressure and cardiovascular health has never been …" at bounding box center [265, 84] width 265 height 17
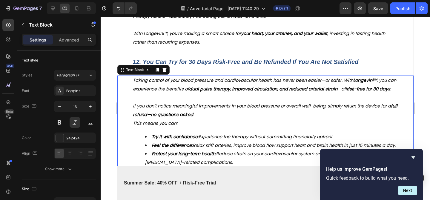
scroll to position [1554, 0]
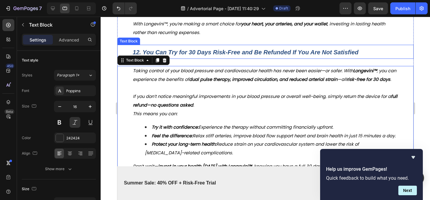
click at [180, 56] on strong "12. You Can Try for 30 Days Risk-Free and Be Refunded If You Are Not Satisfied" at bounding box center [246, 52] width 226 height 7
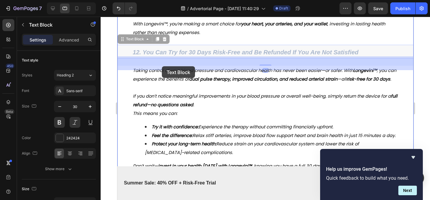
drag, startPoint x: 129, startPoint y: 49, endPoint x: 161, endPoint y: 66, distance: 36.5
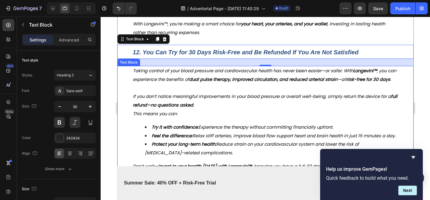
click at [182, 82] on span "Taking control of your blood pressure and cardiovascular health has never been …" at bounding box center [264, 75] width 263 height 15
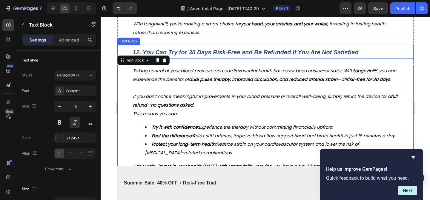
click at [191, 56] on strong "12. You Can Try for 30 Days Risk-Free and Be Refunded If You Are Not Satisfied" at bounding box center [246, 52] width 226 height 7
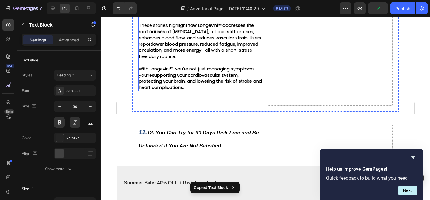
scroll to position [2909, 0]
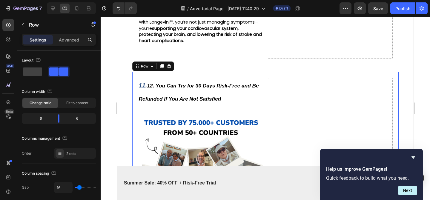
scroll to position [2926, 0]
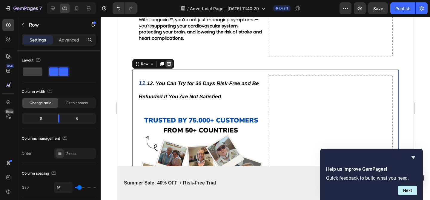
click at [168, 66] on icon at bounding box center [169, 64] width 4 height 4
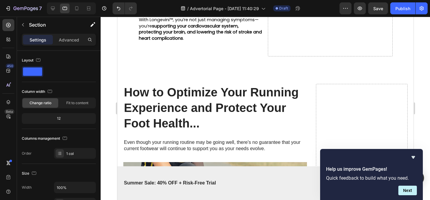
scroll to position [2933, 0]
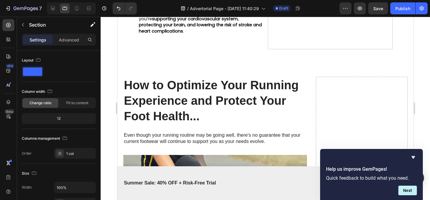
click at [236, 115] on h2 "How to Optimize Your Running Experience and Protect Your Foot Health..." at bounding box center [215, 101] width 184 height 48
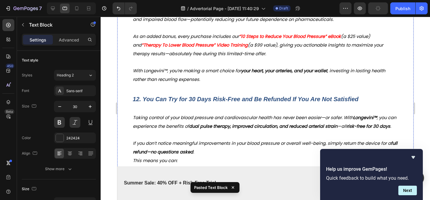
scroll to position [1520, 0]
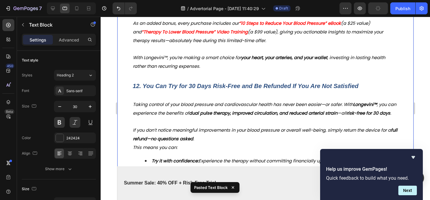
click at [239, 107] on div "Image Advertorial Text Block Row Row Why LONGEVINI™ is the #1 Breakthrough Ther…" at bounding box center [265, 3] width 296 height 2988
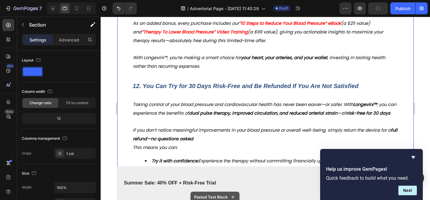
click at [240, 93] on div "12. You Can Try for 30 Days Risk-Free and Be Refunded If You Are Not Satisfied" at bounding box center [265, 86] width 267 height 14
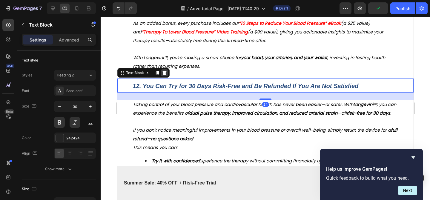
click at [165, 75] on icon at bounding box center [164, 72] width 5 height 5
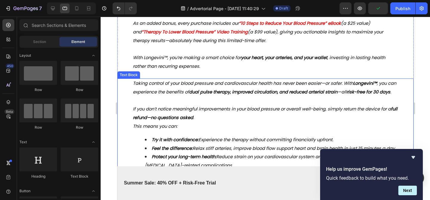
click at [207, 95] on strong "dual pulse therapy, improved circulation, and reduced arterial strain" at bounding box center [263, 92] width 148 height 6
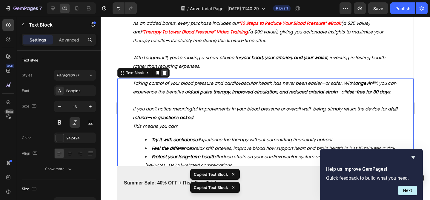
click at [165, 75] on icon at bounding box center [164, 73] width 4 height 4
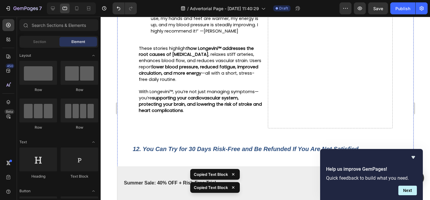
scroll to position [2783, 0]
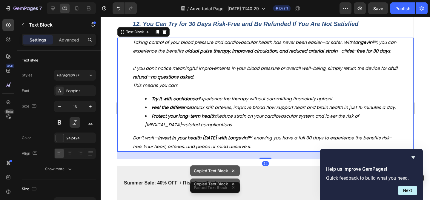
scroll to position [2835, 0]
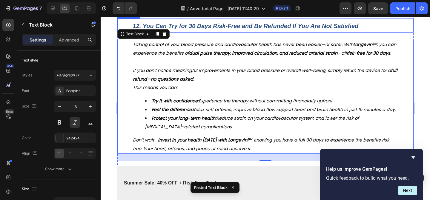
click at [228, 32] on p "12. You Can Try for 30 Days Risk-Free and Be Refunded If You Are Not Satisfied" at bounding box center [265, 25] width 265 height 13
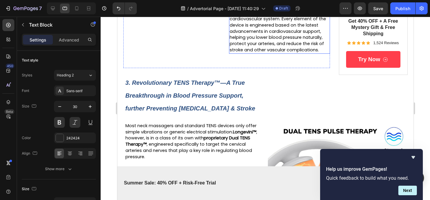
scroll to position [563, 0]
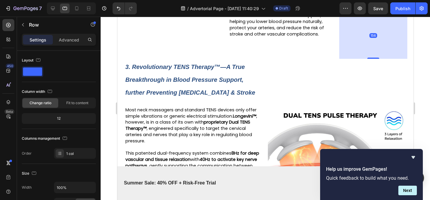
drag, startPoint x: 373, startPoint y: 67, endPoint x: 373, endPoint y: 114, distance: 46.6
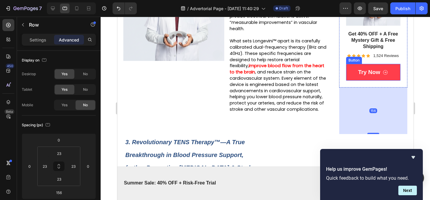
type input "0"
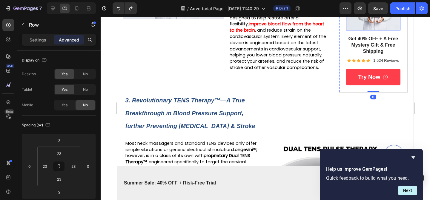
scroll to position [546, 0]
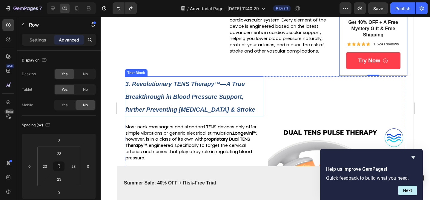
click at [298, 96] on div "Image" at bounding box center [337, 175] width 138 height 199
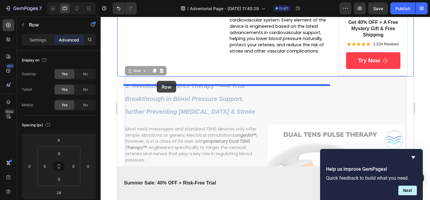
drag, startPoint x: 134, startPoint y: 77, endPoint x: 156, endPoint y: 81, distance: 22.8
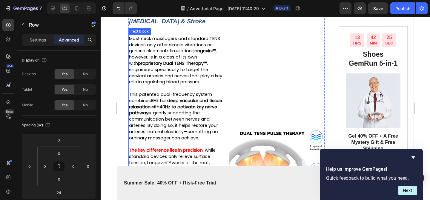
scroll to position [689, 0]
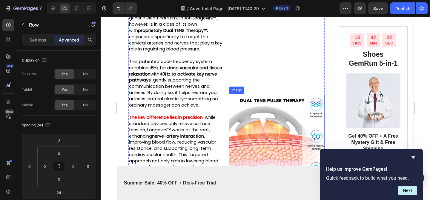
click at [264, 132] on img at bounding box center [277, 142] width 96 height 96
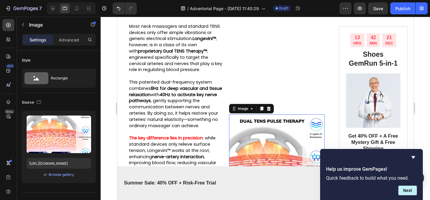
scroll to position [653, 0]
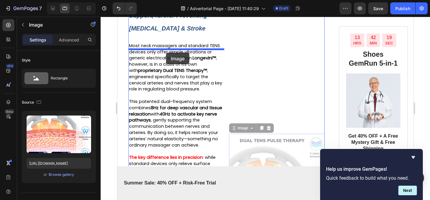
drag, startPoint x: 243, startPoint y: 134, endPoint x: 166, endPoint y: 51, distance: 113.2
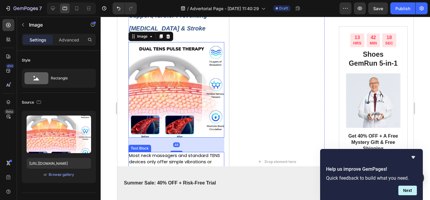
click at [182, 168] on span "Most neck massagers and standard TENS devices only offer simple vibrations or g…" at bounding box center [175, 178] width 93 height 50
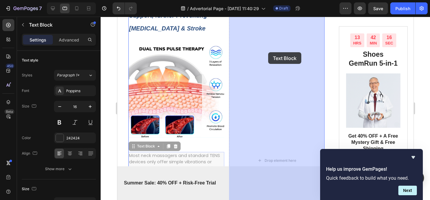
drag, startPoint x: 142, startPoint y: 152, endPoint x: 267, endPoint y: 52, distance: 160.6
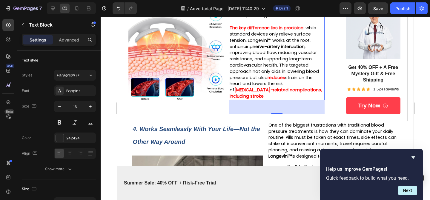
scroll to position [788, 0]
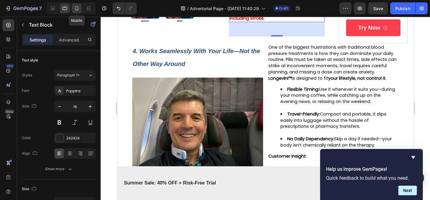
click at [79, 9] on icon at bounding box center [77, 8] width 6 height 6
type input "14"
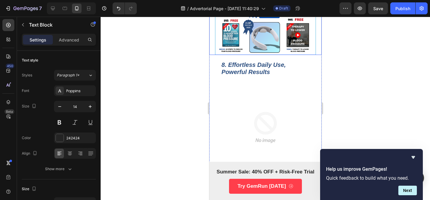
scroll to position [2466, 0]
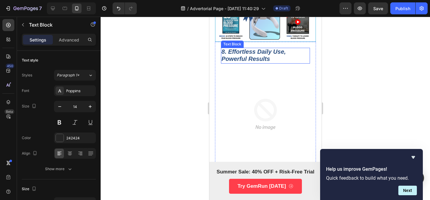
click at [265, 62] on strong "8. Effortless Daily Use, Powerful Results" at bounding box center [253, 55] width 64 height 14
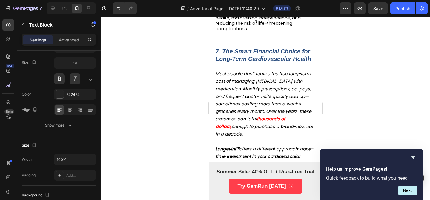
scroll to position [2127, 0]
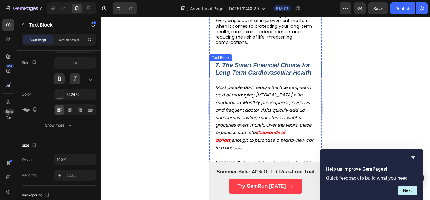
click at [266, 76] on strong "7. The Smart Financial Choice for Long-Term Cardiovascular Health" at bounding box center [263, 69] width 96 height 14
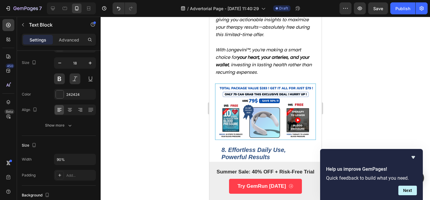
scroll to position [2422, 0]
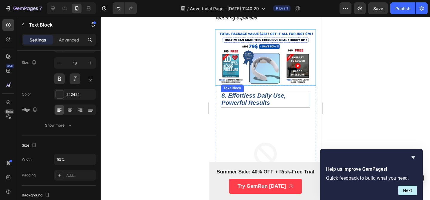
click at [270, 106] on strong "8. Effortless Daily Use, Powerful Results" at bounding box center [253, 99] width 64 height 14
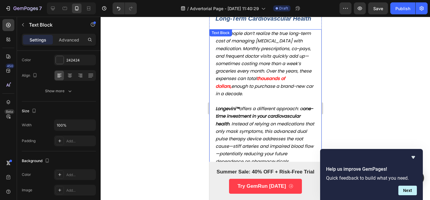
scroll to position [2169, 0]
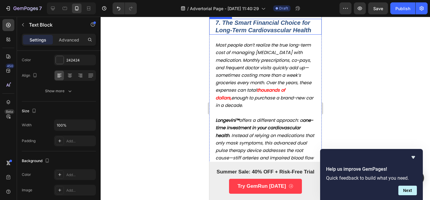
click at [259, 33] on strong "7. The Smart Financial Choice for Long-Term Cardiovascular Health" at bounding box center [263, 26] width 96 height 14
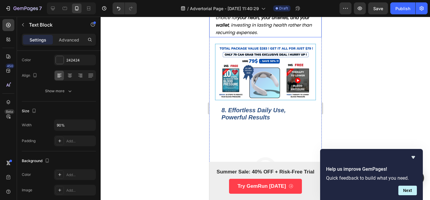
scroll to position [2408, 0]
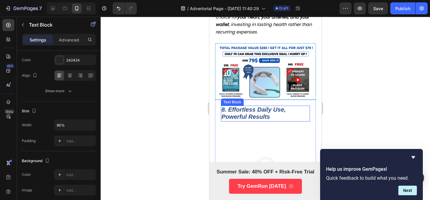
click at [260, 120] on strong "8. Effortless Daily Use, Powerful Results" at bounding box center [253, 113] width 64 height 14
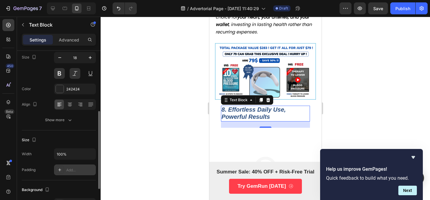
scroll to position [0, 0]
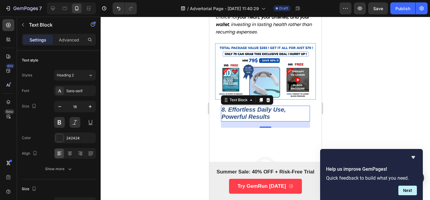
click at [292, 121] on p "8. Effortless Daily Use, Powerful Results" at bounding box center [265, 113] width 88 height 15
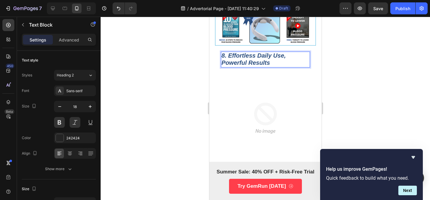
scroll to position [2463, 0]
click at [286, 66] on p "8. Effortless Daily Use, Powerful Results" at bounding box center [265, 58] width 88 height 15
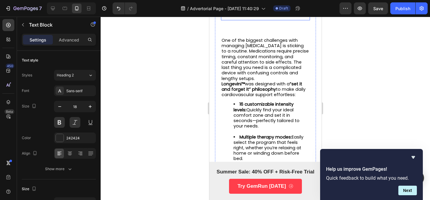
scroll to position [2609, 0]
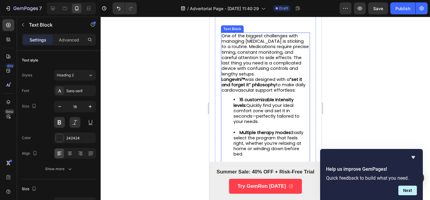
click at [261, 77] on span "One of the biggest challenges with managing high blood pressure is sticking to …" at bounding box center [264, 55] width 87 height 44
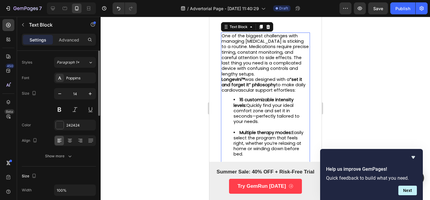
scroll to position [13, 0]
click at [86, 140] on div at bounding box center [90, 141] width 9 height 10
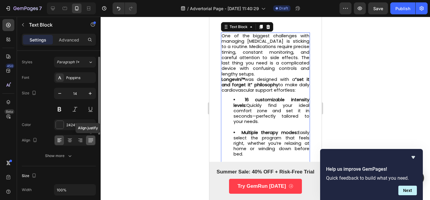
click at [86, 140] on div at bounding box center [90, 141] width 9 height 10
click at [59, 139] on icon at bounding box center [59, 140] width 6 height 6
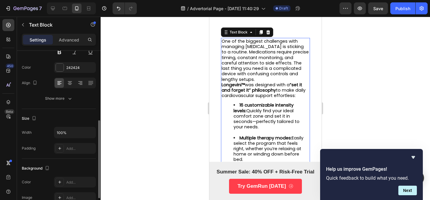
scroll to position [95, 0]
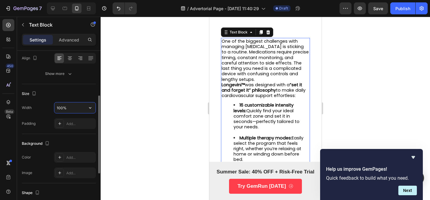
click at [59, 104] on input "100%" at bounding box center [74, 107] width 41 height 11
click at [60, 106] on input "100%" at bounding box center [74, 107] width 41 height 11
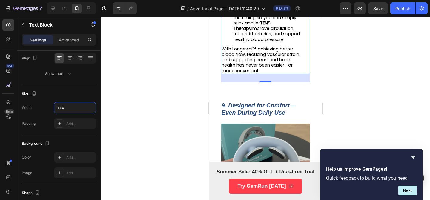
scroll to position [2820, 0]
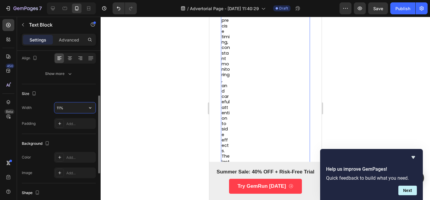
type input "110%"
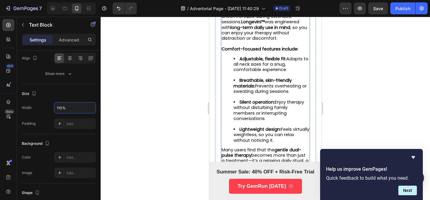
scroll to position [2987, 0]
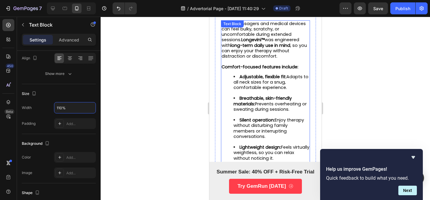
click at [255, 70] on strong "Comfort-focused features include:" at bounding box center [259, 67] width 77 height 6
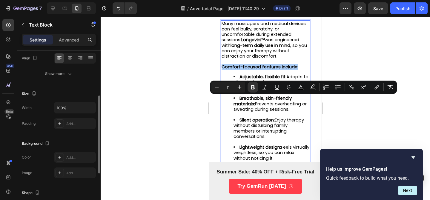
click at [64, 58] on div at bounding box center [75, 58] width 42 height 11
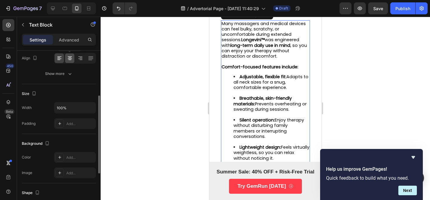
click at [65, 58] on div at bounding box center [69, 58] width 9 height 10
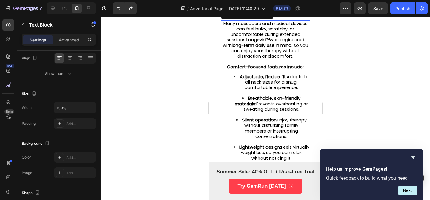
click at [251, 70] on strong "Comfort-focused features include:" at bounding box center [265, 67] width 77 height 6
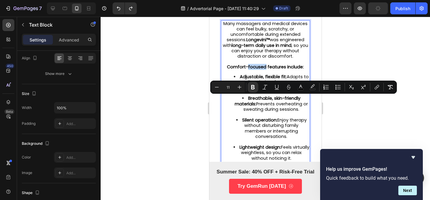
click at [311, 118] on div "9. Designed for Comfort—Even During Daily Use Text Block Image Many massagers a…" at bounding box center [265, 58] width 101 height 342
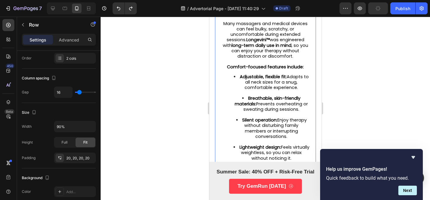
scroll to position [0, 0]
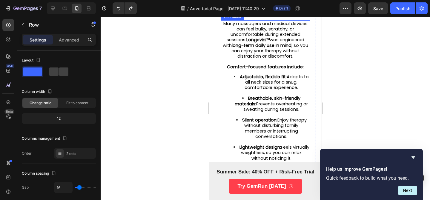
click at [251, 59] on span "Many massagers and medical devices can feel bulky, scratchy, or uncomfortable d…" at bounding box center [264, 40] width 85 height 39
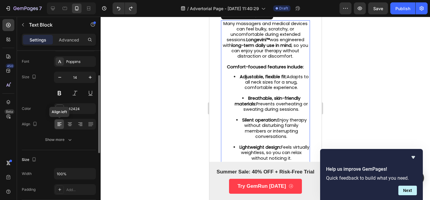
scroll to position [37, 0]
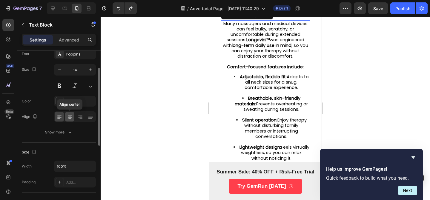
click at [70, 118] on icon at bounding box center [69, 118] width 3 height 1
click at [61, 118] on icon at bounding box center [59, 117] width 6 height 6
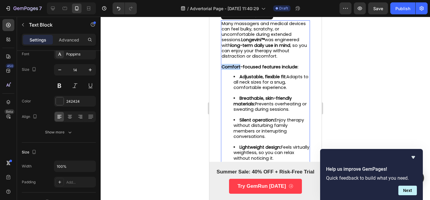
click at [238, 70] on strong "Comfort-focused features include:" at bounding box center [259, 67] width 77 height 6
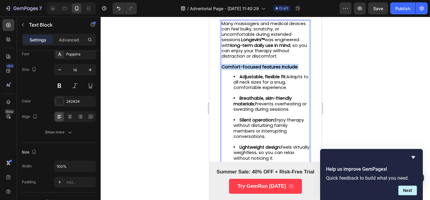
click at [238, 70] on strong "Comfort-focused features include:" at bounding box center [259, 67] width 77 height 6
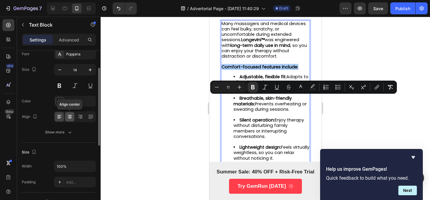
click at [73, 117] on div at bounding box center [69, 117] width 9 height 10
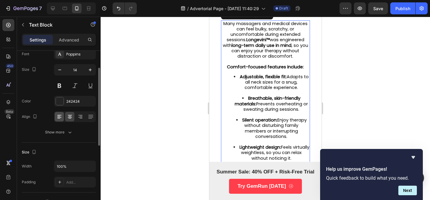
click at [57, 120] on div at bounding box center [59, 117] width 9 height 10
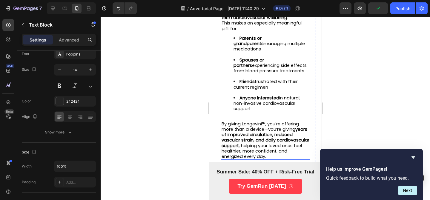
click at [258, 68] on strong "Spouses or partners" at bounding box center [248, 62] width 30 height 11
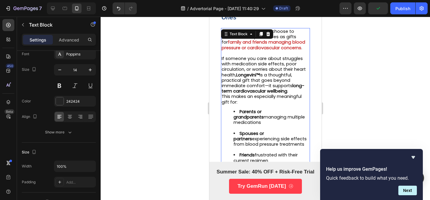
scroll to position [3229, 0]
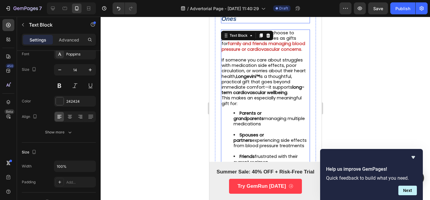
click at [262, 22] on strong "10. The Ideal Health-Conscious Gift for Loved Ones" at bounding box center [256, 11] width 71 height 21
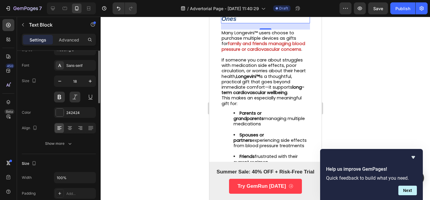
scroll to position [79, 0]
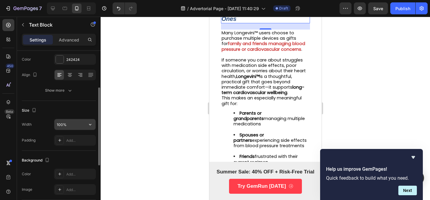
click at [58, 127] on input "100%" at bounding box center [74, 124] width 41 height 11
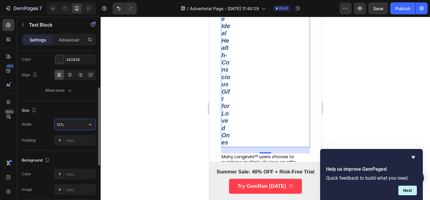
type input "120%"
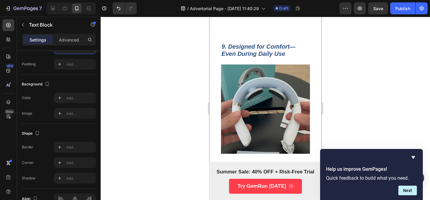
scroll to position [2841, 0]
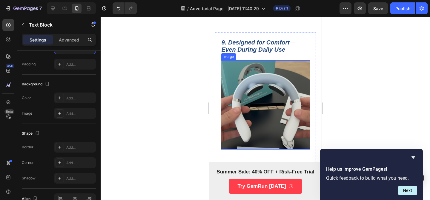
click at [256, 93] on img at bounding box center [265, 104] width 89 height 89
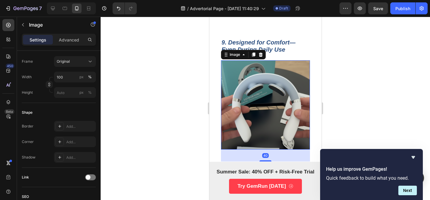
scroll to position [0, 0]
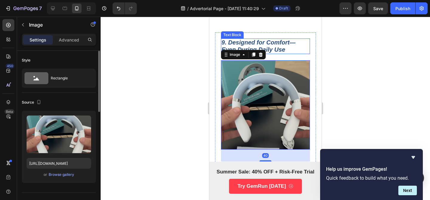
click at [257, 53] on strong "9. Designed for Comfort—Even During Daily Use" at bounding box center [258, 46] width 74 height 14
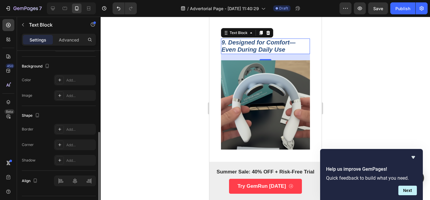
scroll to position [187, 0]
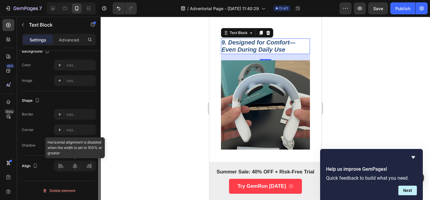
click at [58, 167] on div at bounding box center [75, 166] width 42 height 11
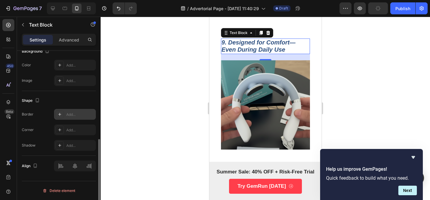
click at [64, 119] on div "Add..." at bounding box center [75, 114] width 42 height 11
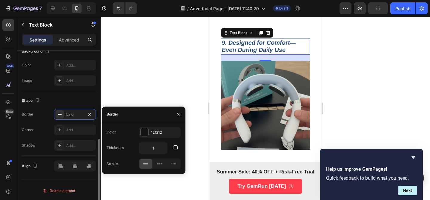
click at [73, 99] on div "Shape" at bounding box center [59, 101] width 74 height 10
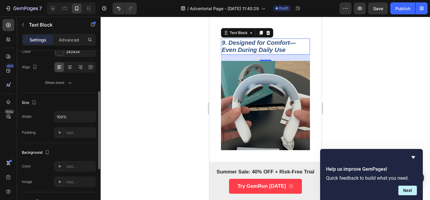
scroll to position [84, 0]
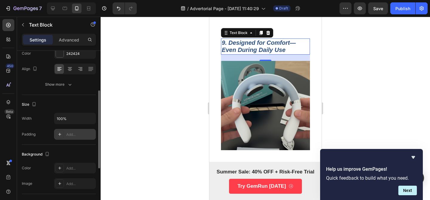
click at [67, 137] on div "Add..." at bounding box center [80, 134] width 28 height 5
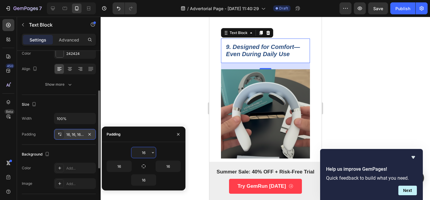
click at [67, 137] on div "16, 16, 16, 16" at bounding box center [74, 134] width 17 height 5
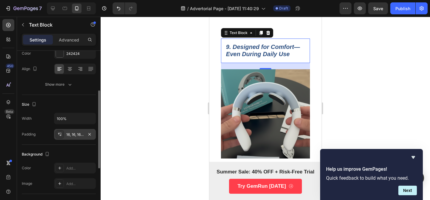
click at [70, 137] on div "16, 16, 16, 16" at bounding box center [75, 134] width 42 height 11
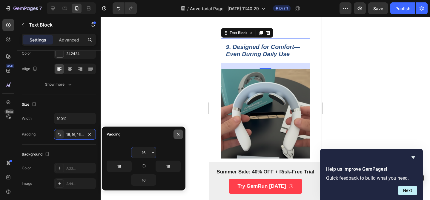
click at [178, 133] on icon "button" at bounding box center [178, 134] width 5 height 5
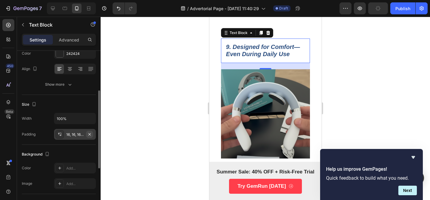
click at [89, 134] on icon "button" at bounding box center [89, 134] width 5 height 5
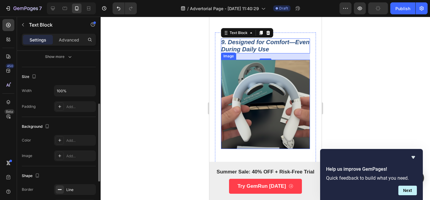
scroll to position [2855, 0]
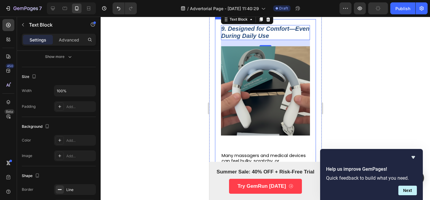
click at [216, 70] on div "9. Designed for Comfort—Even During Daily Use Text Block 21 Image Many massager…" at bounding box center [265, 190] width 101 height 342
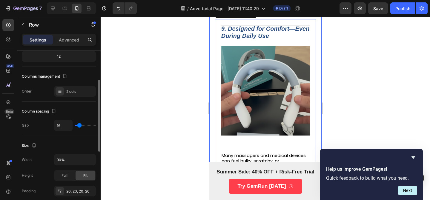
scroll to position [63, 0]
type input "0"
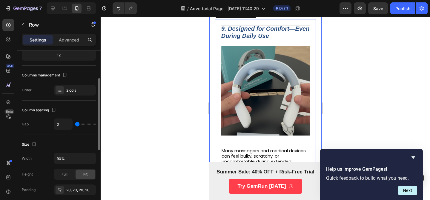
drag, startPoint x: 79, startPoint y: 124, endPoint x: 75, endPoint y: 124, distance: 3.6
type input "0"
click at [75, 124] on input "range" at bounding box center [85, 124] width 21 height 1
type input "25"
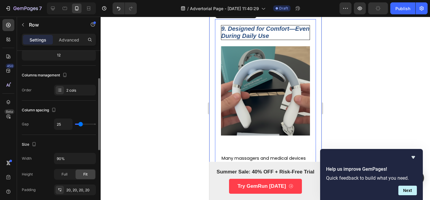
type input "19"
type input "14"
type input "13"
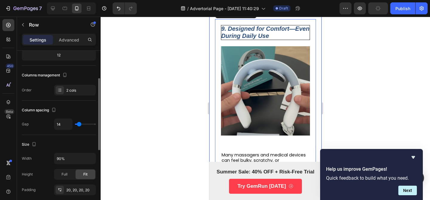
type input "13"
type input "12"
type input "11"
click at [79, 124] on input "range" at bounding box center [85, 124] width 21 height 1
type input "11"
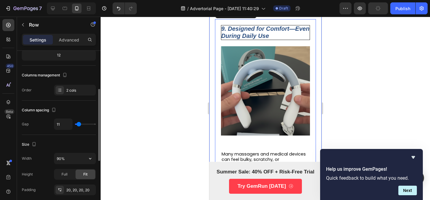
scroll to position [79, 0]
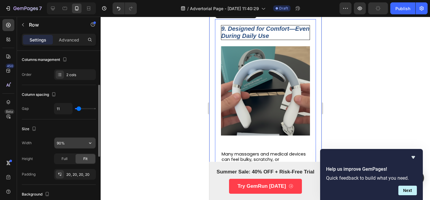
click at [58, 145] on input "90%" at bounding box center [74, 143] width 41 height 11
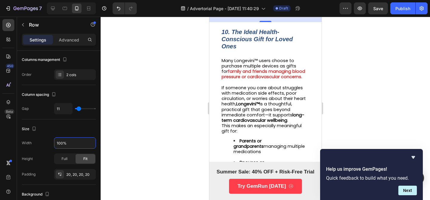
scroll to position [3191, 0]
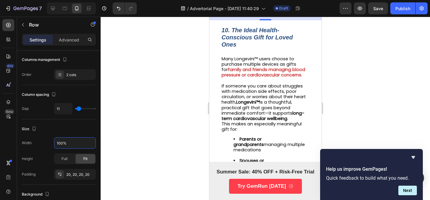
type input "100%"
click at [304, 20] on div "24" at bounding box center [265, 16] width 112 height 7
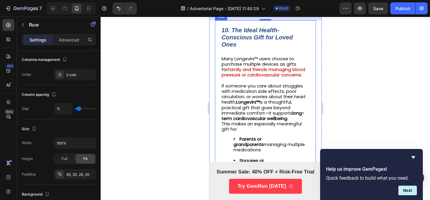
click at [305, 63] on div "10. The Ideal Health-Conscious Gift for Loved Ones Text Block Many Longevini™ u…" at bounding box center [265, 200] width 101 height 361
click at [315, 66] on div "10. The Ideal Health-Conscious Gift for Loved Ones Text Block Many Longevini™ u…" at bounding box center [265, 200] width 101 height 361
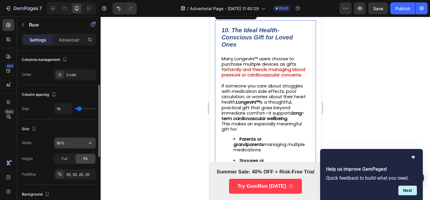
click at [59, 145] on input "90%" at bounding box center [74, 143] width 41 height 11
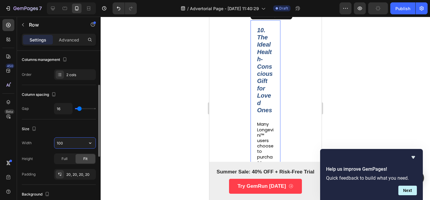
type input "100%"
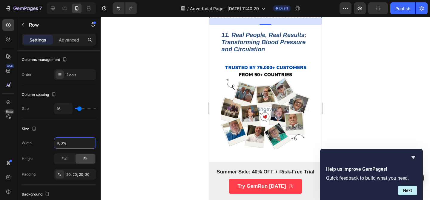
scroll to position [3548, 0]
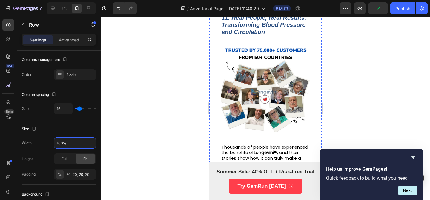
click at [61, 142] on input "90%" at bounding box center [74, 143] width 41 height 11
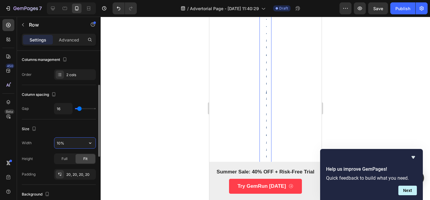
type input "100%"
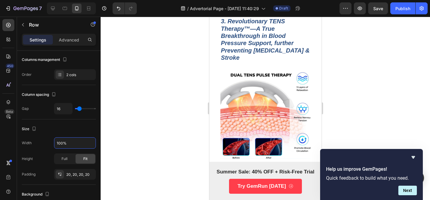
scroll to position [1119, 0]
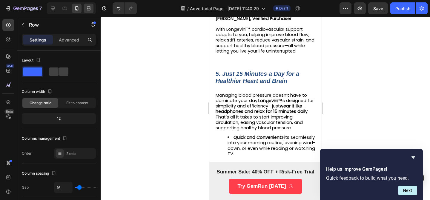
scroll to position [79, 0]
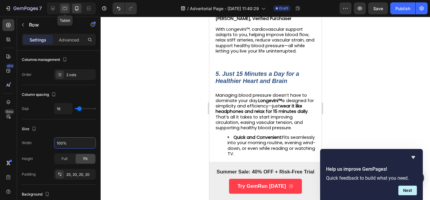
click at [62, 11] on div at bounding box center [65, 9] width 10 height 10
type input "90%"
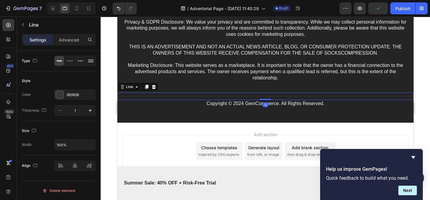
click at [294, 95] on div "Title Line 0" at bounding box center [265, 96] width 296 height 7
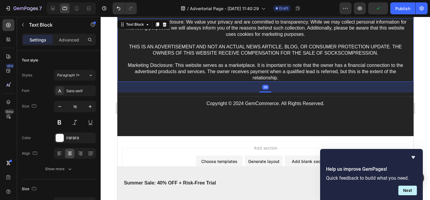
click at [294, 80] on p "Privacy & GDPR Disclosure: We value your privacy and are committed to transpare…" at bounding box center [265, 50] width 283 height 62
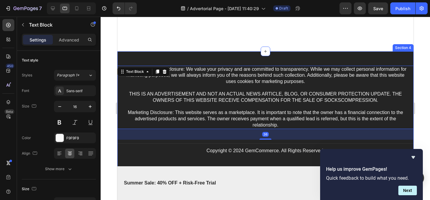
click at [272, 60] on div "Privacy & GDPR Disclosure: We value your privacy and are committed to transpare…" at bounding box center [265, 117] width 296 height 132
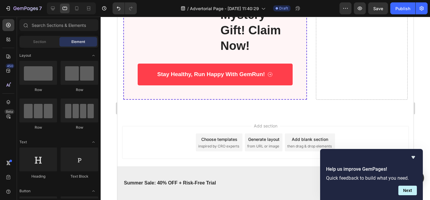
scroll to position [4221, 0]
click at [362, 139] on div "Add section Choose templates inspired by CRO experts Generate layout from URL o…" at bounding box center [265, 142] width 287 height 33
click at [370, 126] on div "Add section Choose templates inspired by CRO experts Generate layout from URL o…" at bounding box center [265, 142] width 287 height 33
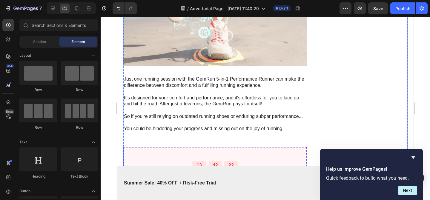
scroll to position [2942, 0]
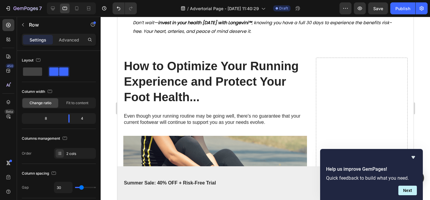
scroll to position [2943, 0]
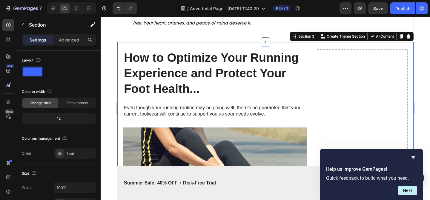
scroll to position [2972, 0]
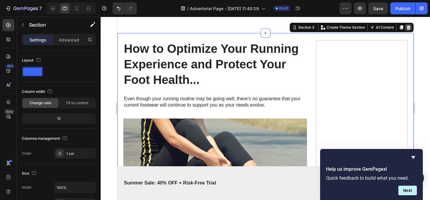
click at [408, 30] on icon at bounding box center [408, 27] width 4 height 4
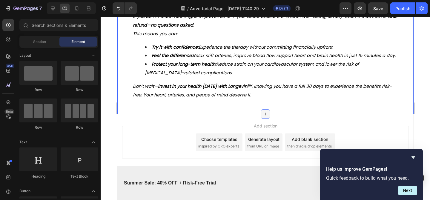
click at [264, 114] on icon at bounding box center [265, 114] width 5 height 5
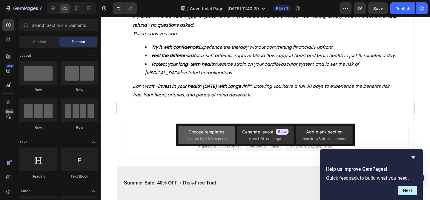
click at [195, 136] on span "inspired by CRO experts" at bounding box center [206, 138] width 41 height 5
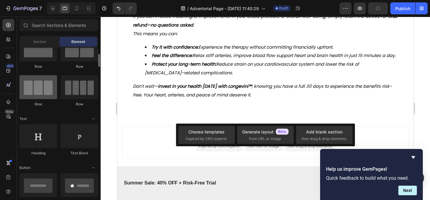
scroll to position [21, 0]
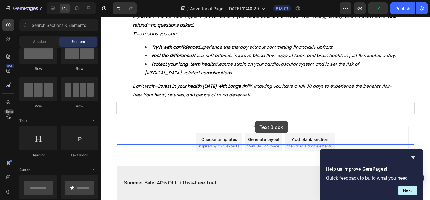
drag, startPoint x: 195, startPoint y: 164, endPoint x: 254, endPoint y: 121, distance: 73.4
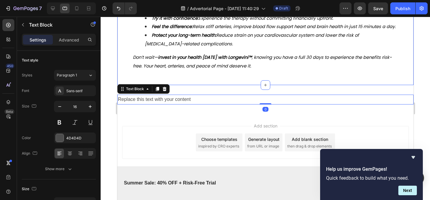
scroll to position [2947, 0]
click at [197, 69] on span "Don’t wait— invest in your health [DATE] with Longevini™ , knowing you have a f…" at bounding box center [262, 61] width 259 height 15
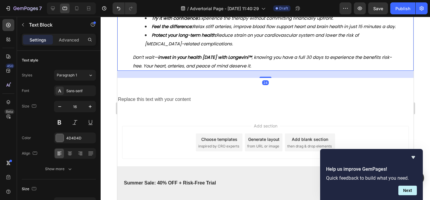
click at [197, 69] on span "Don’t wait— invest in your health [DATE] with Longevini™ , knowing you have a f…" at bounding box center [262, 61] width 259 height 15
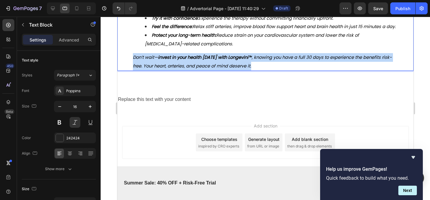
click at [197, 69] on span "Don’t wait— invest in your health [DATE] with Longevini™ , knowing you have a f…" at bounding box center [262, 61] width 259 height 15
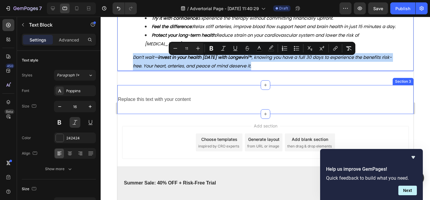
copy span "Don’t wait— invest in your health [DATE] with Longevini™ , knowing you have a f…"
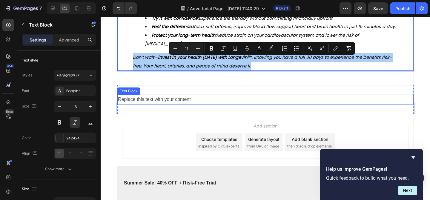
click at [165, 104] on div "Replace this text with your content" at bounding box center [265, 100] width 296 height 10
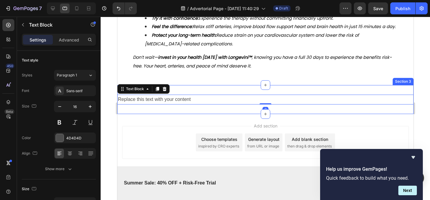
click at [154, 114] on div "Replace this text with your content Text Block 0 Section 3" at bounding box center [265, 99] width 296 height 29
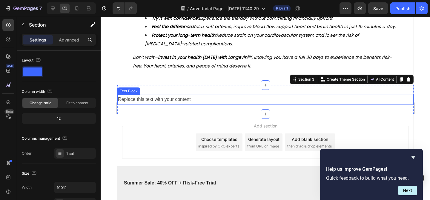
click at [189, 101] on p "Replace this text with your content" at bounding box center [265, 99] width 295 height 9
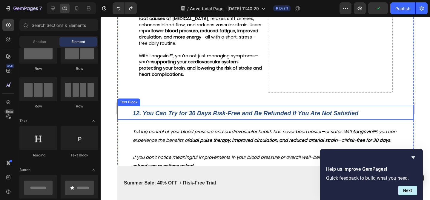
scroll to position [2752, 0]
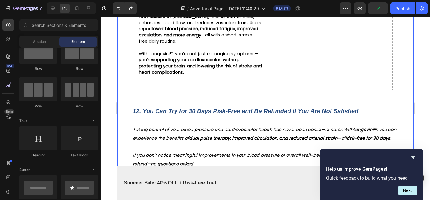
click at [217, 117] on p "12. You Can Try for 30 Days Risk-Free and Be Refunded If You Are Not Satisfied" at bounding box center [265, 110] width 265 height 13
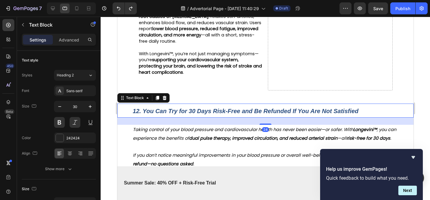
click at [214, 114] on strong "12. You Can Try for 30 Days Risk-Free and Be Refunded If You Are Not Satisfied" at bounding box center [246, 111] width 226 height 7
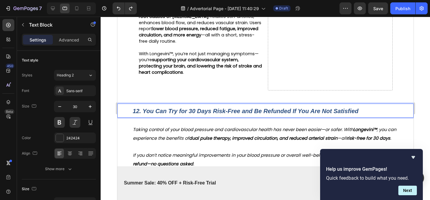
click at [222, 117] on p "12. You Can Try for 30 Days Risk-Free and Be Refunded If You Are Not Satisfied" at bounding box center [265, 110] width 265 height 13
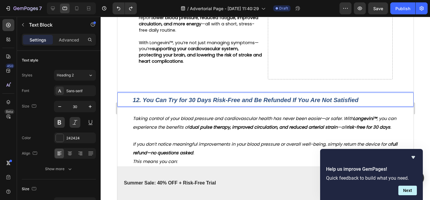
scroll to position [2771, 0]
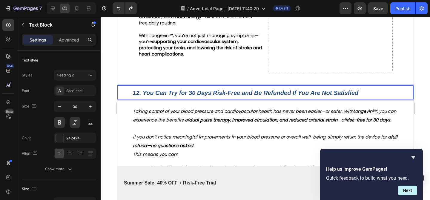
click at [317, 96] on strong "12. You Can Try for 30 Days Risk-Free and Be Refunded If You Are Not Satisfied" at bounding box center [246, 93] width 226 height 7
click at [379, 99] on p "12. You Can Try for 30 Days Risk-Free and Be Refunded If You Are Not Satisfied" at bounding box center [265, 92] width 265 height 13
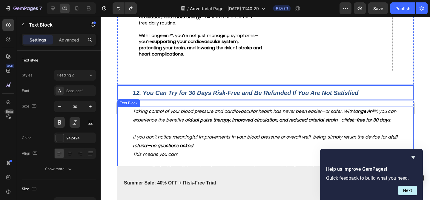
click at [374, 114] on strong "Longevini™" at bounding box center [365, 111] width 24 height 6
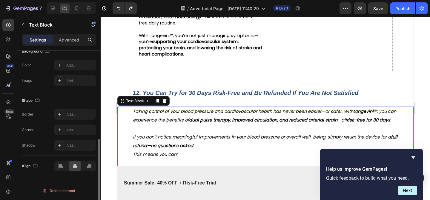
click at [373, 99] on p "12. You Can Try for 30 Days Risk-Free and Be Refunded If You Are Not Satisfied" at bounding box center [265, 92] width 265 height 13
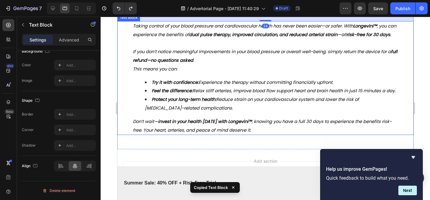
scroll to position [2892, 0]
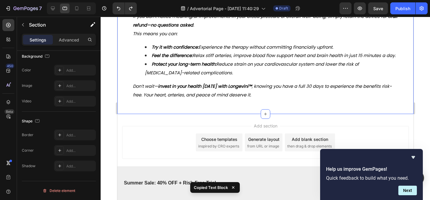
scroll to position [0, 0]
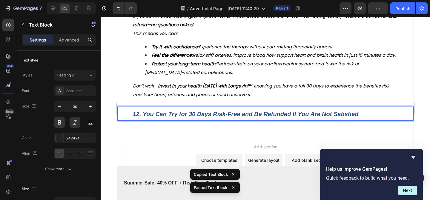
click at [189, 117] on strong "12. You Can Try for 30 Days Risk-Free and Be Refunded If You Are Not Satisfied" at bounding box center [246, 114] width 226 height 7
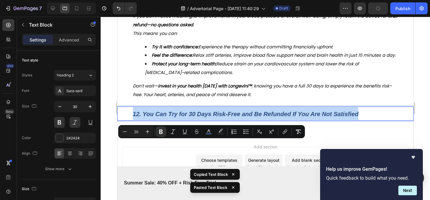
click at [189, 117] on strong "12. You Can Try for 30 Days Risk-Free and Be Refunded If You Are Not Satisfied" at bounding box center [246, 114] width 226 height 7
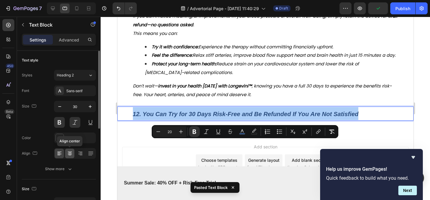
click at [70, 155] on icon at bounding box center [70, 153] width 6 height 6
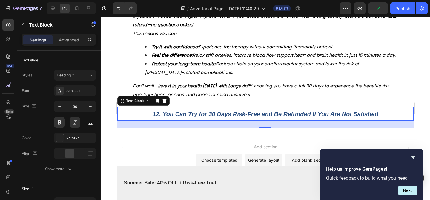
click at [189, 120] on p "12. You Can Try for 30 Days Risk-Free and Be Refunded If You Are Not Satisfied" at bounding box center [265, 113] width 265 height 13
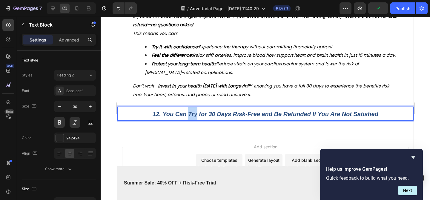
click at [189, 120] on p "12. You Can Try for 30 Days Risk-Free and Be Refunded If You Are Not Satisfied" at bounding box center [265, 113] width 265 height 13
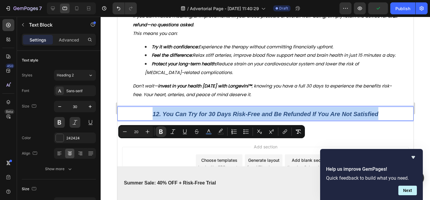
click at [189, 120] on p "12. You Can Try for 30 Days Risk-Free and Be Refunded If You Are Not Satisfied" at bounding box center [265, 113] width 265 height 13
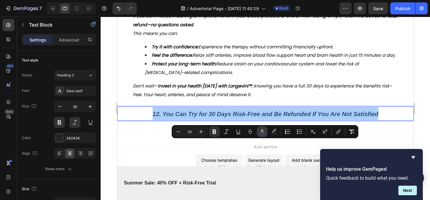
click at [264, 131] on icon "Editor contextual toolbar" at bounding box center [262, 132] width 6 height 6
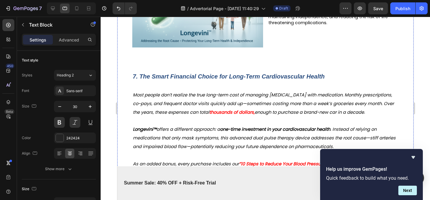
scroll to position [1379, 0]
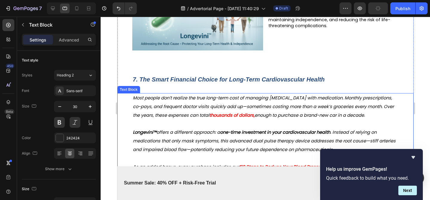
click at [265, 127] on p at bounding box center [265, 124] width 265 height 9
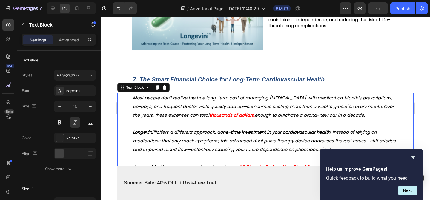
click at [254, 118] on strong "thousands of dollars," at bounding box center [231, 115] width 45 height 6
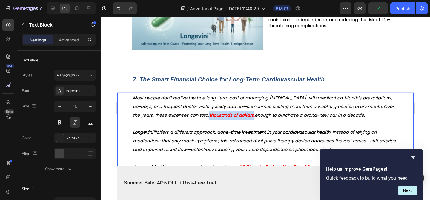
drag, startPoint x: 283, startPoint y: 121, endPoint x: 239, endPoint y: 124, distance: 44.5
click at [239, 118] on strong "thousands of dollars," at bounding box center [231, 115] width 45 height 6
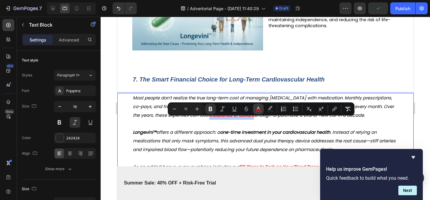
click at [259, 107] on icon "Editor contextual toolbar" at bounding box center [258, 109] width 6 height 6
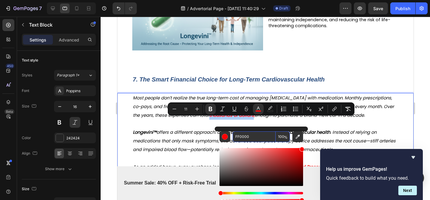
click at [253, 137] on input "FF0000" at bounding box center [254, 136] width 43 height 11
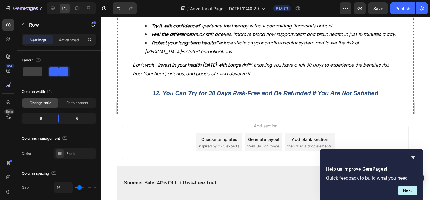
scroll to position [2942, 0]
click at [254, 95] on strong "12. You Can Try for 30 Days Risk-Free and Be Refunded If You Are Not Satisfied" at bounding box center [265, 93] width 226 height 7
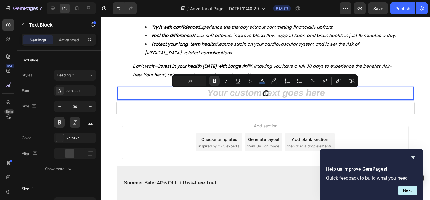
scroll to position [2941, 0]
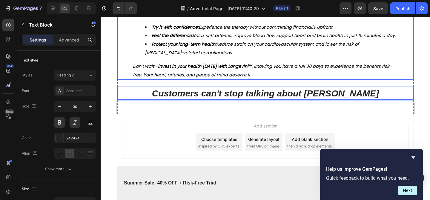
click at [251, 70] on p "Don’t wait— invest in your health [DATE] with Longevini™ , knowing you have a f…" at bounding box center [265, 70] width 265 height 17
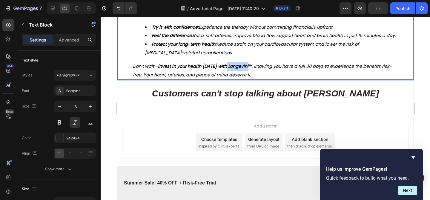
click at [228, 68] on strong "invest in your health [DATE] with Longevini™" at bounding box center [205, 66] width 94 height 6
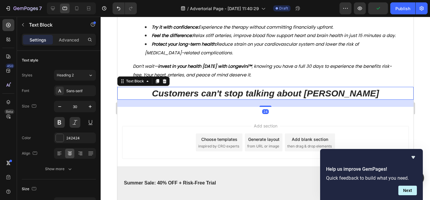
click at [362, 95] on p "Customers can't stop talking about [PERSON_NAME]" at bounding box center [265, 93] width 265 height 12
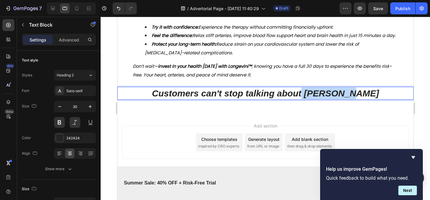
click at [319, 93] on p "Customers can't stop talking about [PERSON_NAME]" at bounding box center [265, 93] width 265 height 12
click at [322, 93] on p "Customers can't stop talking about [PERSON_NAME]" at bounding box center [265, 93] width 265 height 12
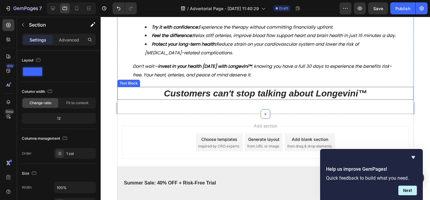
click at [193, 96] on p "Customers can't stop talking about Longevini™" at bounding box center [265, 93] width 265 height 12
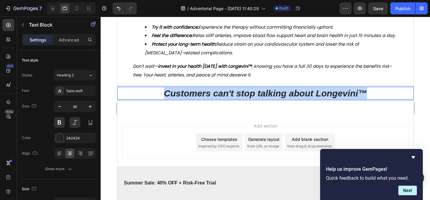
click at [193, 96] on p "Customers can't stop talking about Longevini™" at bounding box center [265, 93] width 265 height 12
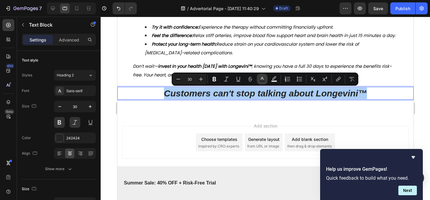
click at [260, 81] on rect "Editor contextual toolbar" at bounding box center [262, 81] width 6 height 1
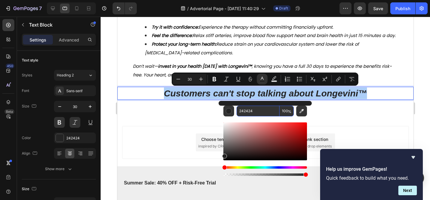
click at [256, 115] on input "242424" at bounding box center [257, 111] width 43 height 11
paste input "Longevini™"
type input "Longevini™"
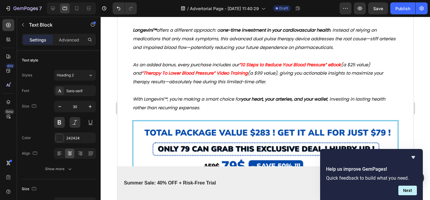
scroll to position [1454, 0]
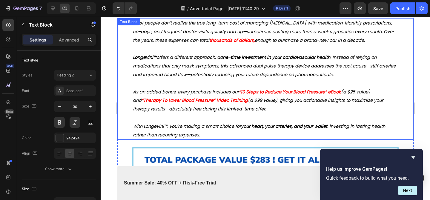
click at [320, 104] on span "(a $99 value), giving you actionable insights to maximize your therapy results—…" at bounding box center [258, 104] width 250 height 15
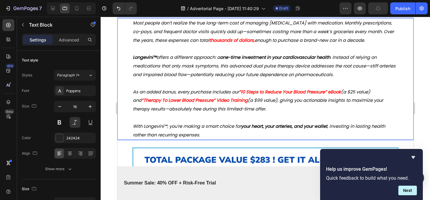
click at [345, 99] on span "(a $25 value) and" at bounding box center [251, 96] width 237 height 15
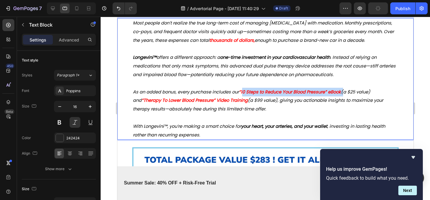
click at [243, 95] on strong "“10 Steps to Reduce Your Blood Pressure” eBook" at bounding box center [290, 92] width 102 height 6
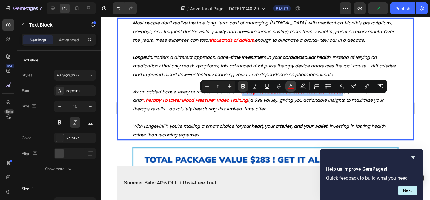
click at [293, 87] on icon "Editor contextual toolbar" at bounding box center [291, 86] width 6 height 6
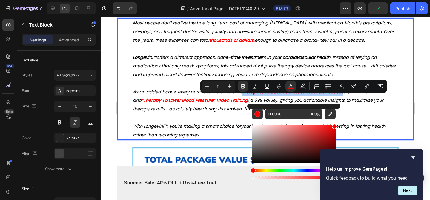
click at [288, 116] on input "FF0000" at bounding box center [286, 114] width 43 height 11
click at [215, 122] on p "Rich Text Editor. Editing area: main" at bounding box center [265, 117] width 265 height 9
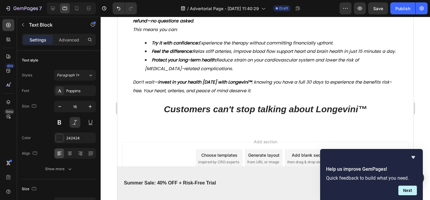
scroll to position [2935, 0]
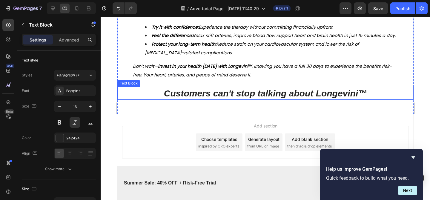
click at [241, 99] on p "Customers can't stop talking about Longevini™" at bounding box center [265, 93] width 265 height 12
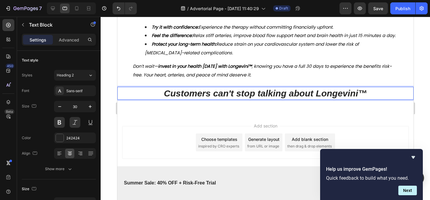
click at [375, 99] on p "Customers can't stop talking about Longevini™" at bounding box center [265, 93] width 265 height 12
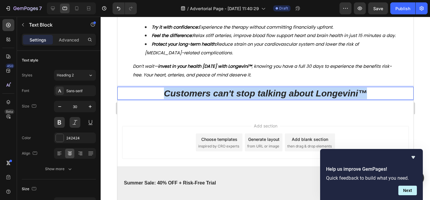
click at [375, 99] on p "Customers can't stop talking about Longevini™" at bounding box center [265, 93] width 265 height 12
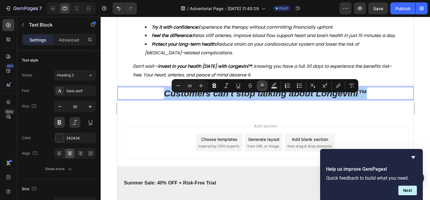
click at [257, 86] on button "Text Color" at bounding box center [262, 85] width 11 height 11
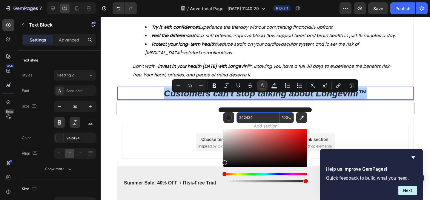
click at [256, 118] on input "242424" at bounding box center [257, 117] width 43 height 11
paste input "FF0000"
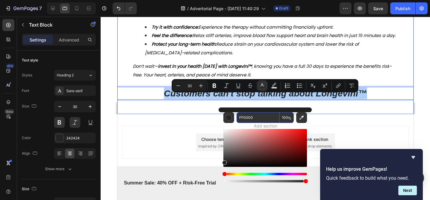
type input "FF0000"
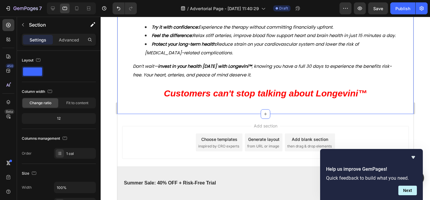
click at [197, 133] on div "Add section Choose templates inspired by CRO experts Generate layout from URL o…" at bounding box center [265, 142] width 287 height 33
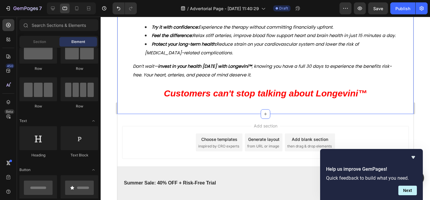
click at [221, 98] on span "Customers can't stop talking about Longevini™" at bounding box center [265, 93] width 203 height 10
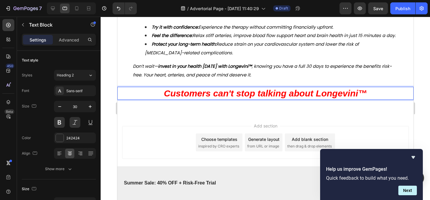
click at [221, 98] on span "Customers can't stop talking about Longevini™" at bounding box center [265, 93] width 203 height 10
click at [218, 98] on span "Customers can't stop talking about Longevini™" at bounding box center [265, 93] width 203 height 10
click at [237, 98] on span "Customers an't stop talking about Longevini™" at bounding box center [265, 93] width 198 height 10
click at [244, 98] on span "SCustomers Can't top talking about Longevini™" at bounding box center [265, 93] width 206 height 10
click at [243, 98] on span "SCustomers Can't top talking about Longevini™" at bounding box center [265, 93] width 206 height 10
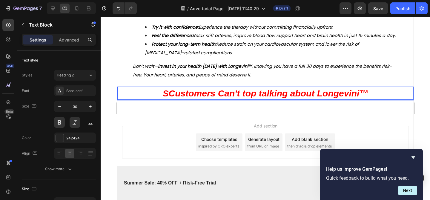
click at [241, 98] on span "SCustomers Can't top talking about Longevini™" at bounding box center [265, 93] width 206 height 10
click at [261, 98] on span "Customers Can't Stop alking about Longevini™" at bounding box center [265, 93] width 203 height 10
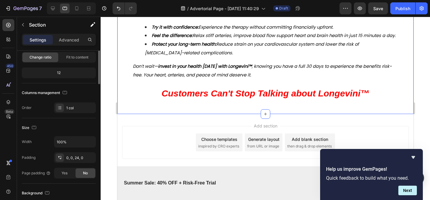
scroll to position [0, 0]
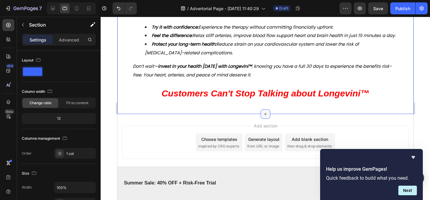
click at [260, 115] on div at bounding box center [265, 114] width 10 height 10
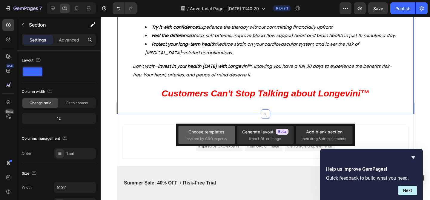
click at [207, 134] on div "Choose templates" at bounding box center [206, 132] width 36 height 6
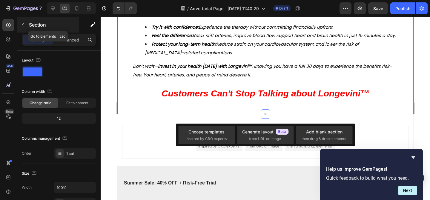
click at [33, 23] on p "Section" at bounding box center [53, 24] width 49 height 7
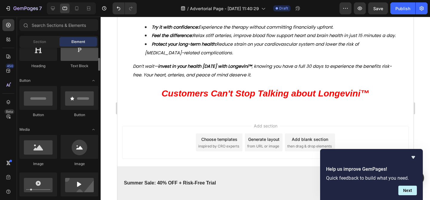
scroll to position [112, 0]
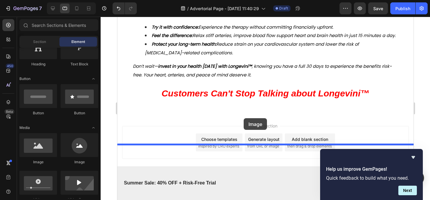
drag, startPoint x: 150, startPoint y: 168, endPoint x: 245, endPoint y: 102, distance: 116.2
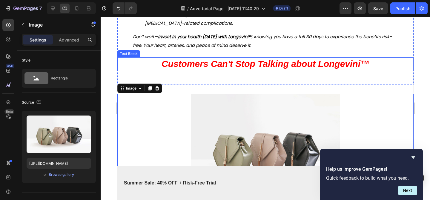
scroll to position [2941, 0]
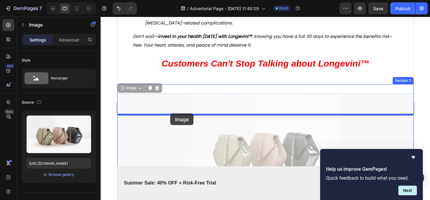
drag, startPoint x: 170, startPoint y: 133, endPoint x: 196, endPoint y: 113, distance: 32.8
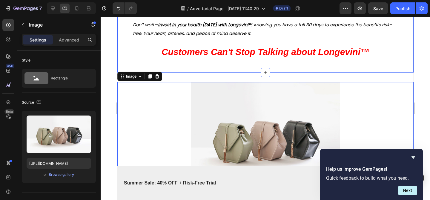
scroll to position [2954, 0]
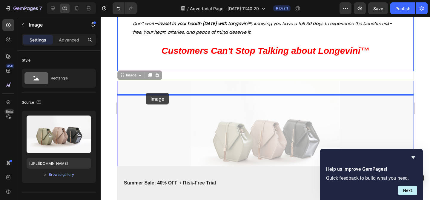
drag, startPoint x: 142, startPoint y: 129, endPoint x: 145, endPoint y: 92, distance: 36.5
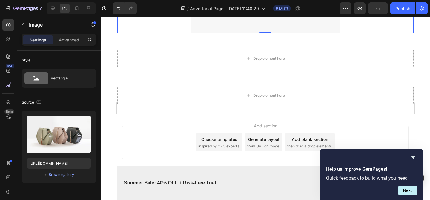
scroll to position [3127, 0]
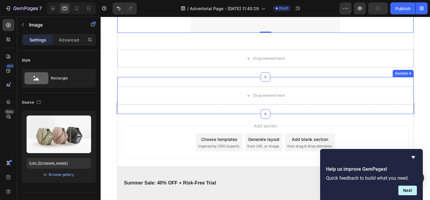
click at [154, 84] on div "Drop element here Section 4" at bounding box center [265, 95] width 296 height 37
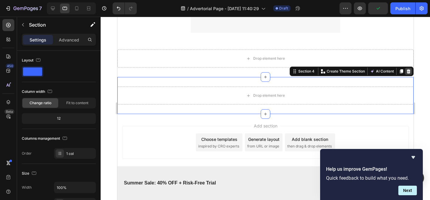
click at [409, 72] on icon at bounding box center [408, 71] width 5 height 5
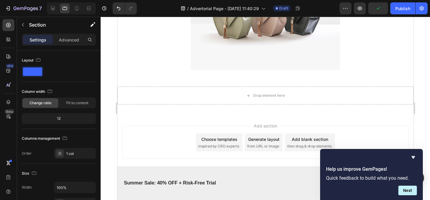
scroll to position [3090, 0]
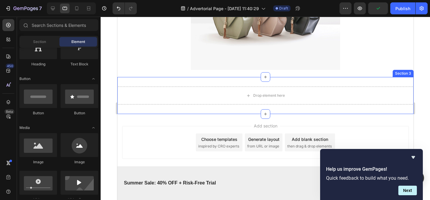
click at [363, 88] on div "Drop element here" at bounding box center [265, 96] width 296 height 18
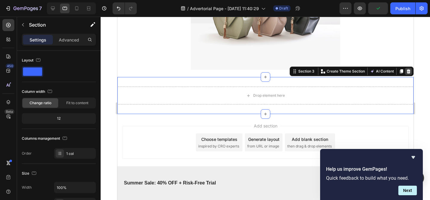
click at [410, 73] on icon at bounding box center [408, 71] width 5 height 5
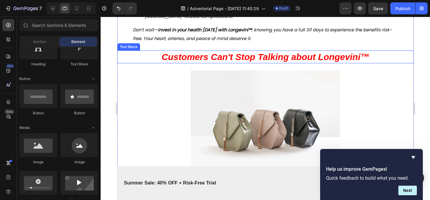
click at [290, 62] on span "Customers Can't Stop Talking about Longevini™" at bounding box center [265, 57] width 208 height 10
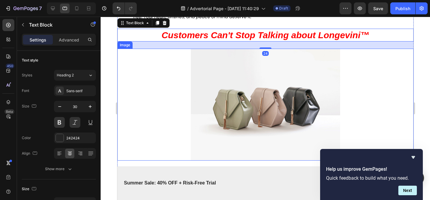
scroll to position [2972, 0]
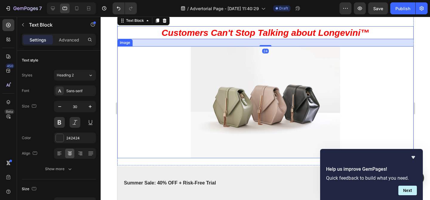
click at [219, 102] on img at bounding box center [264, 102] width 149 height 112
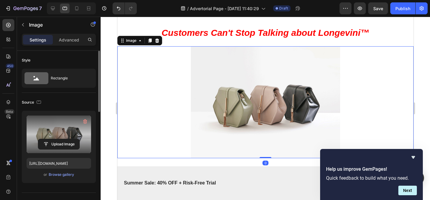
click at [47, 136] on label at bounding box center [59, 135] width 64 height 38
click at [47, 139] on input "file" at bounding box center [58, 144] width 41 height 10
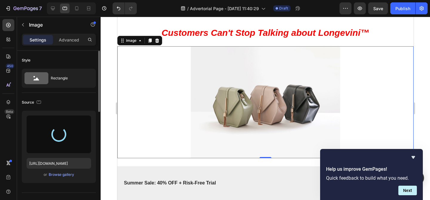
type input "[URL][DOMAIN_NAME]"
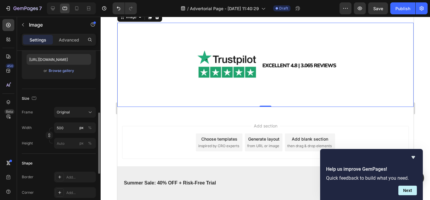
scroll to position [143, 0]
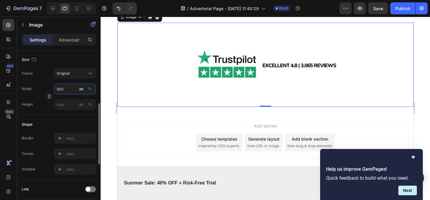
click at [61, 91] on input "500" at bounding box center [75, 89] width 42 height 11
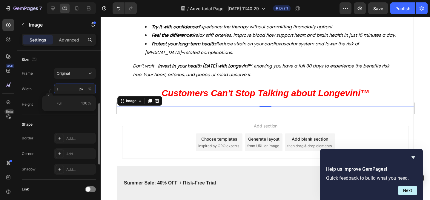
scroll to position [2958, 0]
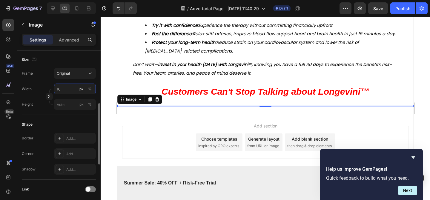
type input "1"
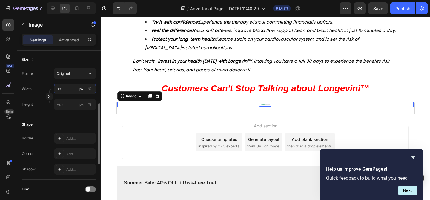
type input "300"
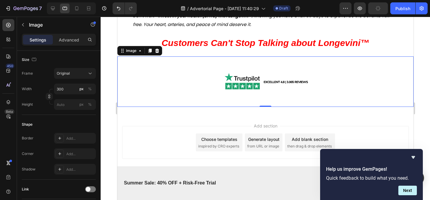
click at [199, 120] on div "Add section Choose templates inspired by CRO experts Generate layout from URL o…" at bounding box center [265, 150] width 296 height 73
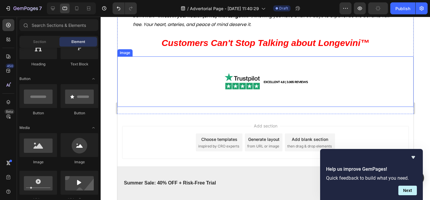
click at [198, 92] on div at bounding box center [265, 81] width 296 height 50
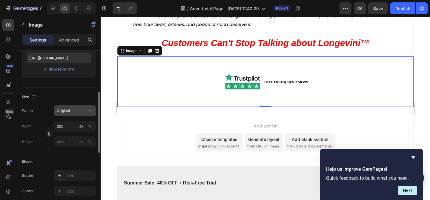
scroll to position [108, 0]
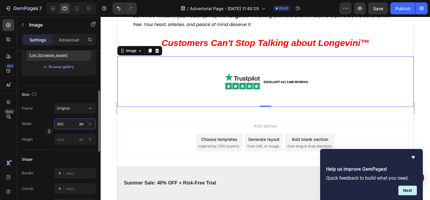
click at [65, 120] on input "300" at bounding box center [75, 124] width 42 height 11
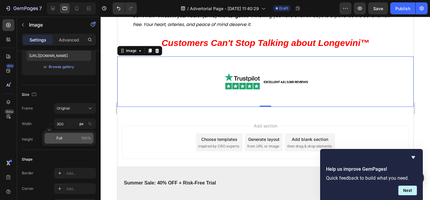
click at [66, 136] on p "Full 100%" at bounding box center [73, 138] width 35 height 5
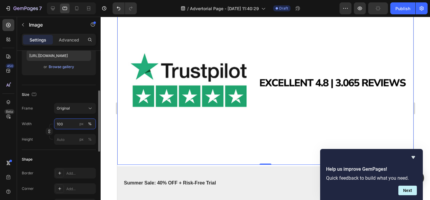
click at [66, 125] on input "100" at bounding box center [75, 124] width 42 height 11
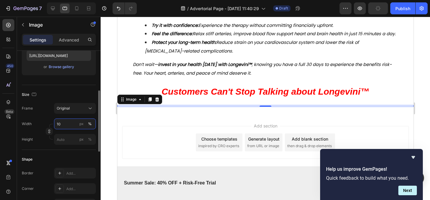
scroll to position [2958, 0]
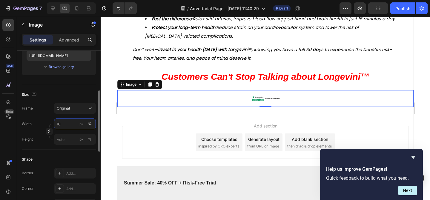
type input "1"
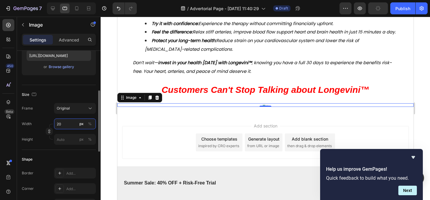
scroll to position [2975, 0]
type input "200"
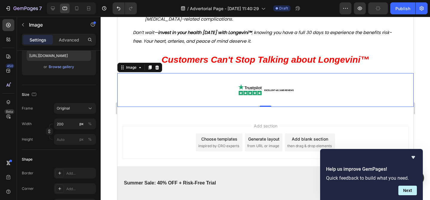
click at [191, 116] on div "Add section Choose templates inspired by CRO experts Generate layout from URL o…" at bounding box center [265, 150] width 296 height 73
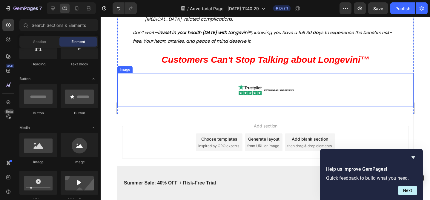
click at [221, 85] on div at bounding box center [265, 90] width 296 height 34
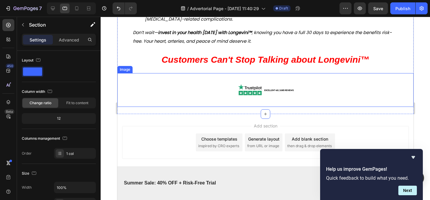
click at [291, 94] on img at bounding box center [265, 90] width 60 height 34
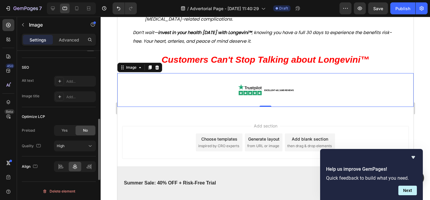
scroll to position [285, 0]
click at [58, 166] on div at bounding box center [61, 166] width 13 height 10
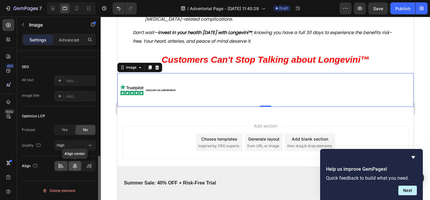
click at [71, 166] on div at bounding box center [75, 166] width 13 height 10
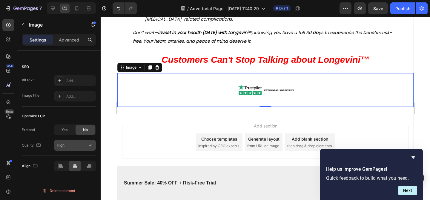
scroll to position [0, 0]
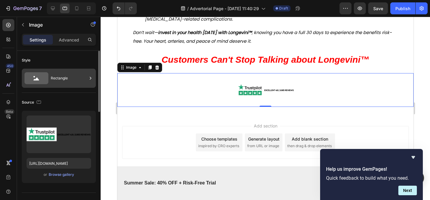
click at [66, 70] on div "Rectangle" at bounding box center [59, 78] width 74 height 19
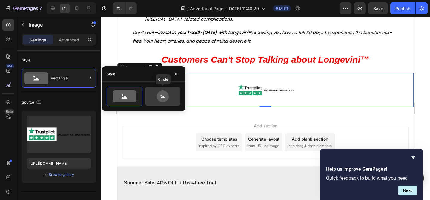
click at [174, 87] on div at bounding box center [162, 96] width 35 height 19
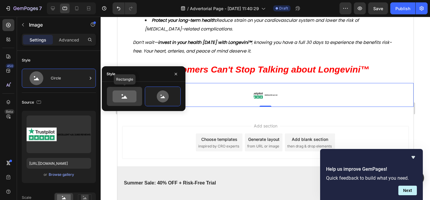
click at [129, 96] on icon at bounding box center [125, 96] width 24 height 12
type input "100"
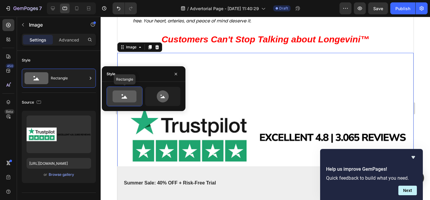
scroll to position [3020, 0]
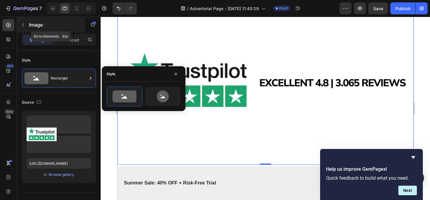
click at [32, 24] on p "Image" at bounding box center [54, 24] width 51 height 7
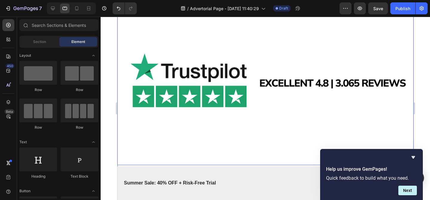
scroll to position [3021, 0]
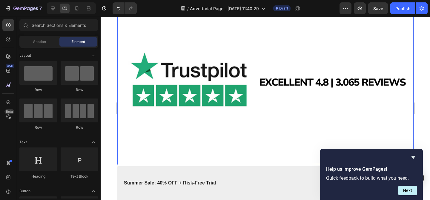
click at [248, 82] on img at bounding box center [265, 81] width 296 height 167
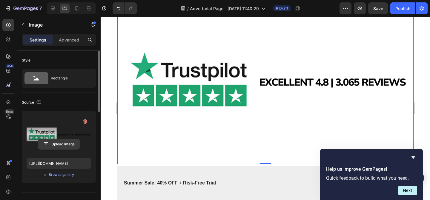
click at [55, 142] on input "file" at bounding box center [58, 144] width 41 height 10
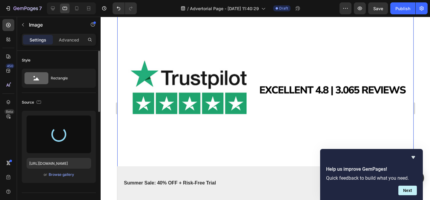
scroll to position [2955, 0]
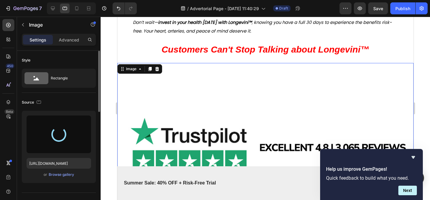
type input "[URL][DOMAIN_NAME]"
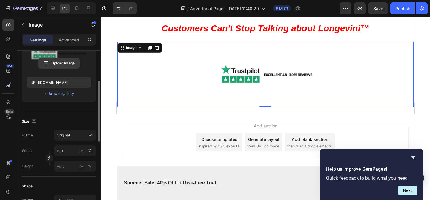
scroll to position [83, 0]
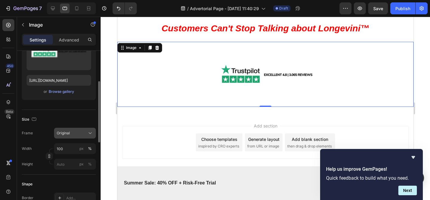
click at [73, 133] on div "Original" at bounding box center [71, 132] width 29 height 5
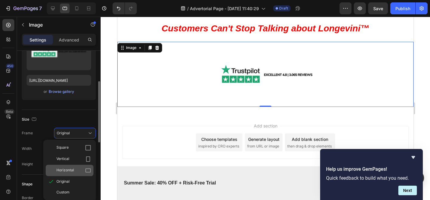
click at [73, 170] on span "Horizontal" at bounding box center [65, 170] width 18 height 6
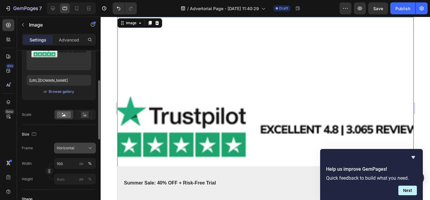
click at [69, 147] on span "Horizontal" at bounding box center [66, 147] width 18 height 5
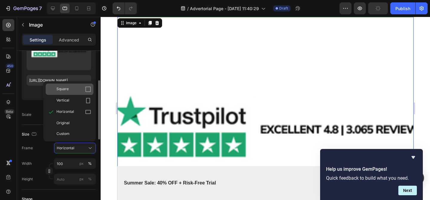
click at [73, 91] on div "Square" at bounding box center [73, 89] width 35 height 6
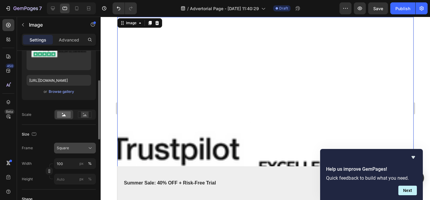
click at [74, 146] on div "Square" at bounding box center [71, 147] width 29 height 5
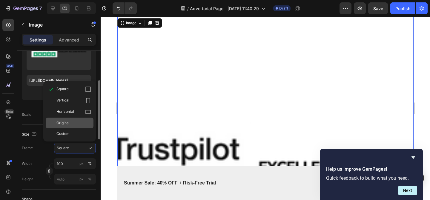
click at [70, 127] on div "Original" at bounding box center [70, 123] width 48 height 11
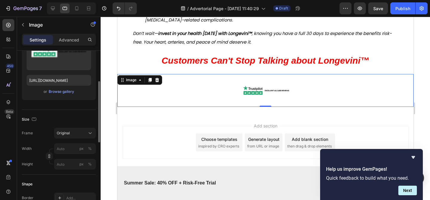
scroll to position [2974, 0]
click at [172, 122] on div "Add section Choose templates inspired by CRO experts Generate layout from URL o…" at bounding box center [265, 150] width 296 height 73
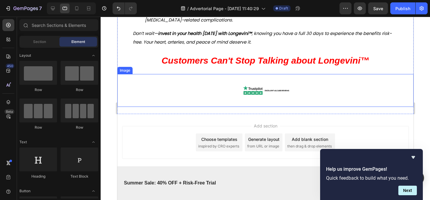
click at [246, 97] on img at bounding box center [264, 90] width 149 height 33
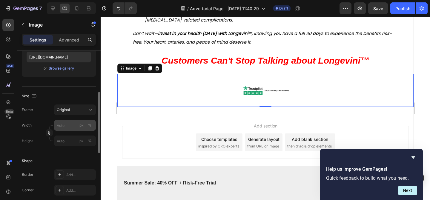
scroll to position [113, 0]
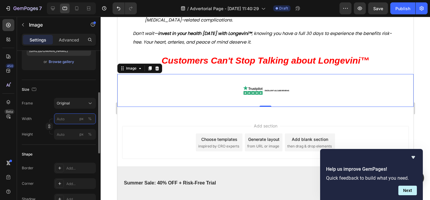
click at [67, 116] on input "px %" at bounding box center [75, 118] width 42 height 11
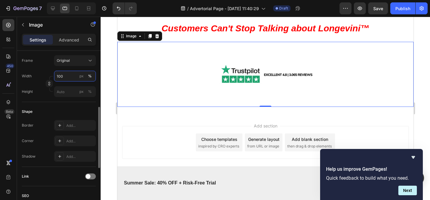
scroll to position [157, 0]
type input "100"
click at [66, 92] on input "px %" at bounding box center [75, 90] width 42 height 11
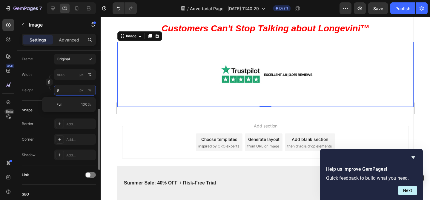
type input "90"
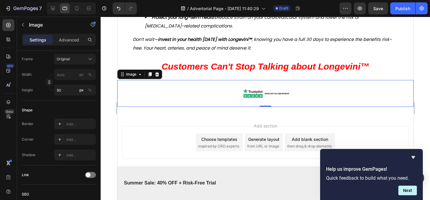
click at [163, 127] on div "Add section Choose templates inspired by CRO experts Generate layout from URL o…" at bounding box center [265, 142] width 287 height 33
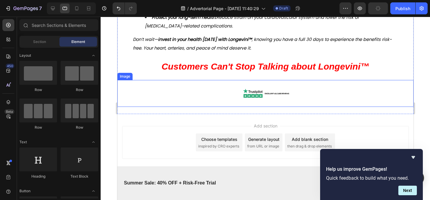
click at [229, 94] on img at bounding box center [264, 93] width 149 height 27
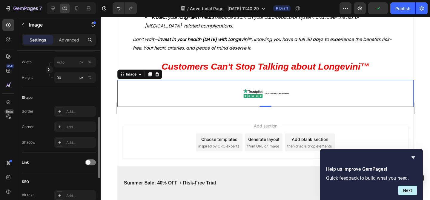
scroll to position [174, 0]
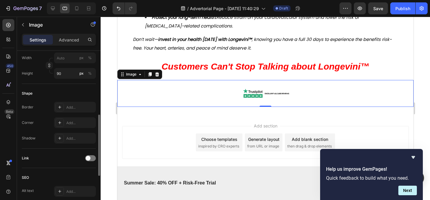
click at [162, 136] on div "Add section Choose templates inspired by CRO experts Generate layout from URL o…" at bounding box center [265, 142] width 287 height 33
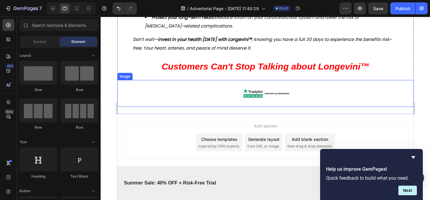
click at [204, 81] on img at bounding box center [264, 93] width 149 height 27
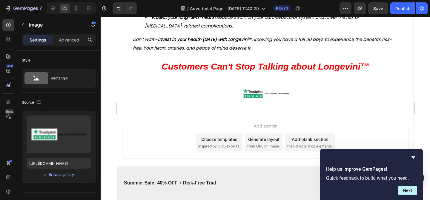
click at [182, 155] on div "Add section Choose templates inspired by CRO experts Generate layout from URL o…" at bounding box center [265, 142] width 287 height 33
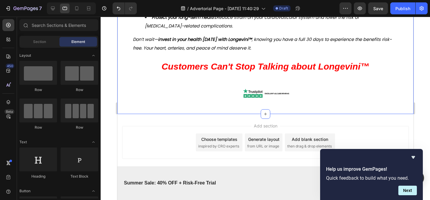
click at [308, 67] on span "Customers Can't Stop Talking about Longevini™" at bounding box center [265, 67] width 208 height 10
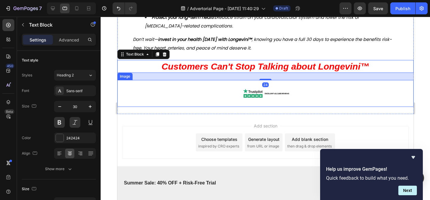
click at [272, 91] on img at bounding box center [264, 93] width 149 height 27
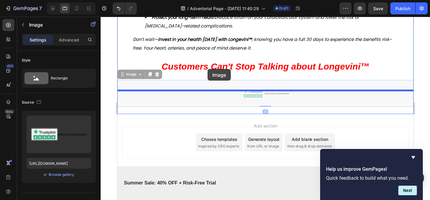
drag, startPoint x: 122, startPoint y: 74, endPoint x: 207, endPoint y: 69, distance: 84.6
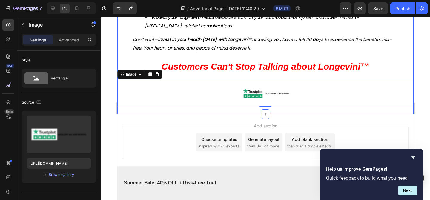
scroll to position [2968, 0]
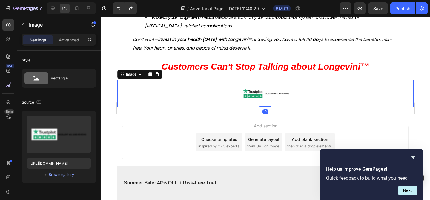
click at [252, 84] on img at bounding box center [264, 93] width 149 height 27
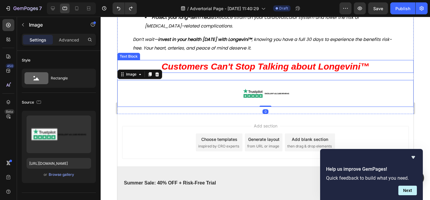
click at [237, 71] on span "Customers Can't Stop Talking about Longevini™" at bounding box center [265, 67] width 208 height 10
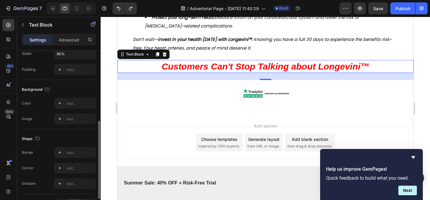
scroll to position [187, 0]
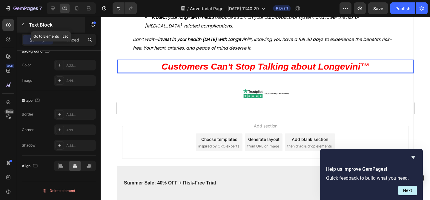
click at [29, 23] on div "Text Block" at bounding box center [51, 25] width 68 height 16
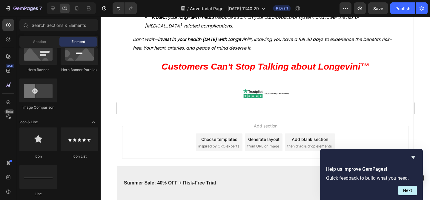
scroll to position [343, 0]
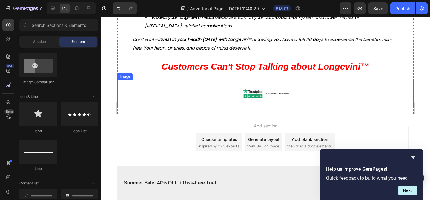
click at [203, 89] on img at bounding box center [264, 93] width 149 height 27
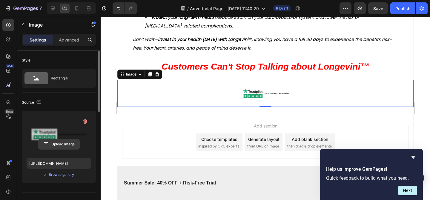
click at [62, 141] on input "file" at bounding box center [58, 144] width 41 height 10
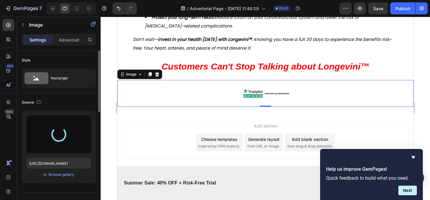
type input "https://cdn.shopify.com/s/files/1/0719/5865/9241/files/gempages_585210698770940…"
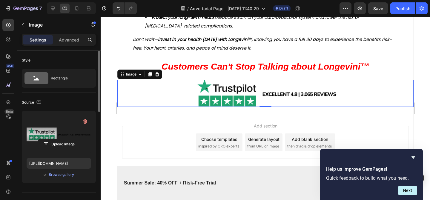
click at [205, 116] on div "Add section Choose templates inspired by CRO experts Generate layout from URL o…" at bounding box center [265, 150] width 296 height 73
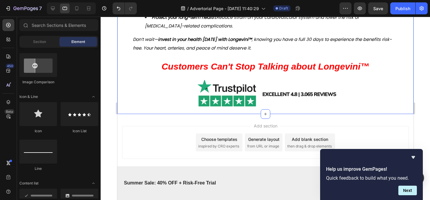
click at [164, 101] on div at bounding box center [265, 93] width 296 height 27
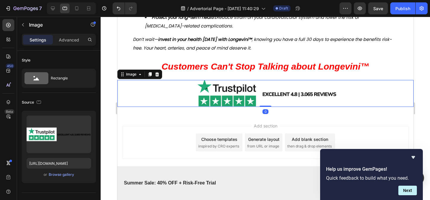
click at [150, 136] on div "Add section Choose templates inspired by CRO experts Generate layout from URL o…" at bounding box center [265, 142] width 287 height 33
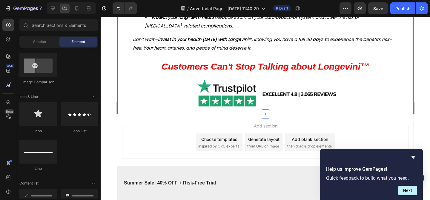
click at [169, 96] on div at bounding box center [265, 93] width 296 height 27
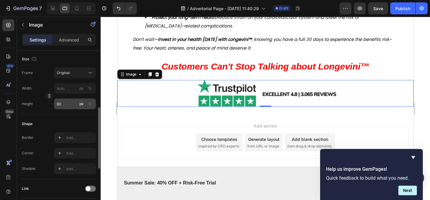
scroll to position [146, 0]
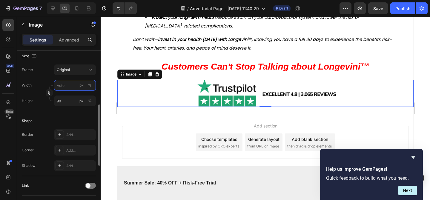
click at [64, 86] on input "px %" at bounding box center [75, 85] width 42 height 11
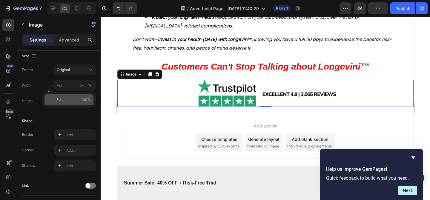
click at [70, 98] on p "Full 100%" at bounding box center [73, 99] width 35 height 5
type input "100"
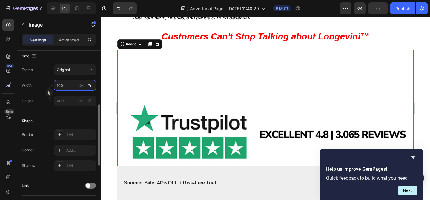
click at [69, 87] on input "100" at bounding box center [75, 85] width 42 height 11
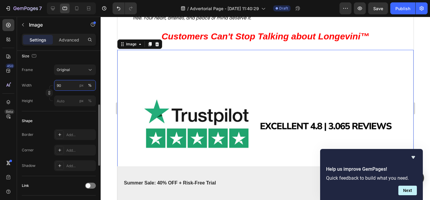
click at [66, 84] on input "90" at bounding box center [75, 85] width 42 height 11
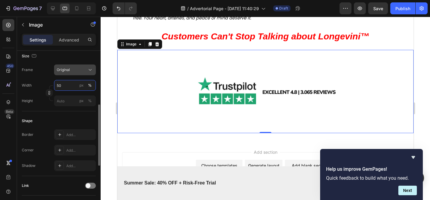
type input "5"
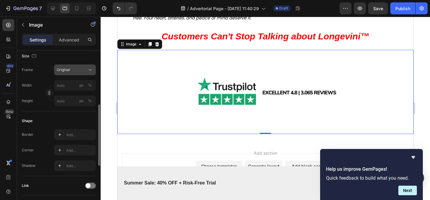
click at [86, 70] on div "Original" at bounding box center [75, 70] width 36 height 6
type input "5"
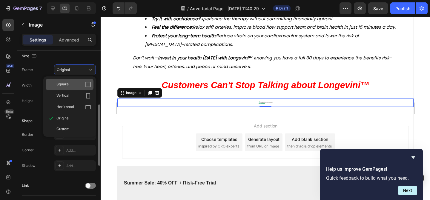
click at [79, 86] on div "Square" at bounding box center [73, 85] width 35 height 6
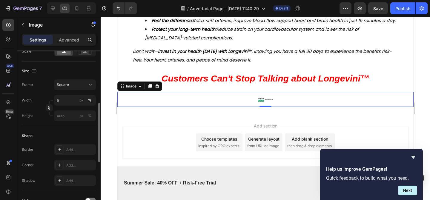
scroll to position [2956, 0]
click at [82, 85] on div "Square" at bounding box center [71, 84] width 29 height 5
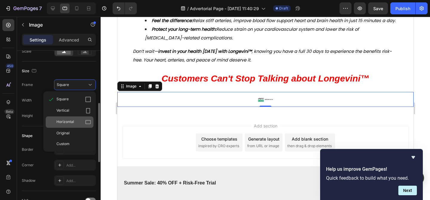
click at [80, 123] on div "Horizontal" at bounding box center [73, 122] width 35 height 6
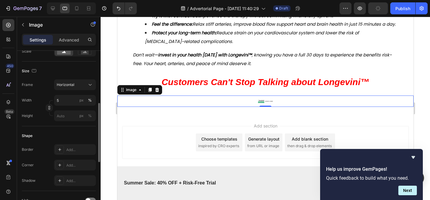
click at [111, 144] on div at bounding box center [265, 108] width 329 height 183
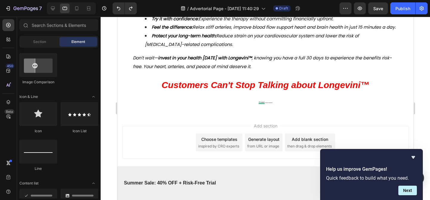
scroll to position [2968, 0]
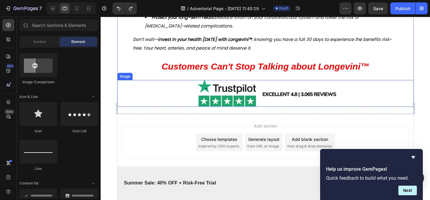
click at [191, 101] on img at bounding box center [264, 93] width 149 height 27
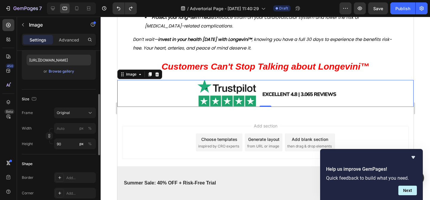
scroll to position [108, 0]
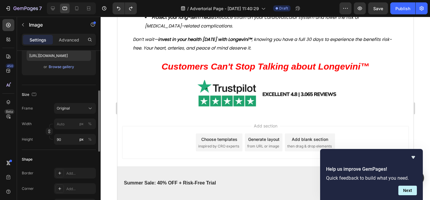
click at [148, 117] on div "Add section Choose templates inspired by CRO experts Generate layout from URL o…" at bounding box center [265, 150] width 296 height 73
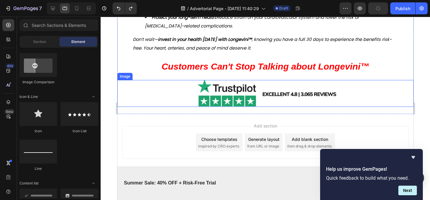
click at [165, 98] on div at bounding box center [265, 93] width 296 height 27
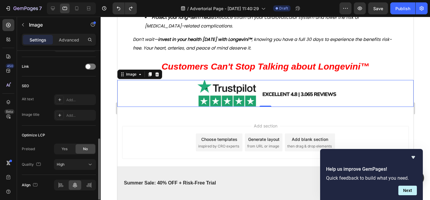
scroll to position [285, 0]
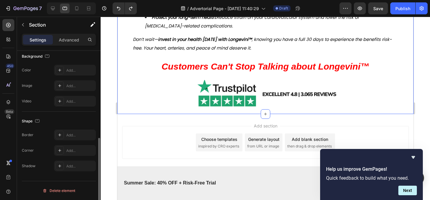
scroll to position [0, 0]
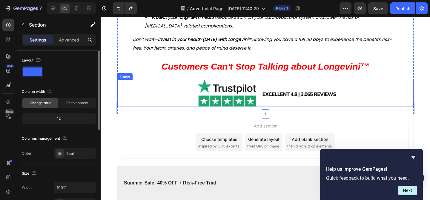
click at [205, 91] on img at bounding box center [264, 93] width 149 height 27
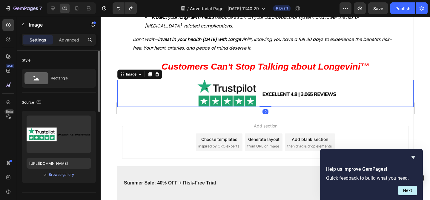
click at [205, 91] on img at bounding box center [264, 93] width 149 height 27
click at [72, 35] on div "Advanced" at bounding box center [69, 40] width 30 height 10
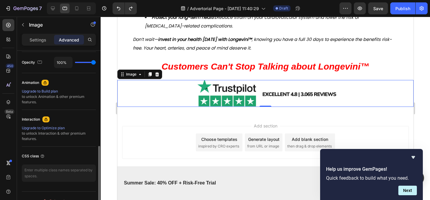
scroll to position [248, 0]
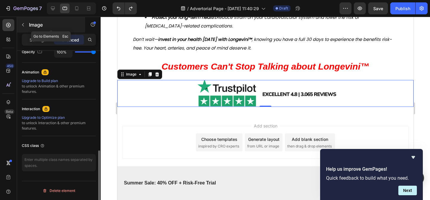
click at [30, 26] on p "Image" at bounding box center [54, 24] width 51 height 7
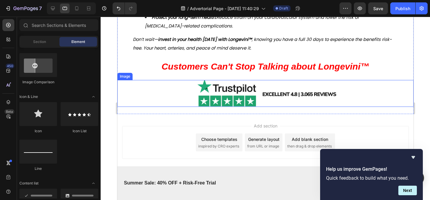
click at [153, 100] on div at bounding box center [265, 93] width 296 height 27
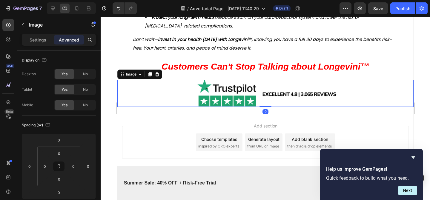
click at [153, 100] on div at bounding box center [265, 93] width 296 height 27
click at [152, 125] on div "Add section Choose templates inspired by CRO experts Generate layout from URL o…" at bounding box center [265, 150] width 296 height 73
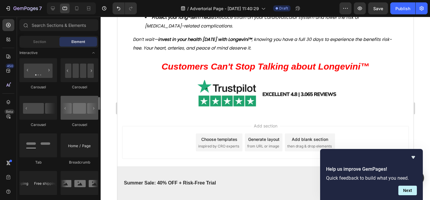
scroll to position [598, 0]
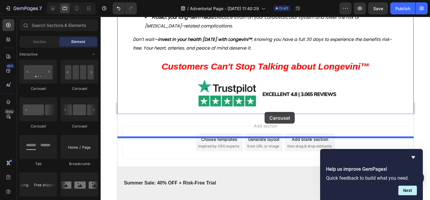
drag, startPoint x: 195, startPoint y: 93, endPoint x: 259, endPoint y: 98, distance: 65.0
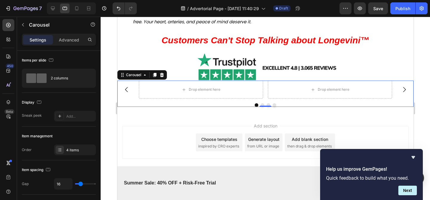
click at [124, 93] on icon "Carousel Back Arrow" at bounding box center [126, 89] width 7 height 7
click at [127, 93] on icon "Carousel Back Arrow" at bounding box center [126, 89] width 7 height 7
click at [202, 92] on div "Drop element here" at bounding box center [204, 89] width 32 height 5
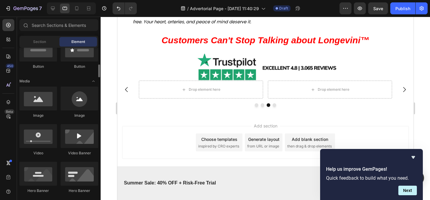
scroll to position [162, 0]
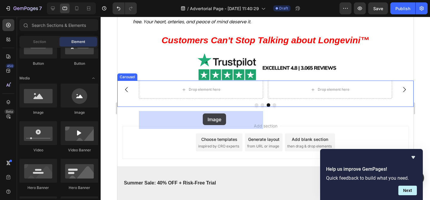
drag, startPoint x: 199, startPoint y: 113, endPoint x: 202, endPoint y: 113, distance: 3.7
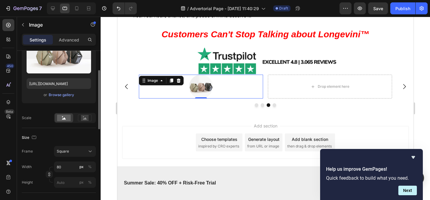
scroll to position [91, 0]
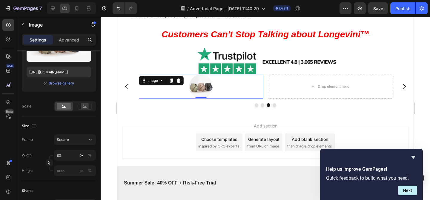
click at [227, 99] on div at bounding box center [201, 87] width 124 height 24
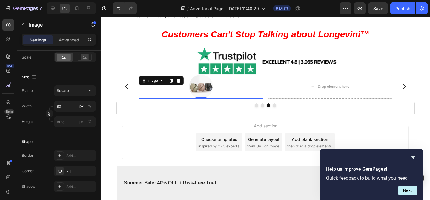
scroll to position [0, 0]
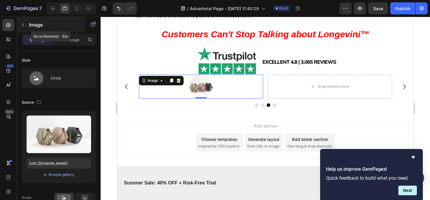
click at [21, 23] on icon "button" at bounding box center [23, 24] width 5 height 5
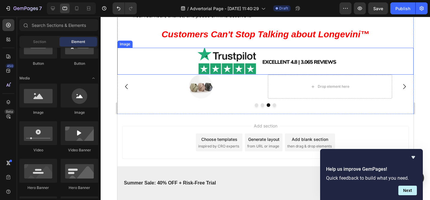
click at [190, 75] on img at bounding box center [264, 61] width 149 height 27
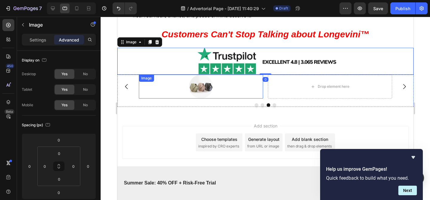
click at [172, 99] on div at bounding box center [201, 87] width 124 height 24
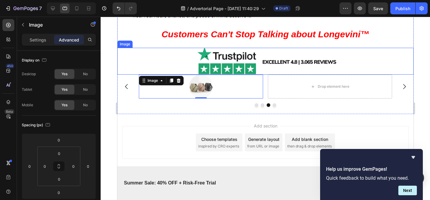
click at [172, 75] on div at bounding box center [265, 61] width 296 height 27
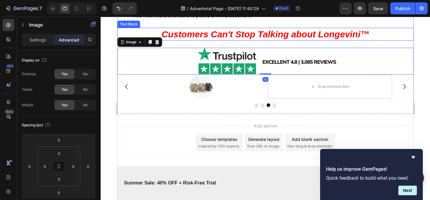
click at [161, 41] on div "Customers Can't Stop Talking about Longevini™" at bounding box center [265, 34] width 267 height 13
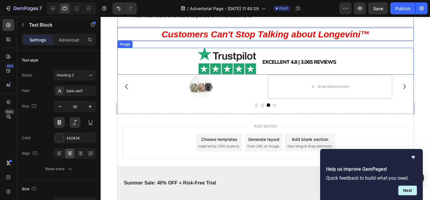
scroll to position [3001, 0]
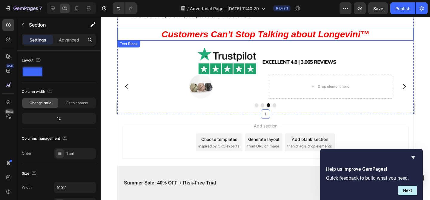
click at [177, 31] on span "Customers Can't Stop Talking about Longevini™" at bounding box center [265, 34] width 208 height 10
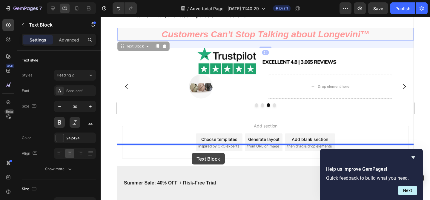
drag, startPoint x: 128, startPoint y: 46, endPoint x: 191, endPoint y: 147, distance: 119.5
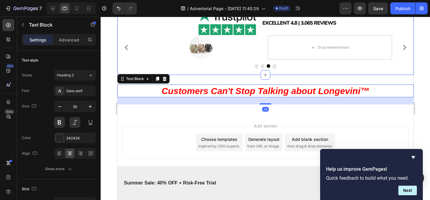
scroll to position [2989, 0]
click at [156, 59] on div "Image" at bounding box center [201, 48] width 124 height 24
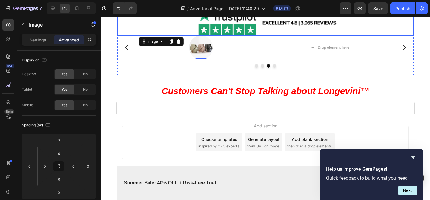
click at [156, 36] on div at bounding box center [265, 22] width 296 height 27
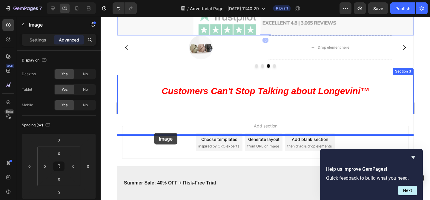
drag, startPoint x: 129, startPoint y: 35, endPoint x: 154, endPoint y: 133, distance: 101.2
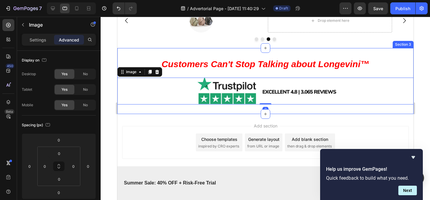
scroll to position [2984, 0]
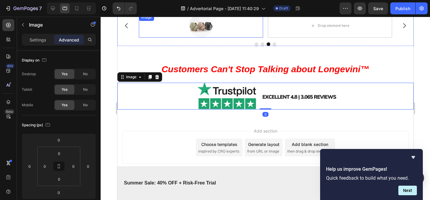
click at [150, 38] on div at bounding box center [201, 26] width 124 height 24
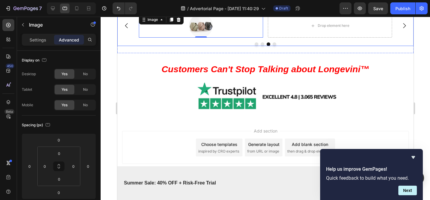
click at [129, 38] on div "Drop element here Drop element here Image 0 Drop element here" at bounding box center [265, 26] width 296 height 24
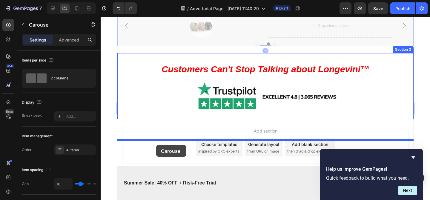
drag, startPoint x: 130, startPoint y: 37, endPoint x: 156, endPoint y: 145, distance: 110.4
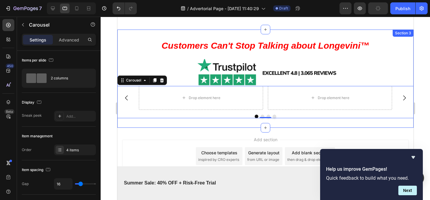
scroll to position [3019, 0]
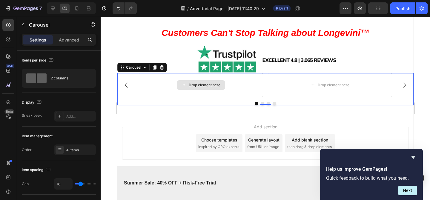
click at [186, 93] on div "Drop element here" at bounding box center [201, 85] width 124 height 24
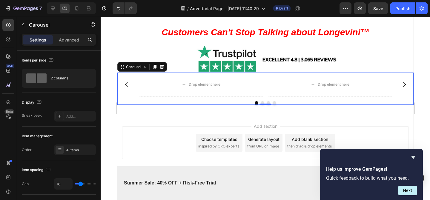
click at [201, 109] on div "Customers Can't Stop Talking about Longevini™ Text Block Image Drop element her…" at bounding box center [265, 65] width 296 height 98
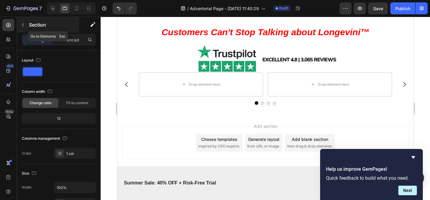
click at [30, 26] on p "Section" at bounding box center [53, 24] width 49 height 7
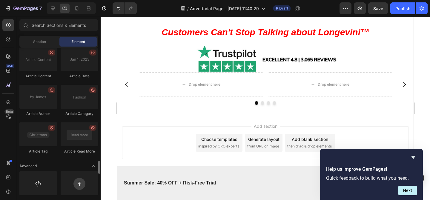
scroll to position [1619, 0]
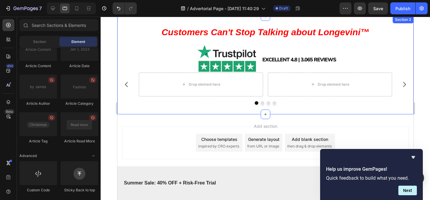
click at [270, 108] on div "Customers Can't Stop Talking about Longevini™ Text Block Image Drop element her…" at bounding box center [265, 65] width 296 height 98
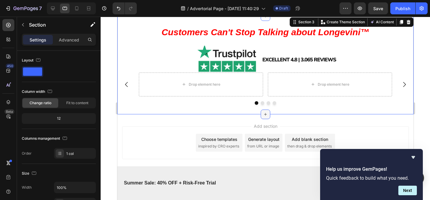
click at [263, 114] on icon at bounding box center [265, 114] width 5 height 5
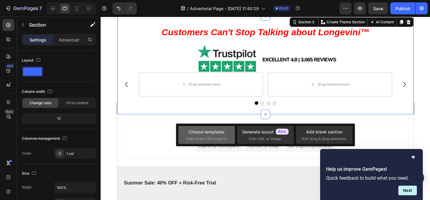
click at [218, 137] on span "inspired by CRO experts" at bounding box center [206, 138] width 41 height 5
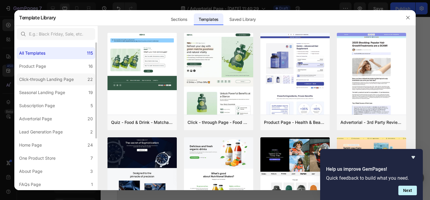
click at [64, 75] on label "Click-through Landing Page 22" at bounding box center [56, 79] width 79 height 12
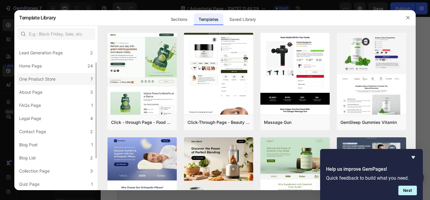
scroll to position [0, 0]
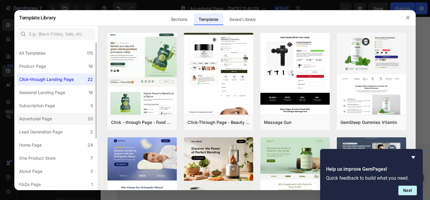
click at [63, 113] on label "Advertorial Page 20" at bounding box center [56, 119] width 79 height 12
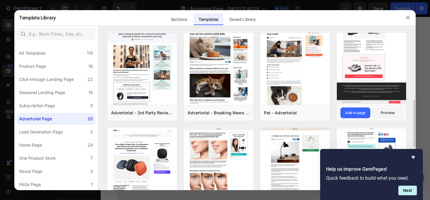
scroll to position [219, 0]
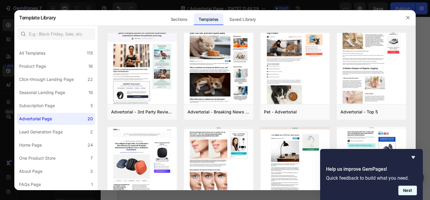
click at [407, 193] on button "Next" at bounding box center [407, 191] width 19 height 10
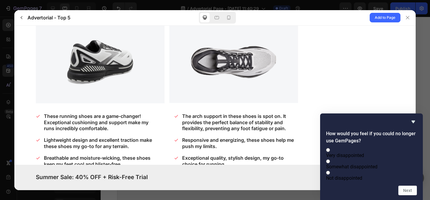
scroll to position [1862, 0]
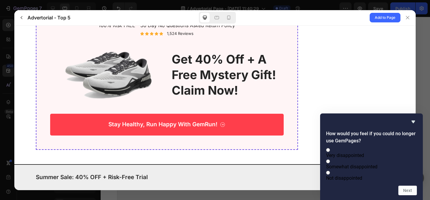
click at [267, 68] on h2 "get 40% off + a free mystery gift! claim now!" at bounding box center [228, 74] width 112 height 47
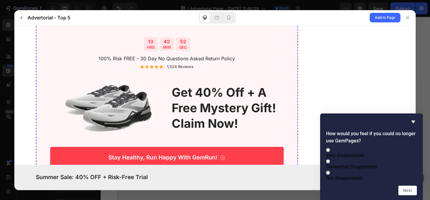
scroll to position [1824, 0]
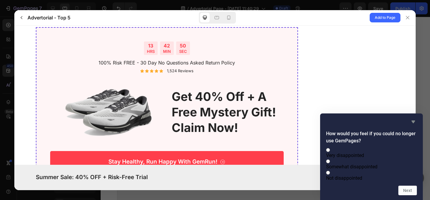
click at [416, 118] on icon "Hide survey" at bounding box center [413, 121] width 7 height 7
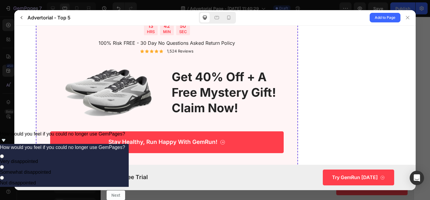
scroll to position [1858, 0]
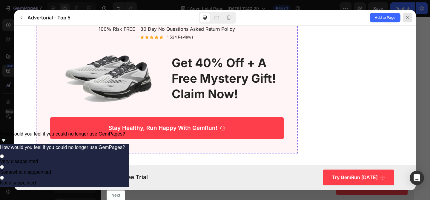
click at [406, 19] on icon at bounding box center [407, 17] width 5 height 5
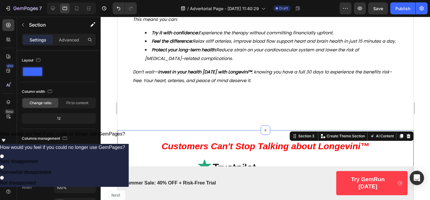
scroll to position [3020, 0]
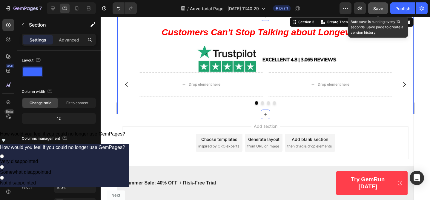
click at [376, 7] on span "Save" at bounding box center [378, 8] width 10 height 5
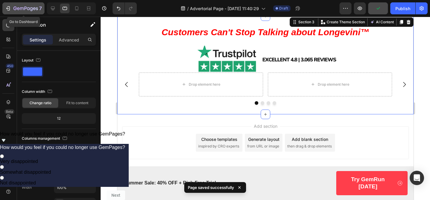
click at [26, 10] on icon "button" at bounding box center [25, 8] width 24 height 5
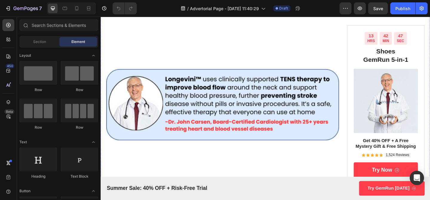
scroll to position [145, 0]
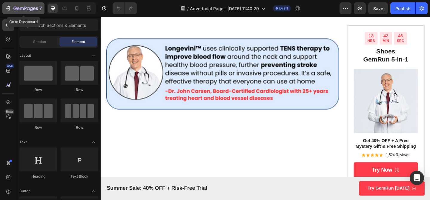
click at [17, 10] on icon "button" at bounding box center [25, 8] width 24 height 5
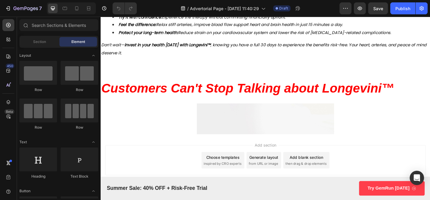
scroll to position [2989, 0]
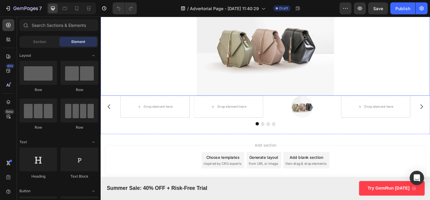
click at [378, 103] on div at bounding box center [280, 47] width 358 height 112
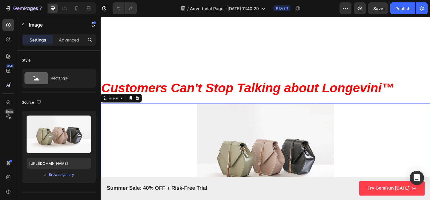
scroll to position [3109, 0]
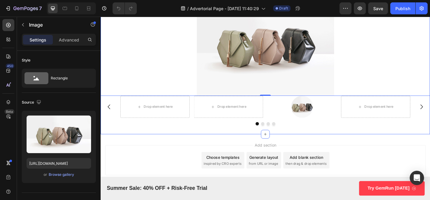
click at [310, 135] on div "Customers Can't Stop Talking about Longevini™ Text Block Image 0 Drop element h…" at bounding box center [280, 50] width 358 height 190
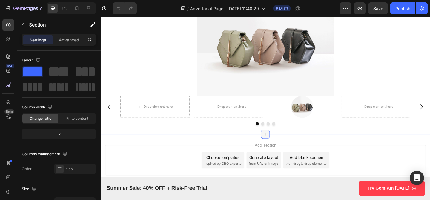
click at [281, 143] on icon at bounding box center [279, 144] width 5 height 5
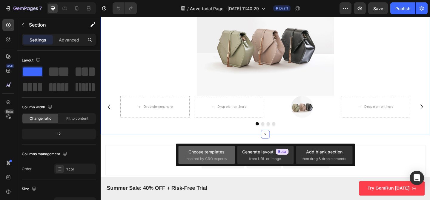
click at [204, 155] on div "Choose templates inspired by CRO experts" at bounding box center [207, 155] width 42 height 13
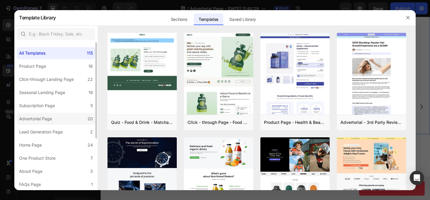
click at [47, 122] on div "Advertorial Page" at bounding box center [35, 118] width 33 height 7
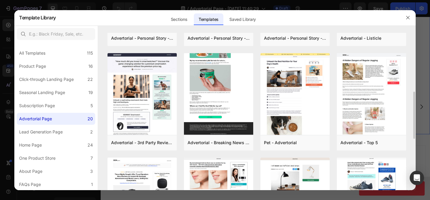
scroll to position [190, 0]
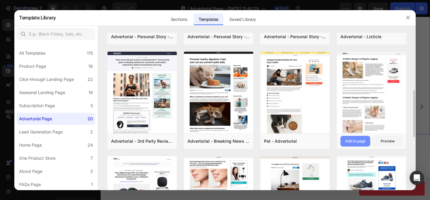
click at [360, 140] on div "Add to page" at bounding box center [355, 141] width 20 height 5
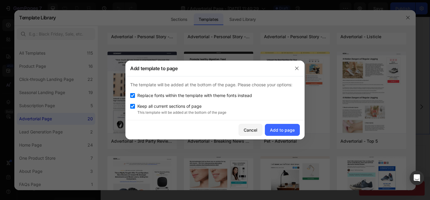
click at [211, 97] on span "Replace fonts within the template with theme fonts instead" at bounding box center [194, 95] width 115 height 7
checkbox input "false"
click at [196, 108] on span "Keep all current sections of page" at bounding box center [169, 106] width 64 height 7
click at [182, 105] on span "Keep all current sections of page" at bounding box center [169, 106] width 64 height 7
checkbox input "true"
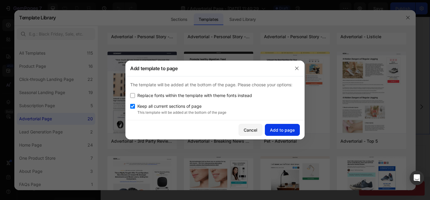
click at [290, 130] on div "Add to page" at bounding box center [282, 130] width 25 height 6
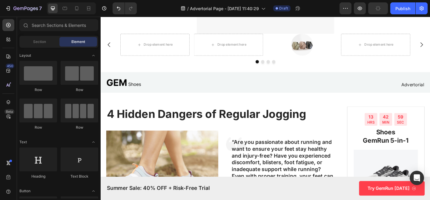
scroll to position [3169, 0]
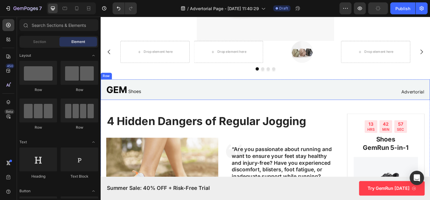
click at [287, 90] on div "Advertorial Text Block" at bounding box center [368, 96] width 169 height 13
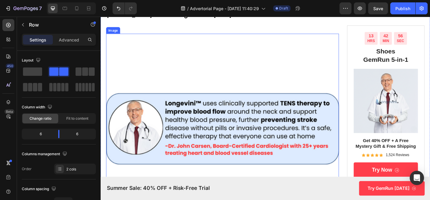
scroll to position [93, 0]
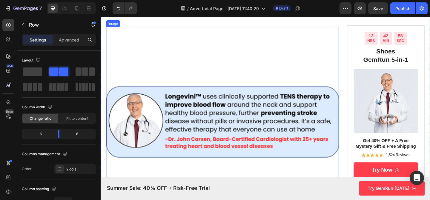
click at [208, 123] on img at bounding box center [233, 154] width 253 height 253
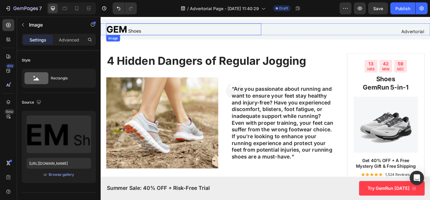
click at [260, 27] on div at bounding box center [191, 30] width 169 height 13
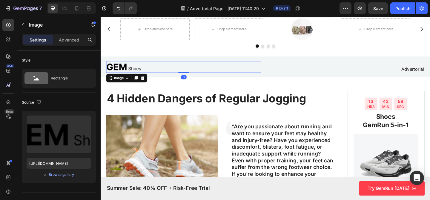
scroll to position [3190, 0]
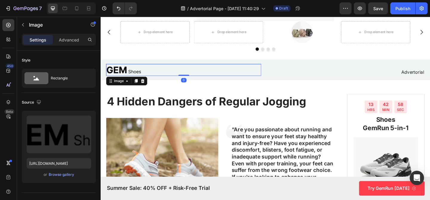
click at [272, 71] on div at bounding box center [191, 74] width 169 height 13
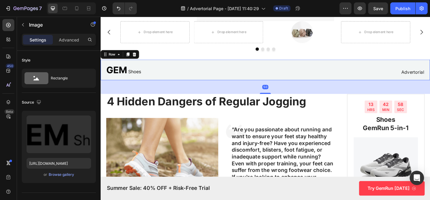
click at [283, 64] on div "Image Advertorial Text Block Row Row 50" at bounding box center [280, 74] width 358 height 22
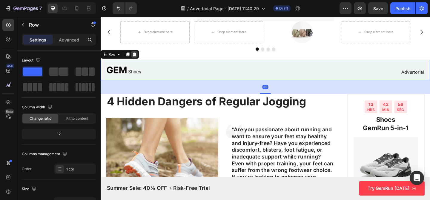
click at [134, 56] on div at bounding box center [137, 57] width 7 height 7
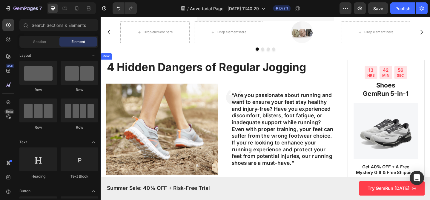
scroll to position [3196, 0]
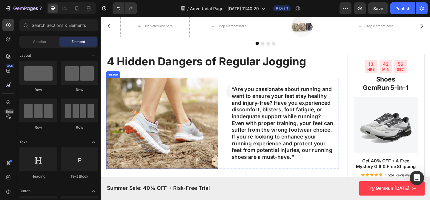
click at [196, 58] on h1 "4 Hidden Dangers of Regular Jogging" at bounding box center [233, 65] width 253 height 17
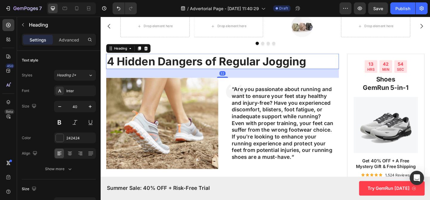
click at [185, 82] on div "32" at bounding box center [233, 79] width 253 height 10
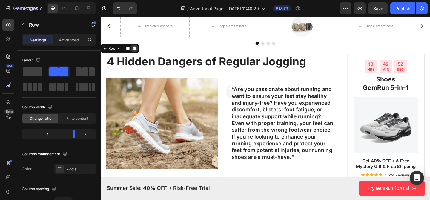
click at [137, 49] on icon at bounding box center [137, 51] width 5 height 5
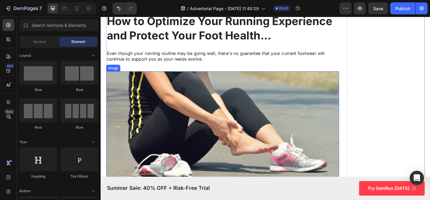
scroll to position [3203, 0]
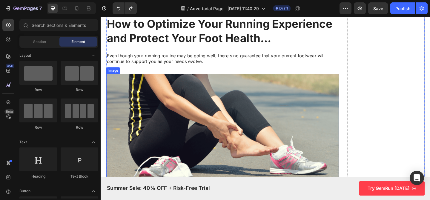
scroll to position [3270, 0]
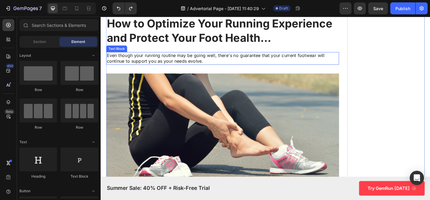
click at [287, 46] on h2 "How to Optimize Your Running Experience and Protect Your Foot Health..." at bounding box center [233, 32] width 253 height 32
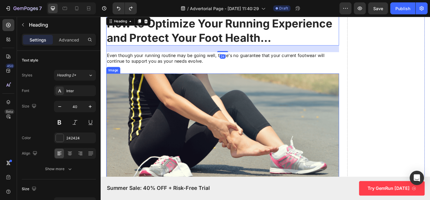
scroll to position [3246, 0]
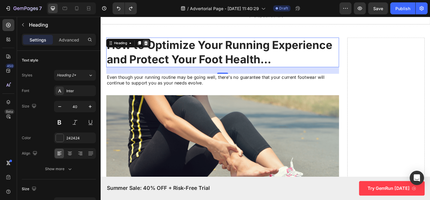
click at [150, 45] on icon at bounding box center [150, 45] width 4 height 4
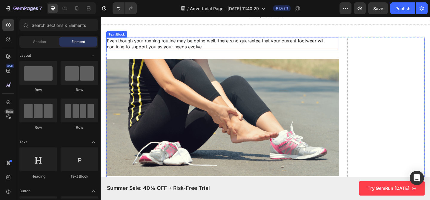
click at [278, 48] on p "Even though your running routine may be going well, there's no guarantee that y…" at bounding box center [233, 46] width 252 height 13
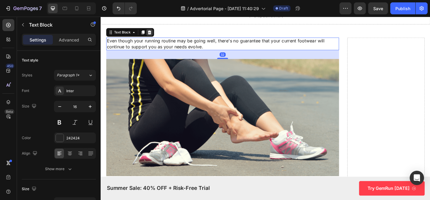
click at [152, 32] on icon at bounding box center [153, 33] width 5 height 5
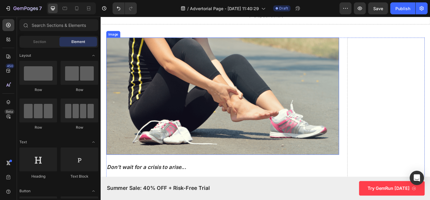
click at [222, 74] on img at bounding box center [233, 102] width 253 height 127
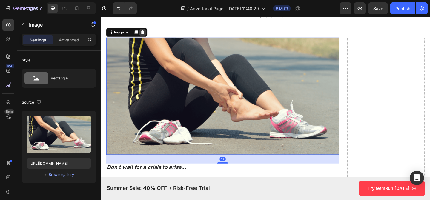
click at [147, 34] on icon at bounding box center [147, 34] width 4 height 4
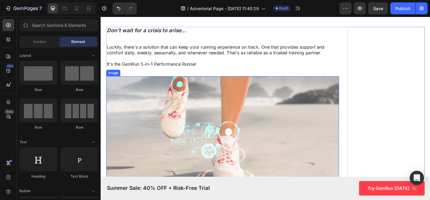
scroll to position [3256, 0]
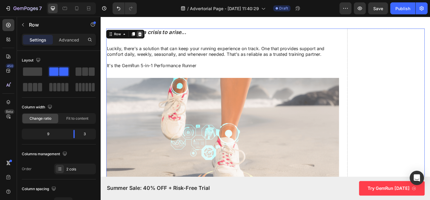
click at [145, 33] on icon at bounding box center [143, 35] width 5 height 5
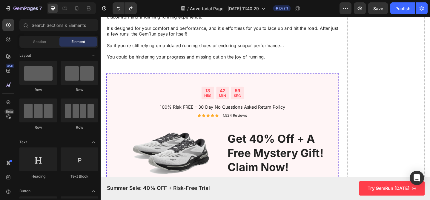
scroll to position [3428, 0]
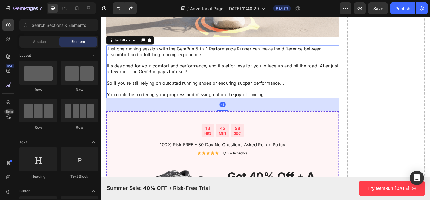
click at [297, 87] on p "Just one running session with the GemRun 5-in-1 Performance Runner can make the…" at bounding box center [233, 77] width 252 height 56
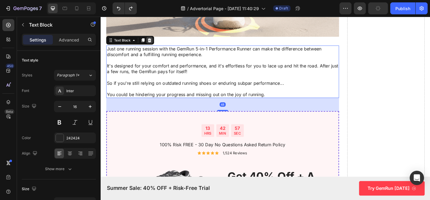
click at [157, 44] on div at bounding box center [153, 42] width 7 height 7
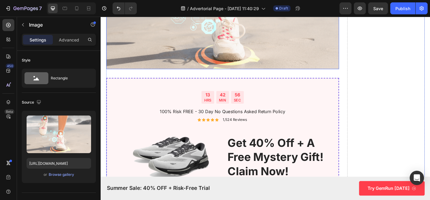
click at [197, 64] on img at bounding box center [233, 9] width 253 height 127
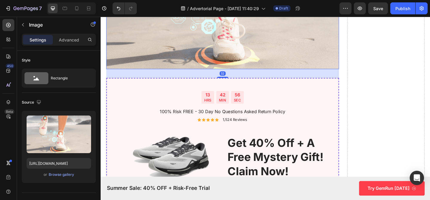
scroll to position [3292, 0]
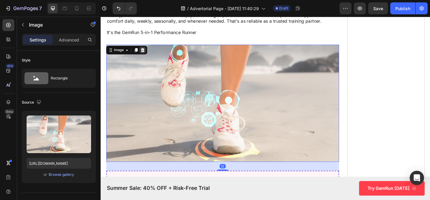
click at [146, 51] on icon at bounding box center [147, 53] width 4 height 4
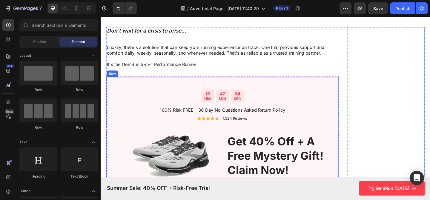
scroll to position [3226, 0]
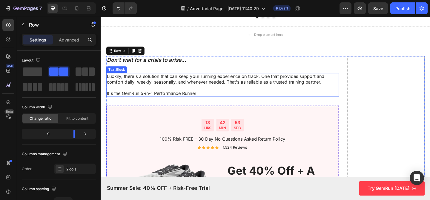
click at [203, 79] on p "Luckily, there's a solution that can keep your running experience on track. One…" at bounding box center [233, 91] width 252 height 25
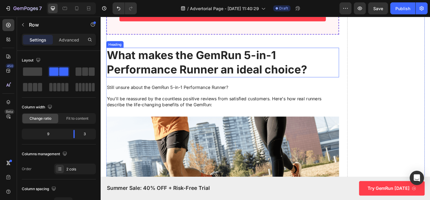
scroll to position [3455, 0]
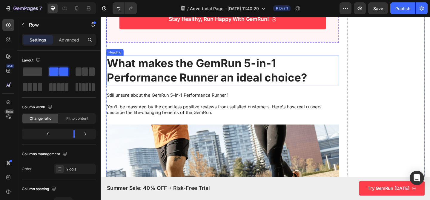
click at [261, 76] on h2 "What makes the GemRun 5-in-1 Performance Runner an ideal choice?" at bounding box center [233, 75] width 253 height 32
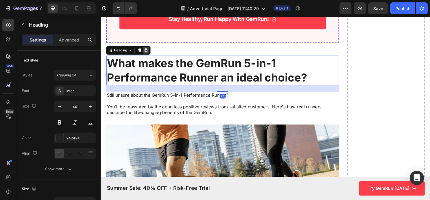
click at [150, 54] on icon at bounding box center [150, 53] width 4 height 4
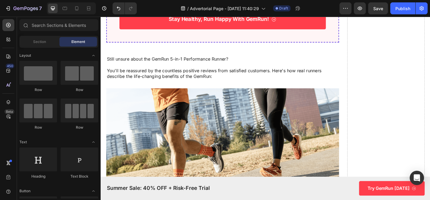
scroll to position [3466, 0]
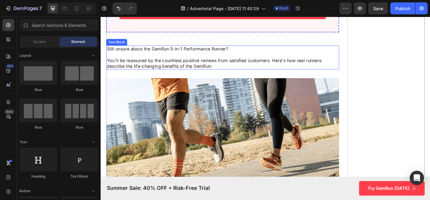
click at [173, 68] on p "Still unsure about the GemRun 5-in-1 Performance Runner? You'll be reassured by…" at bounding box center [233, 61] width 252 height 25
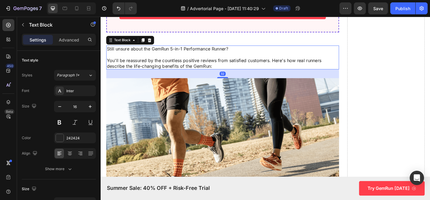
click at [153, 38] on div "Text Block" at bounding box center [133, 43] width 52 height 10
click at [154, 44] on icon at bounding box center [154, 42] width 4 height 4
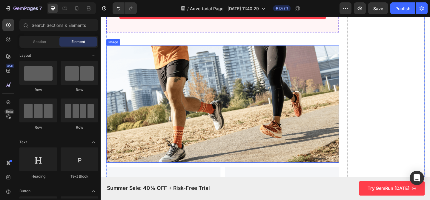
click at [163, 95] on img at bounding box center [233, 111] width 253 height 127
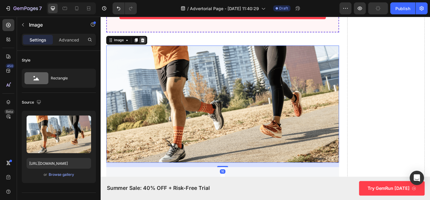
click at [145, 42] on icon at bounding box center [147, 42] width 4 height 4
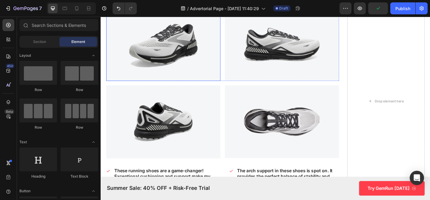
scroll to position [3482, 0]
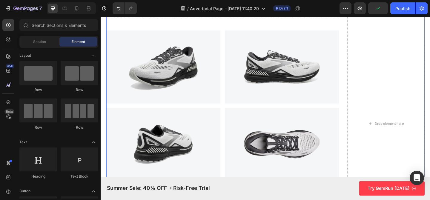
click at [162, 113] on div "Don't wait for a crisis to arise... Text Block Luckily, there's a solution that…" at bounding box center [233, 133] width 253 height 659
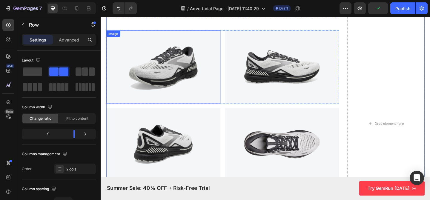
click at [204, 59] on img at bounding box center [169, 71] width 124 height 79
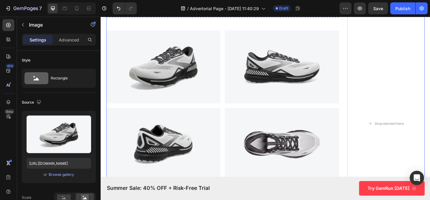
click at [214, 30] on div "Don't wait for a crisis to arise... Text Block Luckily, there's a solution that…" at bounding box center [233, 133] width 253 height 659
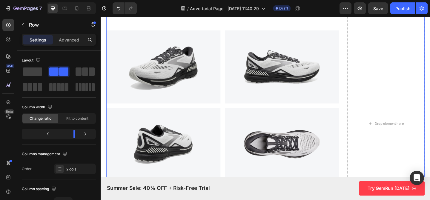
click at [213, 31] on div "Don't wait for a crisis to arise... Text Block Luckily, there's a solution that…" at bounding box center [233, 133] width 253 height 659
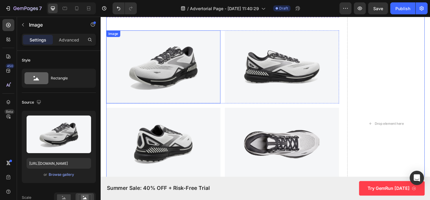
click at [224, 39] on img at bounding box center [169, 71] width 124 height 79
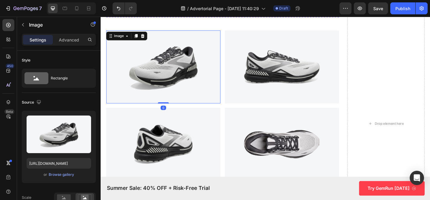
click at [229, 37] on img at bounding box center [169, 71] width 124 height 79
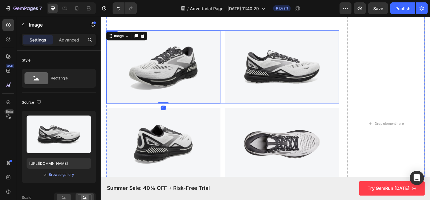
click at [236, 41] on div "Image" at bounding box center [298, 71] width 124 height 79
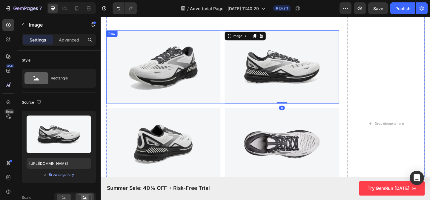
click at [233, 38] on div "Image Image 0 Row" at bounding box center [233, 71] width 253 height 79
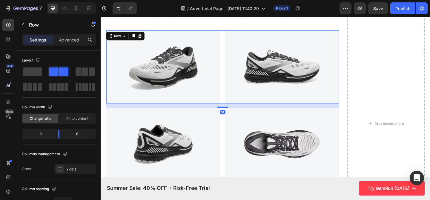
scroll to position [3480, 0]
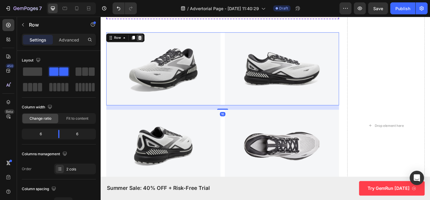
click at [145, 40] on icon at bounding box center [143, 39] width 5 height 5
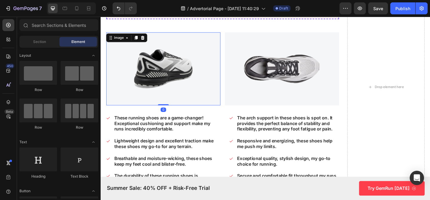
click at [224, 36] on img at bounding box center [169, 73] width 124 height 79
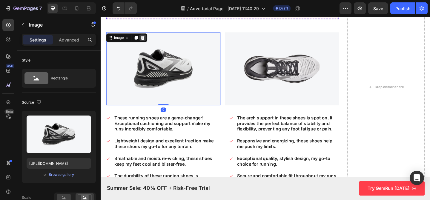
click at [145, 39] on icon at bounding box center [147, 40] width 4 height 4
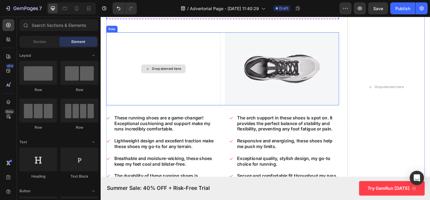
scroll to position [3489, 0]
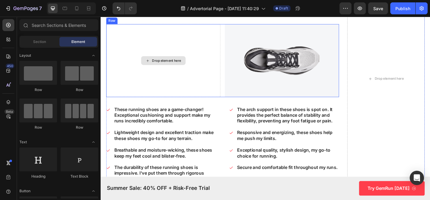
click at [179, 51] on div "Drop element here" at bounding box center [169, 64] width 124 height 79
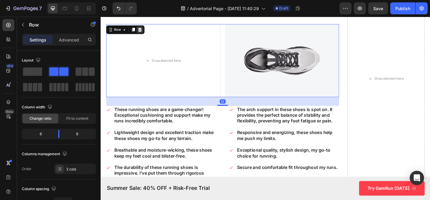
click at [141, 30] on icon at bounding box center [143, 30] width 5 height 5
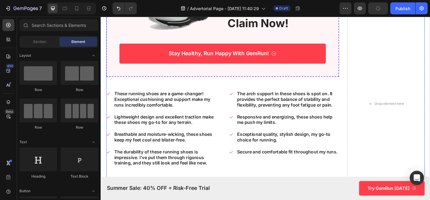
scroll to position [3418, 0]
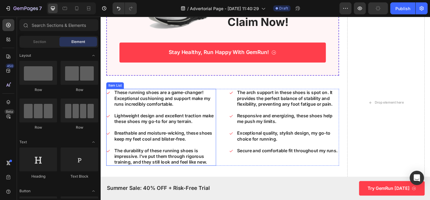
click at [174, 128] on p "Lightweight design and excellent traction make these shoes my go-to for any ter…" at bounding box center [170, 128] width 110 height 13
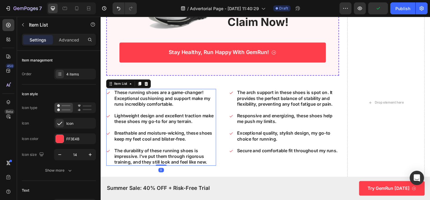
click at [205, 101] on p "These running shoes are a game-changer! Exceptional cushioning and support make…" at bounding box center [170, 105] width 110 height 19
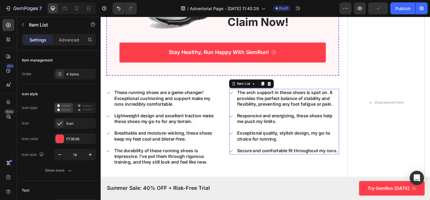
click at [244, 100] on icon at bounding box center [242, 99] width 4 height 4
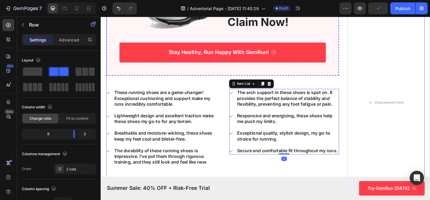
click at [236, 94] on div "Don't wait for a crisis to arise... Text Block Luckily, there's a solution that…" at bounding box center [233, 110] width 253 height 486
click at [242, 98] on icon at bounding box center [242, 99] width 4 height 4
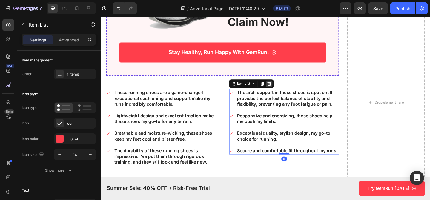
click at [282, 89] on icon at bounding box center [284, 89] width 5 height 5
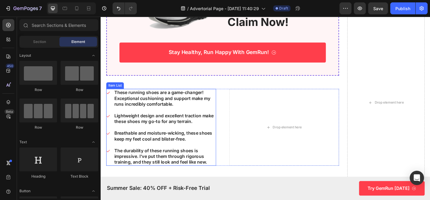
click at [217, 99] on p "These running shoes are a game-changer! Exceptional cushioning and support make…" at bounding box center [170, 105] width 110 height 19
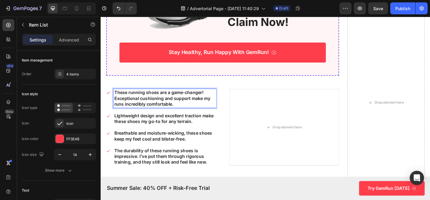
click at [225, 110] on div "These running shoes are a game-changer! Exceptional cushioning and support make…" at bounding box center [170, 105] width 112 height 20
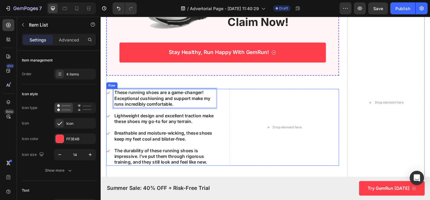
click at [231, 96] on div "These running shoes are a game-changer! Exceptional cushioning and support make…" at bounding box center [233, 137] width 253 height 84
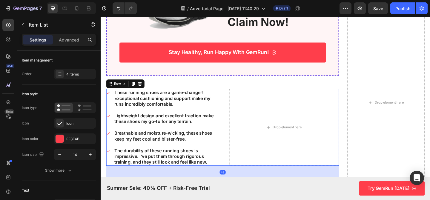
click at [222, 96] on div "These running shoes are a game-changer! Exceptional cushioning and support make…" at bounding box center [170, 105] width 112 height 20
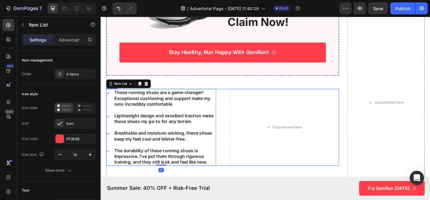
click at [232, 97] on div "These running shoes are a game-changer! Exceptional cushioning and support make…" at bounding box center [233, 137] width 253 height 84
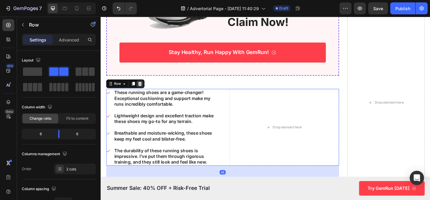
click at [145, 89] on icon at bounding box center [143, 89] width 5 height 5
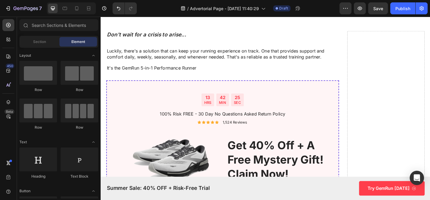
scroll to position [3375, 0]
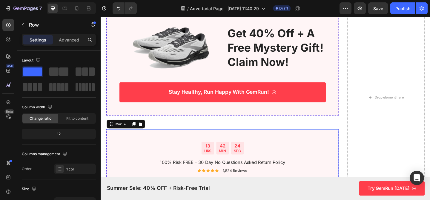
click at [144, 132] on icon at bounding box center [144, 133] width 5 height 5
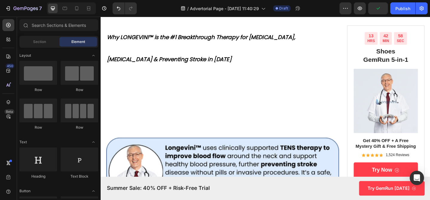
scroll to position [0, 0]
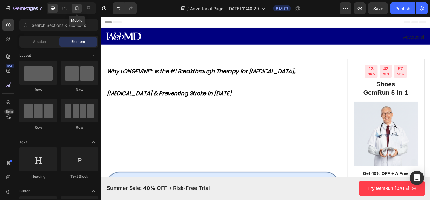
click at [76, 10] on icon at bounding box center [76, 8] width 3 height 4
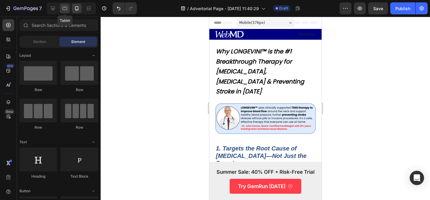
click at [66, 12] on div at bounding box center [65, 9] width 10 height 10
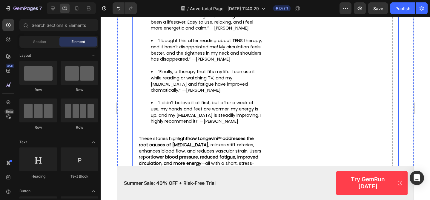
scroll to position [2500, 0]
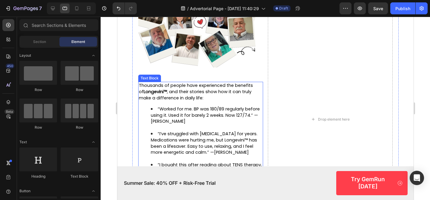
click at [228, 101] on p "Thousands of people have experienced the benefits of Longevini™ , and their sto…" at bounding box center [201, 91] width 124 height 19
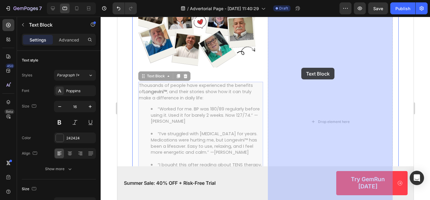
drag, startPoint x: 150, startPoint y: 91, endPoint x: 301, endPoint y: 68, distance: 152.2
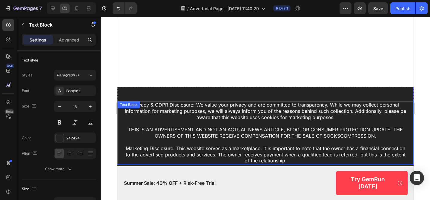
scroll to position [3164, 0]
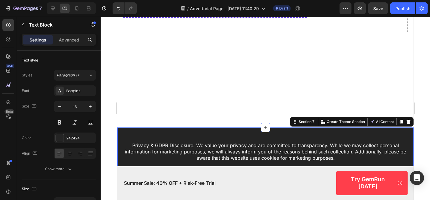
click at [312, 128] on div "Privacy & GDPR Disclosure: We value your privacy and are committed to transpare…" at bounding box center [265, 193] width 296 height 132
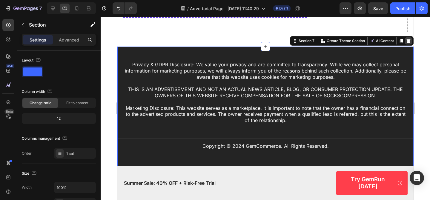
click at [407, 43] on icon at bounding box center [408, 41] width 4 height 4
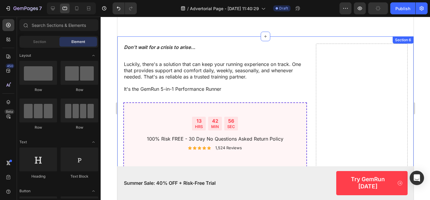
scroll to position [3033, 0]
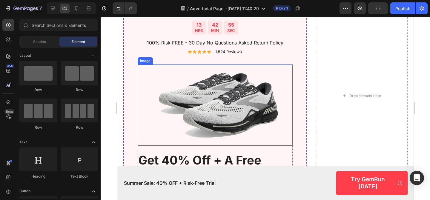
click at [231, 104] on img at bounding box center [214, 104] width 155 height 81
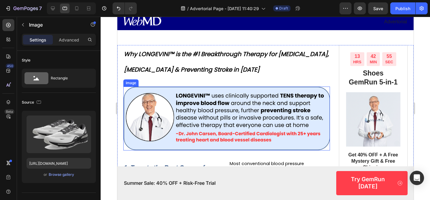
scroll to position [0, 0]
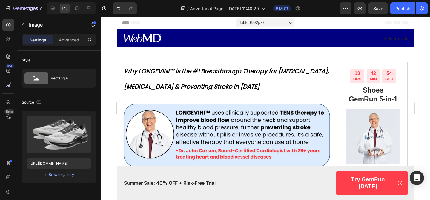
click at [263, 25] on span "Tablet ( 992 px)" at bounding box center [251, 23] width 25 height 6
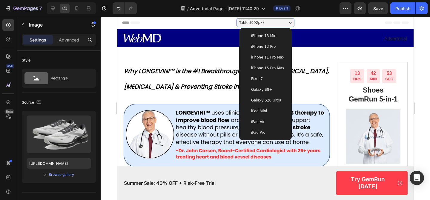
click at [265, 36] on span "iPhone 13 Mini" at bounding box center [264, 36] width 26 height 6
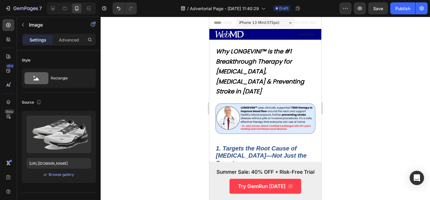
click at [269, 19] on div "iPhone 13 Mini ( 375 px)" at bounding box center [265, 22] width 58 height 9
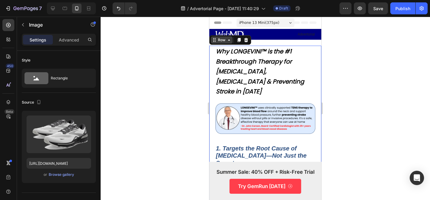
click at [213, 43] on div "Row" at bounding box center [222, 39] width 22 height 7
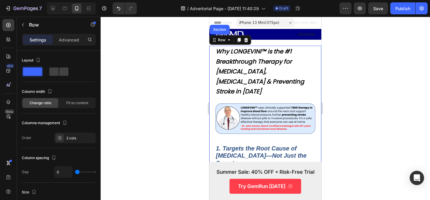
click at [271, 24] on span "iPhone 13 Mini ( 375 px)" at bounding box center [259, 23] width 40 height 6
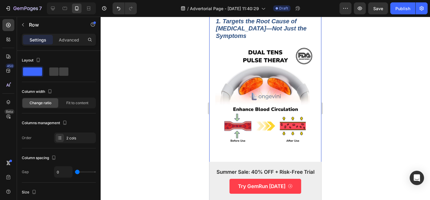
scroll to position [40, 0]
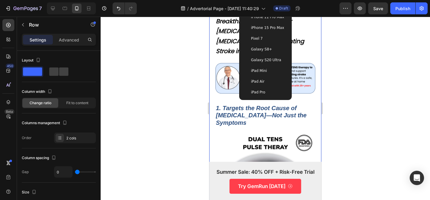
click at [269, 88] on div "iPad Pro" at bounding box center [266, 92] width 48 height 11
type input "30"
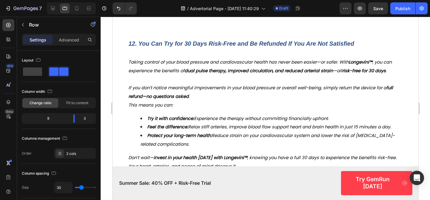
scroll to position [2678, 0]
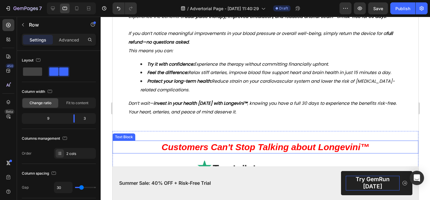
click at [362, 186] on p "Try GemRun [DATE]" at bounding box center [372, 183] width 54 height 15
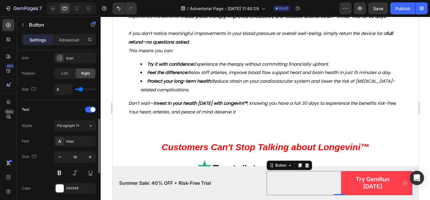
scroll to position [200, 0]
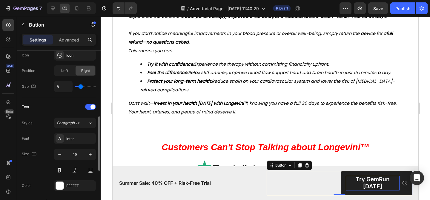
click at [368, 185] on p "Try GemRun [DATE]" at bounding box center [372, 183] width 54 height 15
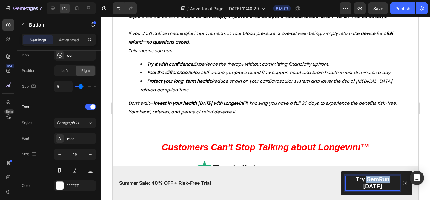
click at [368, 185] on p "Try GemRun [DATE]" at bounding box center [372, 183] width 54 height 15
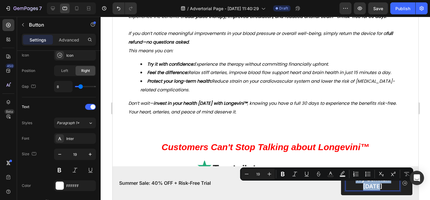
click at [368, 185] on p "Try GemRun [DATE]" at bounding box center [372, 183] width 54 height 15
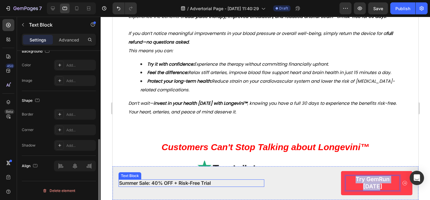
click at [160, 187] on div "Summer Sale: 40% OFF + Risk-Free Trial" at bounding box center [191, 182] width 146 height 7
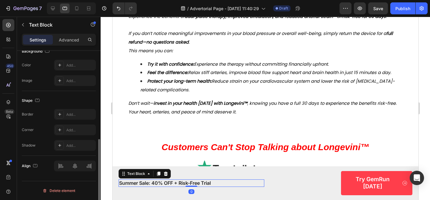
scroll to position [0, 0]
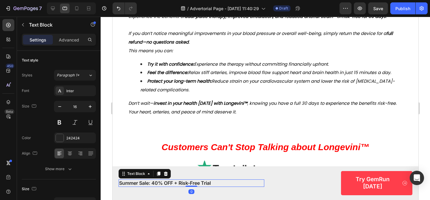
click at [160, 187] on div "Summer Sale: 40% OFF + Risk-Free Trial" at bounding box center [191, 182] width 146 height 7
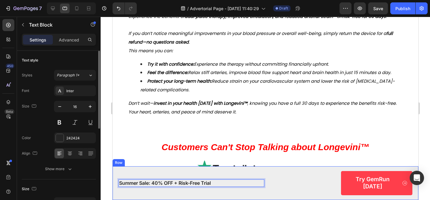
click at [213, 176] on div "Summer Sale: 40% OFF + Risk-Free Trial Text Block 0 Try GemRun Today Button Row" at bounding box center [265, 183] width 306 height 34
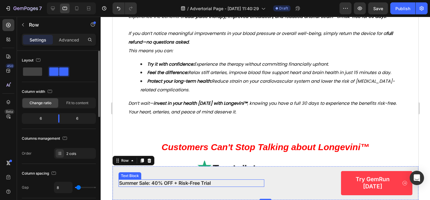
click at [219, 186] on p "Summer Sale: 40% OFF + Risk-Free Trial" at bounding box center [191, 183] width 145 height 6
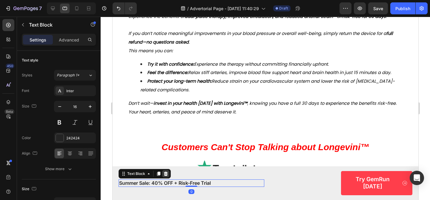
click at [163, 176] on icon at bounding box center [165, 173] width 5 height 5
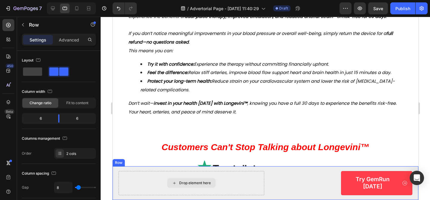
click at [246, 182] on div "Drop element here" at bounding box center [191, 183] width 146 height 24
click at [240, 185] on div "Drop element here" at bounding box center [191, 183] width 146 height 24
click at [252, 185] on div "Drop element here" at bounding box center [191, 183] width 146 height 24
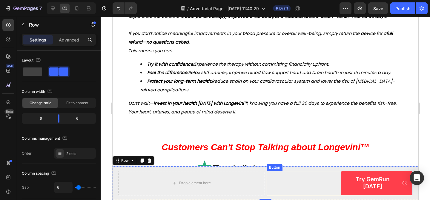
click at [310, 179] on div "Try GemRun Today Button" at bounding box center [339, 183] width 146 height 24
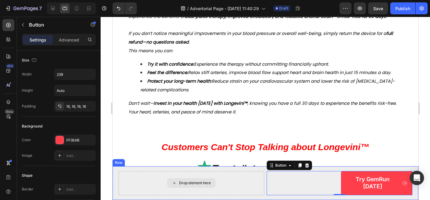
click at [254, 184] on div "Drop element here" at bounding box center [191, 183] width 146 height 24
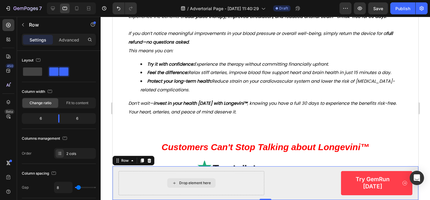
click at [240, 185] on div "Drop element here" at bounding box center [191, 183] width 146 height 24
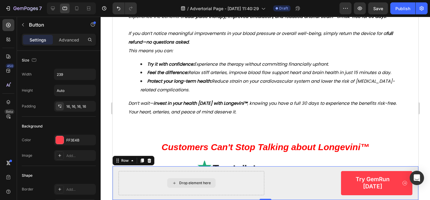
click at [276, 185] on div "Try GemRun Today Button" at bounding box center [339, 183] width 146 height 24
click at [258, 185] on div "Drop element here" at bounding box center [191, 183] width 146 height 24
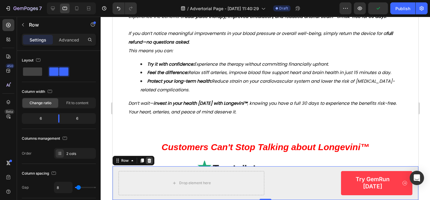
click at [150, 162] on icon at bounding box center [149, 160] width 4 height 4
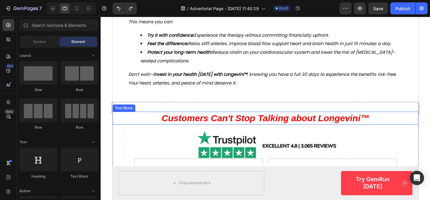
scroll to position [2711, 0]
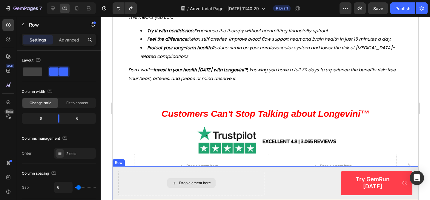
click at [262, 195] on div "Drop element here" at bounding box center [191, 183] width 146 height 24
click at [256, 186] on div "Drop element here" at bounding box center [191, 183] width 146 height 24
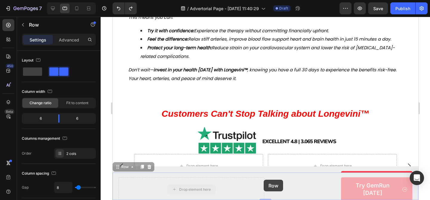
drag, startPoint x: 243, startPoint y: 180, endPoint x: 262, endPoint y: 180, distance: 19.4
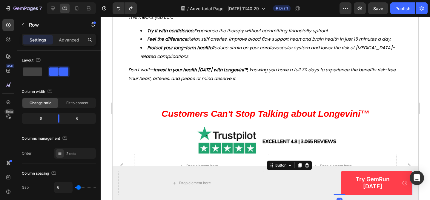
click at [298, 183] on div "Try GemRun Today Button 0" at bounding box center [339, 183] width 146 height 24
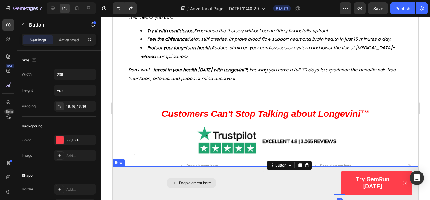
click at [242, 189] on div "Drop element here" at bounding box center [191, 183] width 146 height 24
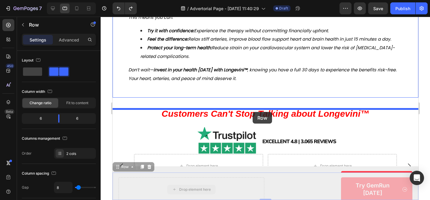
drag, startPoint x: 237, startPoint y: 188, endPoint x: 252, endPoint y: 112, distance: 77.9
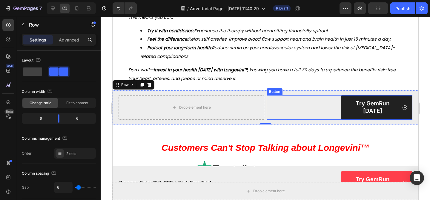
click at [342, 119] on link "Try GemRun [DATE]" at bounding box center [376, 107] width 71 height 24
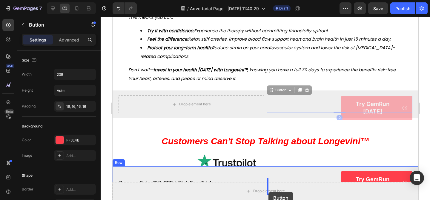
drag, startPoint x: 276, startPoint y: 110, endPoint x: 268, endPoint y: 192, distance: 82.2
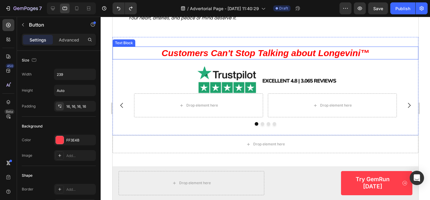
scroll to position [2773, 0]
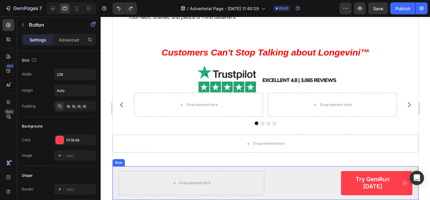
click at [273, 177] on div "Drop element here Try GemRun Today Button Row" at bounding box center [265, 183] width 306 height 34
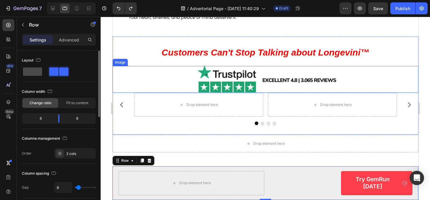
click at [36, 75] on span at bounding box center [32, 71] width 19 height 8
type input "0"
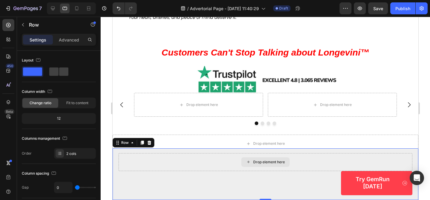
click at [223, 169] on div "Drop element here" at bounding box center [265, 162] width 294 height 18
click at [195, 165] on div "Drop element here" at bounding box center [265, 162] width 294 height 18
click at [176, 171] on div "Drop element here" at bounding box center [265, 162] width 294 height 18
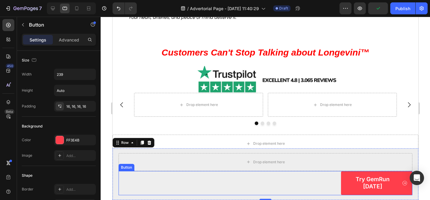
click at [316, 187] on div "Try GemRun Today Button" at bounding box center [265, 183] width 294 height 24
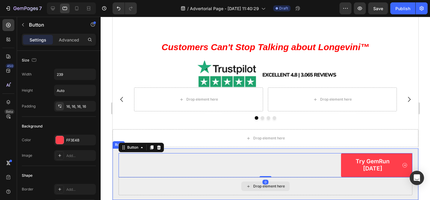
scroll to position [2779, 0]
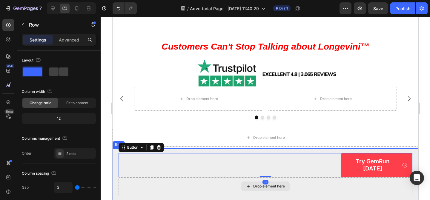
click at [218, 183] on div "Drop element here" at bounding box center [265, 186] width 294 height 18
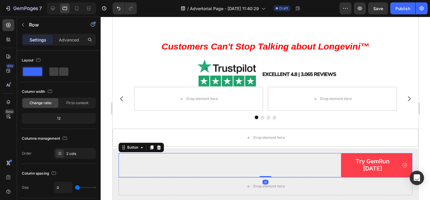
click at [216, 166] on div "Try GemRun Today Button 0" at bounding box center [265, 165] width 294 height 24
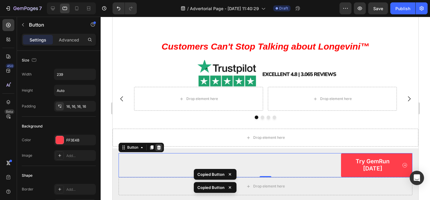
click at [156, 150] on icon at bounding box center [158, 147] width 5 height 5
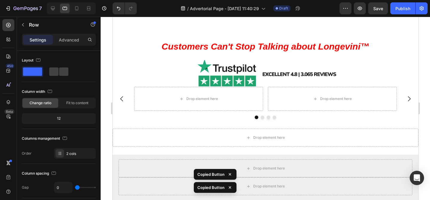
click at [190, 166] on div "Drop element here" at bounding box center [265, 168] width 294 height 18
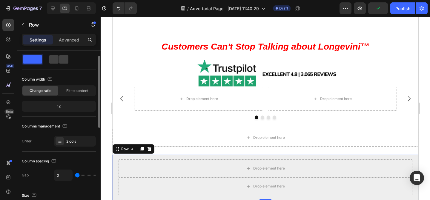
scroll to position [0, 0]
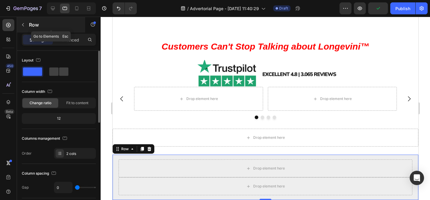
click at [26, 27] on button "button" at bounding box center [23, 25] width 10 height 10
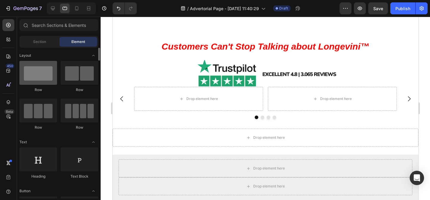
click at [43, 69] on div at bounding box center [38, 73] width 38 height 24
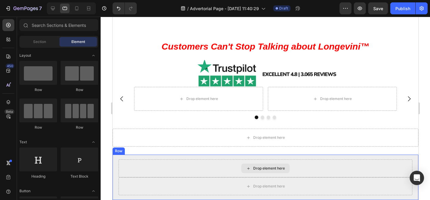
click at [209, 169] on div "Drop element here" at bounding box center [265, 168] width 294 height 18
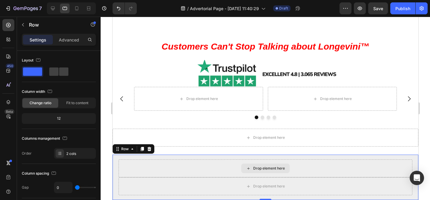
click at [145, 171] on div "Drop element here" at bounding box center [265, 168] width 294 height 18
click at [120, 150] on div "Row" at bounding box center [125, 148] width 10 height 5
click at [150, 150] on icon at bounding box center [149, 149] width 4 height 4
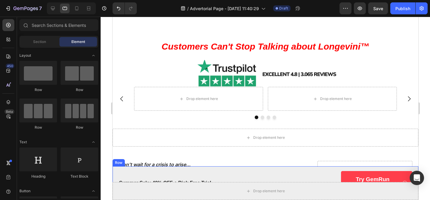
click at [208, 176] on div "Summer Sale: 40% OFF + Risk-Free Trial Text Block Try GemRun Today Button Row" at bounding box center [265, 183] width 306 height 34
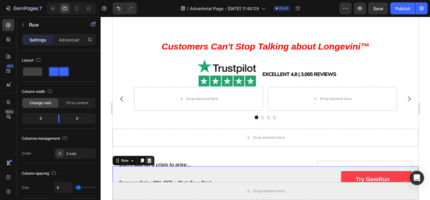
click at [149, 162] on icon at bounding box center [149, 160] width 4 height 4
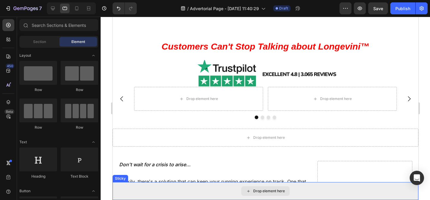
click at [149, 192] on div "Drop element here" at bounding box center [265, 191] width 306 height 18
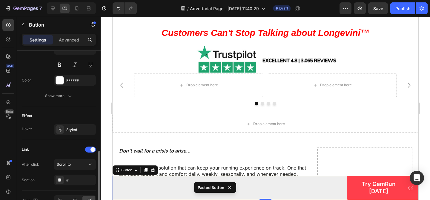
scroll to position [340, 0]
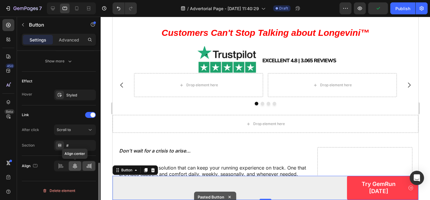
click at [74, 164] on icon at bounding box center [75, 166] width 6 height 6
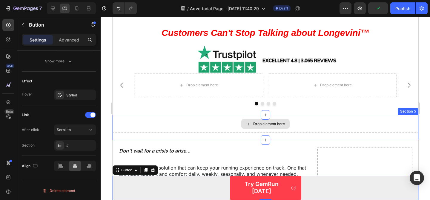
scroll to position [2800, 0]
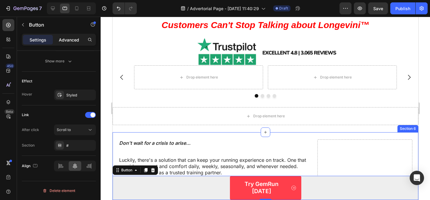
click at [62, 38] on p "Advanced" at bounding box center [69, 40] width 20 height 6
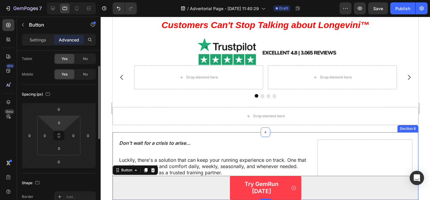
scroll to position [32, 0]
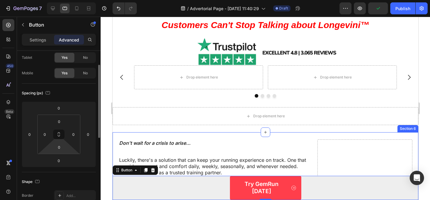
click at [59, 0] on html "7 / Advertorial Page - Sep 20, 11:40:29 Draft Preview Publish 450 Beta Sections…" at bounding box center [215, 0] width 430 height 0
type input "6"
type input "8"
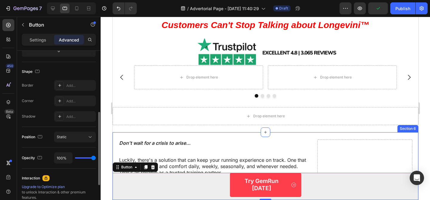
scroll to position [141, 0]
type input "10"
click at [91, 162] on div "100%" at bounding box center [75, 158] width 42 height 11
type input "62%"
click at [87, 159] on input "range" at bounding box center [85, 158] width 21 height 1
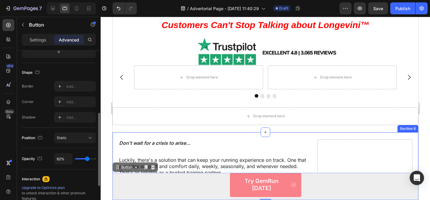
type input "96"
click at [93, 159] on input "range" at bounding box center [85, 158] width 21 height 1
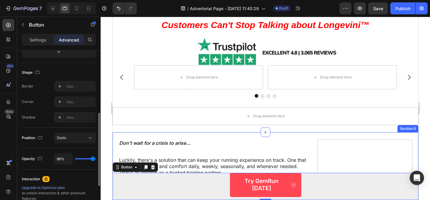
click at [91, 159] on input "range" at bounding box center [85, 158] width 21 height 1
type input "100%"
drag, startPoint x: 94, startPoint y: 160, endPoint x: 104, endPoint y: 159, distance: 10.5
type input "100"
click at [96, 159] on input "range" at bounding box center [85, 158] width 21 height 1
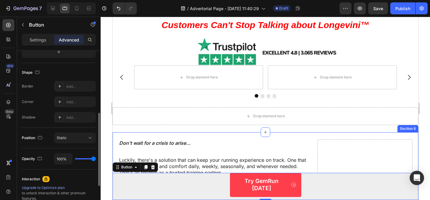
click at [32, 162] on div "Opacity" at bounding box center [32, 159] width 21 height 8
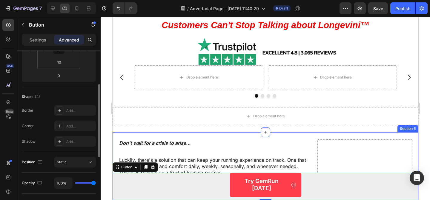
scroll to position [103, 0]
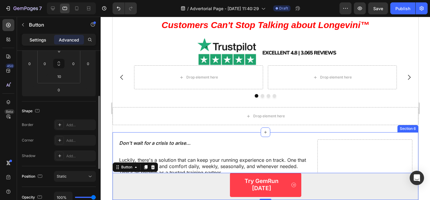
click at [44, 41] on p "Settings" at bounding box center [38, 40] width 17 height 6
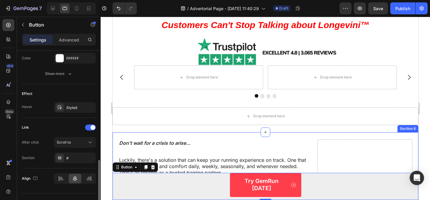
scroll to position [340, 0]
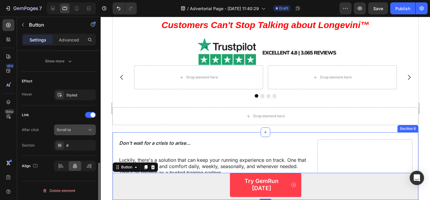
click at [77, 130] on div "Scroll to" at bounding box center [72, 129] width 30 height 5
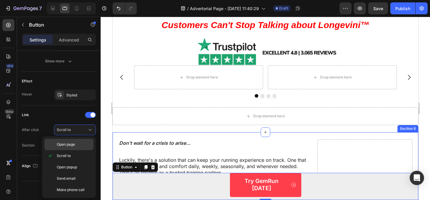
click at [73, 146] on span "Open page" at bounding box center [66, 144] width 18 height 5
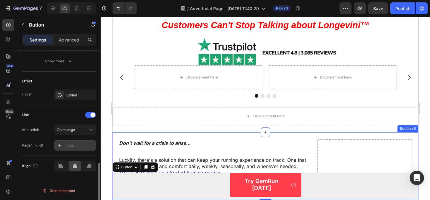
click at [75, 142] on div "Add..." at bounding box center [75, 145] width 42 height 11
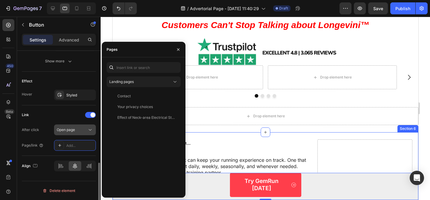
click at [76, 131] on div "Open page" at bounding box center [72, 129] width 30 height 5
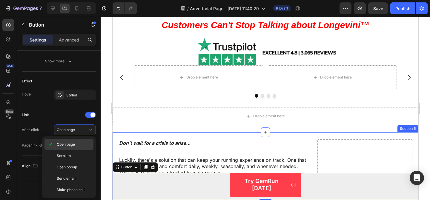
click at [73, 142] on span "Open page" at bounding box center [66, 144] width 18 height 5
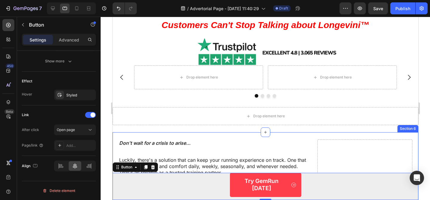
click at [73, 142] on div "Add..." at bounding box center [75, 145] width 42 height 11
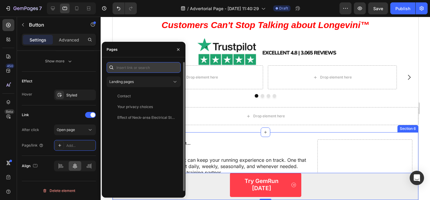
click at [135, 67] on input "text" at bounding box center [144, 67] width 74 height 11
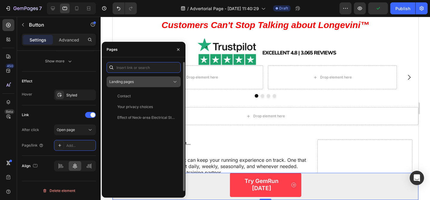
paste input "[URL][DOMAIN_NAME]"
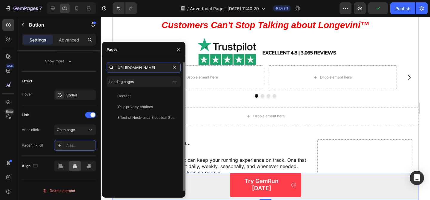
scroll to position [0, 40]
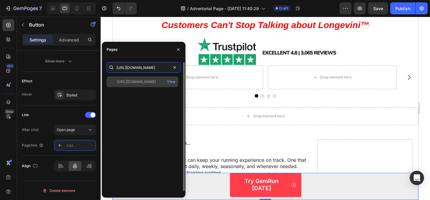
type input "[URL][DOMAIN_NAME]"
click at [156, 83] on div "[URL][DOMAIN_NAME]" at bounding box center [136, 81] width 39 height 5
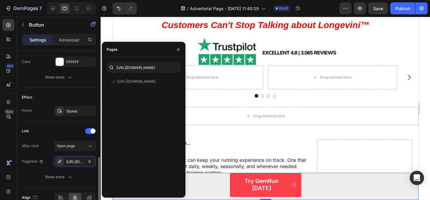
scroll to position [306, 0]
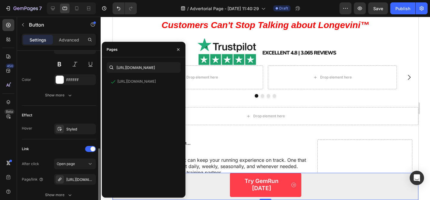
click at [58, 113] on div "Effect" at bounding box center [59, 115] width 74 height 10
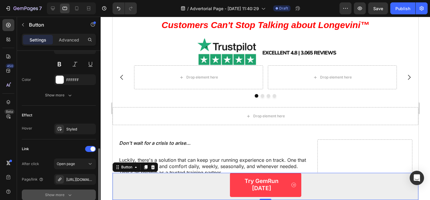
click at [64, 197] on div "Show more" at bounding box center [59, 195] width 28 height 6
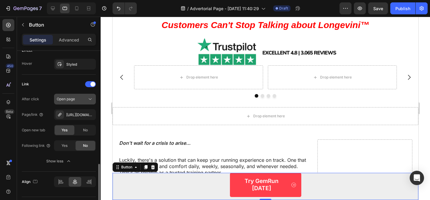
scroll to position [370, 0]
click at [64, 165] on button "Show less" at bounding box center [59, 162] width 74 height 11
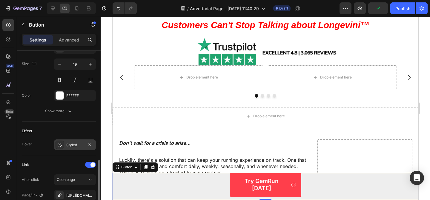
scroll to position [289, 0]
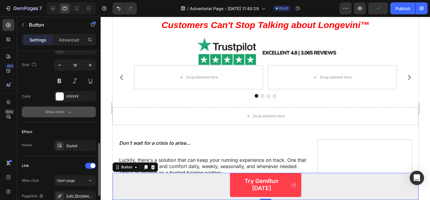
click at [60, 109] on div "Show more" at bounding box center [59, 112] width 28 height 6
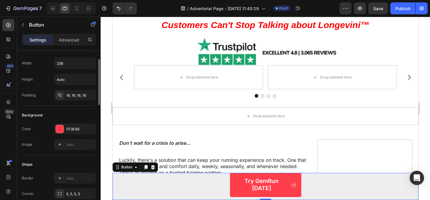
scroll to position [10, 0]
click at [62, 130] on div at bounding box center [60, 130] width 8 height 8
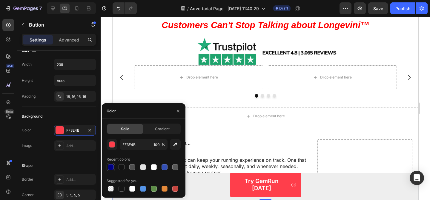
click at [108, 165] on div at bounding box center [111, 167] width 6 height 6
click at [110, 165] on div at bounding box center [111, 167] width 6 height 6
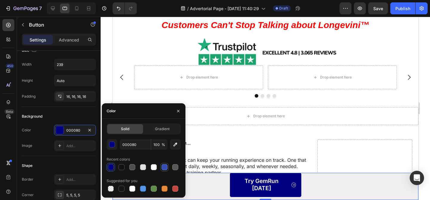
click at [163, 168] on div at bounding box center [165, 167] width 6 height 6
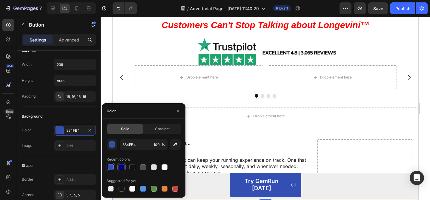
click at [118, 170] on div at bounding box center [121, 167] width 8 height 8
type input "000080"
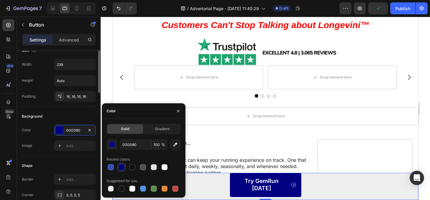
scroll to position [0, 0]
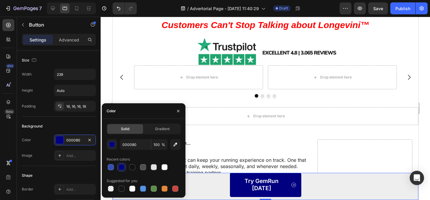
click at [220, 189] on div "Try GemRun Today Button 0" at bounding box center [265, 186] width 306 height 27
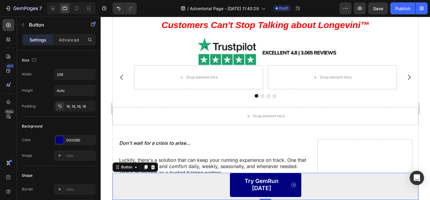
click at [220, 189] on div "Try GemRun Today Button 0" at bounding box center [265, 186] width 306 height 27
click at [71, 38] on p "Advanced" at bounding box center [69, 40] width 20 height 6
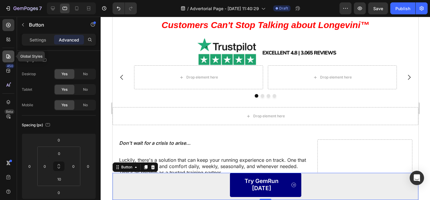
click at [7, 57] on icon at bounding box center [8, 56] width 6 height 6
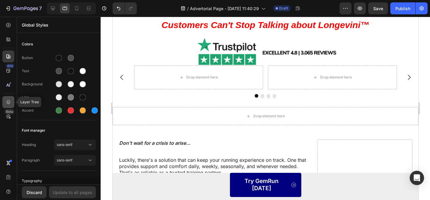
click at [9, 100] on icon at bounding box center [9, 102] width 4 height 4
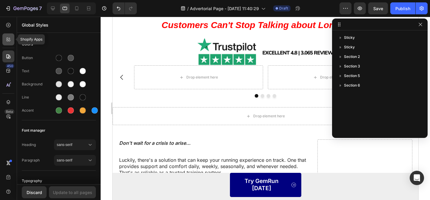
click at [10, 34] on div at bounding box center [8, 39] width 12 height 12
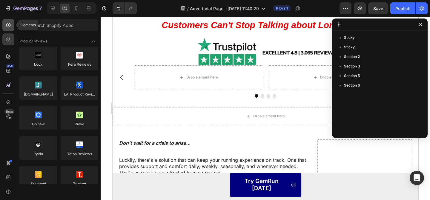
click at [9, 27] on icon at bounding box center [8, 25] width 4 height 4
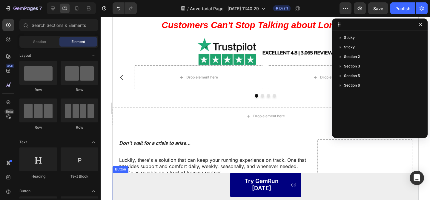
click at [187, 186] on div "Try GemRun Today Button" at bounding box center [265, 186] width 306 height 27
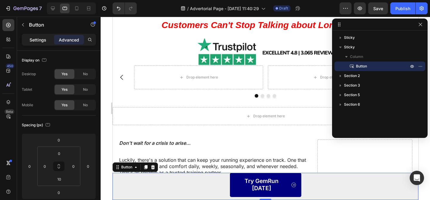
click at [38, 44] on div "Settings" at bounding box center [38, 40] width 30 height 10
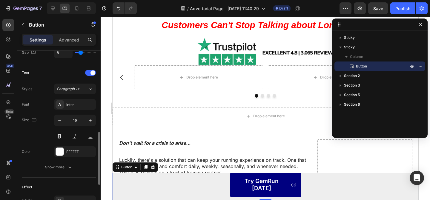
scroll to position [240, 0]
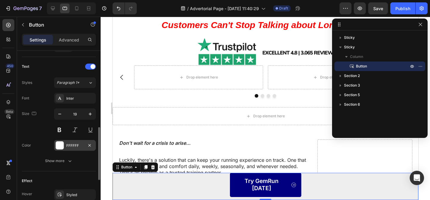
click at [71, 144] on div "FFFFFF" at bounding box center [74, 145] width 17 height 5
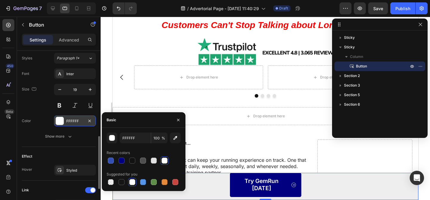
scroll to position [266, 0]
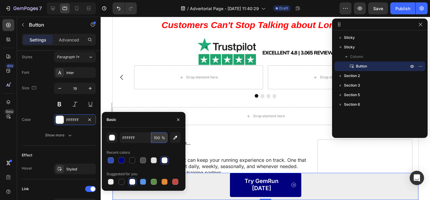
click at [158, 135] on input "100" at bounding box center [159, 137] width 16 height 11
type input "100"
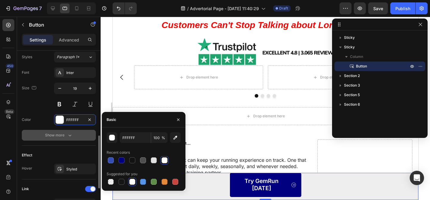
click at [60, 138] on div "Show more" at bounding box center [59, 135] width 28 height 6
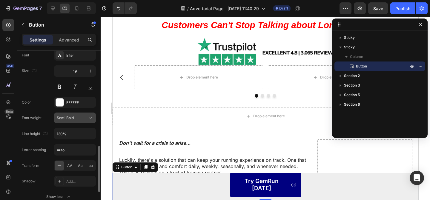
scroll to position [318, 0]
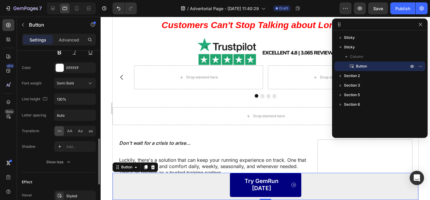
click at [141, 190] on div "Try GemRun Today Button 0" at bounding box center [265, 186] width 306 height 27
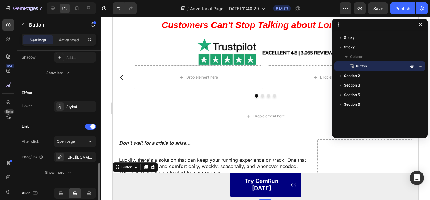
scroll to position [408, 0]
click at [66, 105] on div "Styled" at bounding box center [74, 106] width 17 height 5
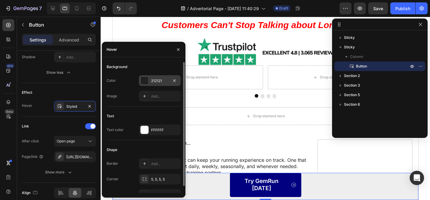
click at [163, 80] on div "212121" at bounding box center [159, 80] width 17 height 5
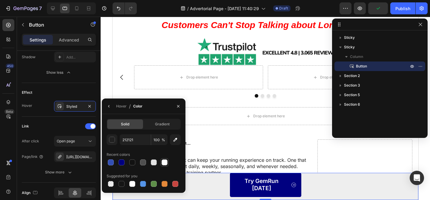
click at [165, 162] on div at bounding box center [165, 162] width 6 height 6
type input "FFFFFF"
click at [74, 107] on div "Styled" at bounding box center [74, 106] width 17 height 5
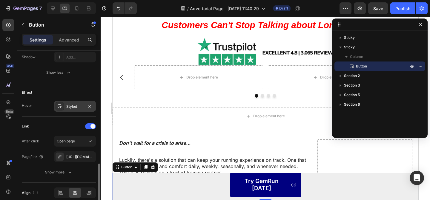
click at [74, 107] on div "Styled" at bounding box center [74, 106] width 17 height 5
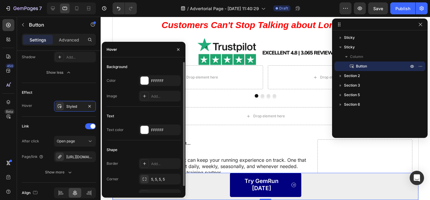
scroll to position [7, 0]
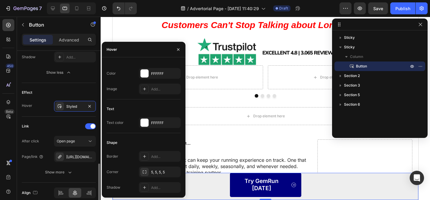
click at [62, 91] on div "Effect" at bounding box center [59, 93] width 74 height 10
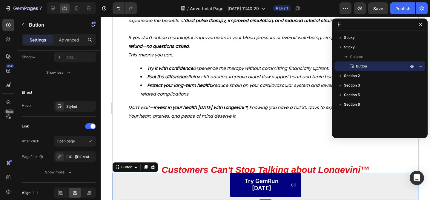
scroll to position [2660, 0]
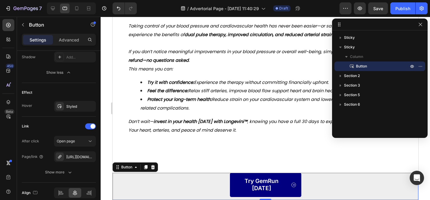
click at [140, 185] on div "Try GemRun Today Button 0" at bounding box center [265, 186] width 306 height 27
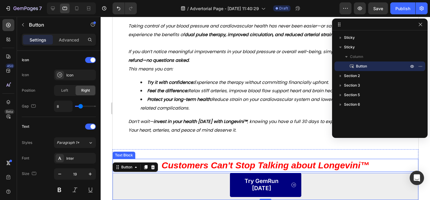
scroll to position [0, 0]
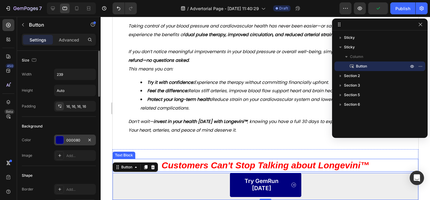
click at [71, 139] on div "000080" at bounding box center [74, 140] width 17 height 5
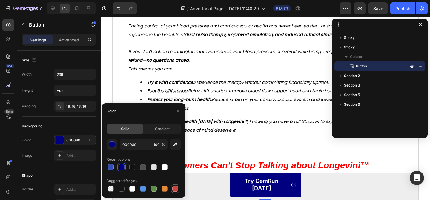
click at [177, 188] on div at bounding box center [175, 189] width 6 height 6
type input "C5453F"
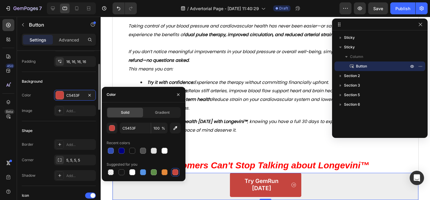
scroll to position [60, 0]
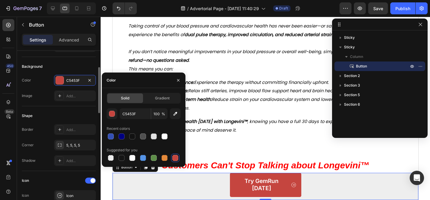
click at [81, 109] on div "Shape Border Add... Corner 5, 5, 5, 5 Shadow Add..." at bounding box center [59, 138] width 74 height 65
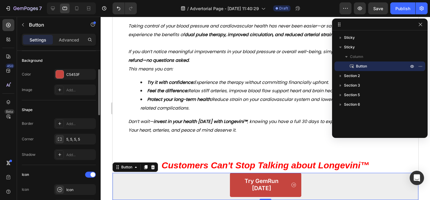
scroll to position [67, 0]
click at [220, 188] on div "Try GemRun Today Button 0" at bounding box center [265, 186] width 306 height 27
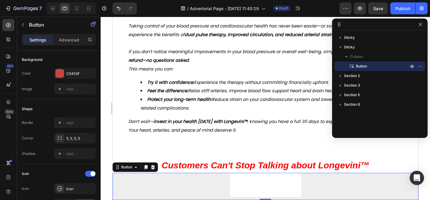
click at [234, 184] on link "Try GemRun [DATE]" at bounding box center [265, 185] width 71 height 24
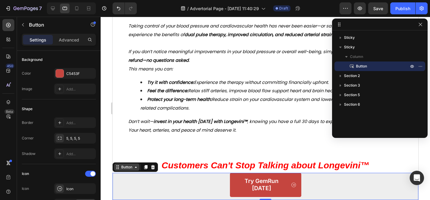
click at [129, 170] on div "Button" at bounding box center [126, 167] width 13 height 5
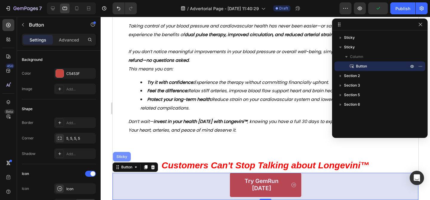
click at [122, 162] on div "Sticky" at bounding box center [122, 157] width 18 height 10
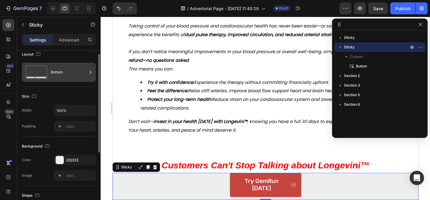
scroll to position [4, 0]
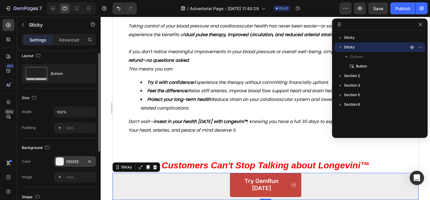
click at [78, 160] on div "EEEEEE" at bounding box center [74, 161] width 17 height 5
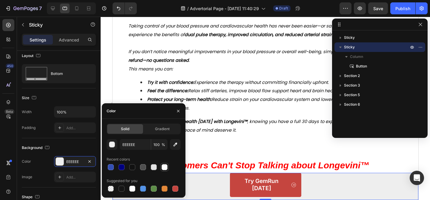
click at [164, 168] on div at bounding box center [165, 167] width 6 height 6
type input "FFFFFF"
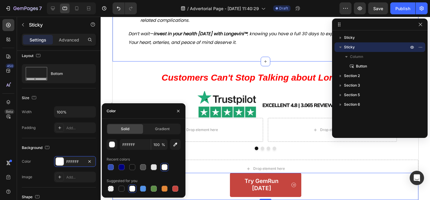
scroll to position [2752, 0]
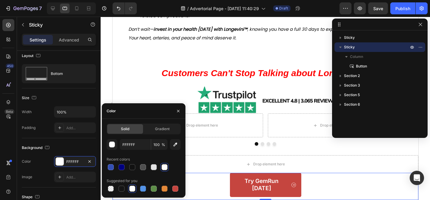
click at [166, 167] on div at bounding box center [165, 167] width 6 height 6
click at [207, 173] on div "Drop element here" at bounding box center [265, 164] width 306 height 18
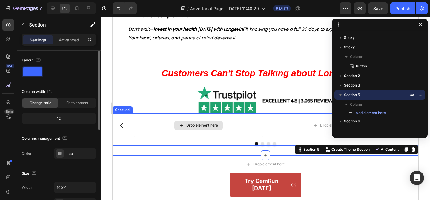
scroll to position [2791, 0]
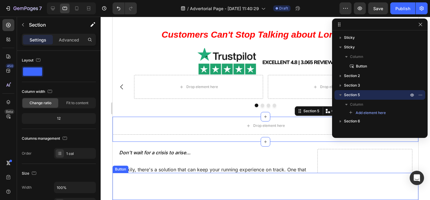
click at [232, 184] on link "Try GemRun [DATE]" at bounding box center [265, 185] width 71 height 24
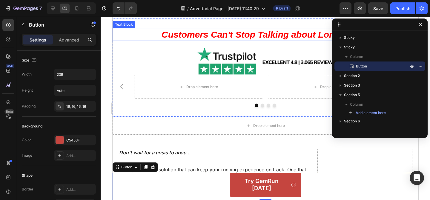
click at [177, 39] on span "Customers Can't Stop Talking about Longevini™" at bounding box center [265, 35] width 208 height 10
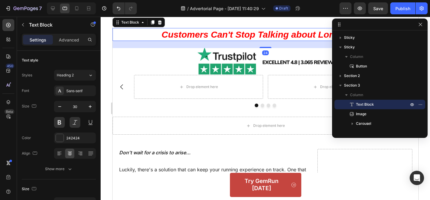
click at [185, 39] on span "Customers Can't Stop Talking about Longevini™" at bounding box center [265, 35] width 208 height 10
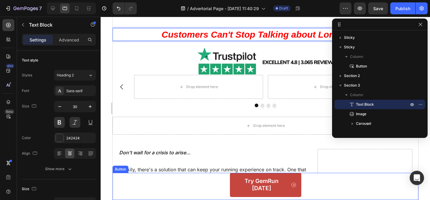
click at [201, 185] on div "Try GemRun Today Button" at bounding box center [265, 186] width 306 height 27
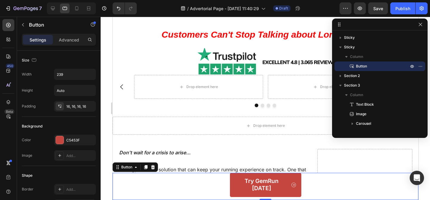
click at [201, 185] on div "Try GemRun Today Button 0" at bounding box center [265, 186] width 306 height 27
click at [199, 185] on div "Try GemRun Today Button 0" at bounding box center [265, 186] width 306 height 27
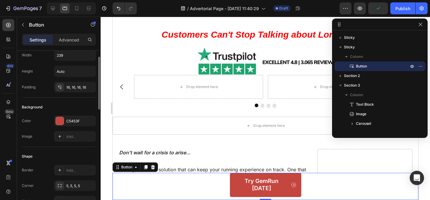
click at [197, 187] on div "Try GemRun Today Button 0" at bounding box center [265, 186] width 306 height 27
click at [228, 183] on div "Try GemRun Today Button 0" at bounding box center [265, 186] width 306 height 27
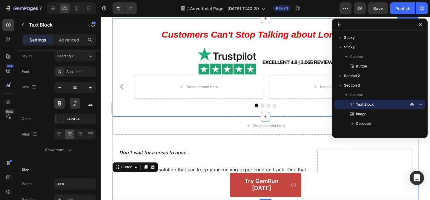
click at [255, 41] on div "Customers Can't Stop Talking about Longevini™" at bounding box center [264, 34] width 275 height 13
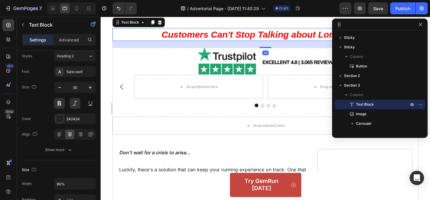
scroll to position [0, 0]
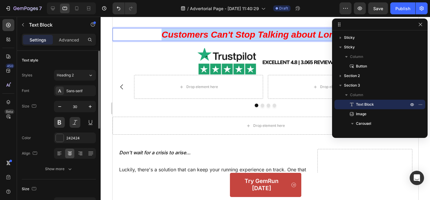
click at [252, 39] on span "Customers Can't Stop Talking about Longevini™" at bounding box center [265, 35] width 208 height 10
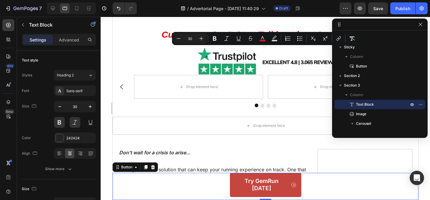
click at [196, 183] on div "Try GemRun Today Button 0" at bounding box center [265, 186] width 306 height 27
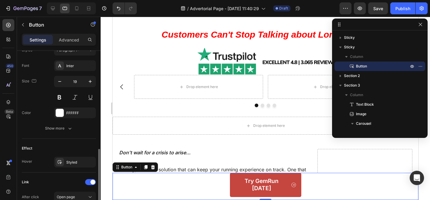
scroll to position [308, 0]
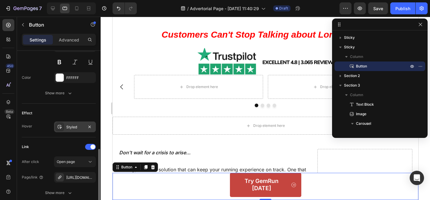
click at [65, 128] on div "Styled" at bounding box center [75, 127] width 42 height 11
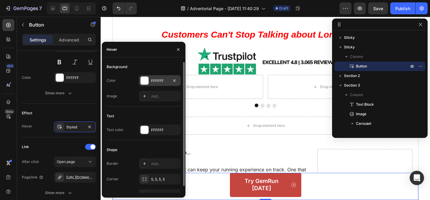
click at [151, 80] on div "FFFFFF" at bounding box center [159, 80] width 17 height 5
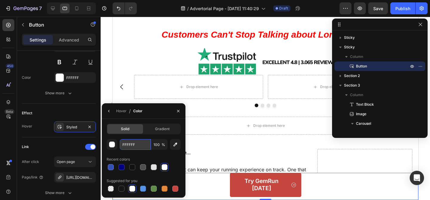
click at [139, 145] on input "FFFFFF" at bounding box center [135, 144] width 31 height 11
click at [174, 191] on div at bounding box center [175, 189] width 6 height 6
click at [213, 187] on div "Try GemRun Today Button 0" at bounding box center [265, 186] width 306 height 27
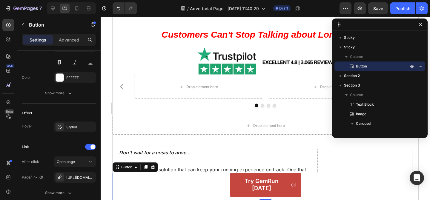
click at [221, 191] on div "Try GemRun Today Button 0" at bounding box center [265, 186] width 306 height 27
click at [237, 183] on link "Try GemRun [DATE]" at bounding box center [265, 185] width 71 height 24
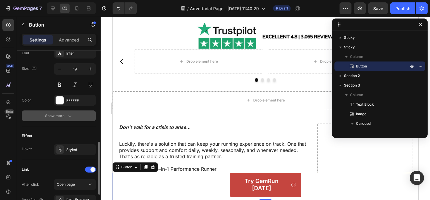
scroll to position [273, 0]
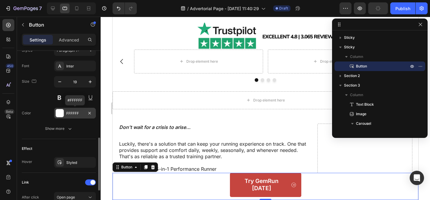
click at [71, 112] on div "FFFFFF" at bounding box center [74, 113] width 17 height 5
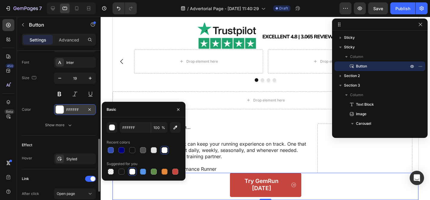
scroll to position [317, 0]
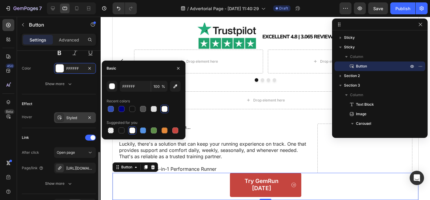
click at [68, 122] on div "Styled" at bounding box center [75, 117] width 42 height 11
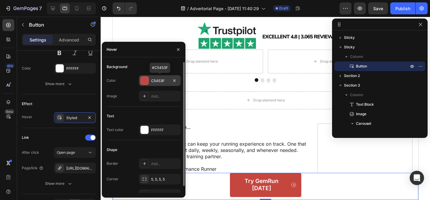
click at [162, 78] on div "C5453F" at bounding box center [159, 80] width 17 height 5
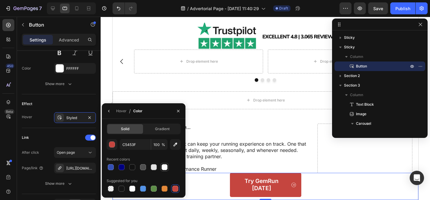
click at [166, 167] on div at bounding box center [165, 167] width 6 height 6
type input "FFFFFF"
click at [73, 121] on div "Styled" at bounding box center [75, 117] width 42 height 11
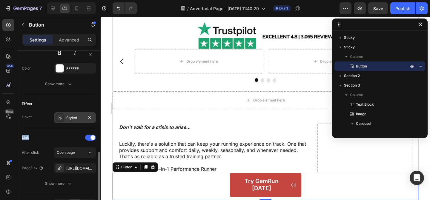
click at [73, 121] on div "Styled" at bounding box center [75, 117] width 42 height 11
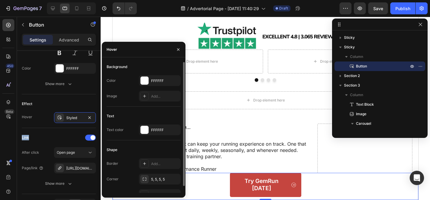
scroll to position [7, 0]
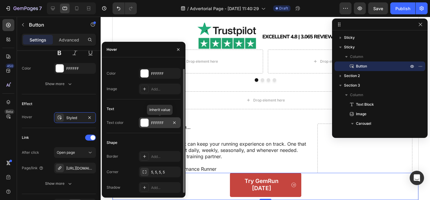
click at [150, 125] on div "FFFFFF" at bounding box center [160, 122] width 42 height 11
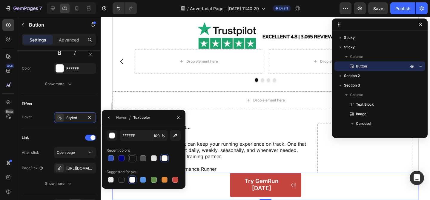
click at [132, 159] on div at bounding box center [132, 158] width 6 height 6
type input "121212"
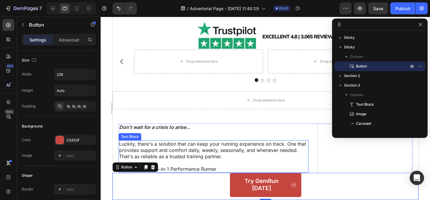
scroll to position [317, 0]
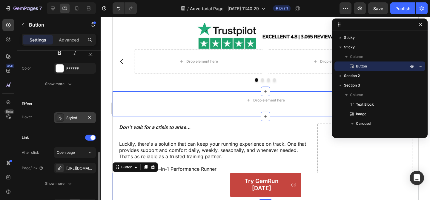
click at [69, 122] on div "Styled" at bounding box center [75, 117] width 42 height 11
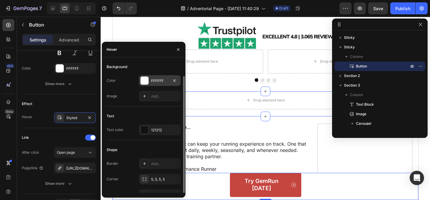
click at [153, 78] on div "FFFFFF" at bounding box center [159, 80] width 17 height 5
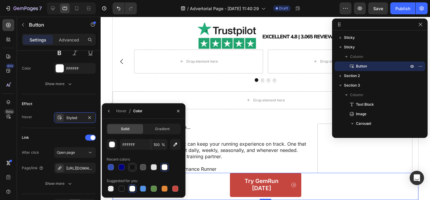
click at [133, 168] on div at bounding box center [132, 167] width 6 height 6
type input "121212"
click at [66, 121] on div "Styled" at bounding box center [75, 117] width 42 height 11
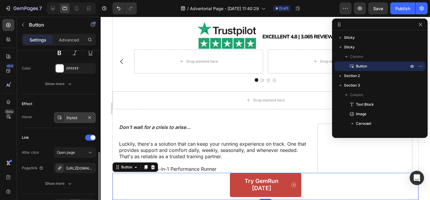
click at [69, 119] on div "Styled" at bounding box center [74, 117] width 17 height 5
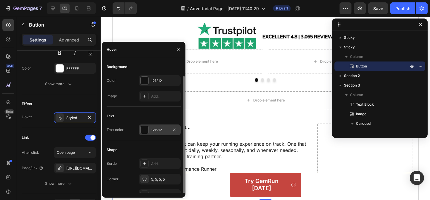
click at [148, 126] on div at bounding box center [145, 130] width 8 height 8
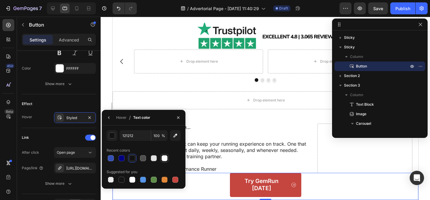
click at [163, 161] on div at bounding box center [164, 158] width 7 height 7
type input "FFFFFF"
click at [65, 132] on div "Link After click Open page Page/link [URL][DOMAIN_NAME] Show more" at bounding box center [59, 161] width 74 height 66
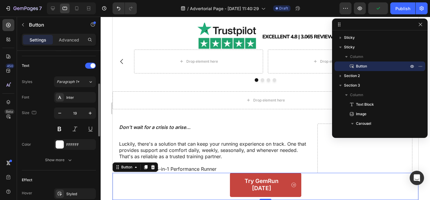
scroll to position [261, 0]
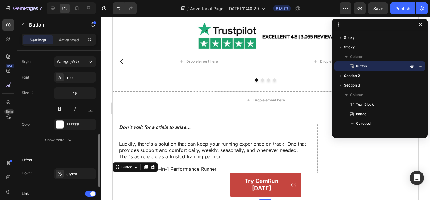
click at [72, 130] on div "Font Inter Size 19 Color FFFFFF Show more" at bounding box center [59, 108] width 74 height 73
click at [71, 129] on div "FFFFFF" at bounding box center [75, 124] width 42 height 11
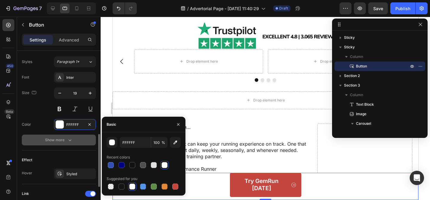
click at [70, 135] on button "Show more" at bounding box center [59, 140] width 74 height 11
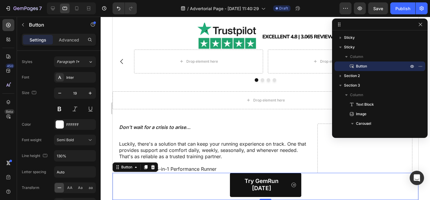
click at [262, 183] on link "Try GemRun [DATE]" at bounding box center [265, 185] width 71 height 24
click at [262, 187] on p "Try GemRun [DATE]" at bounding box center [261, 185] width 54 height 15
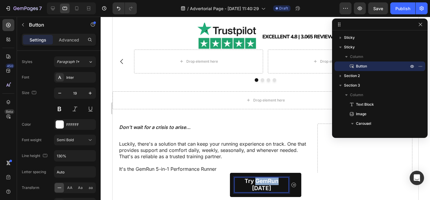
click at [262, 187] on p "Try GemRun [DATE]" at bounding box center [261, 185] width 54 height 15
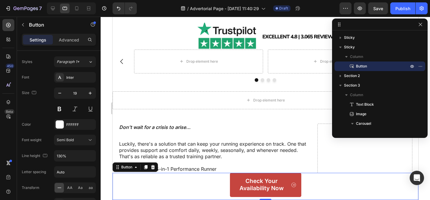
click at [317, 177] on div "Check Your Availability Now Button 0" at bounding box center [265, 186] width 306 height 27
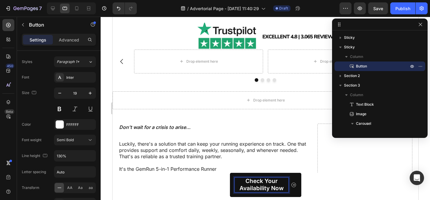
click at [265, 184] on p "Check Your Availability Now" at bounding box center [261, 185] width 54 height 15
click at [230, 183] on link "Check Your Availability Now" at bounding box center [265, 185] width 71 height 24
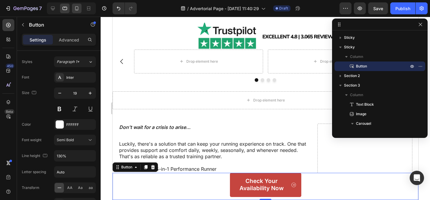
click at [74, 13] on div at bounding box center [77, 9] width 10 height 10
type input "Auto"
type input "17"
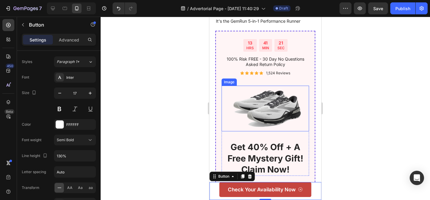
scroll to position [2967, 0]
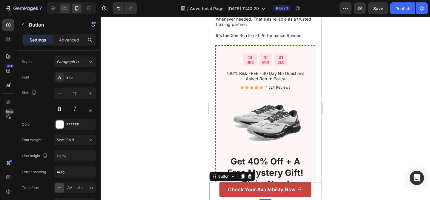
click at [69, 9] on div at bounding box center [65, 9] width 10 height 10
type input "239"
type input "19"
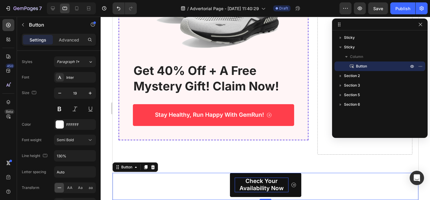
scroll to position [3102, 0]
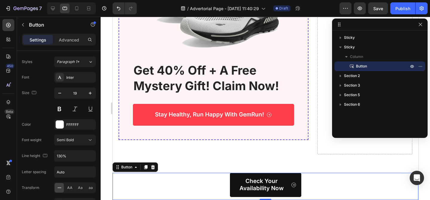
click at [233, 189] on link "Check Your Availability Now" at bounding box center [265, 185] width 71 height 24
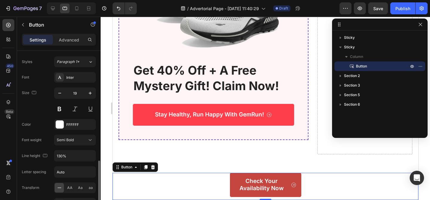
scroll to position [434, 0]
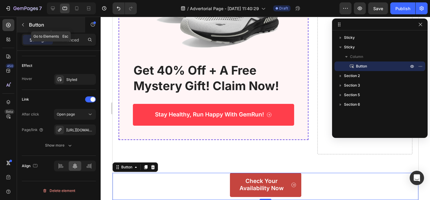
click at [31, 25] on p "Button" at bounding box center [54, 24] width 51 height 7
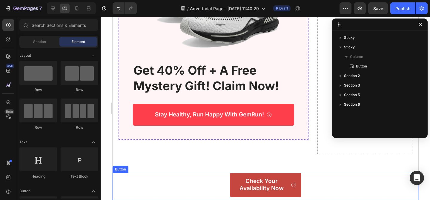
click at [212, 185] on div "Check Your Availability Now Button" at bounding box center [265, 186] width 306 height 27
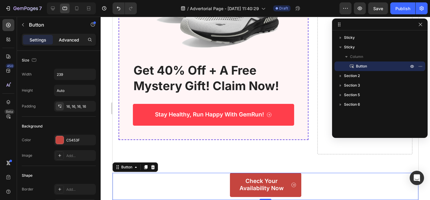
click at [76, 41] on p "Advanced" at bounding box center [69, 40] width 20 height 6
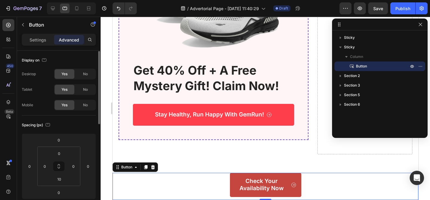
scroll to position [18, 0]
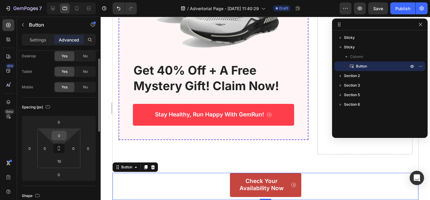
click at [60, 139] on input "0" at bounding box center [59, 135] width 12 height 9
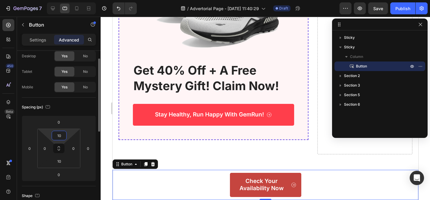
type input "10"
click at [73, 147] on input "0" at bounding box center [73, 148] width 9 height 9
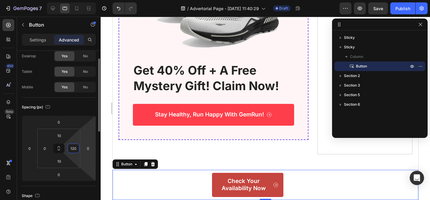
type input "0"
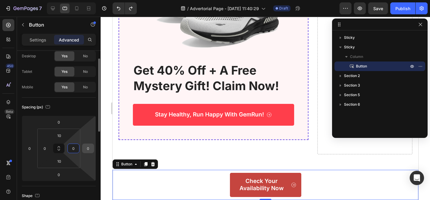
click at [91, 146] on input "0" at bounding box center [88, 148] width 9 height 9
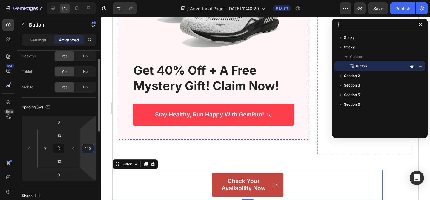
click at [82, 104] on div "Spacing (px)" at bounding box center [59, 107] width 74 height 10
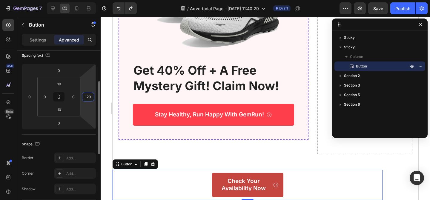
type input "0"
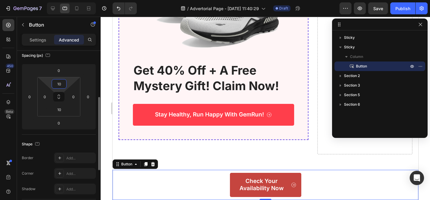
scroll to position [88, 0]
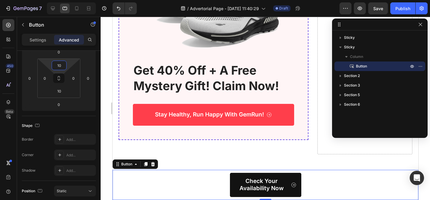
click at [230, 178] on link "Check Your Availability Now" at bounding box center [265, 185] width 71 height 24
click at [231, 184] on link "Check Your Availability Now" at bounding box center [265, 185] width 71 height 24
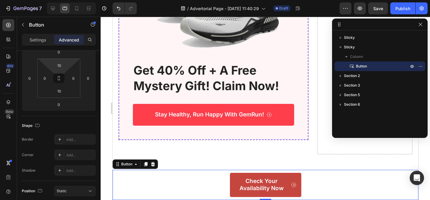
click at [213, 181] on div "Check Your Availability Now Button 0" at bounding box center [265, 185] width 306 height 30
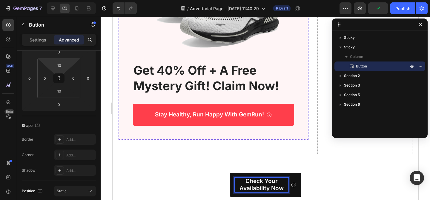
click at [230, 183] on link "Check Your Availability Now" at bounding box center [265, 185] width 71 height 24
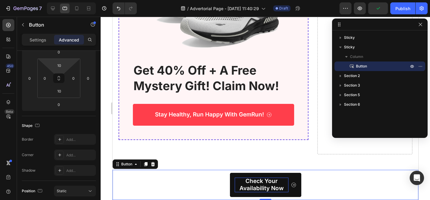
click at [231, 183] on link "Check Your Availability Now" at bounding box center [265, 185] width 71 height 24
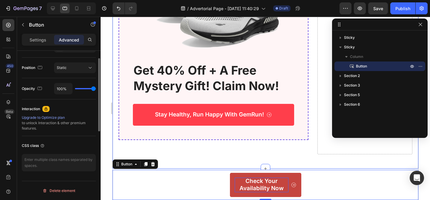
scroll to position [0, 0]
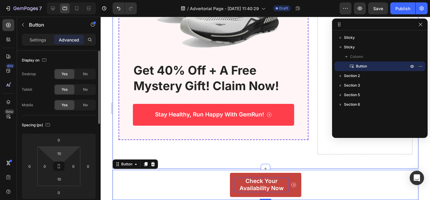
click at [44, 45] on div "Settings Advanced" at bounding box center [59, 40] width 74 height 12
click at [43, 42] on p "Settings" at bounding box center [38, 40] width 17 height 6
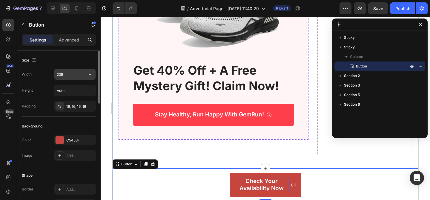
click at [68, 71] on input "239" at bounding box center [74, 74] width 41 height 11
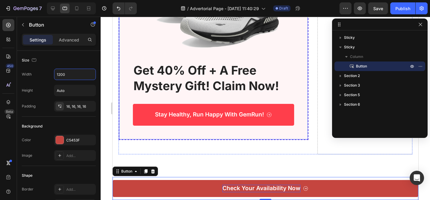
scroll to position [3142, 0]
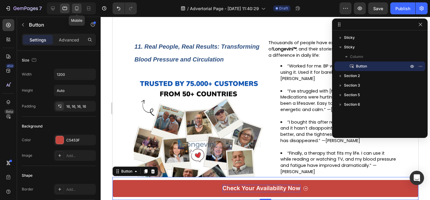
click at [73, 8] on div at bounding box center [77, 9] width 10 height 10
type input "Auto"
type input "17"
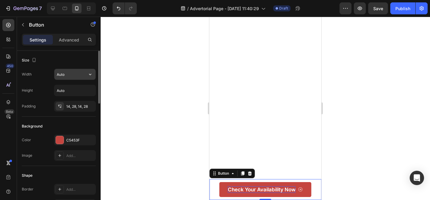
click at [73, 79] on input "Auto" at bounding box center [74, 74] width 41 height 11
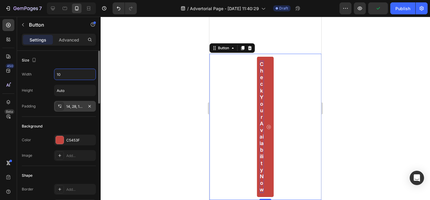
type input "1"
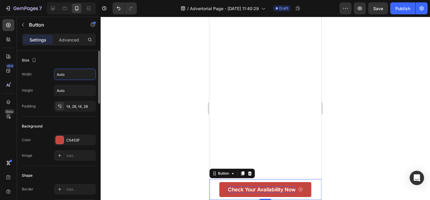
click at [85, 59] on div "Size" at bounding box center [59, 61] width 74 height 10
click at [66, 8] on icon at bounding box center [65, 8] width 6 height 6
type input "1200"
type input "19"
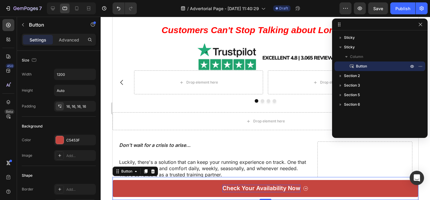
scroll to position [2699, 0]
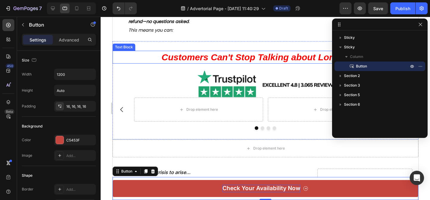
click at [240, 54] on span "Customers Can't Stop Talking about Longevini™" at bounding box center [265, 57] width 208 height 10
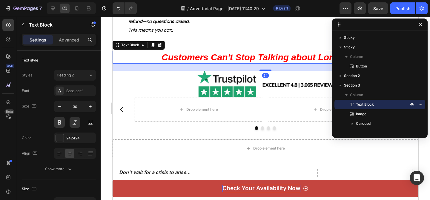
click at [240, 54] on span "Customers Can't Stop Talking about Longevini™" at bounding box center [265, 57] width 208 height 10
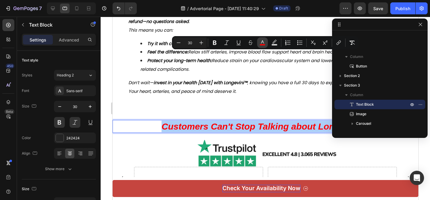
click at [266, 47] on button "color" at bounding box center [262, 42] width 11 height 11
type input "FF0000"
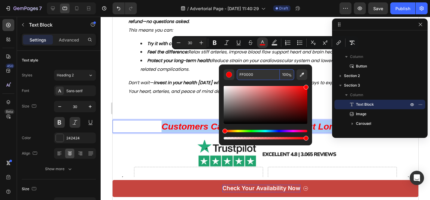
click at [257, 76] on input "FF0000" at bounding box center [258, 74] width 43 height 11
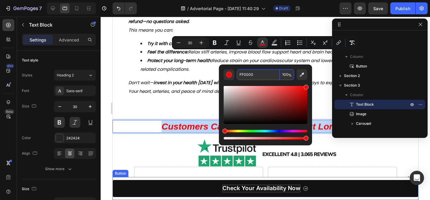
click at [206, 193] on link "Check Your Availability Now" at bounding box center [265, 188] width 306 height 17
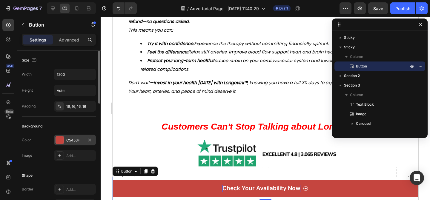
click at [69, 139] on div "C5453F" at bounding box center [74, 140] width 17 height 5
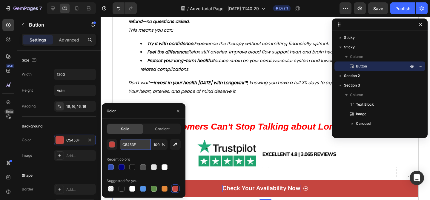
click at [140, 147] on input "C5453F" at bounding box center [135, 144] width 31 height 11
paste input "FF0000"
type input "FF0000"
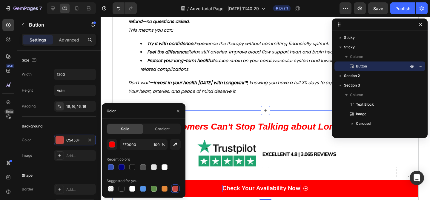
click at [154, 120] on div "Customers Can't Stop Talking about Longevini™ Text Block Image Drop element her…" at bounding box center [265, 159] width 306 height 79
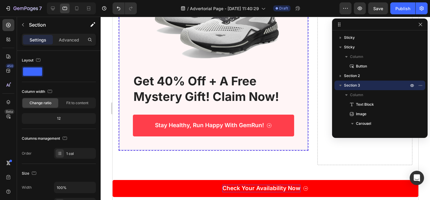
scroll to position [2998, 0]
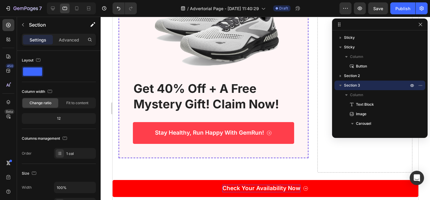
click at [422, 28] on div at bounding box center [420, 24] width 7 height 7
click at [24, 25] on icon "button" at bounding box center [23, 24] width 5 height 5
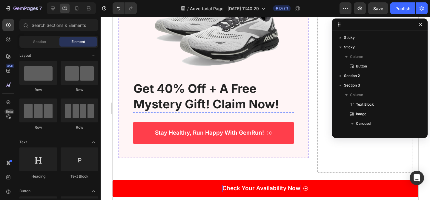
click at [228, 73] on img at bounding box center [213, 32] width 161 height 84
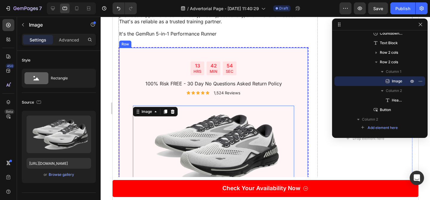
scroll to position [2883, 0]
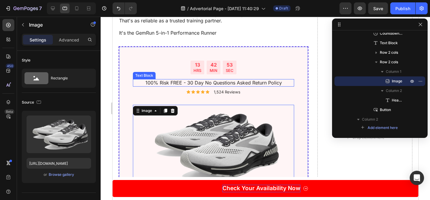
click at [232, 85] on p "100% Risk FREE - 30 Day No Questions Asked Return Policy" at bounding box center [213, 83] width 160 height 6
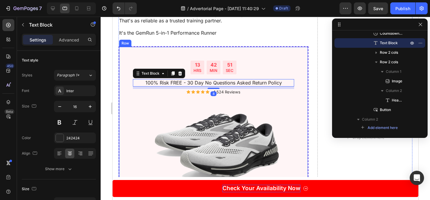
click at [221, 95] on div "13 HRS 42 MIN 51 SEC Countdown Timer 100% Risk FREE - 30 Day No Questions Asked…" at bounding box center [213, 160] width 161 height 198
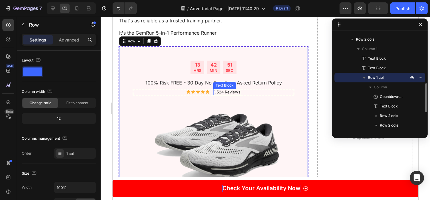
click at [225, 93] on p "1,524 Reviews" at bounding box center [226, 92] width 27 height 5
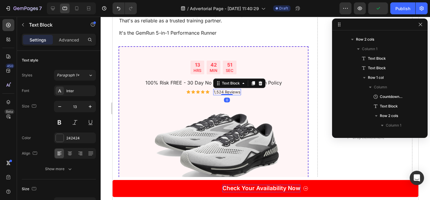
scroll to position [247, 0]
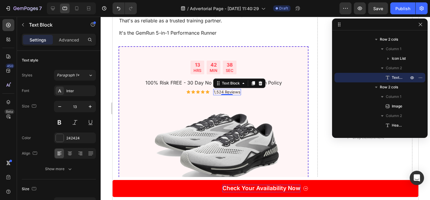
click at [219, 90] on p "1,524 Reviews" at bounding box center [226, 92] width 27 height 5
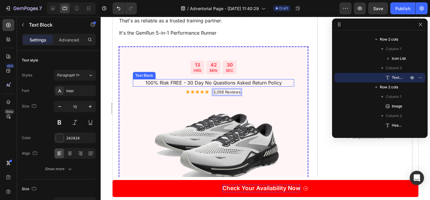
click at [193, 82] on p "100% Risk FREE - 30 Day No Questions Asked Return Policy" at bounding box center [213, 83] width 160 height 6
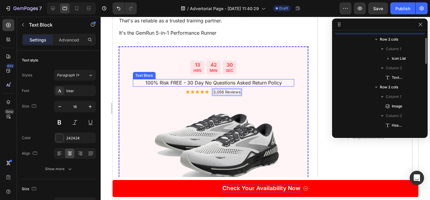
scroll to position [199, 0]
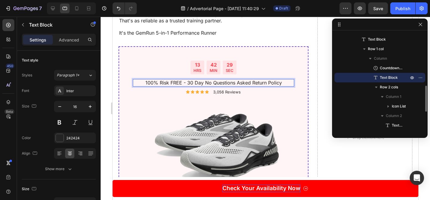
click at [191, 82] on p "100% Risk FREE - 30 Day No Questions Asked Return Policy" at bounding box center [213, 83] width 160 height 6
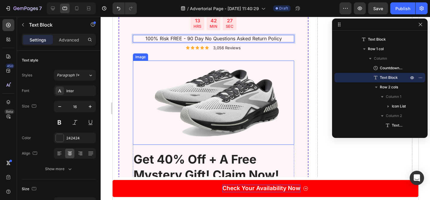
scroll to position [2935, 0]
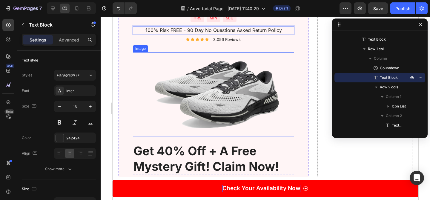
click at [235, 99] on img at bounding box center [213, 94] width 161 height 84
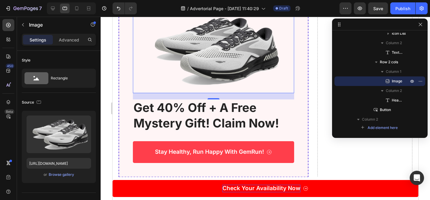
scroll to position [2996, 0]
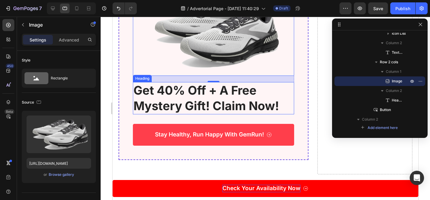
click at [170, 101] on h2 "get 40% off + a free mystery gift! claim now!" at bounding box center [213, 98] width 161 height 32
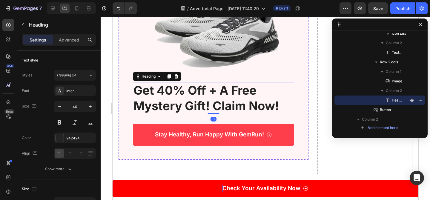
click at [169, 86] on h2 "get 40% off + a free mystery gift! claim now!" at bounding box center [213, 98] width 161 height 32
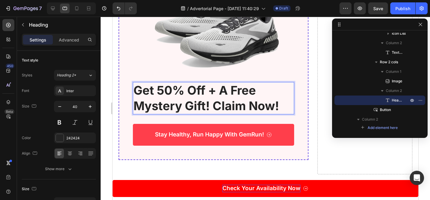
click at [233, 86] on p "get 50% off + a free mystery gift! claim now!" at bounding box center [213, 98] width 160 height 31
click at [205, 107] on p "get 50% off + free mystery gift! claim now!" at bounding box center [213, 98] width 160 height 31
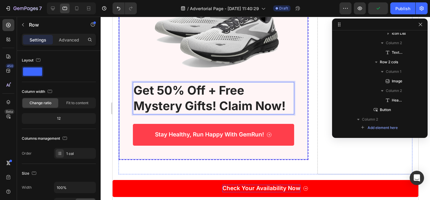
click at [305, 99] on div "13 HRS 42 MIN 09 SEC Countdown Timer 100% Risk FREE - 90 Day No Questions Asked…" at bounding box center [213, 46] width 190 height 227
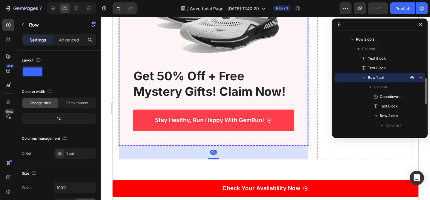
scroll to position [3012, 0]
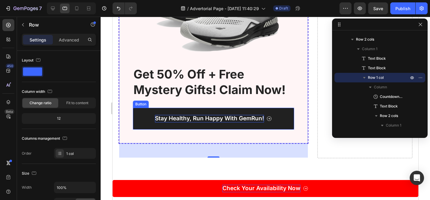
click at [204, 120] on p "Stay Healthy, Run Happy With GemRun!" at bounding box center [209, 118] width 109 height 7
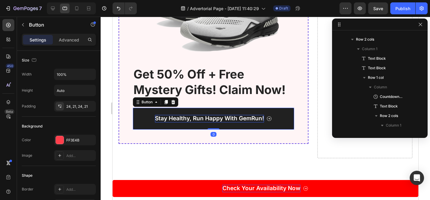
click at [204, 120] on p "Stay Healthy, Run Happy With GemRun!" at bounding box center [209, 118] width 109 height 7
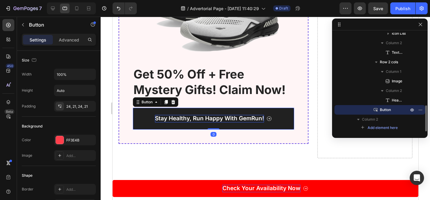
click at [204, 120] on p "Stay Healthy, Run Happy With GemRun!" at bounding box center [209, 118] width 109 height 7
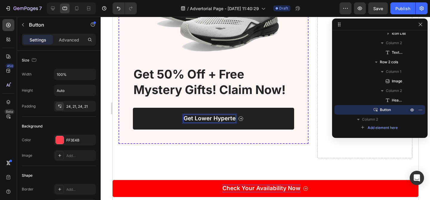
click at [214, 119] on p "Get Lower Hyperte" at bounding box center [209, 118] width 52 height 7
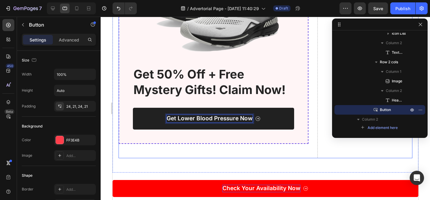
click at [316, 108] on div "Don't wait for a crisis to arise... Text Block Luckily, there's a solution that…" at bounding box center [265, 8] width 294 height 300
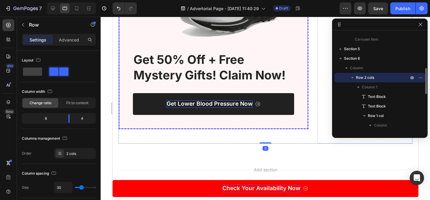
scroll to position [2987, 0]
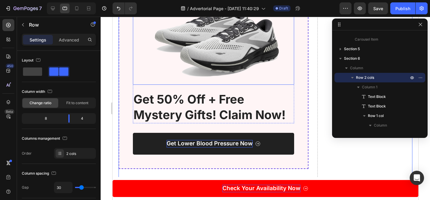
click at [244, 70] on img at bounding box center [213, 43] width 161 height 84
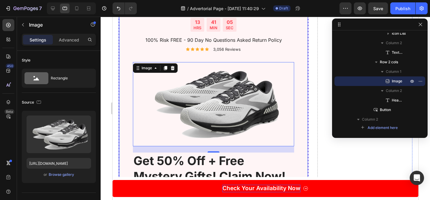
scroll to position [2926, 0]
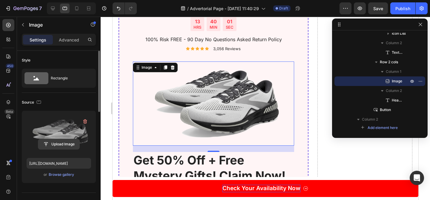
click at [62, 144] on input "file" at bounding box center [58, 144] width 41 height 10
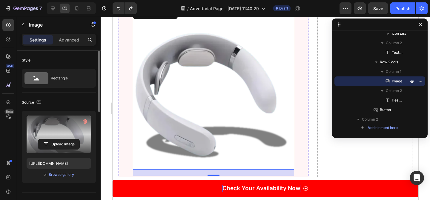
scroll to position [2950, 0]
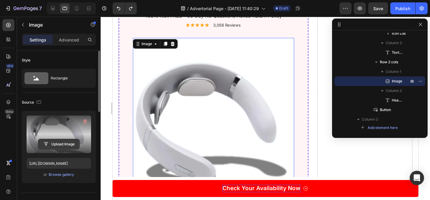
click at [62, 142] on input "file" at bounding box center [58, 144] width 41 height 10
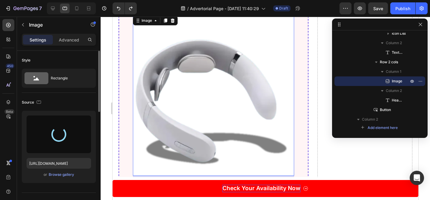
scroll to position [2984, 0]
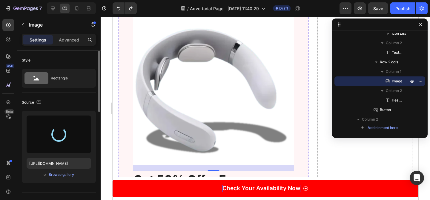
type input "https://cdn.shopify.com/s/files/1/0719/5865/9241/files/gempages_585210698770940…"
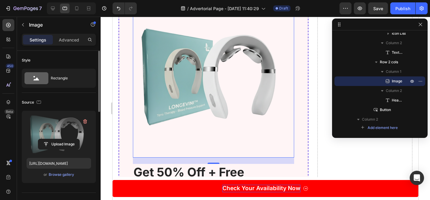
scroll to position [2994, 0]
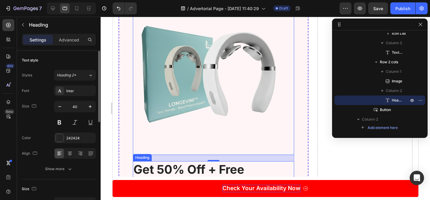
click at [287, 169] on p "get 50% off + free mystery gifts! claim now!" at bounding box center [213, 177] width 160 height 31
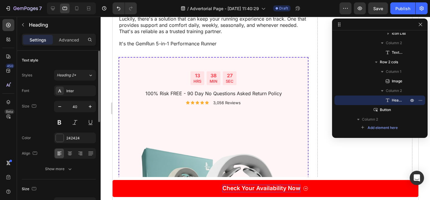
scroll to position [2858, 0]
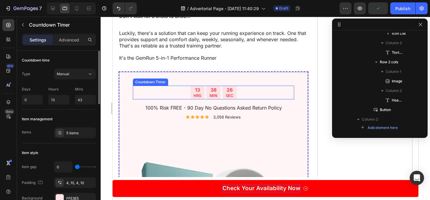
click at [286, 91] on div "13 HRS 38 MIN 26 SEC" at bounding box center [213, 93] width 161 height 14
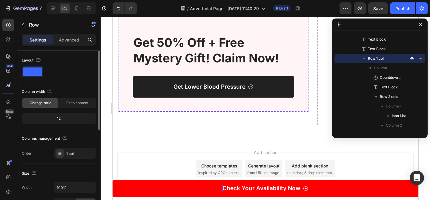
scroll to position [3133, 0]
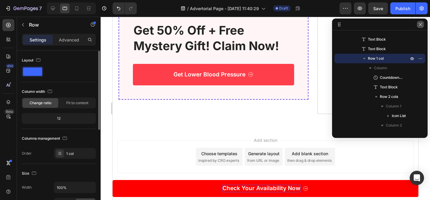
click at [419, 24] on icon "button" at bounding box center [420, 24] width 5 height 5
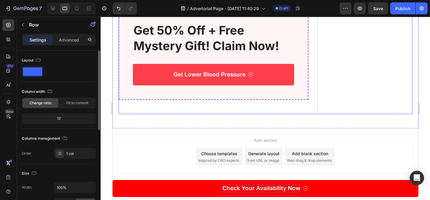
scroll to position [3021, 0]
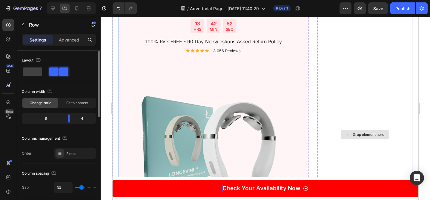
click at [356, 84] on div "Drop element here" at bounding box center [364, 134] width 95 height 377
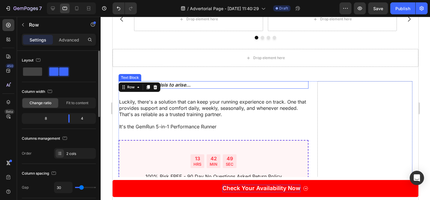
scroll to position [2805, 0]
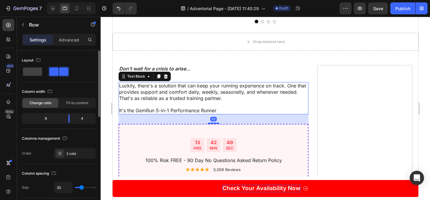
click at [293, 96] on p "Luckily, there's a solution that can keep your running experience on track. One…" at bounding box center [213, 98] width 189 height 31
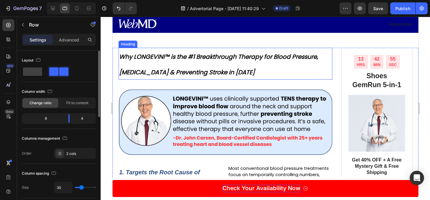
scroll to position [15, 0]
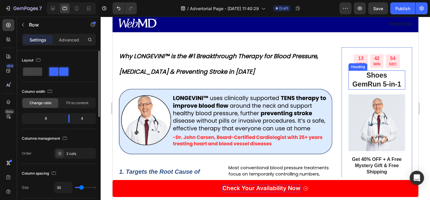
click at [388, 83] on h2 "Shoes GemRun 5-in-1" at bounding box center [376, 79] width 57 height 19
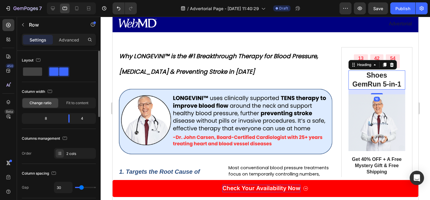
click at [388, 83] on h2 "Shoes GemRun 5-in-1" at bounding box center [376, 79] width 57 height 19
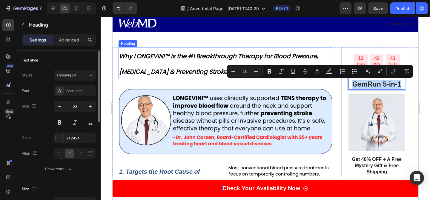
click at [154, 57] on span "Why LONGEVINI™ is the #1 Breakthrough Therapy for Blood Pressure, [MEDICAL_DATA…" at bounding box center [218, 64] width 199 height 24
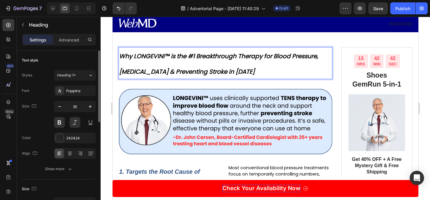
click at [173, 57] on span "Why LONGEVINI™ is the #1 Breakthrough Therapy for Blood Pressure, [MEDICAL_DATA…" at bounding box center [218, 64] width 199 height 24
click at [170, 56] on span "Why LONGEVINI™ is the #1 Breakthrough Therapy for Blood Pressure, [MEDICAL_DATA…" at bounding box center [218, 64] width 199 height 24
click at [169, 56] on span "Why LONGEVINI™ is the #1 Breakthrough Therapy for Blood Pressure, [MEDICAL_DATA…" at bounding box center [218, 64] width 199 height 24
click at [134, 56] on span "Why LONGEVINI™ is the #1 Breakthrough Therapy for Blood Pressure, [MEDICAL_DATA…" at bounding box center [218, 64] width 199 height 24
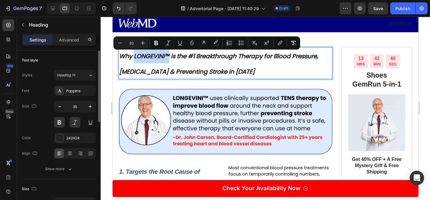
copy span "LONGEVINI™"
click at [373, 79] on p "Shoes GemRun 5-in-1" at bounding box center [377, 80] width 56 height 18
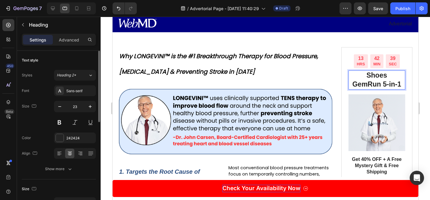
click at [373, 79] on p "Shoes GemRun 5-in-1" at bounding box center [377, 80] width 56 height 18
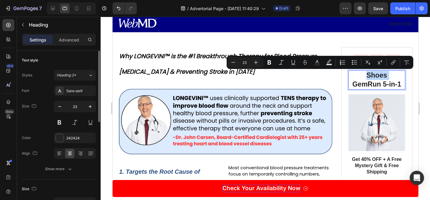
click at [373, 79] on p "Shoes GemRun 5-in-1" at bounding box center [377, 80] width 56 height 18
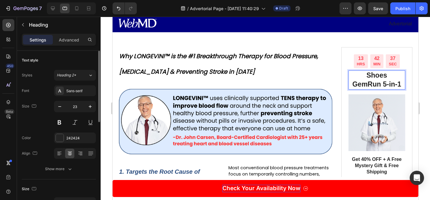
click at [363, 79] on p "Shoes GemRun 5-in-1" at bounding box center [377, 80] width 56 height 18
click at [373, 85] on p "LONGEVINI™ GemRun 5-in-1" at bounding box center [377, 80] width 56 height 18
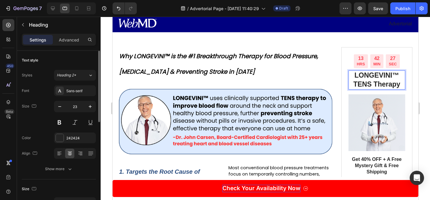
click at [391, 75] on p "LONGEVINI™ TENS Therapy" at bounding box center [377, 80] width 56 height 18
click at [359, 74] on p "LONGEVINI™ TENS Therapy" at bounding box center [377, 80] width 56 height 18
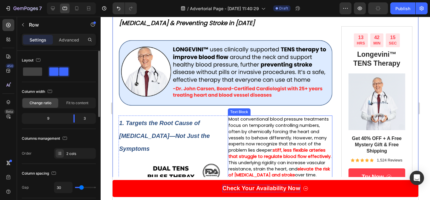
scroll to position [67, 0]
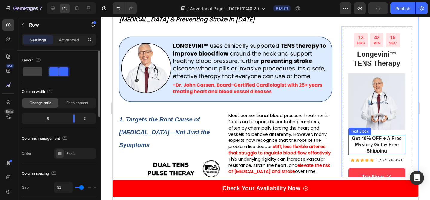
click at [366, 140] on p "Get 40% OFF + A Free Mystery Gift & Free Shipping" at bounding box center [377, 145] width 56 height 19
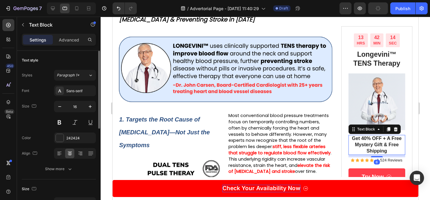
click at [364, 139] on p "Get 40% OFF + A Free Mystery Gift & Free Shipping" at bounding box center [377, 145] width 56 height 19
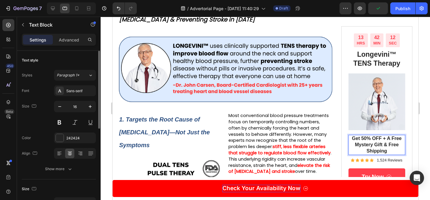
click at [389, 139] on p "Get 50% OFF + A Free Mystery Gift & Free Shipping" at bounding box center [377, 145] width 56 height 19
click at [380, 146] on p "Get 50% OFF + Free Mystery Gift & Free Shipping" at bounding box center [377, 145] width 56 height 19
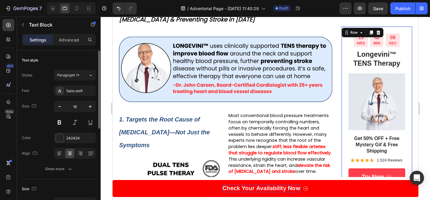
click at [377, 164] on div "13 HRS 42 MIN 08 SEC Countdown Timer Longevini™ TENS Therapy Heading Image Get …" at bounding box center [376, 109] width 57 height 152
click at [381, 160] on p "1,524 Reviews" at bounding box center [388, 160] width 25 height 5
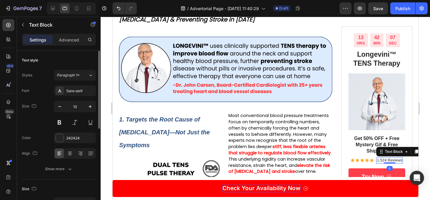
click at [382, 162] on p "1,524 Reviews" at bounding box center [388, 160] width 25 height 5
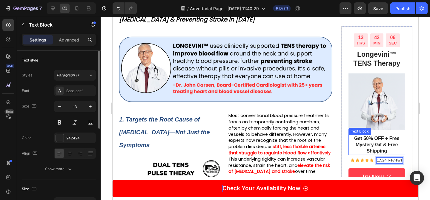
click at [382, 145] on p "Get 50% OFF + Free Mystery Gif & Free Shipping" at bounding box center [377, 145] width 56 height 19
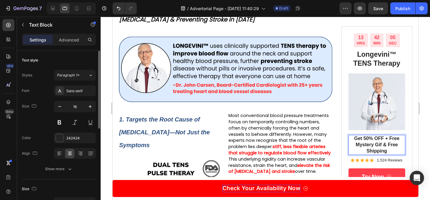
click at [381, 144] on p "Get 50% OFF + Free Mystery Gif & Free Shipping" at bounding box center [377, 145] width 56 height 19
click at [380, 161] on p "1,524 Reviews" at bounding box center [388, 160] width 25 height 5
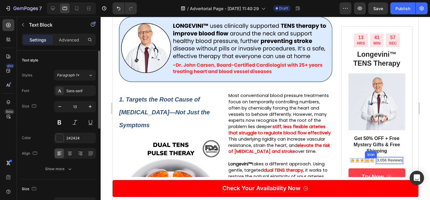
scroll to position [93, 0]
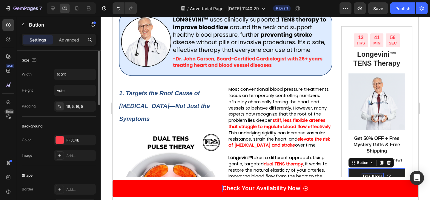
click at [373, 174] on p "Try Now" at bounding box center [372, 176] width 22 height 7
click at [392, 170] on link "Try Now" at bounding box center [376, 176] width 57 height 17
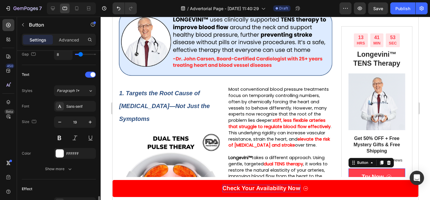
scroll to position [340, 0]
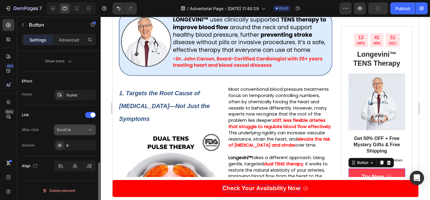
click at [72, 128] on div "Scroll to" at bounding box center [72, 129] width 30 height 5
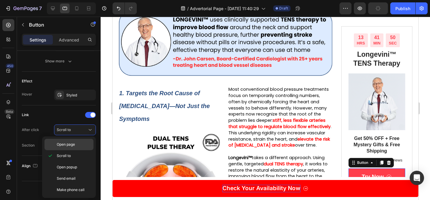
click at [69, 144] on span "Open page" at bounding box center [66, 144] width 18 height 5
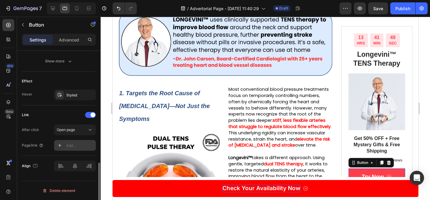
click at [75, 147] on div "Add..." at bounding box center [80, 145] width 28 height 5
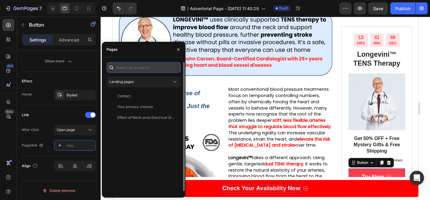
click at [141, 70] on input "text" at bounding box center [144, 67] width 74 height 11
paste input "https://longevini.com/products/longevini-tens-therapy"
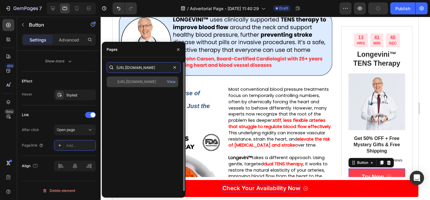
type input "https://longevini.com/products/longevini-tens-therapy"
click at [156, 81] on div "https://longevini.com/products/longevini-tens-therapy" at bounding box center [136, 81] width 39 height 5
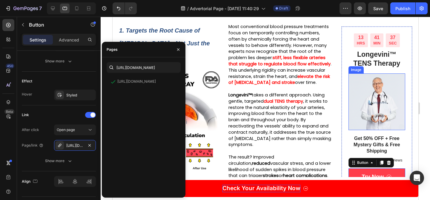
scroll to position [149, 0]
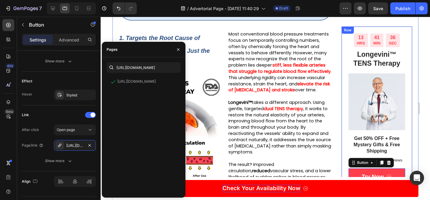
click at [377, 28] on div "13 HRS 41 MIN 36 SEC Countdown Timer Longevini™ TENS Therapy Heading Image Get …" at bounding box center [376, 109] width 71 height 166
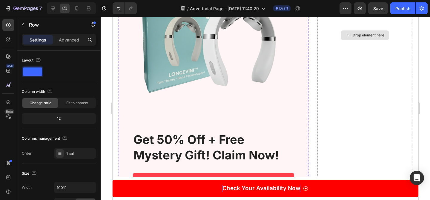
scroll to position [3221, 0]
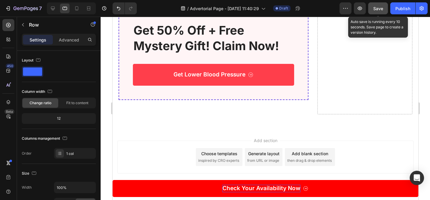
click at [383, 4] on button "Save" at bounding box center [378, 8] width 20 height 12
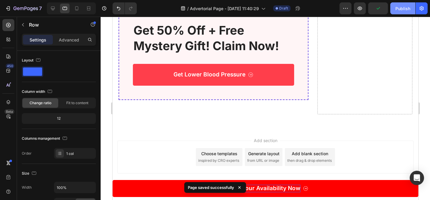
click at [402, 10] on div "Publish" at bounding box center [402, 8] width 15 height 6
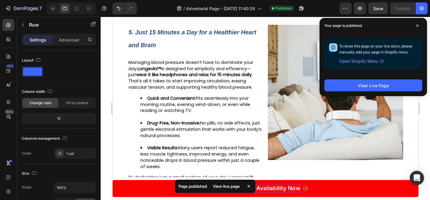
scroll to position [963, 0]
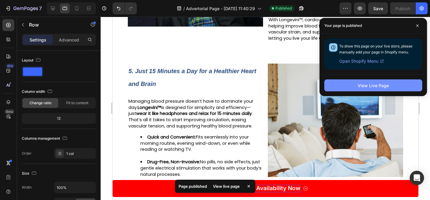
click at [367, 91] on button "View Live Page" at bounding box center [373, 85] width 98 height 12
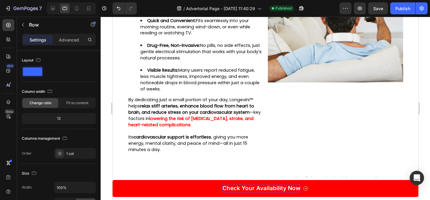
scroll to position [1110, 0]
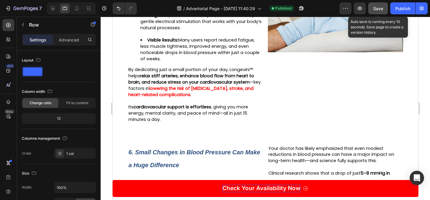
click at [380, 7] on span "Save" at bounding box center [378, 8] width 10 height 5
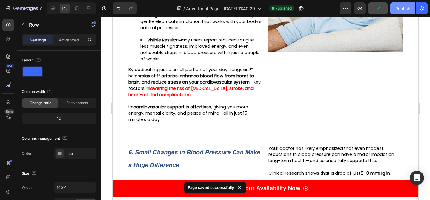
click at [405, 12] on button "Publish" at bounding box center [402, 8] width 25 height 12
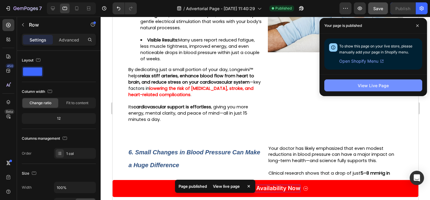
click at [366, 83] on div "View Live Page" at bounding box center [373, 85] width 31 height 6
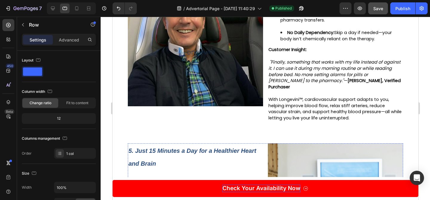
scroll to position [792, 0]
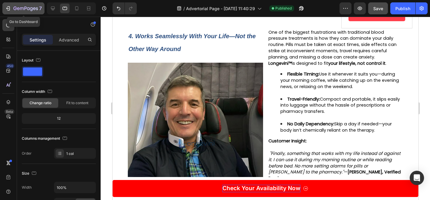
click at [8, 10] on icon "button" at bounding box center [8, 8] width 6 height 6
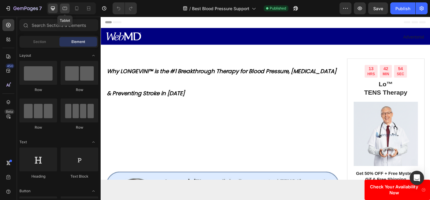
click at [67, 10] on icon at bounding box center [65, 8] width 6 height 6
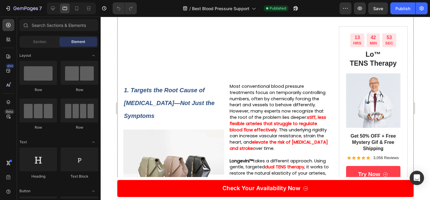
scroll to position [289, 0]
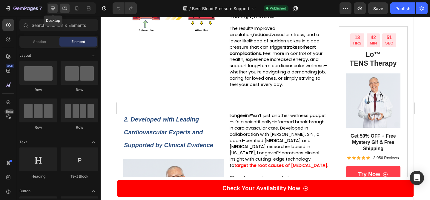
click at [51, 7] on icon at bounding box center [53, 8] width 6 height 6
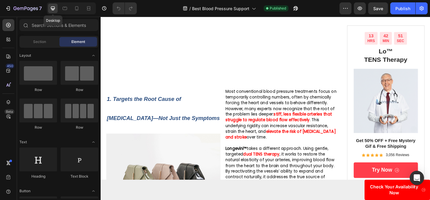
scroll to position [455, 0]
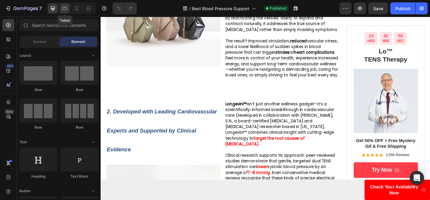
click at [68, 6] on div at bounding box center [65, 9] width 10 height 10
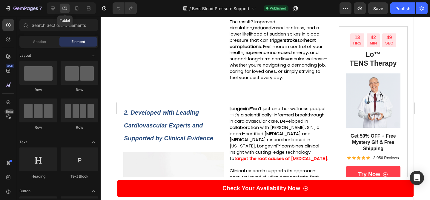
scroll to position [290, 0]
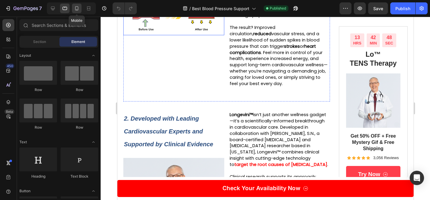
click at [76, 10] on icon at bounding box center [77, 8] width 6 height 6
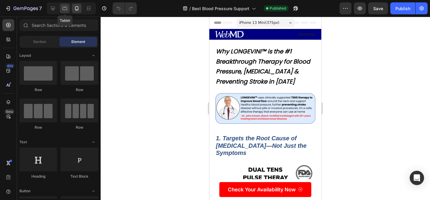
click at [69, 4] on div at bounding box center [65, 9] width 10 height 10
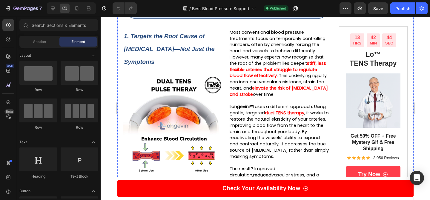
scroll to position [161, 0]
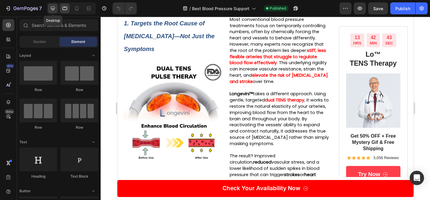
click at [54, 11] on icon at bounding box center [53, 8] width 6 height 6
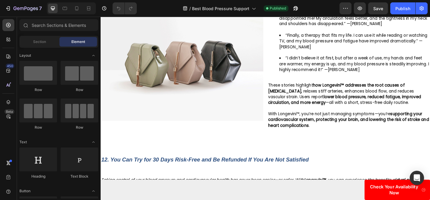
scroll to position [2564, 0]
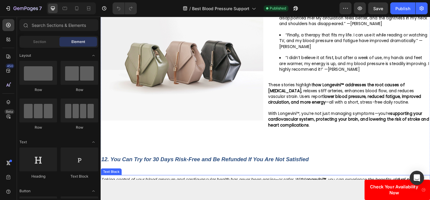
click at [173, 193] on span "Taking control of your blood pressure and cardiovascular health has never been …" at bounding box center [273, 198] width 344 height 15
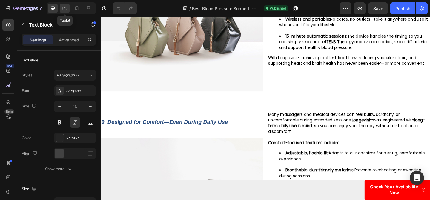
click at [62, 11] on div at bounding box center [65, 9] width 10 height 10
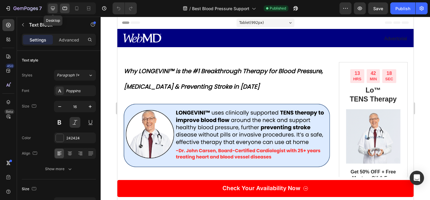
click at [50, 12] on div at bounding box center [53, 9] width 10 height 10
type input "100%"
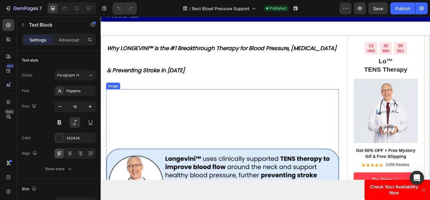
scroll to position [28, 0]
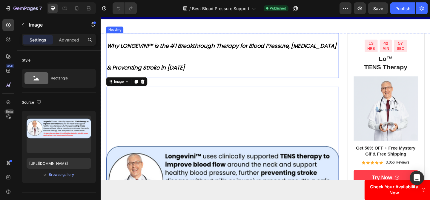
click at [189, 64] on h1 "Why LONGEVINI™ is the #1 Breakthrough Therapy for Blood Pressure, [MEDICAL_DATA…" at bounding box center [233, 58] width 253 height 49
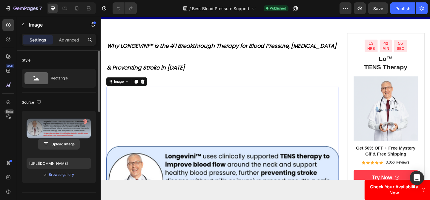
click at [55, 143] on input "file" at bounding box center [58, 144] width 41 height 10
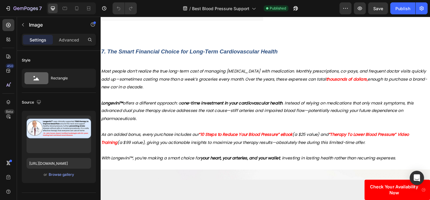
scroll to position [1601, 0]
